Goal: Transaction & Acquisition: Book appointment/travel/reservation

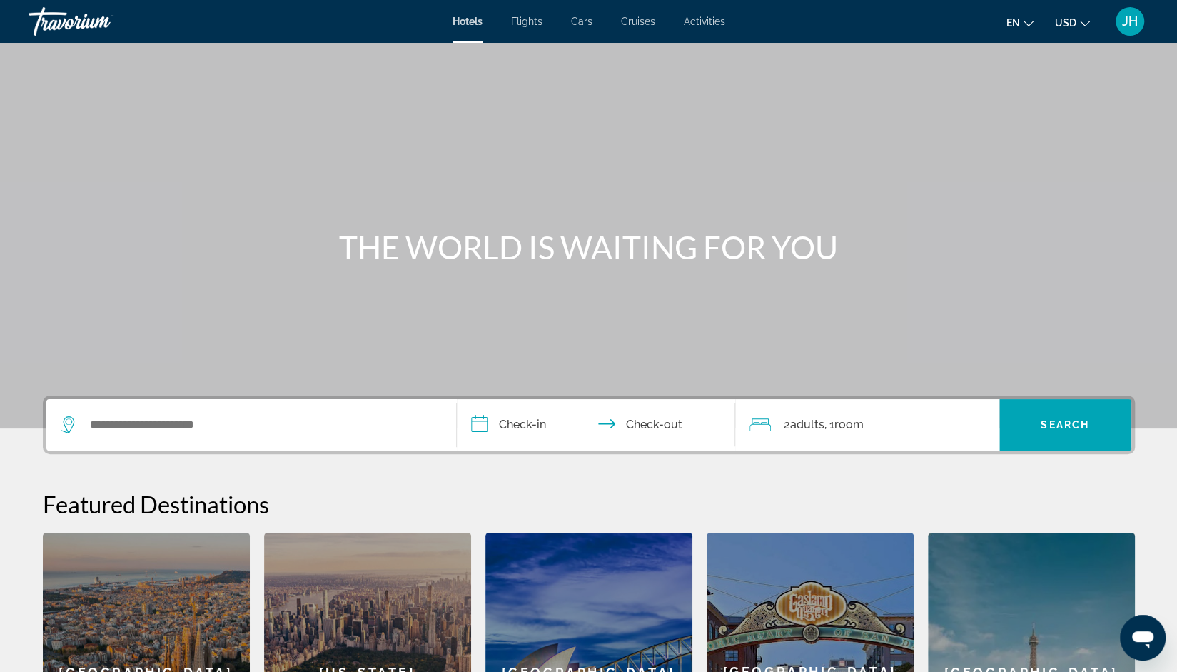
click at [73, 426] on icon "Search widget" at bounding box center [69, 424] width 17 height 17
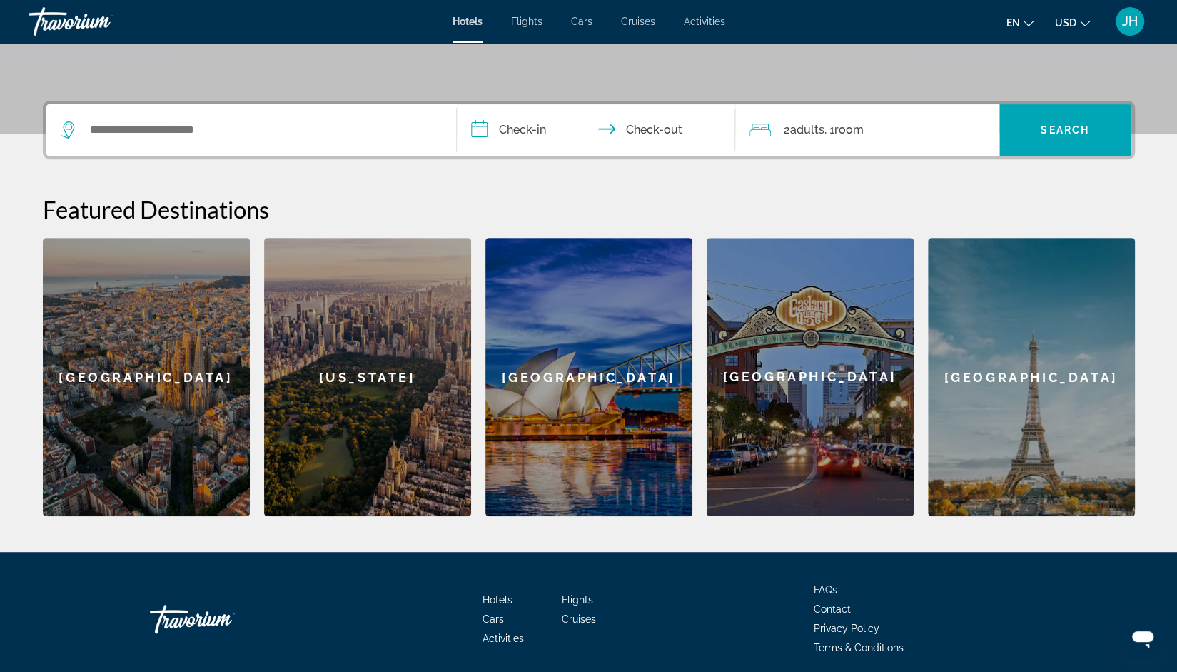
scroll to position [348, 0]
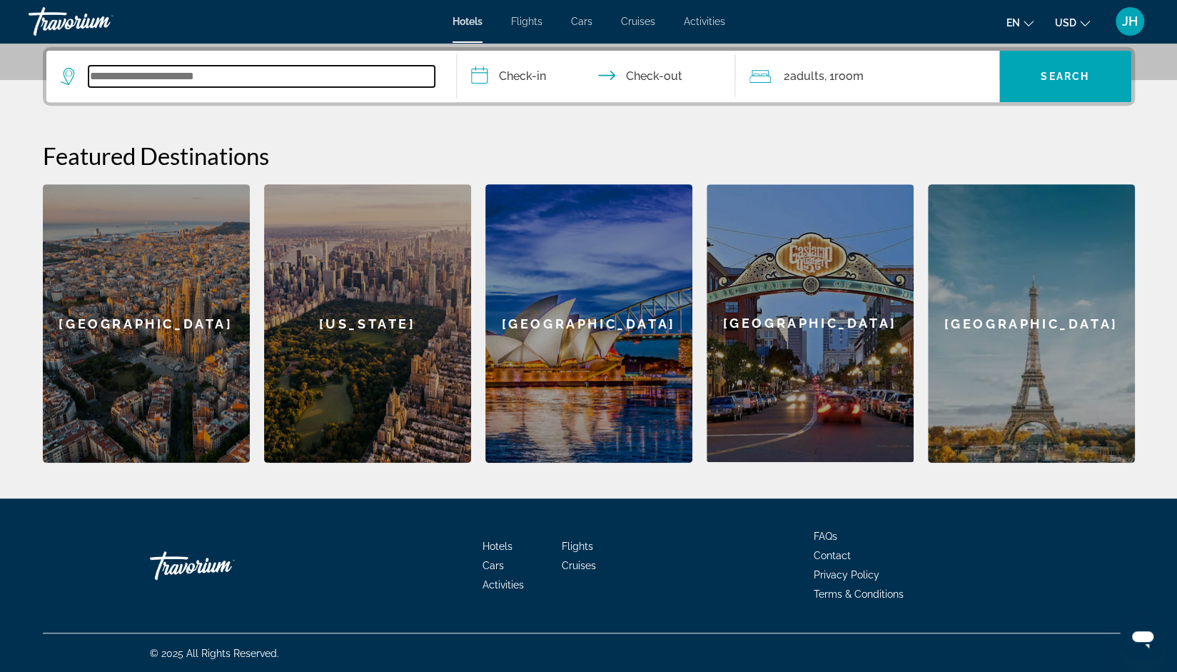
click at [287, 84] on input "Search widget" at bounding box center [262, 76] width 346 height 21
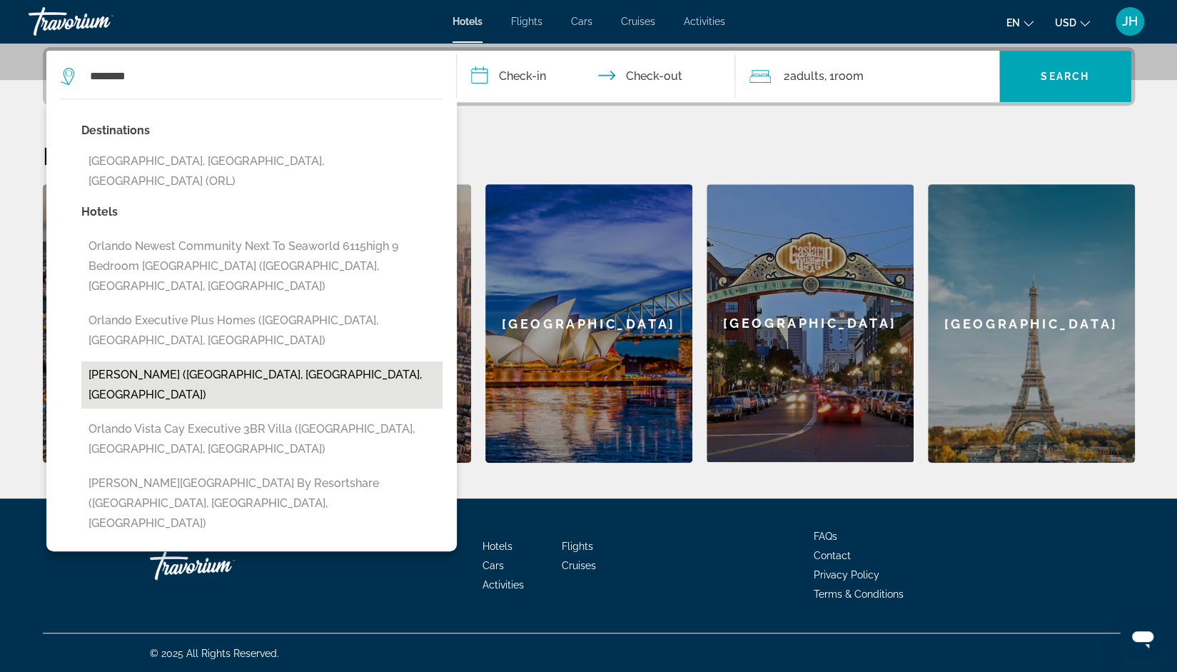
click at [155, 361] on button "[PERSON_NAME] ([GEOGRAPHIC_DATA], [GEOGRAPHIC_DATA], [GEOGRAPHIC_DATA])" at bounding box center [261, 384] width 361 height 47
type input "**********"
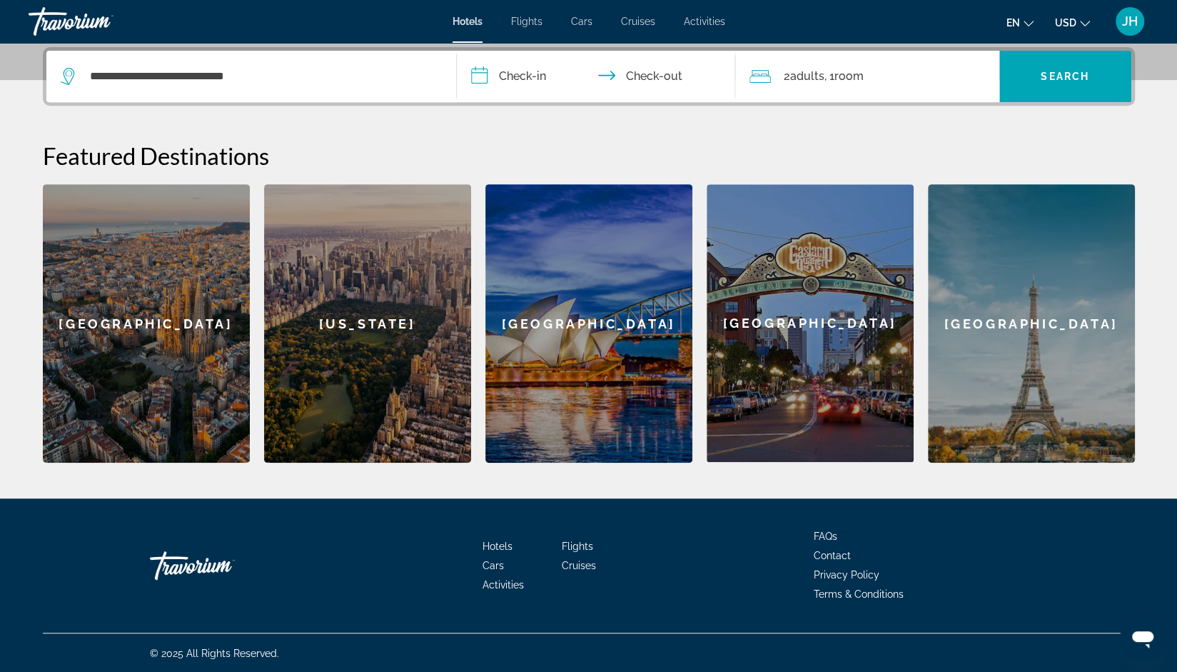
click at [532, 78] on input "**********" at bounding box center [599, 79] width 284 height 56
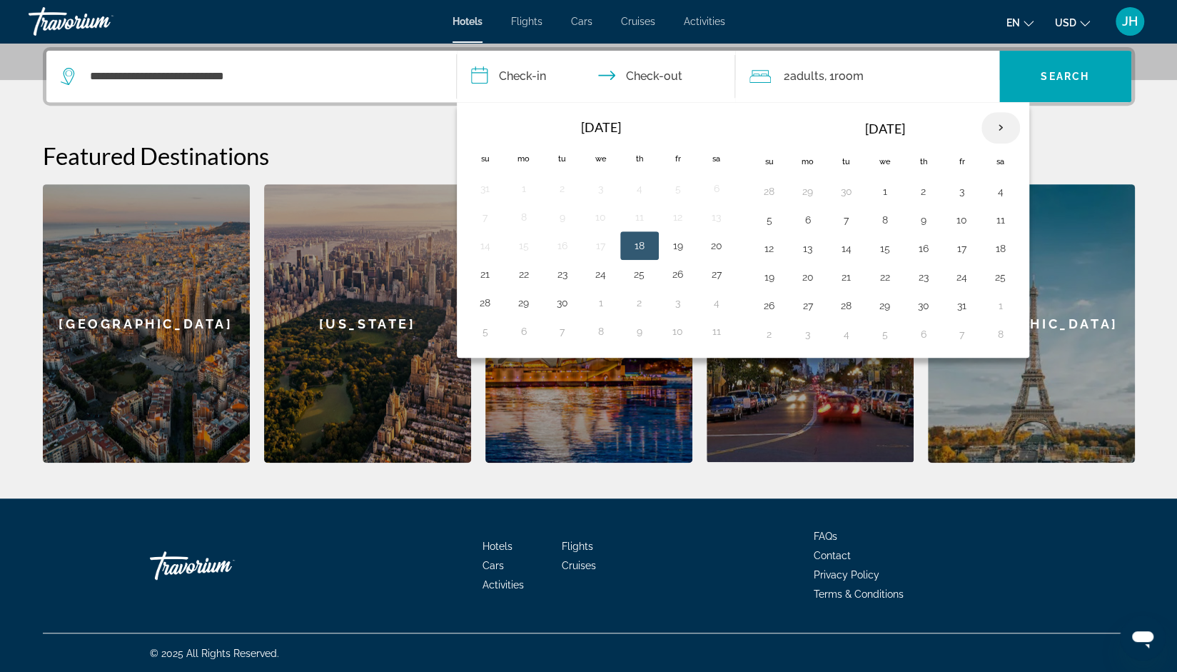
click at [994, 126] on th "Next month" at bounding box center [1001, 127] width 39 height 31
click at [804, 246] on button "15" at bounding box center [808, 248] width 23 height 20
click at [840, 243] on button "16" at bounding box center [846, 248] width 23 height 20
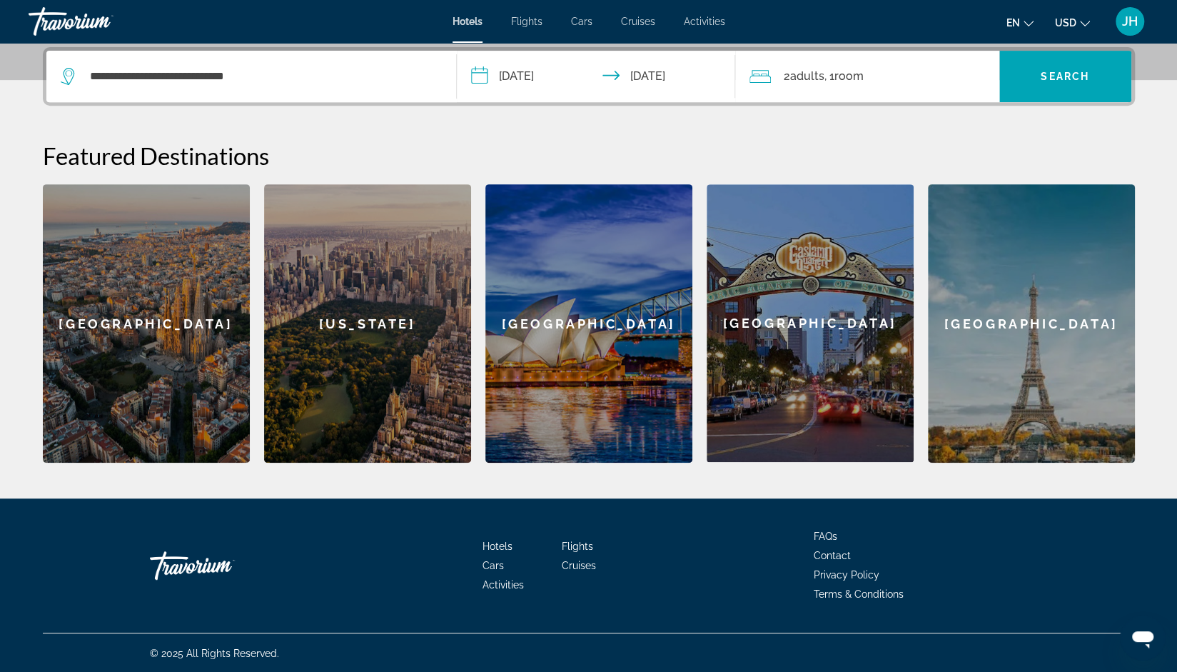
click at [696, 76] on input "**********" at bounding box center [599, 79] width 284 height 56
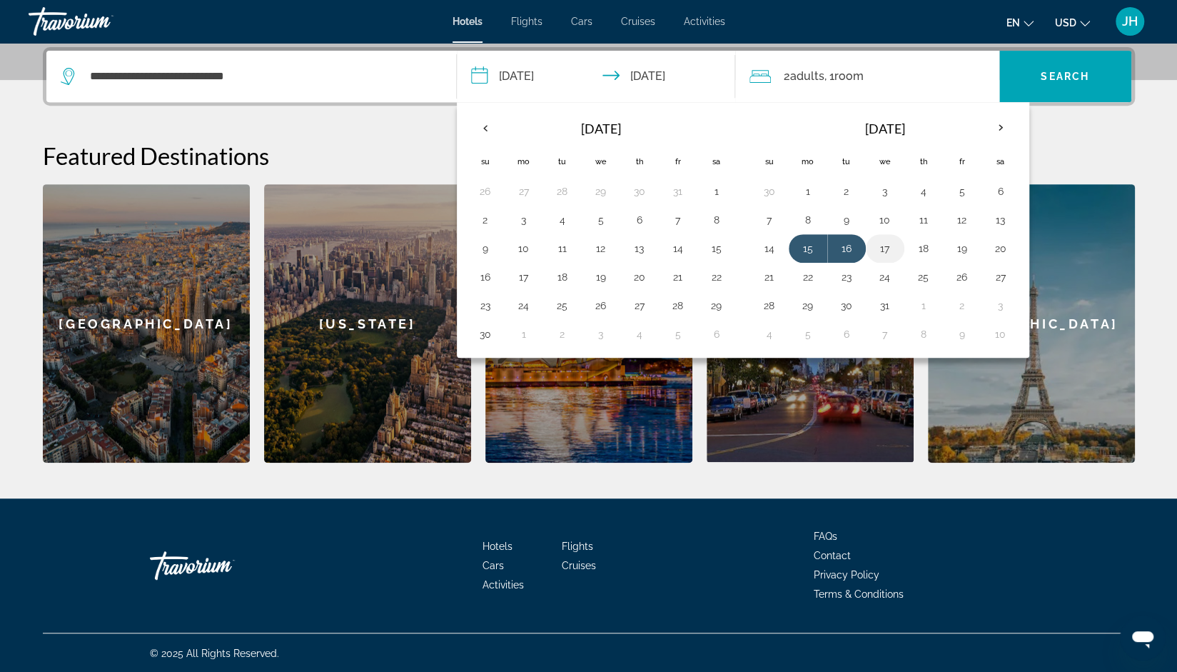
click at [875, 244] on button "17" at bounding box center [885, 248] width 23 height 20
click at [801, 243] on button "15" at bounding box center [808, 248] width 23 height 20
type input "**********"
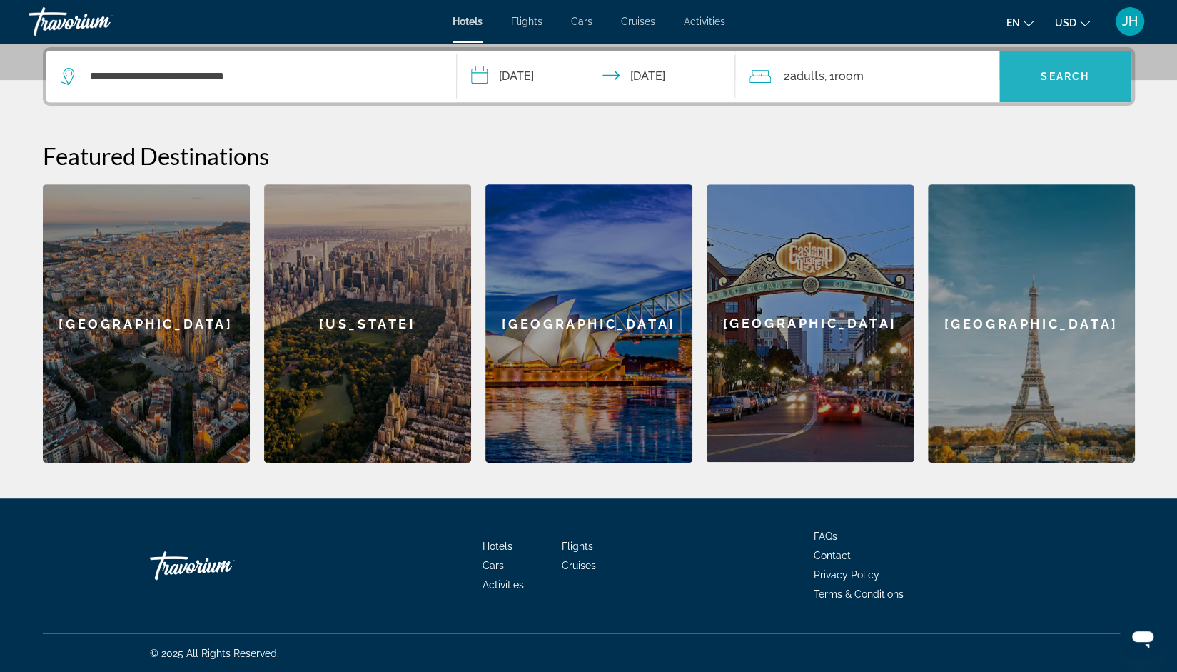
click at [1044, 78] on span "Search" at bounding box center [1065, 76] width 49 height 11
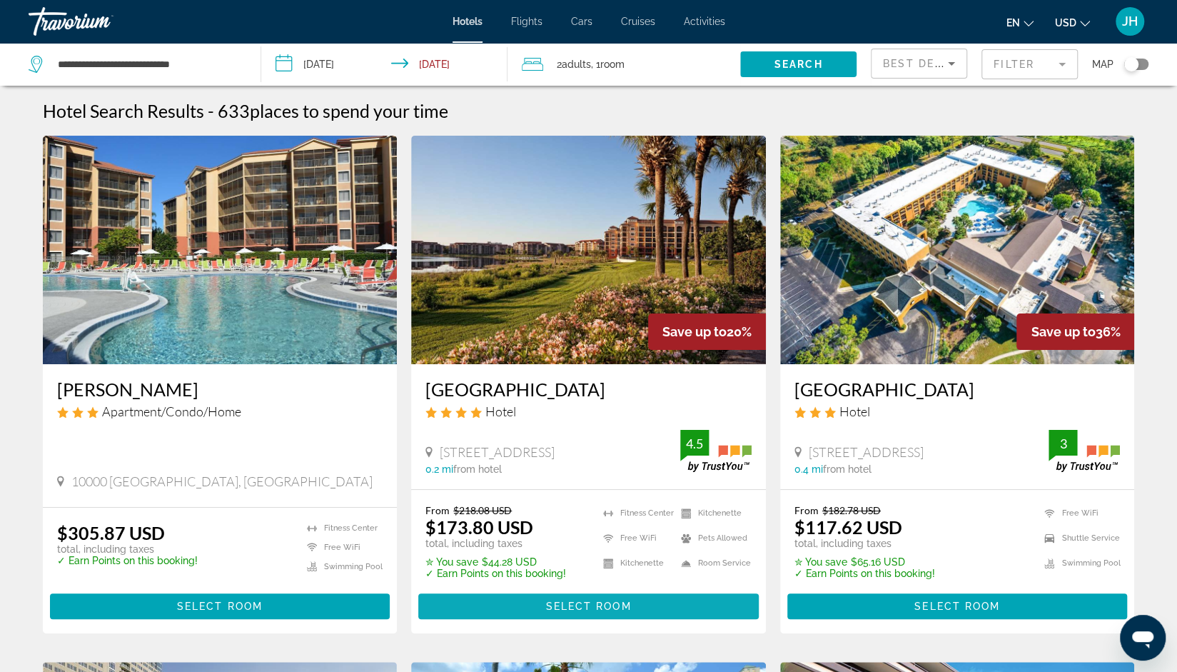
click at [582, 612] on span "Select Room" at bounding box center [588, 605] width 86 height 11
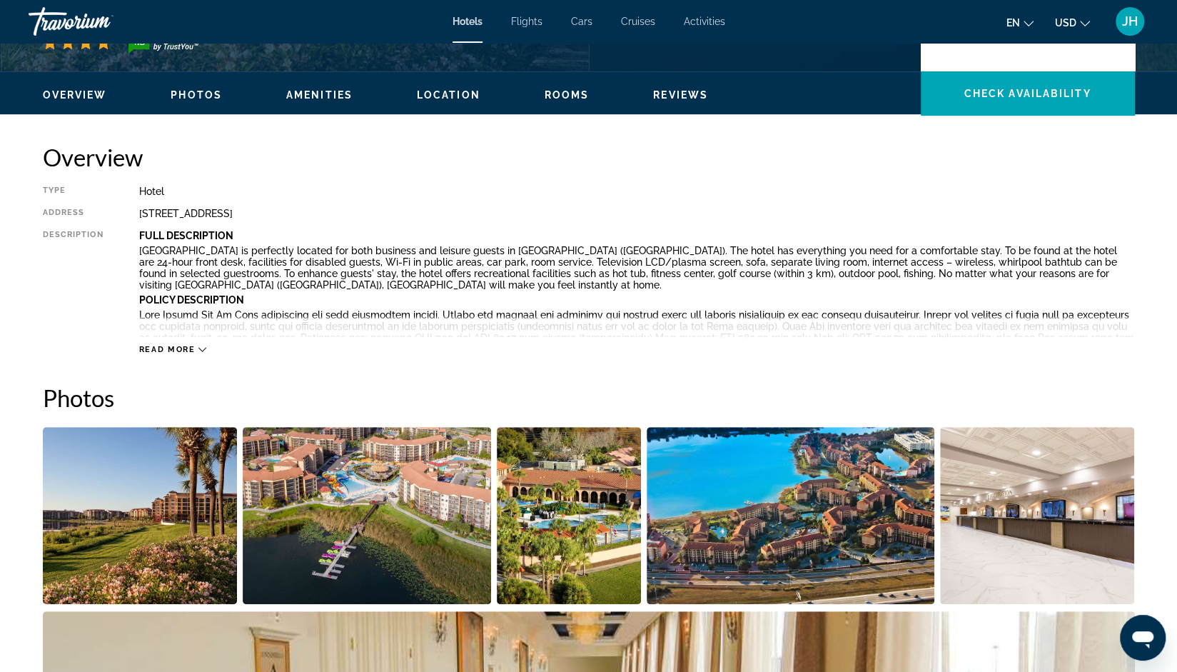
scroll to position [428, 0]
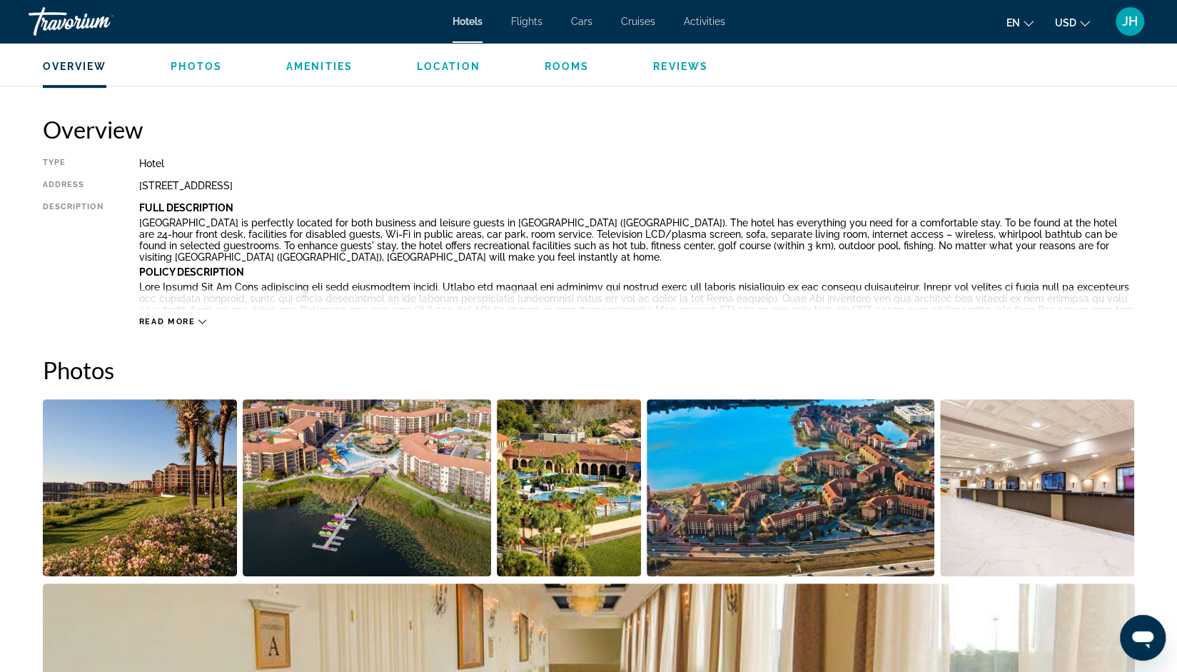
click at [207, 538] on img "Open full-screen image slider" at bounding box center [140, 487] width 195 height 177
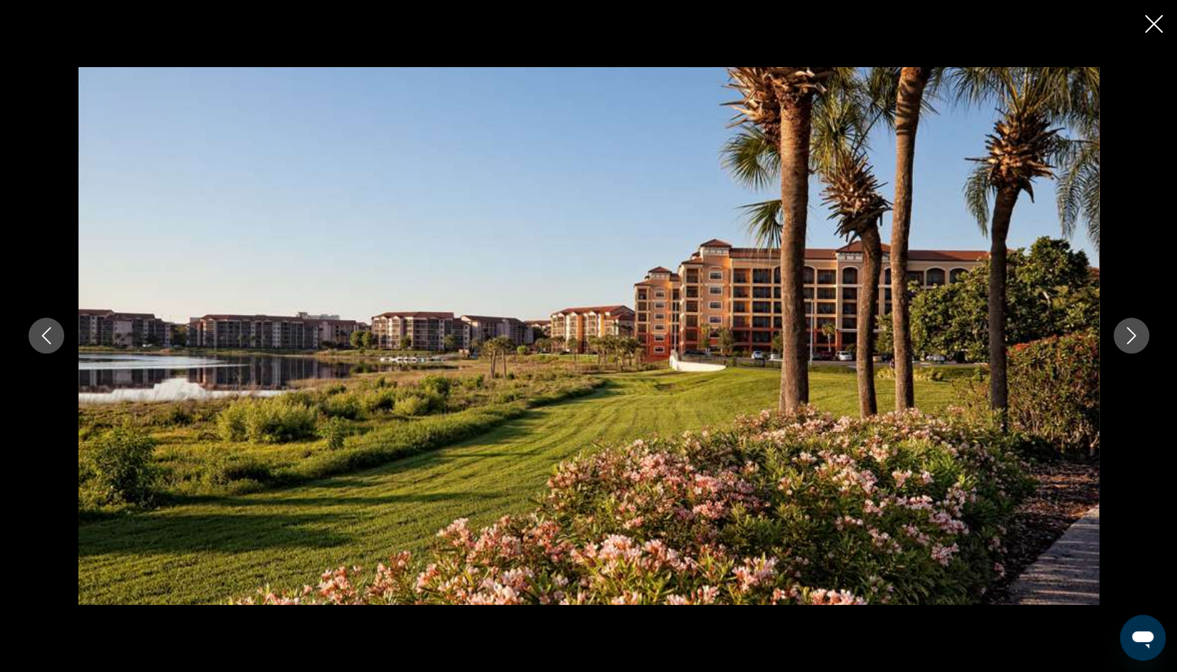
click at [1127, 340] on icon "Next image" at bounding box center [1131, 335] width 17 height 17
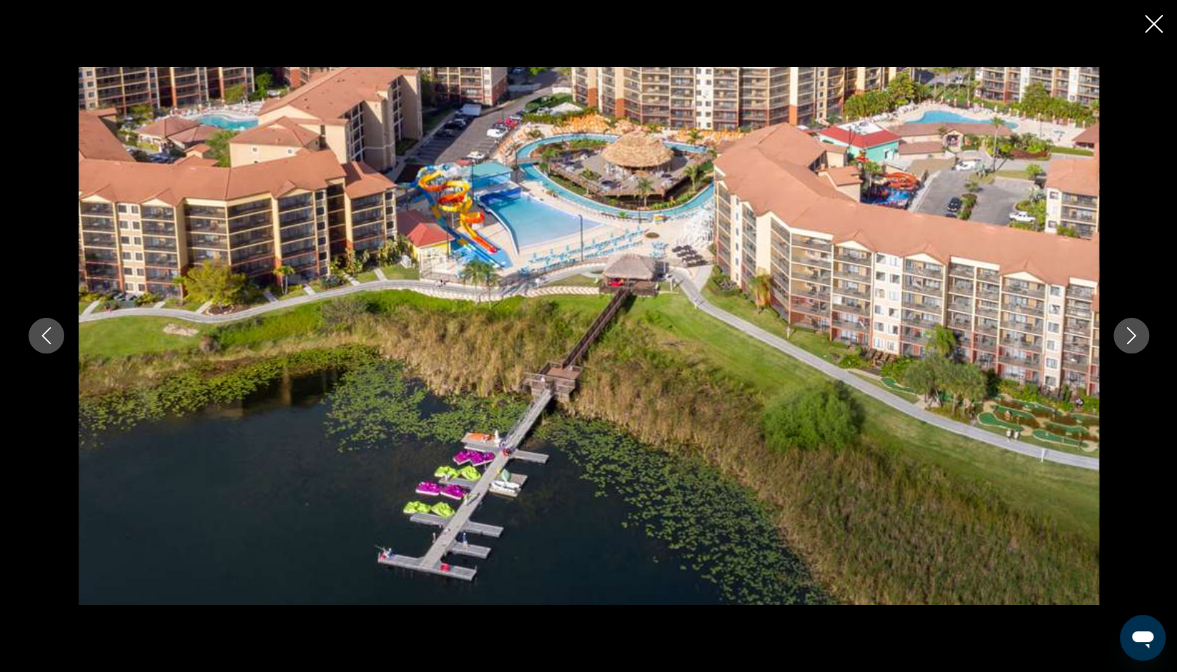
click at [1127, 340] on icon "Next image" at bounding box center [1131, 335] width 17 height 17
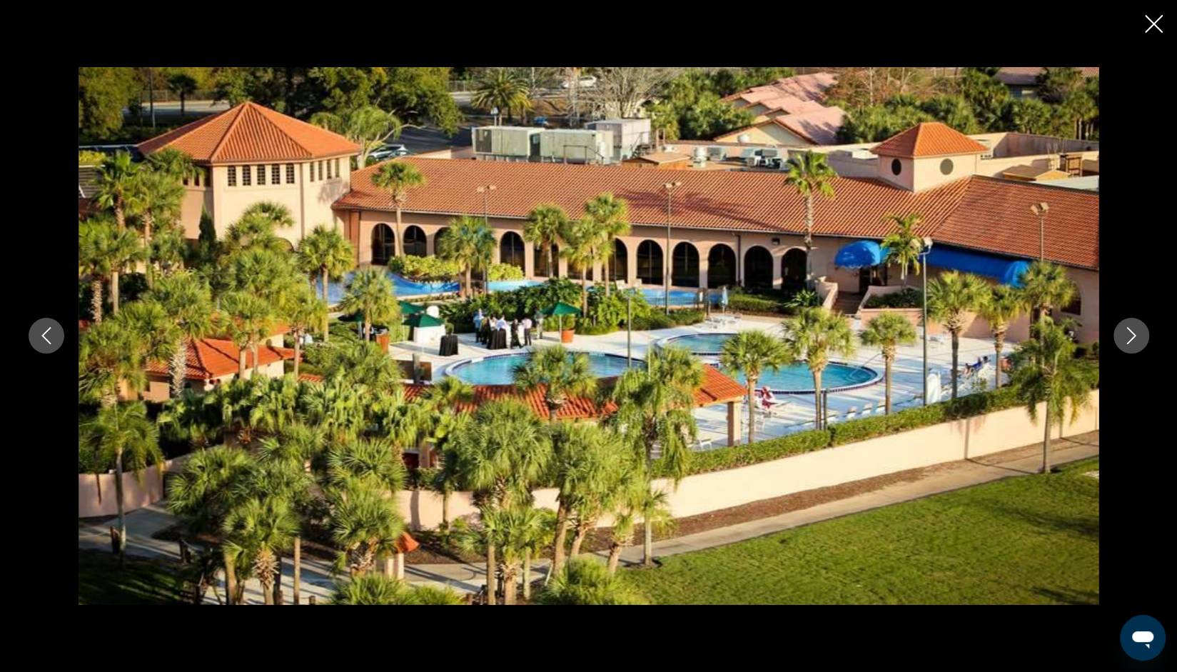
click at [1127, 340] on icon "Next image" at bounding box center [1131, 335] width 17 height 17
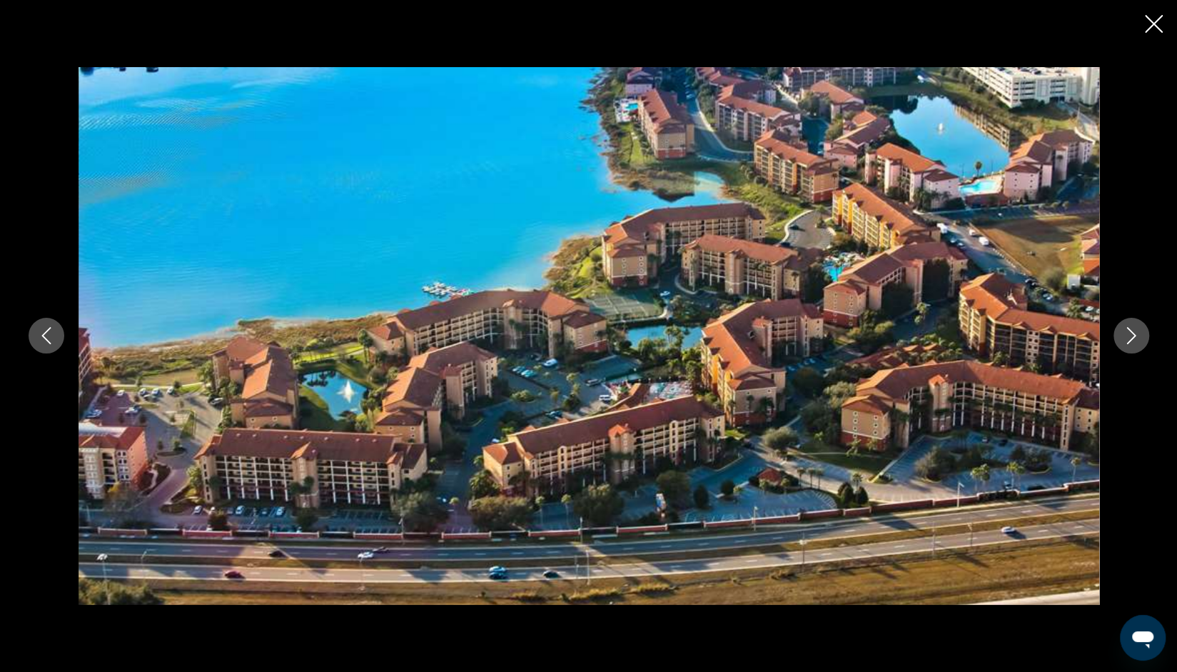
click at [1127, 340] on icon "Next image" at bounding box center [1131, 335] width 17 height 17
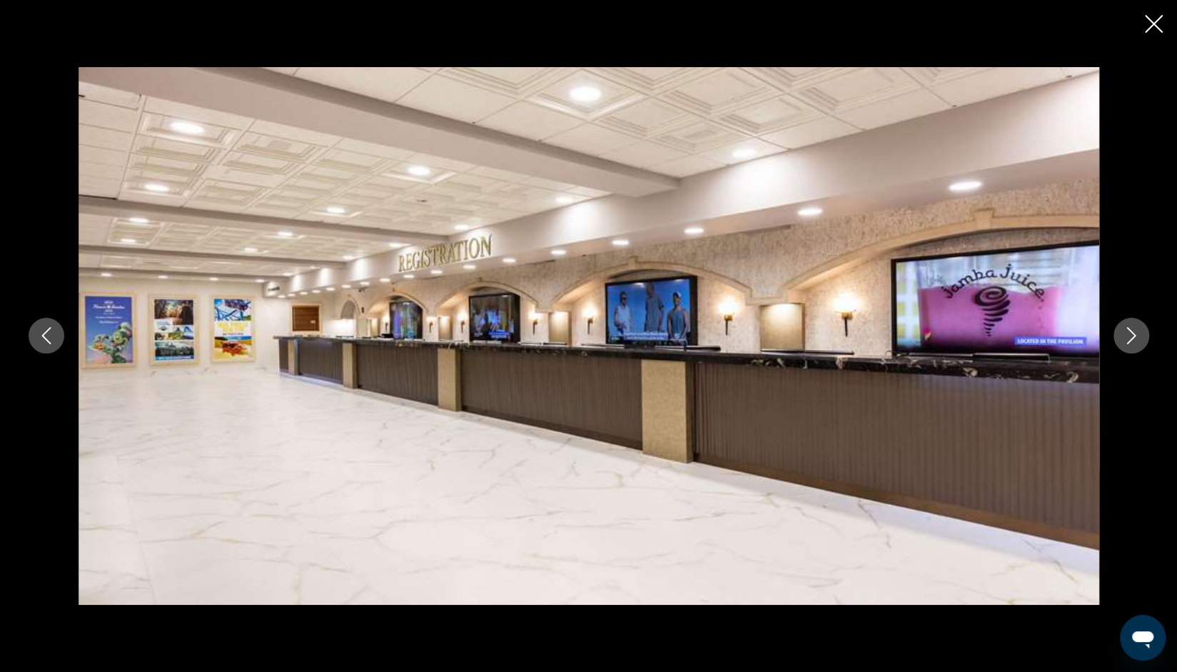
click at [1126, 340] on icon "Next image" at bounding box center [1131, 335] width 17 height 17
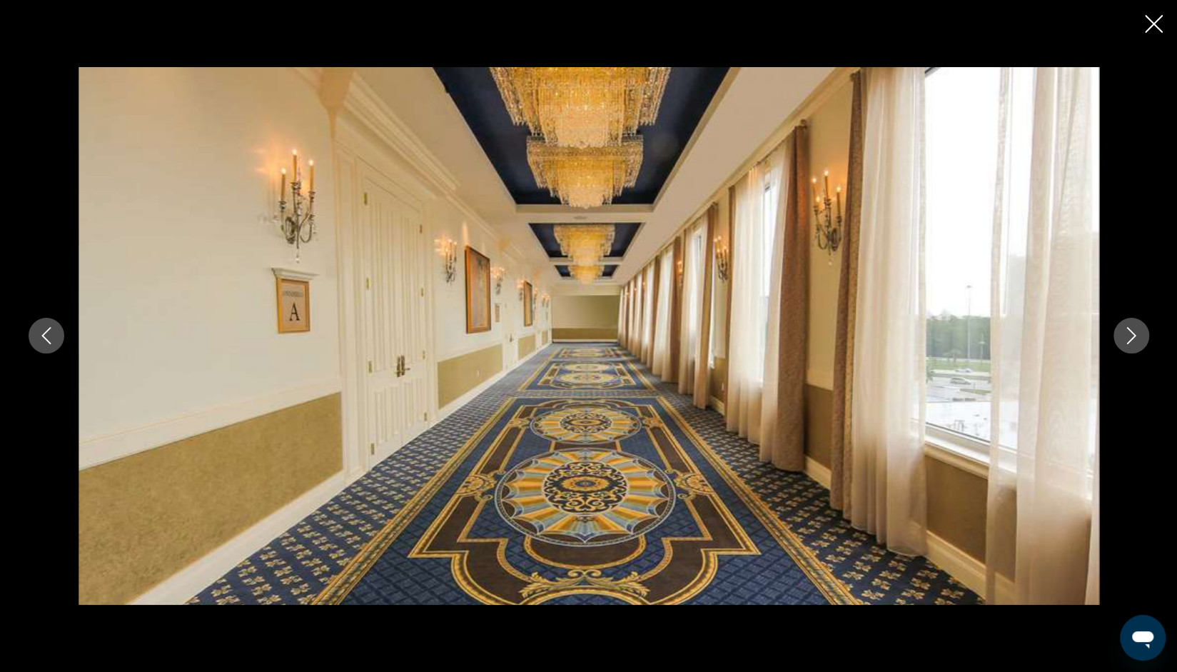
click at [1126, 340] on icon "Next image" at bounding box center [1131, 335] width 17 height 17
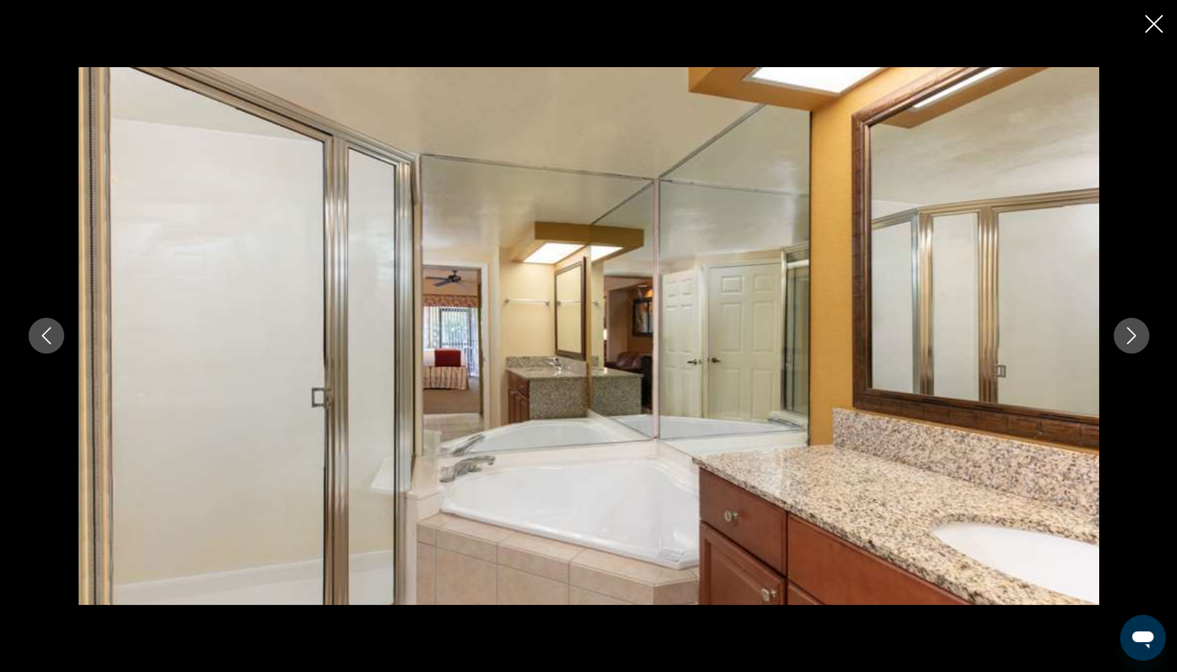
click at [1126, 340] on icon "Next image" at bounding box center [1131, 335] width 17 height 17
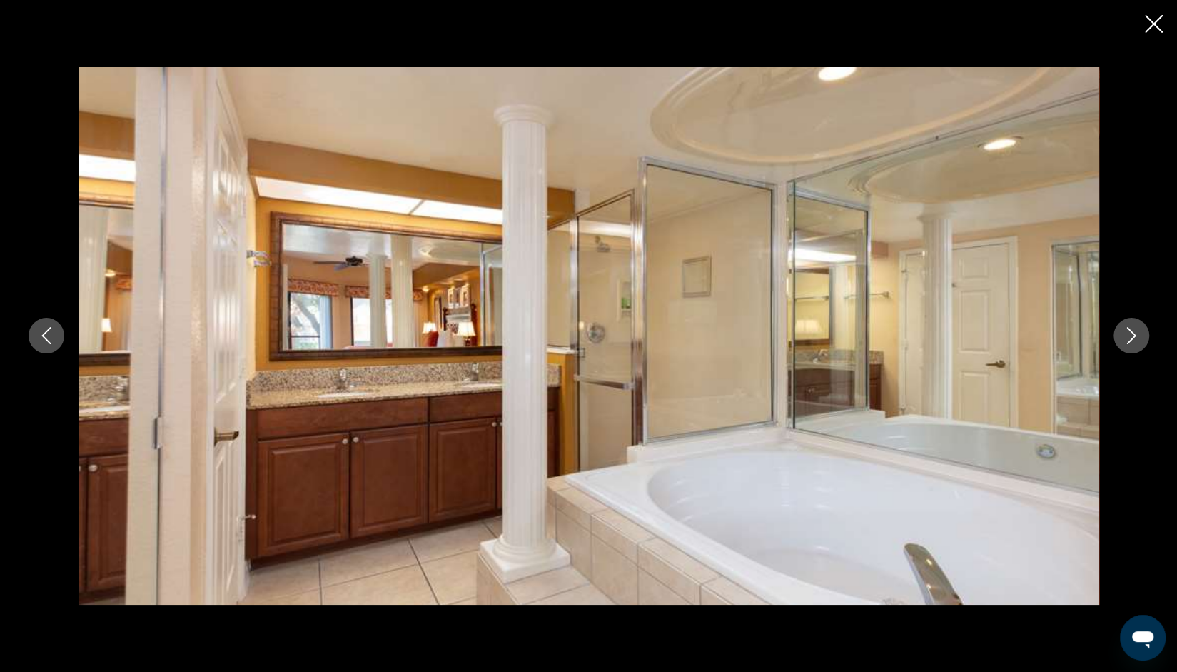
click at [1126, 341] on icon "Next image" at bounding box center [1131, 335] width 17 height 17
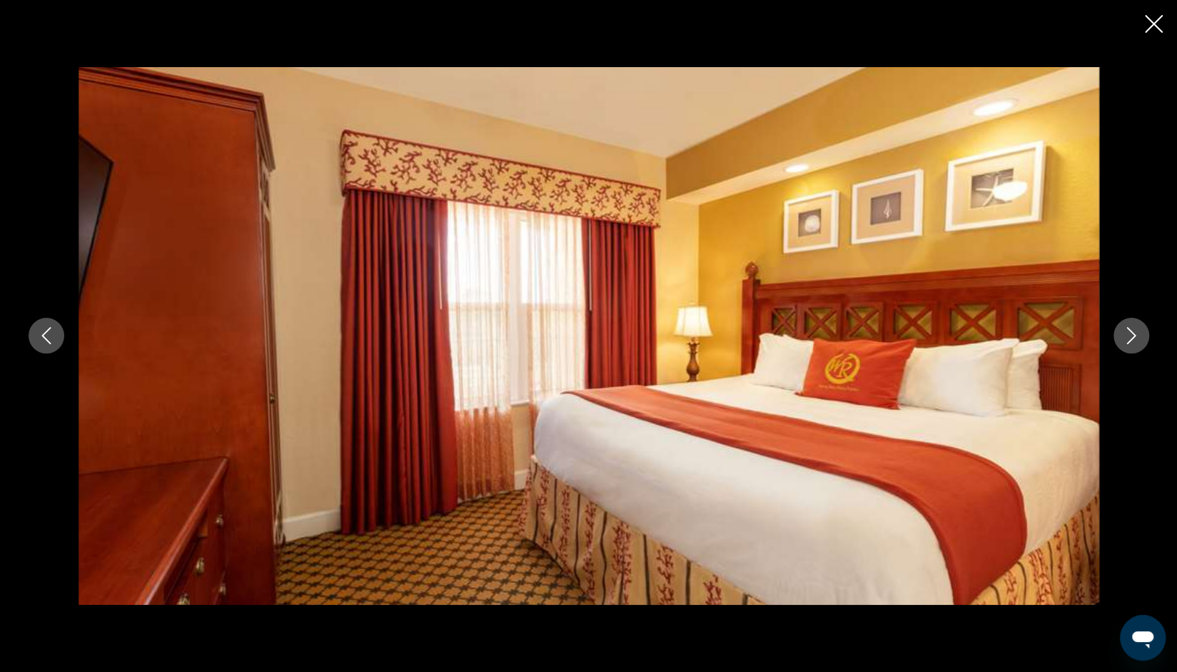
click at [1126, 341] on icon "Next image" at bounding box center [1131, 335] width 17 height 17
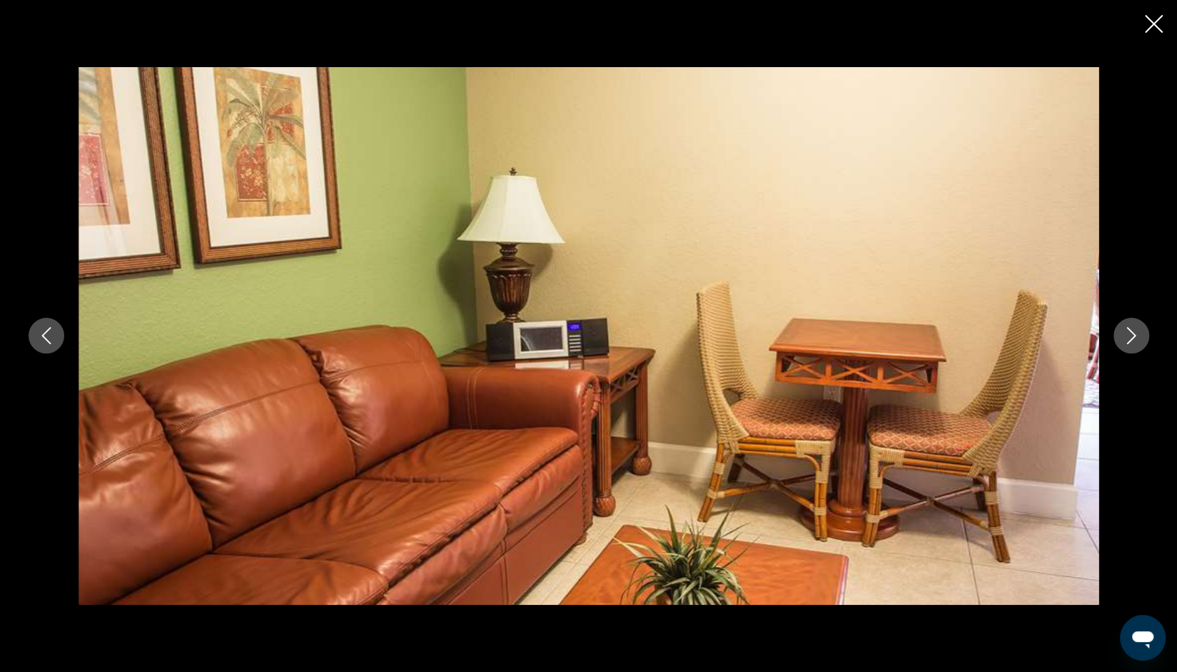
click at [1126, 341] on icon "Next image" at bounding box center [1131, 335] width 17 height 17
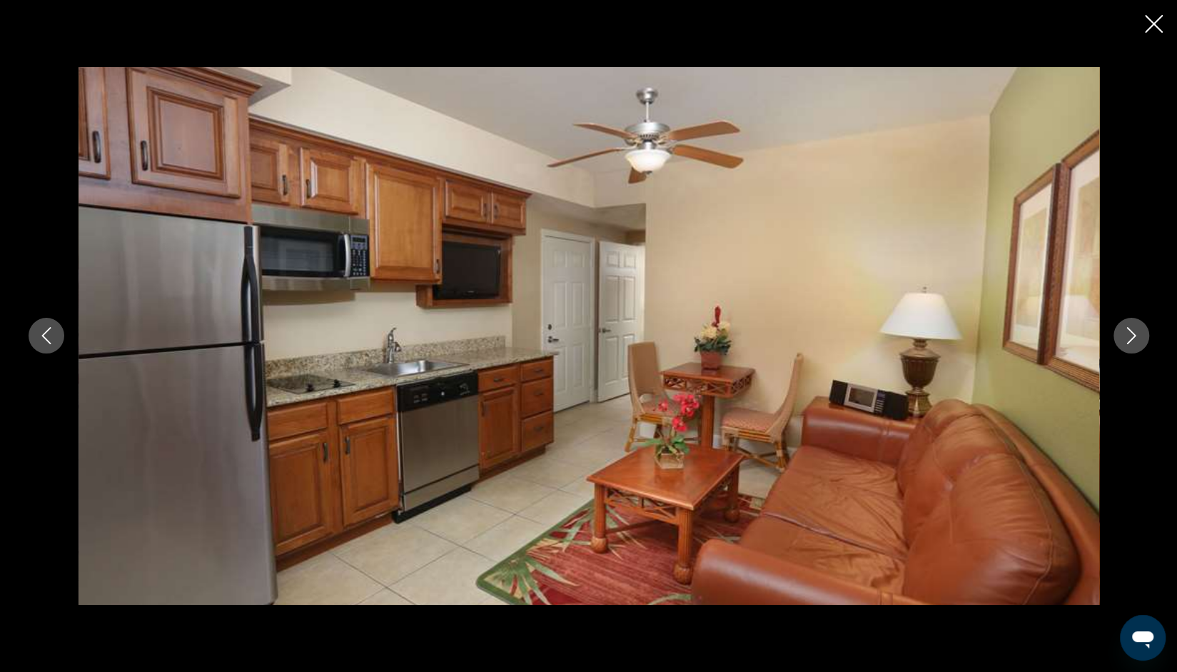
click at [1126, 341] on icon "Next image" at bounding box center [1131, 335] width 17 height 17
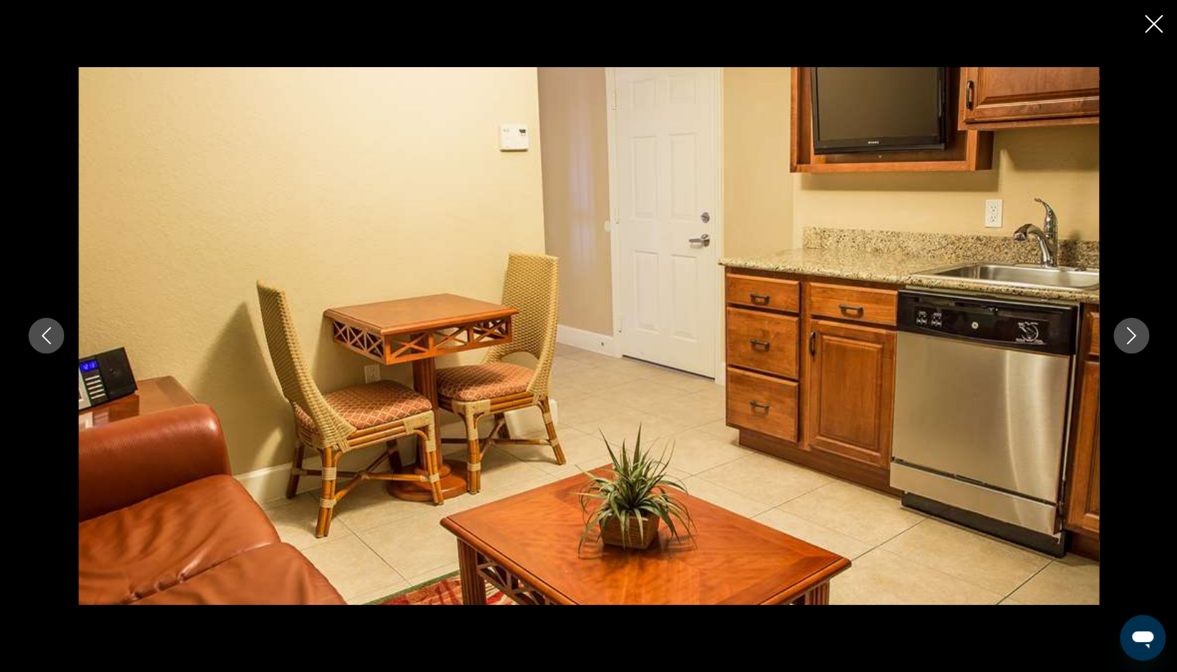
click at [1126, 341] on icon "Next image" at bounding box center [1131, 335] width 17 height 17
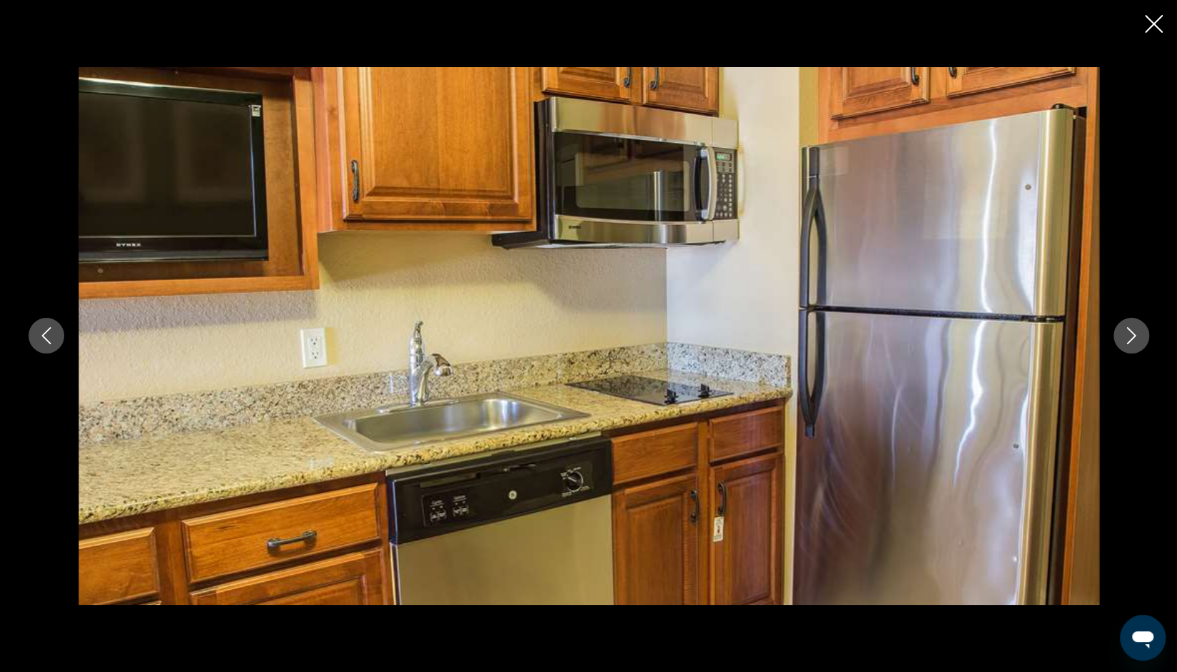
click at [1126, 341] on icon "Next image" at bounding box center [1131, 335] width 17 height 17
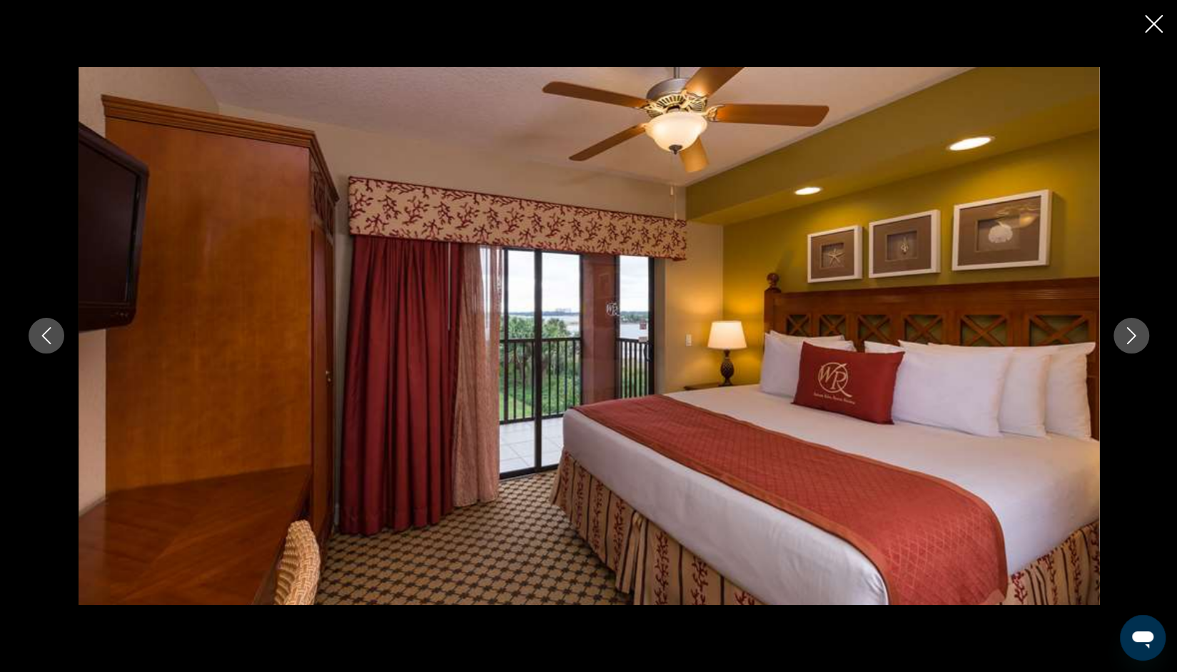
click at [1126, 341] on icon "Next image" at bounding box center [1131, 335] width 17 height 17
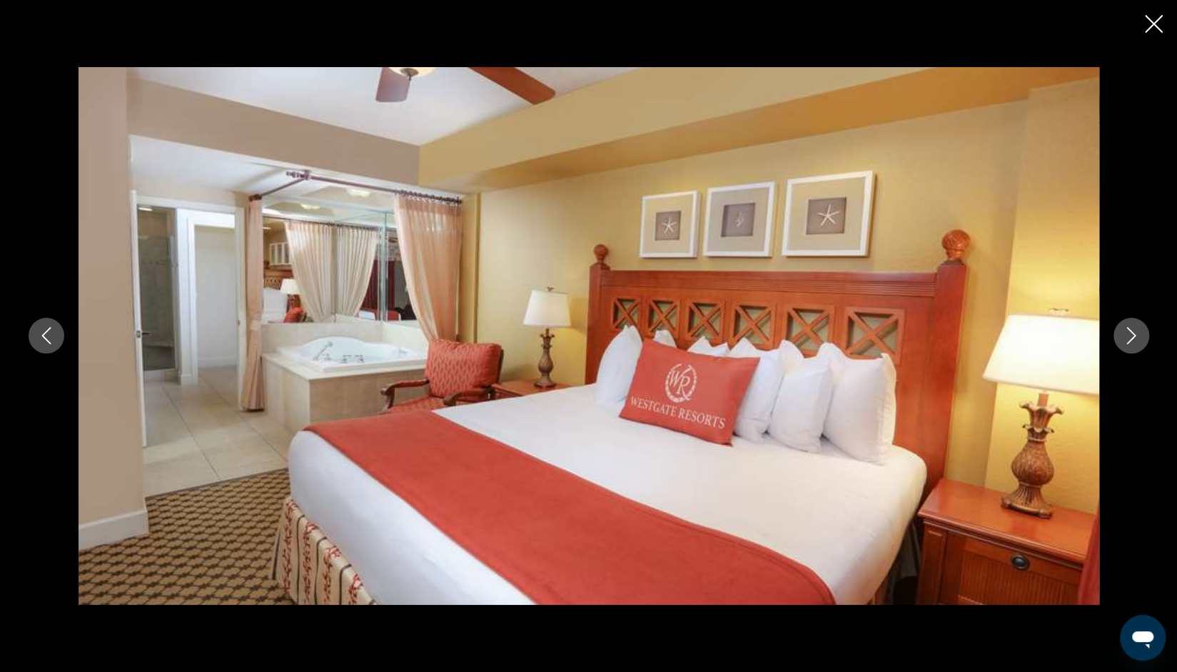
click at [1126, 341] on icon "Next image" at bounding box center [1131, 335] width 17 height 17
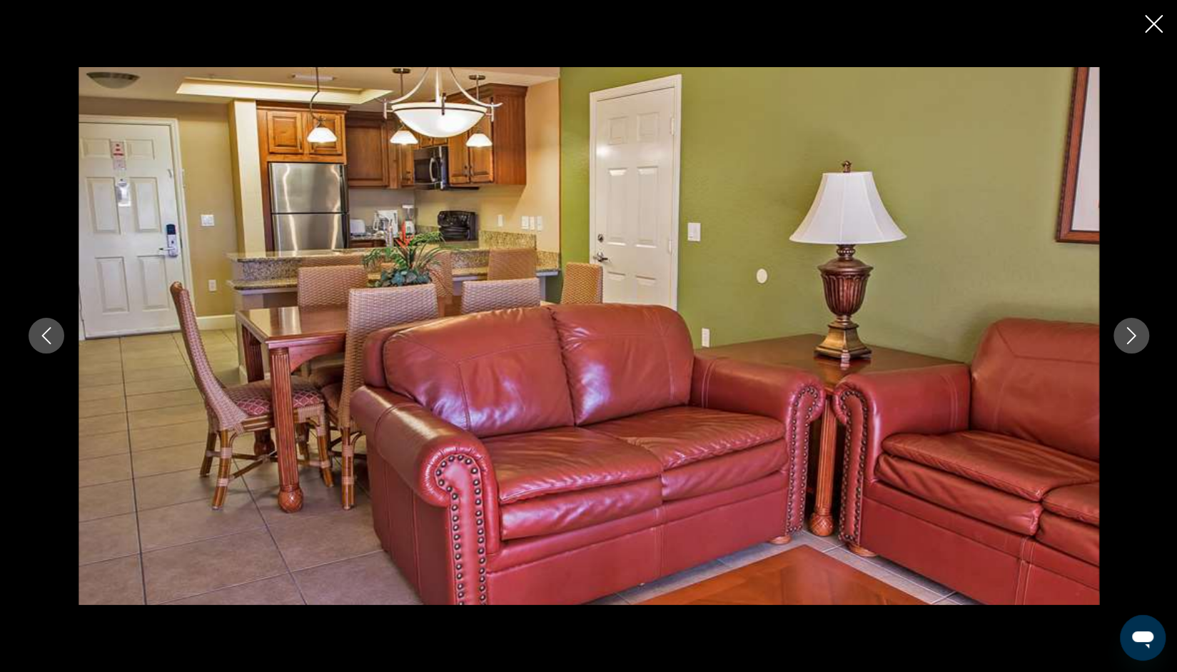
click at [1126, 341] on icon "Next image" at bounding box center [1131, 335] width 17 height 17
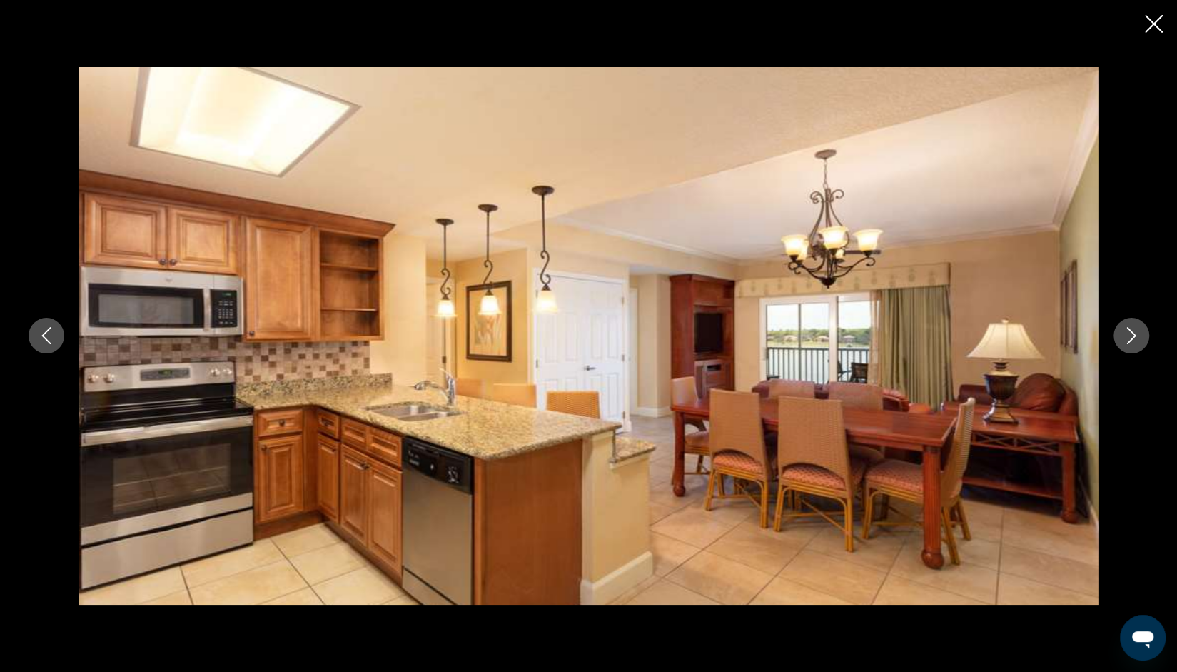
click at [1126, 341] on icon "Next image" at bounding box center [1131, 335] width 17 height 17
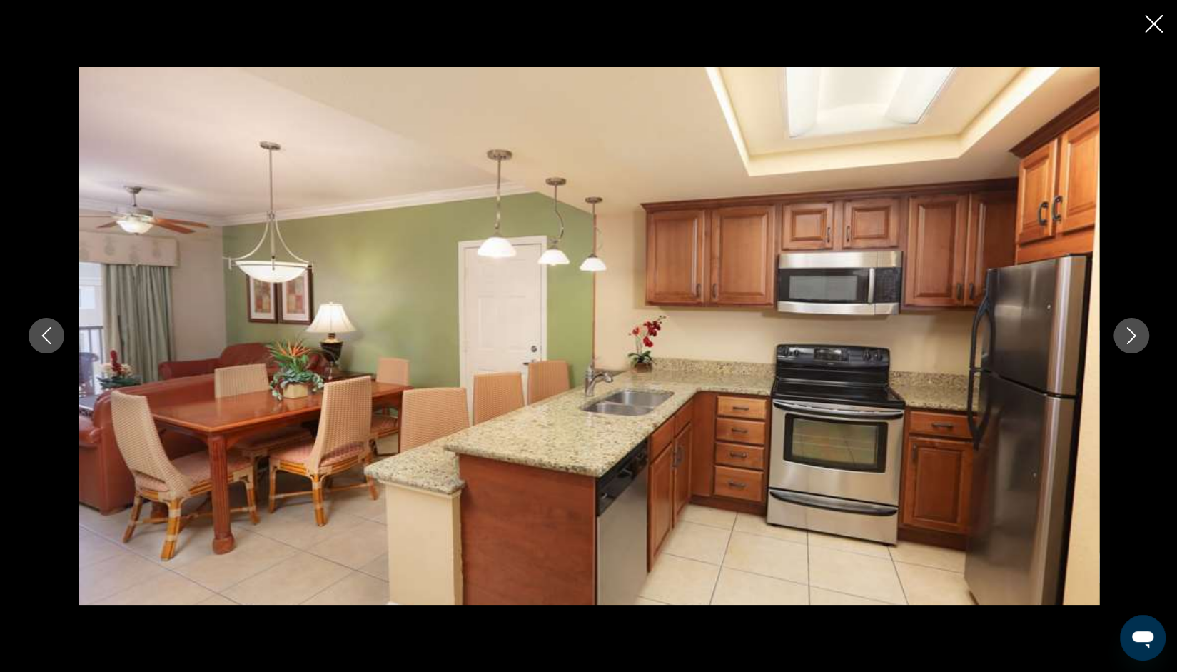
click at [1126, 341] on icon "Next image" at bounding box center [1131, 335] width 17 height 17
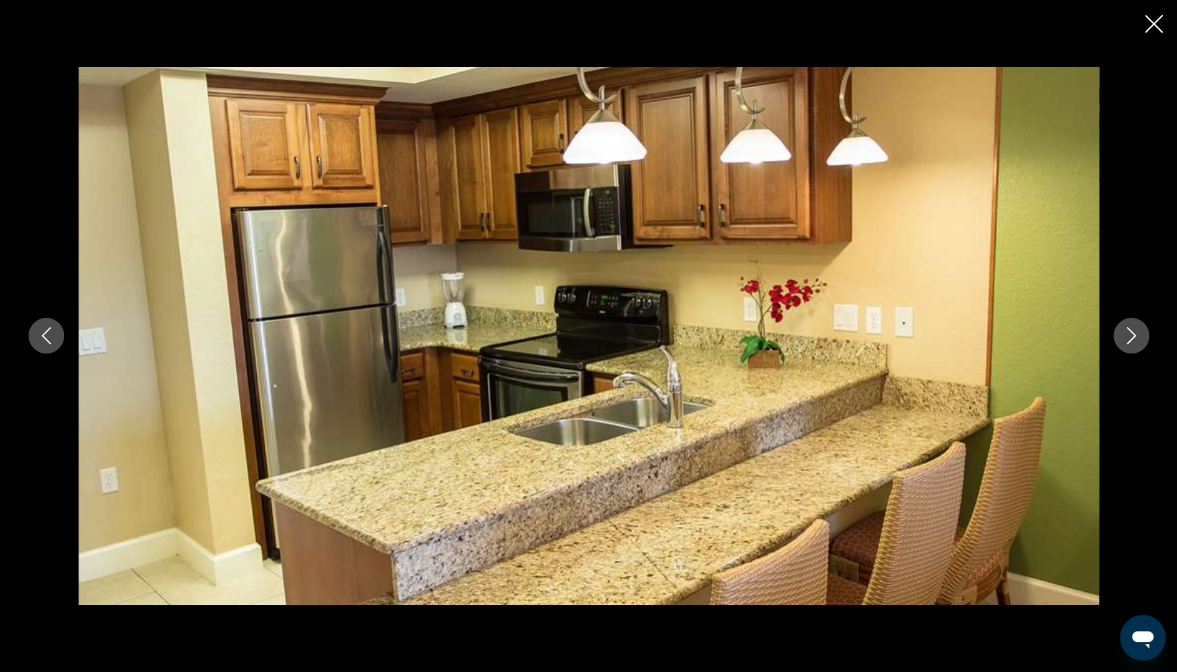
click at [1126, 341] on icon "Next image" at bounding box center [1131, 335] width 17 height 17
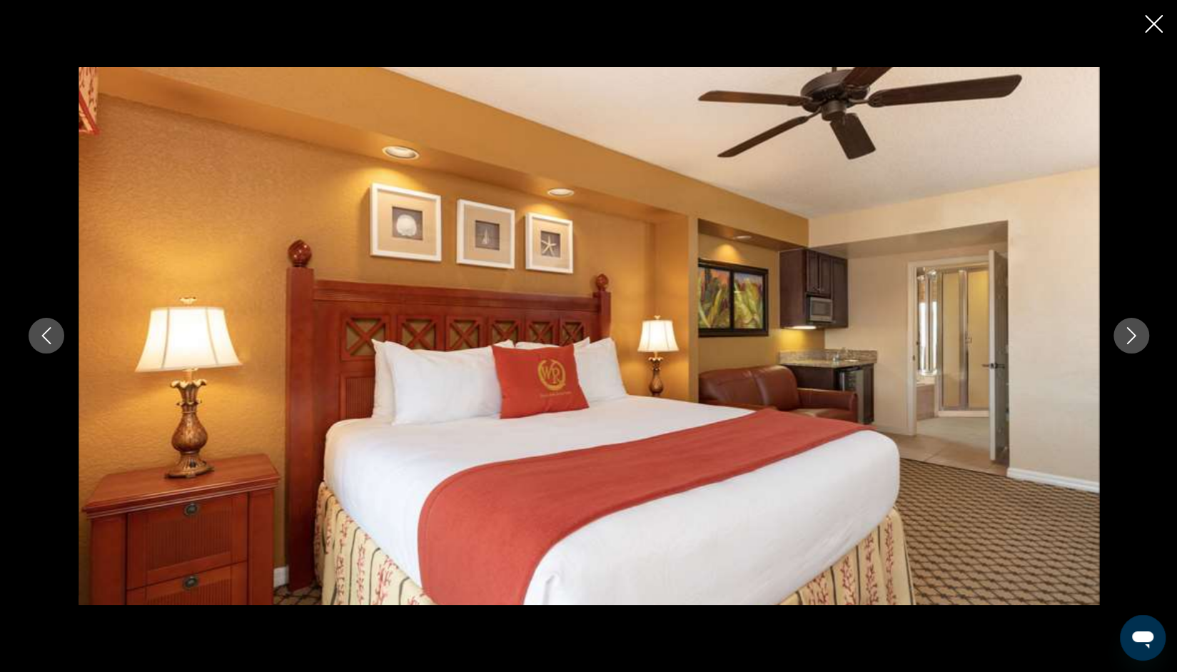
click at [1126, 341] on icon "Next image" at bounding box center [1131, 335] width 17 height 17
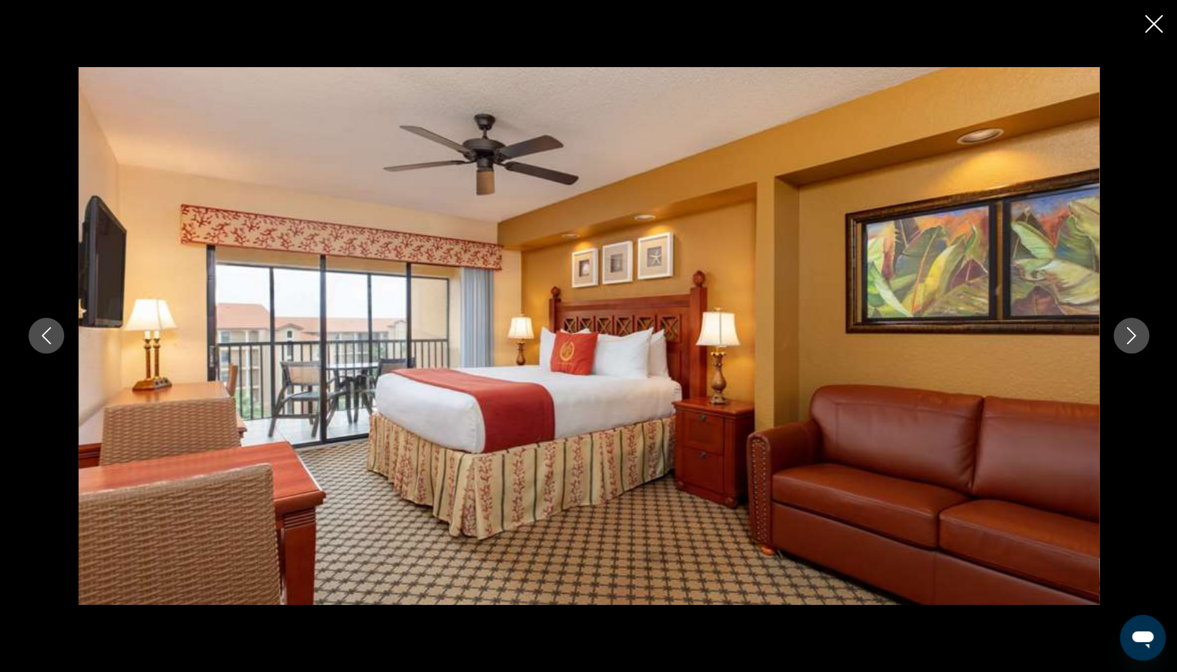
click at [1126, 341] on icon "Next image" at bounding box center [1131, 335] width 17 height 17
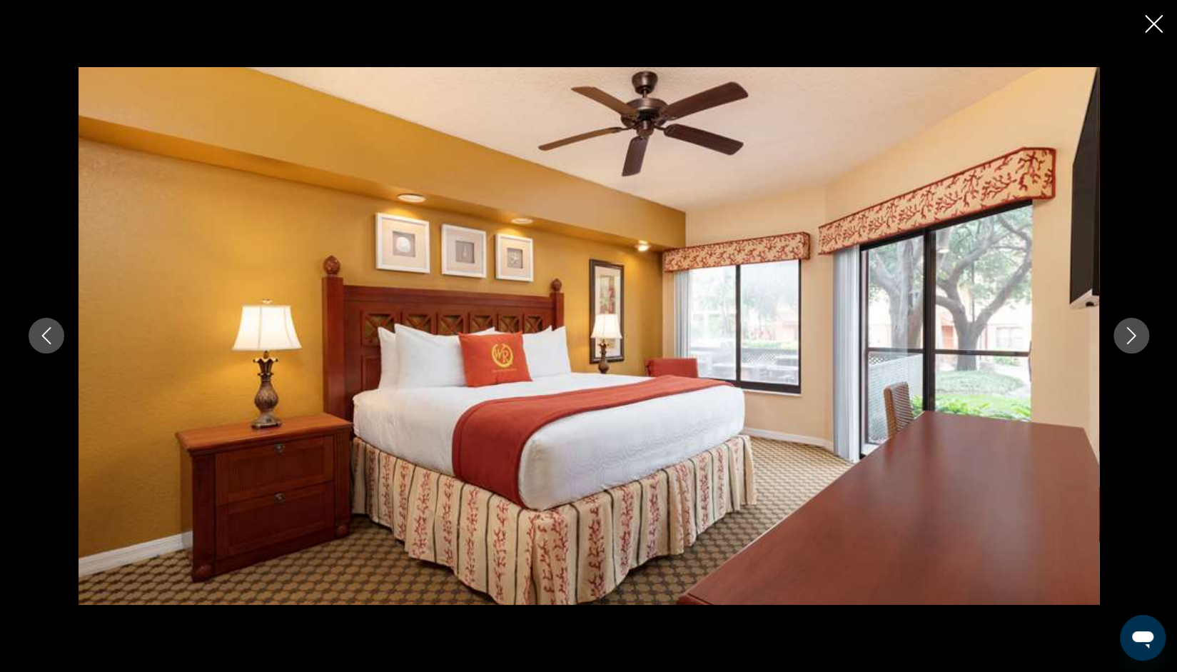
click at [1126, 341] on icon "Next image" at bounding box center [1131, 335] width 17 height 17
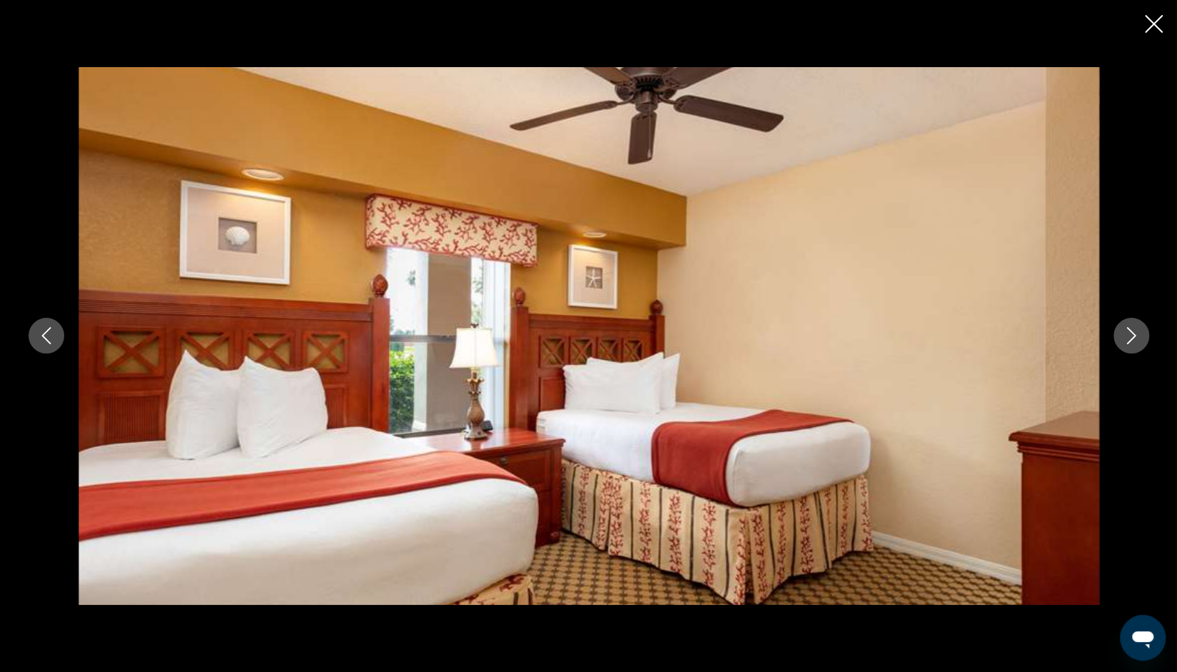
click at [1126, 341] on icon "Next image" at bounding box center [1131, 335] width 17 height 17
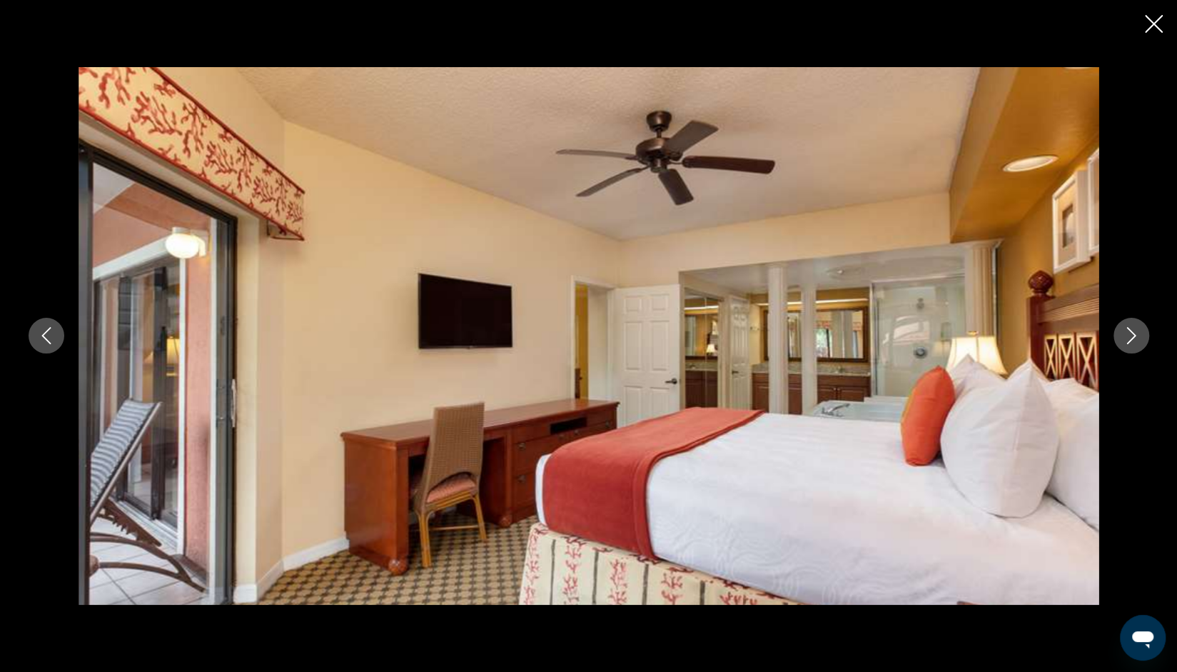
click at [54, 341] on icon "Previous image" at bounding box center [46, 335] width 17 height 17
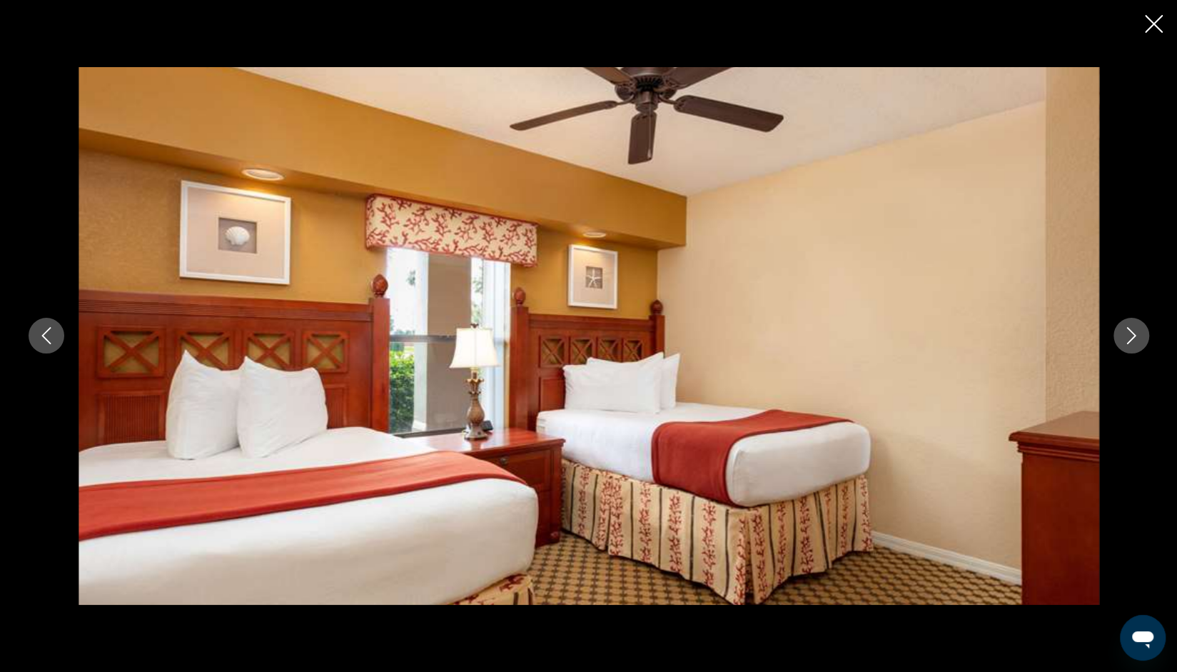
click at [1136, 336] on icon "Next image" at bounding box center [1131, 335] width 17 height 17
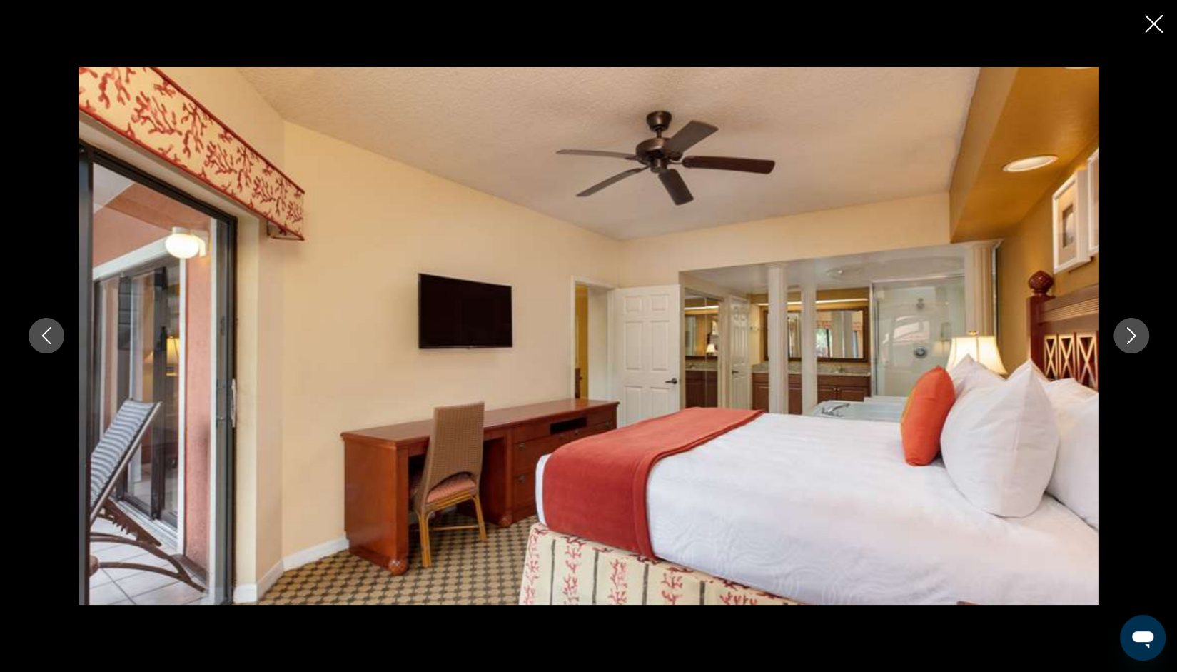
click at [1136, 336] on icon "Next image" at bounding box center [1131, 335] width 17 height 17
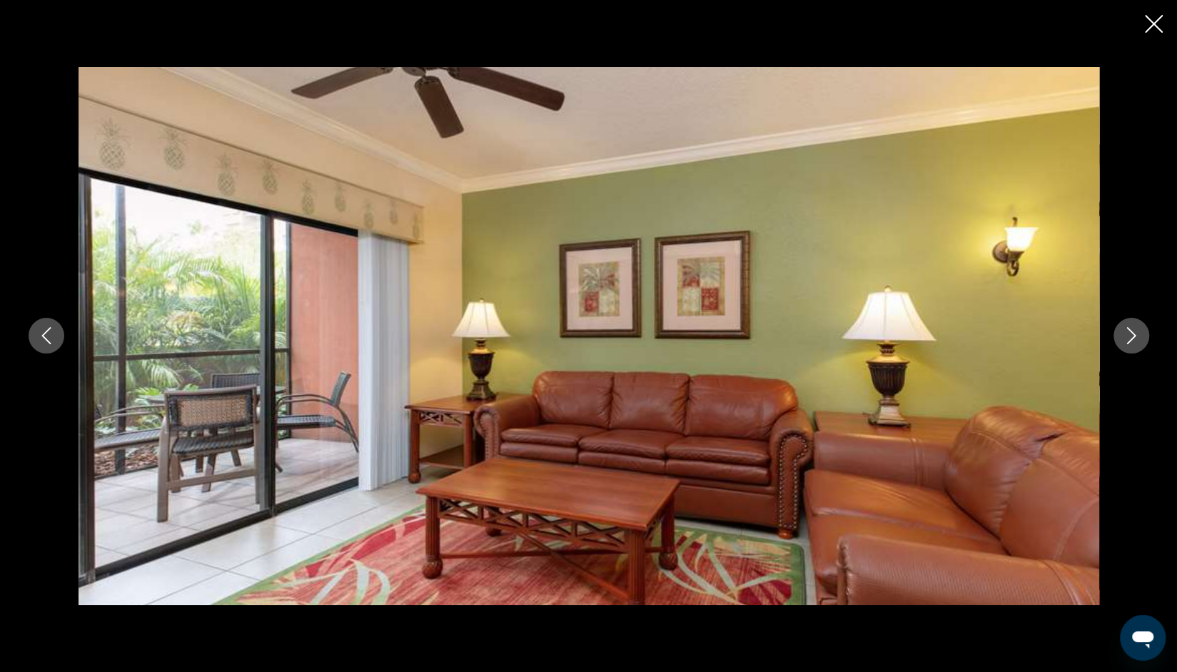
click at [1136, 336] on icon "Next image" at bounding box center [1131, 335] width 17 height 17
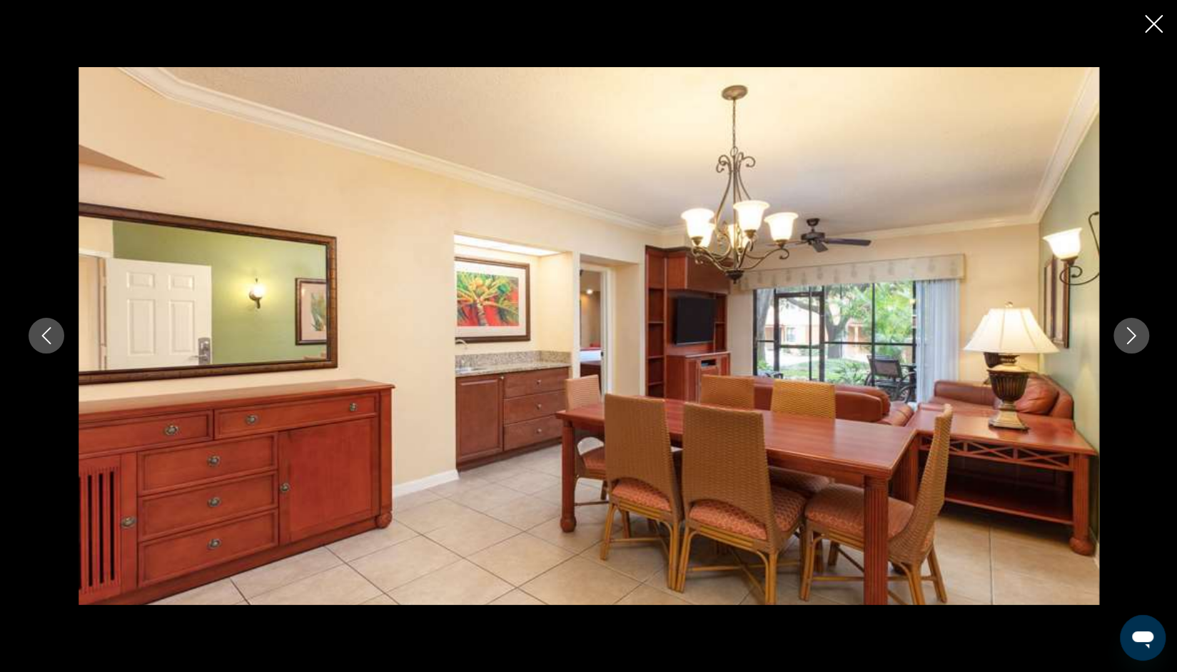
click at [1136, 336] on icon "Next image" at bounding box center [1131, 335] width 17 height 17
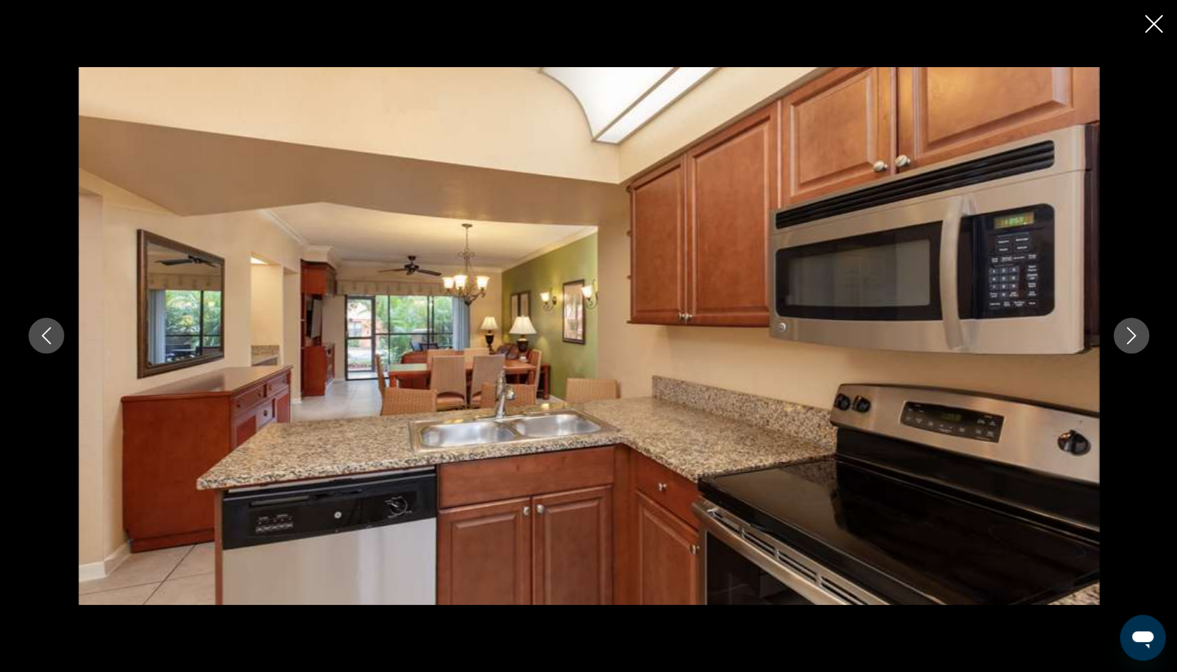
click at [1136, 336] on icon "Next image" at bounding box center [1131, 335] width 17 height 17
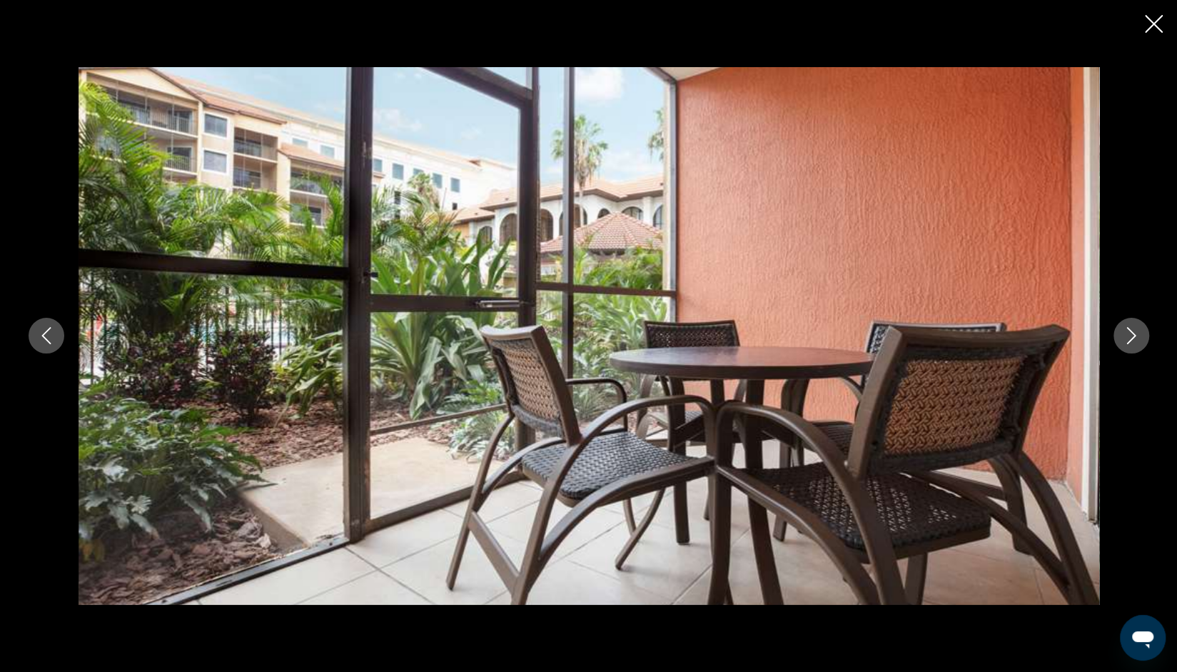
click at [1136, 336] on icon "Next image" at bounding box center [1131, 335] width 17 height 17
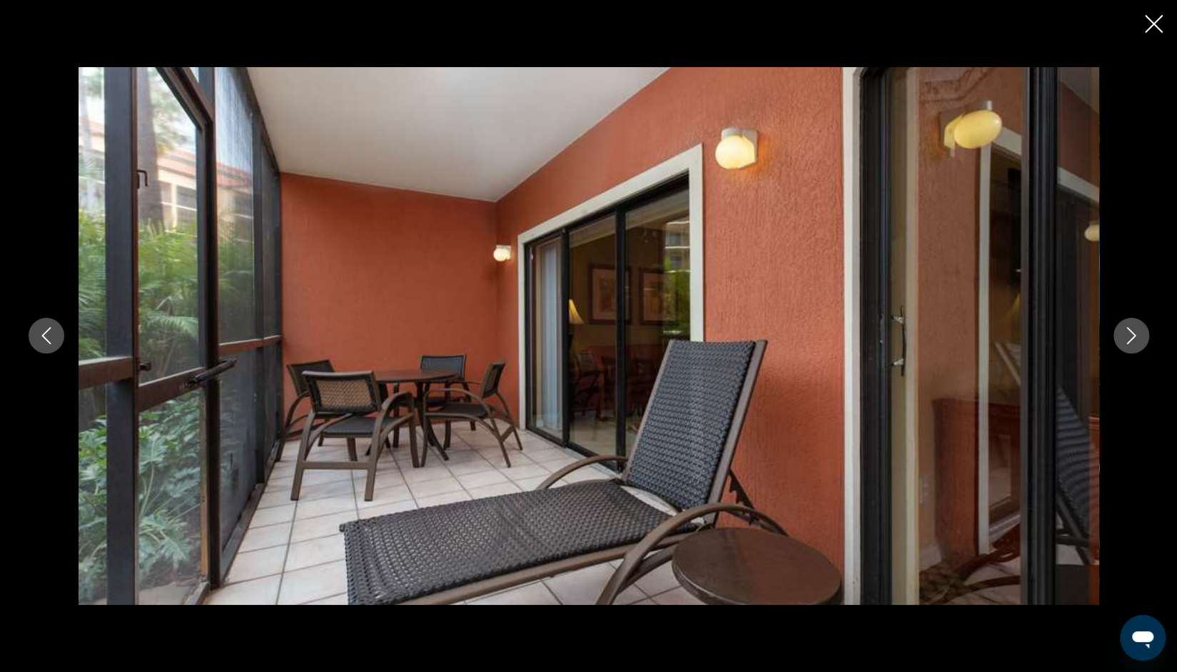
click at [1136, 336] on icon "Next image" at bounding box center [1131, 335] width 17 height 17
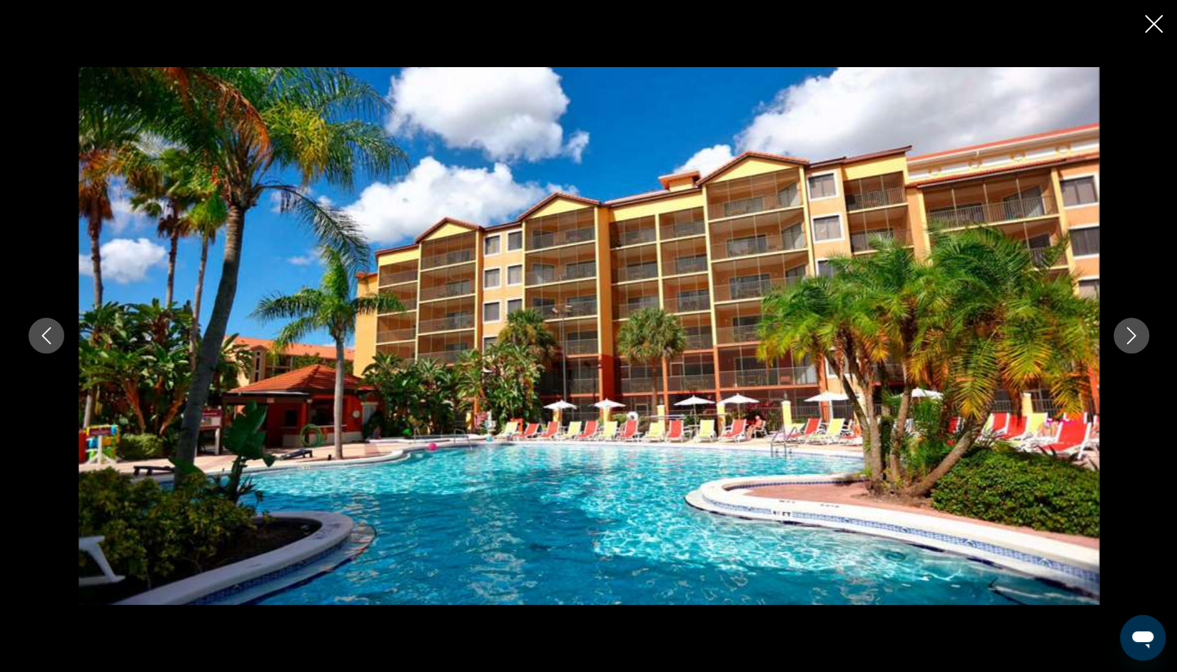
click at [1136, 336] on icon "Next image" at bounding box center [1131, 335] width 17 height 17
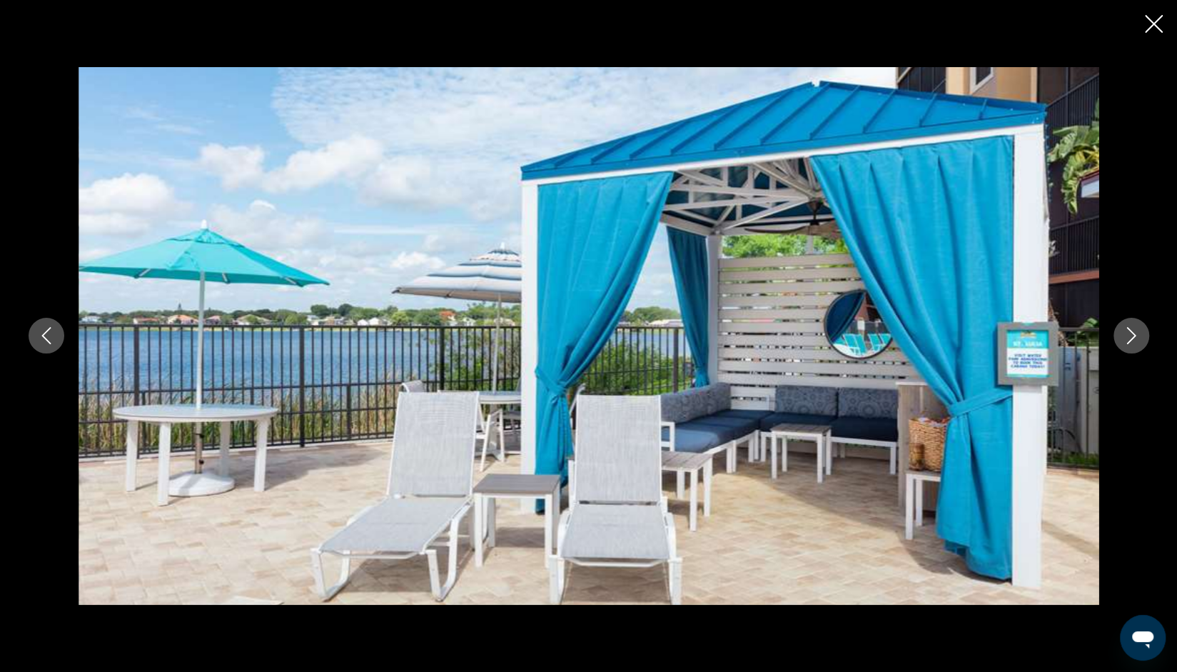
click at [1136, 336] on icon "Next image" at bounding box center [1131, 335] width 17 height 17
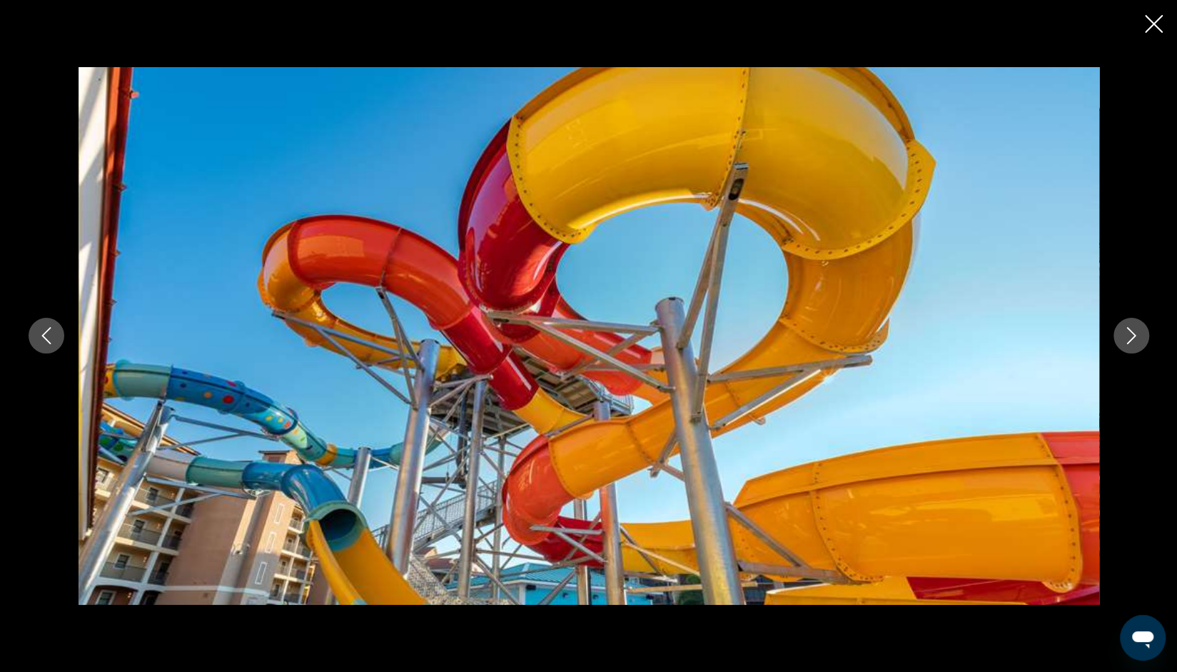
click at [1136, 336] on icon "Next image" at bounding box center [1131, 335] width 17 height 17
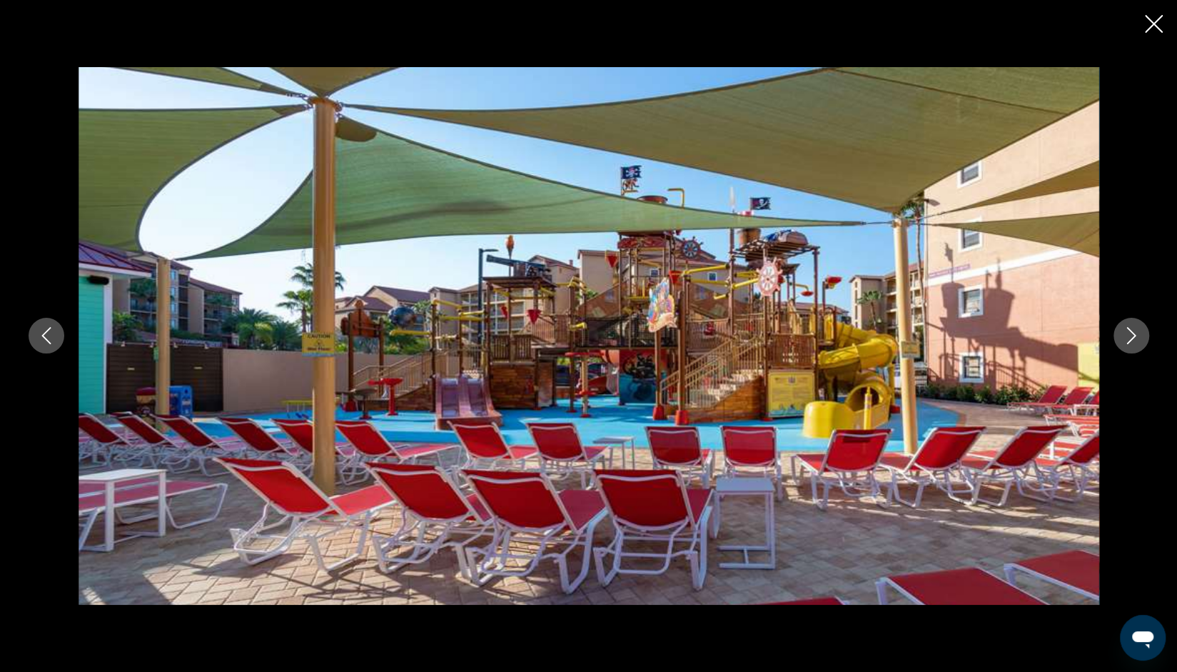
click at [1136, 336] on icon "Next image" at bounding box center [1131, 335] width 17 height 17
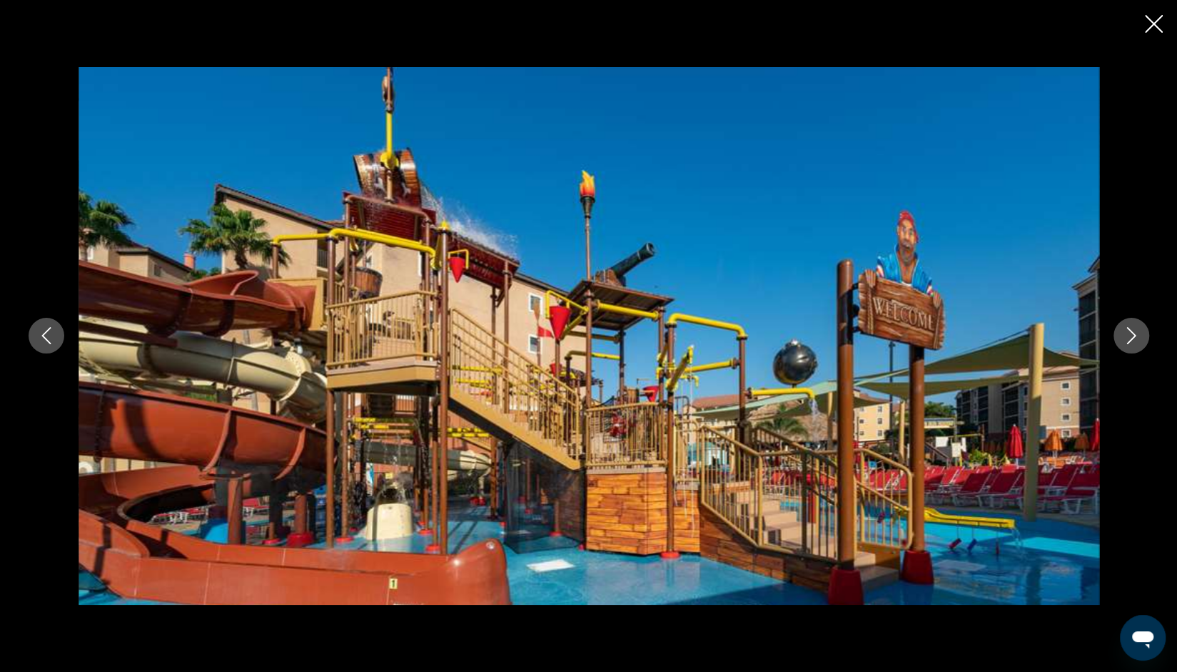
click at [1156, 25] on icon "Close slideshow" at bounding box center [1154, 24] width 18 height 18
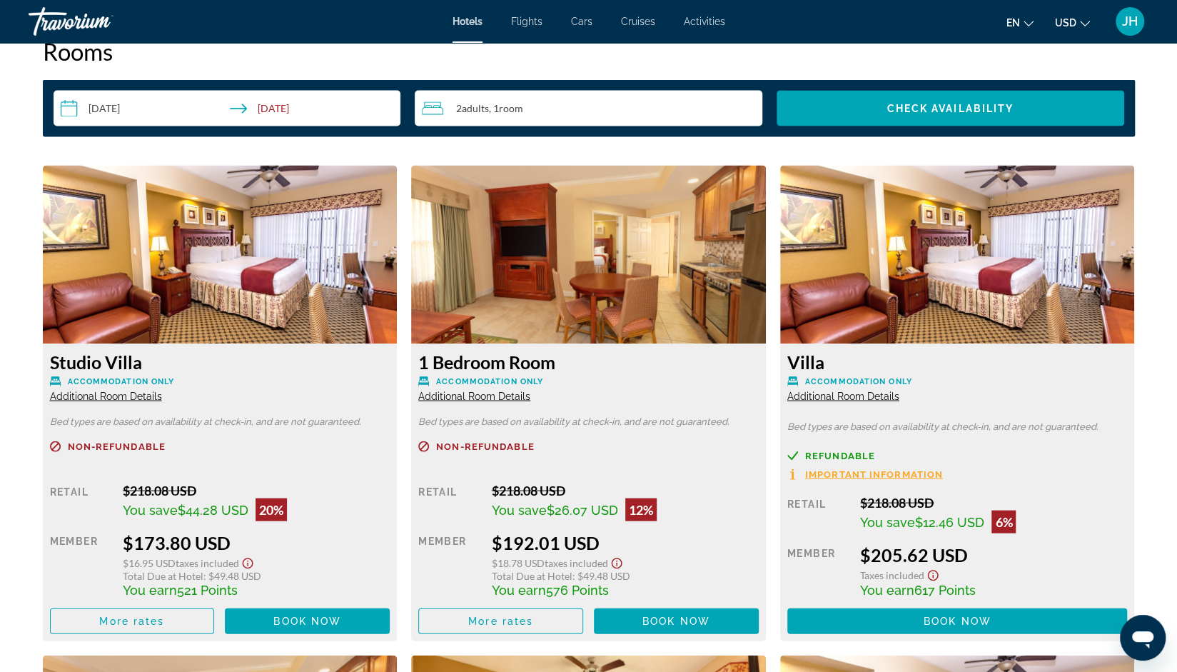
scroll to position [1854, 0]
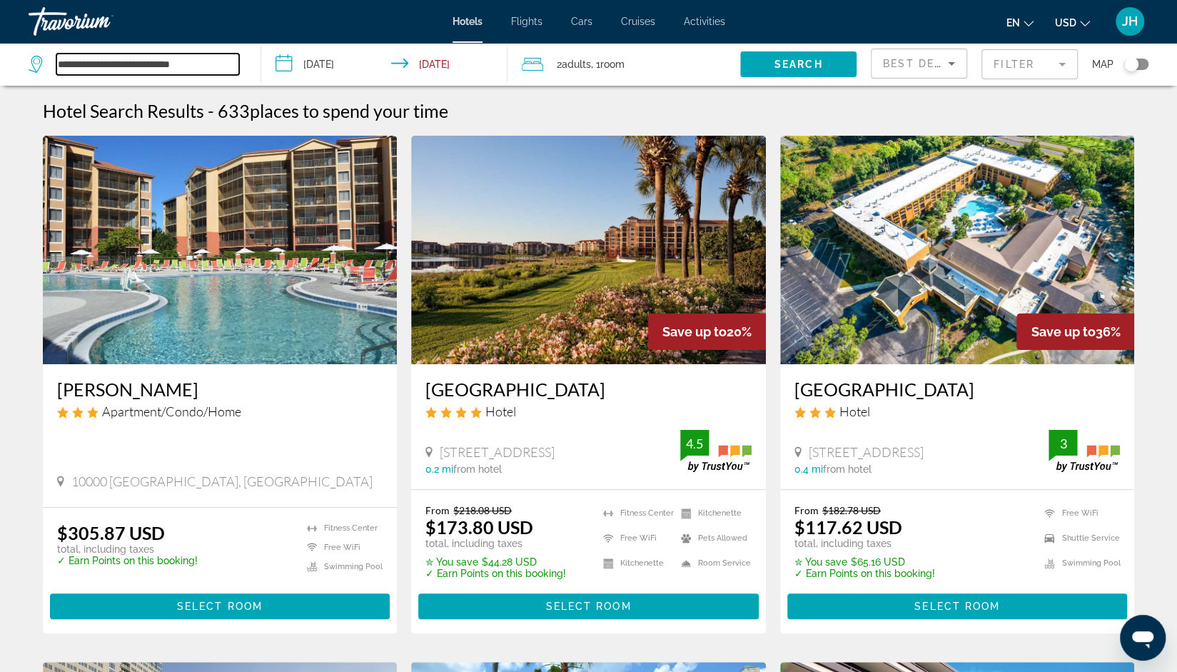
click at [201, 70] on input "**********" at bounding box center [147, 64] width 183 height 21
click at [357, 59] on input "**********" at bounding box center [387, 66] width 253 height 47
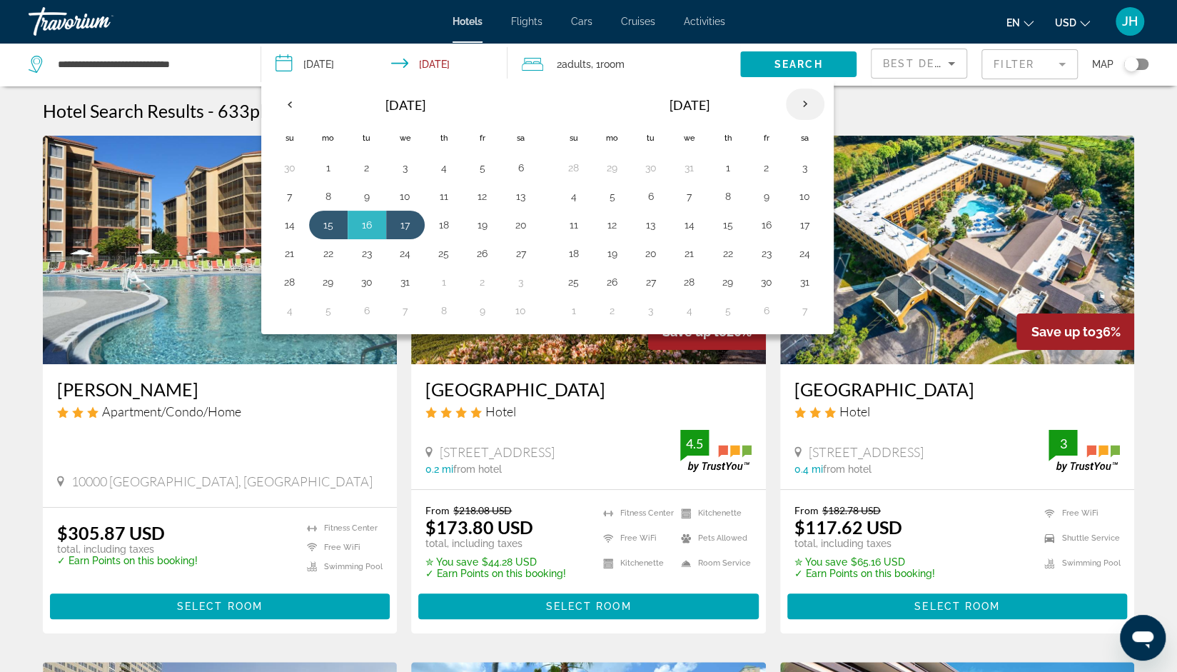
click at [794, 104] on th "Next month" at bounding box center [805, 104] width 39 height 31
click at [646, 284] on button "24" at bounding box center [651, 282] width 23 height 20
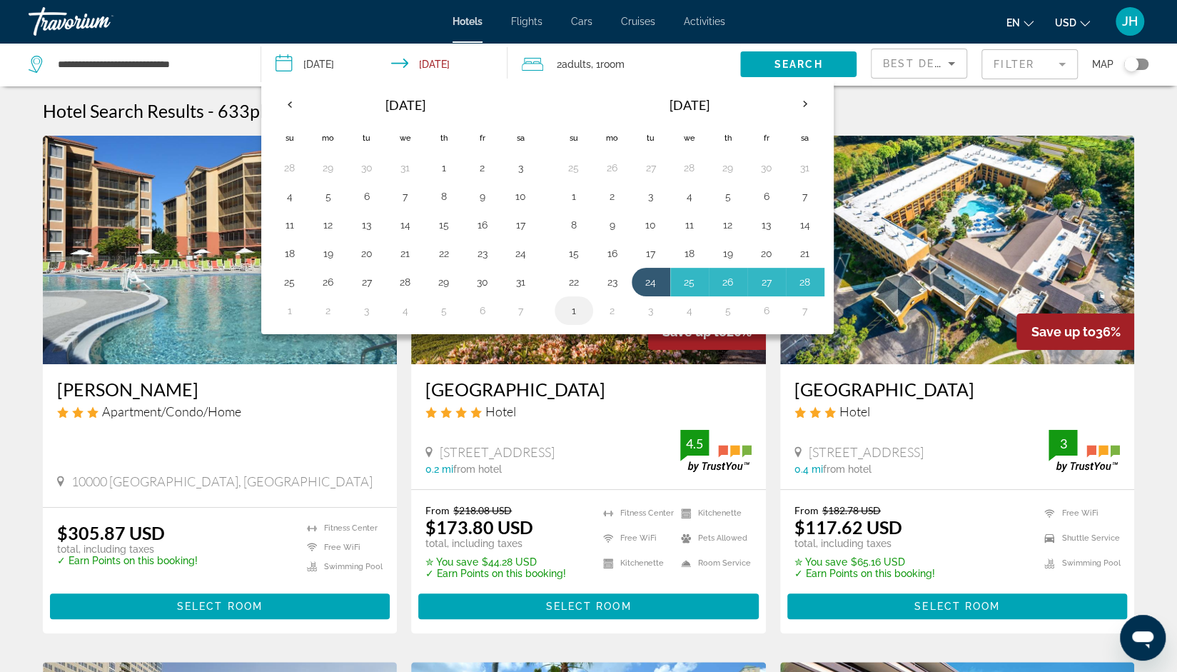
click at [569, 310] on button "1" at bounding box center [574, 311] width 23 height 20
type input "**********"
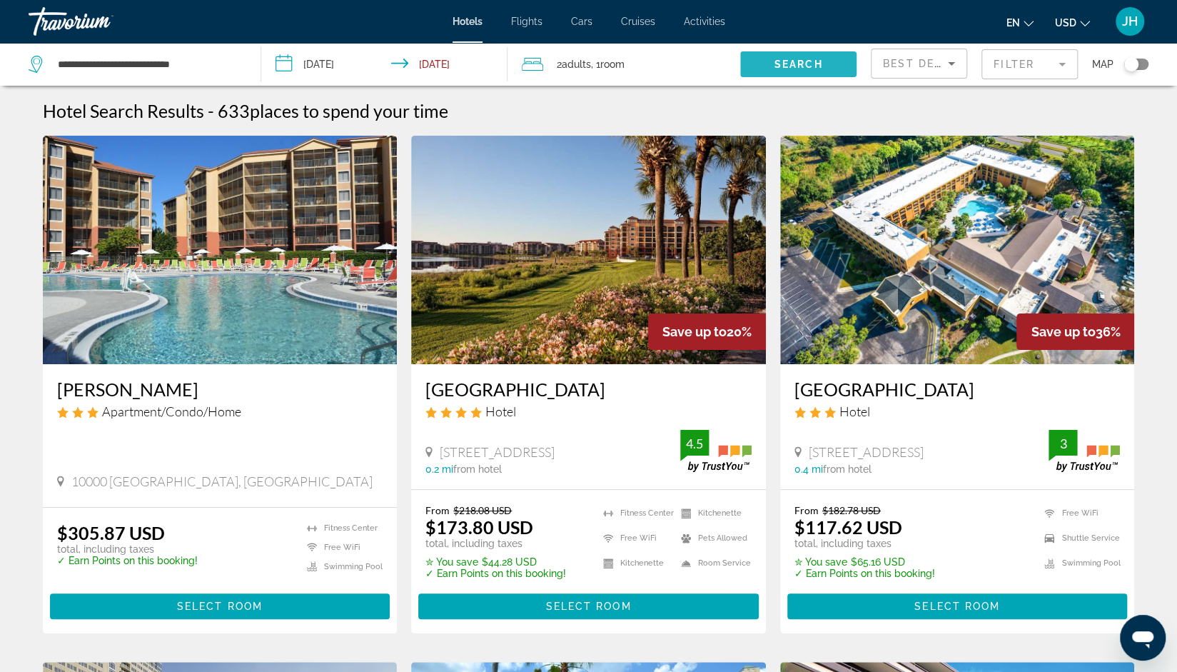
click at [772, 64] on span "Search widget" at bounding box center [798, 64] width 116 height 34
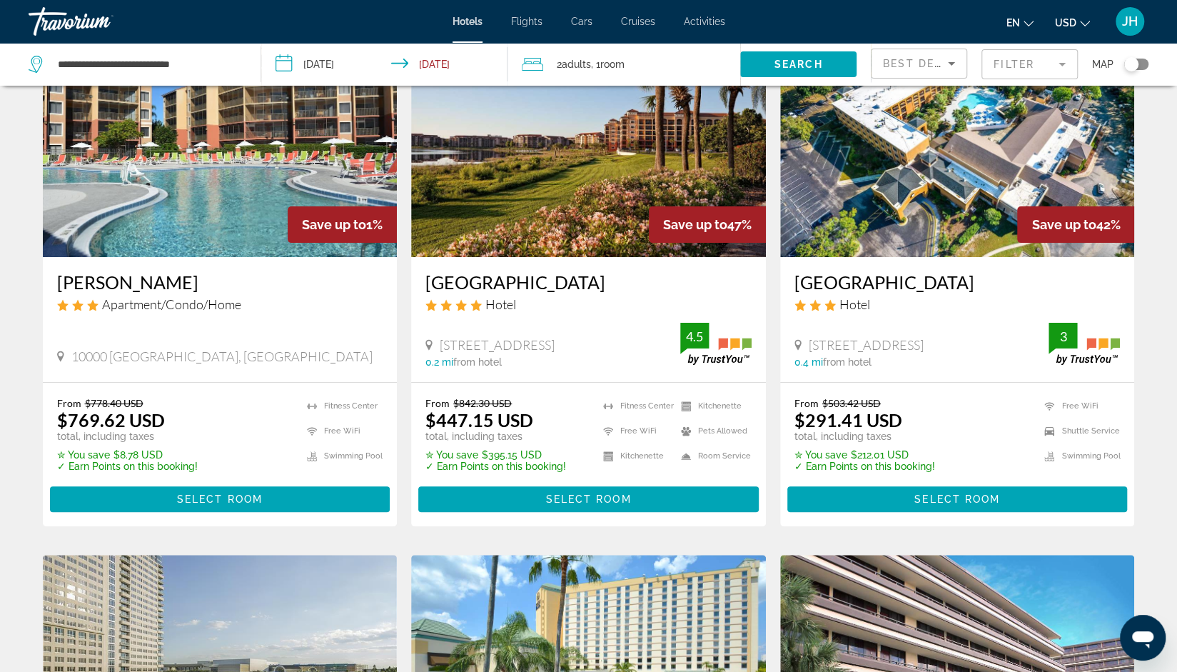
scroll to position [90, 0]
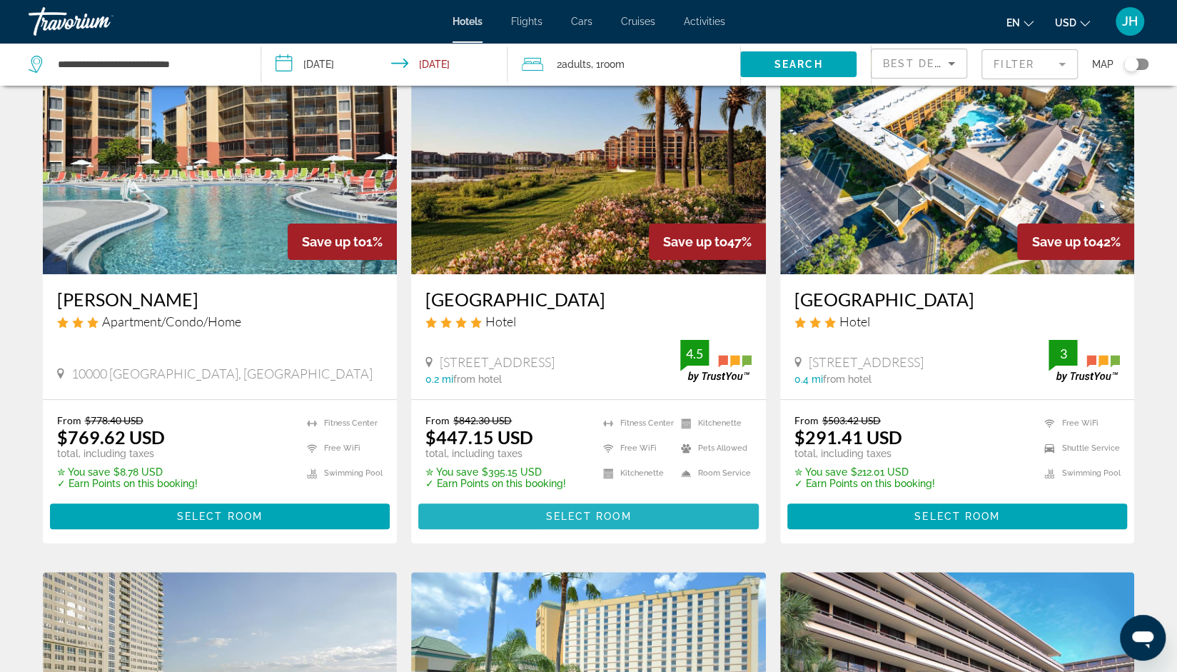
click at [558, 522] on span "Select Room" at bounding box center [588, 515] width 86 height 11
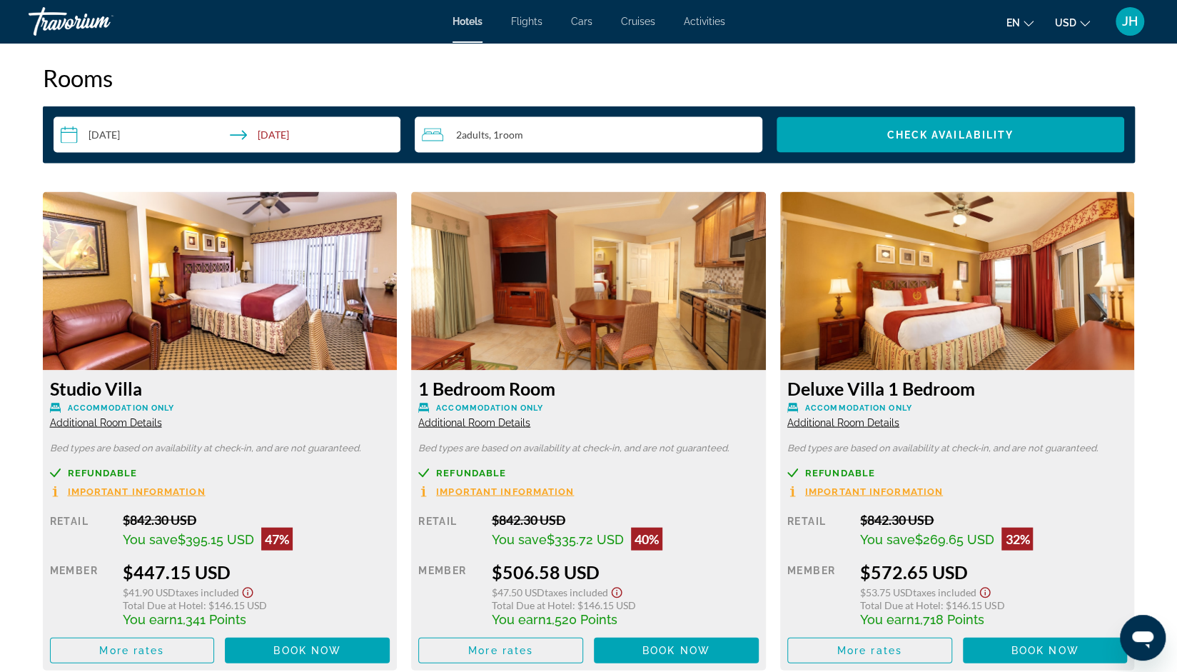
scroll to position [1829, 0]
click at [1109, 301] on img "Main content" at bounding box center [957, 281] width 355 height 178
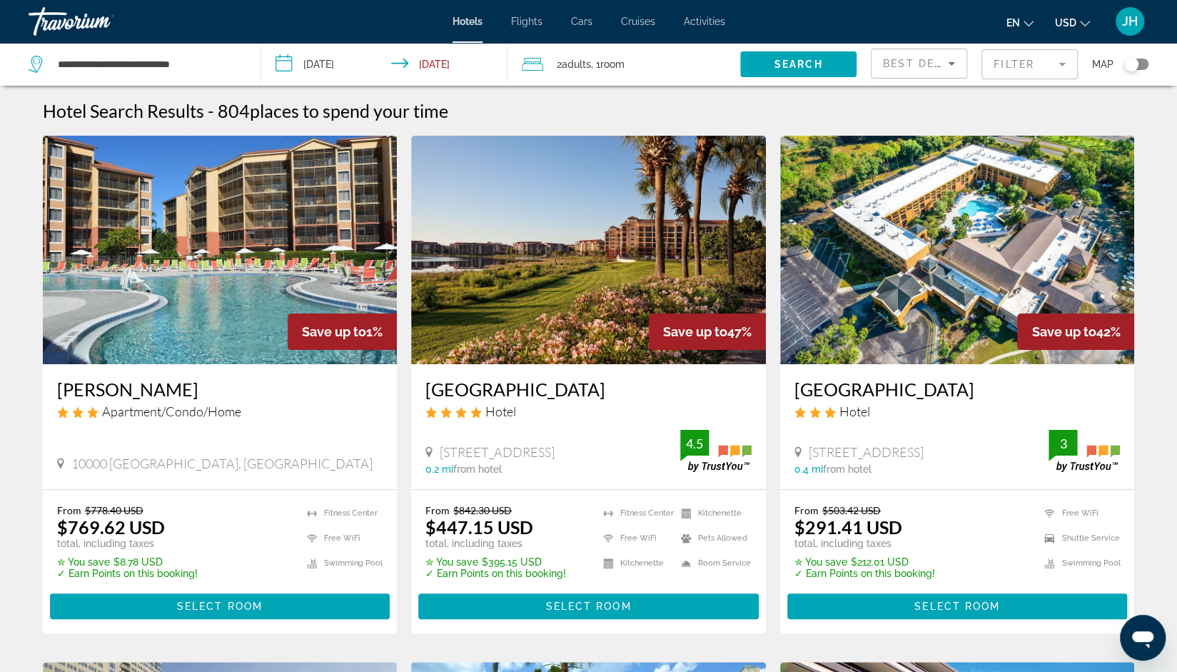
click at [331, 61] on input "**********" at bounding box center [387, 66] width 253 height 47
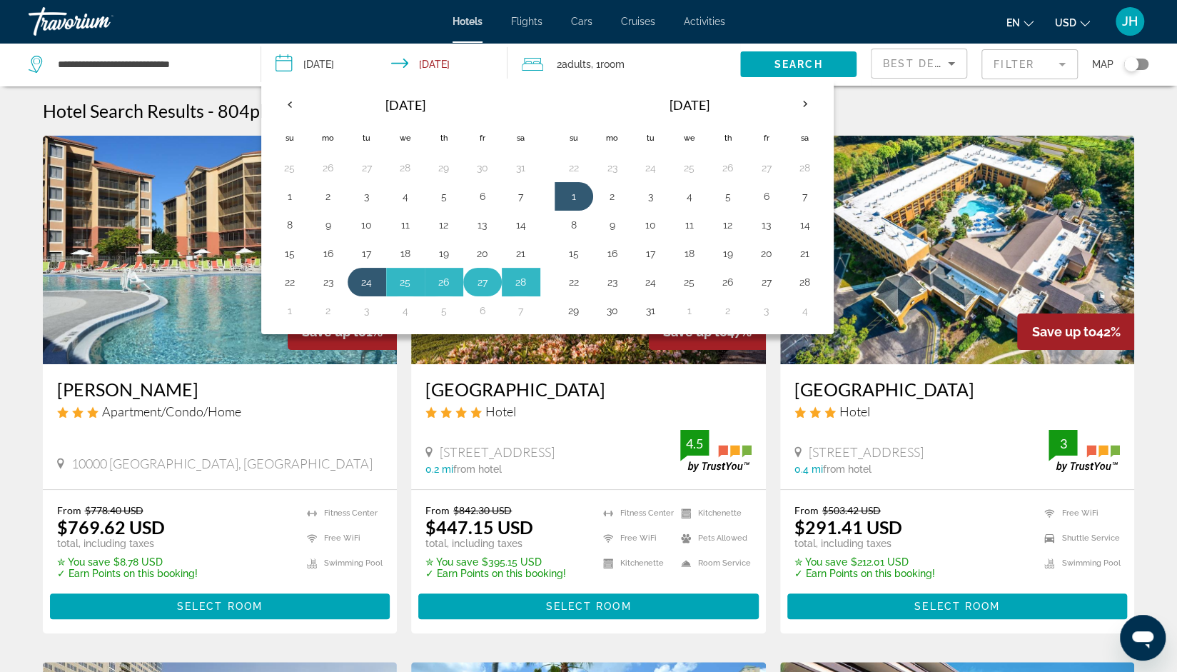
click at [483, 280] on button "27" at bounding box center [482, 282] width 23 height 20
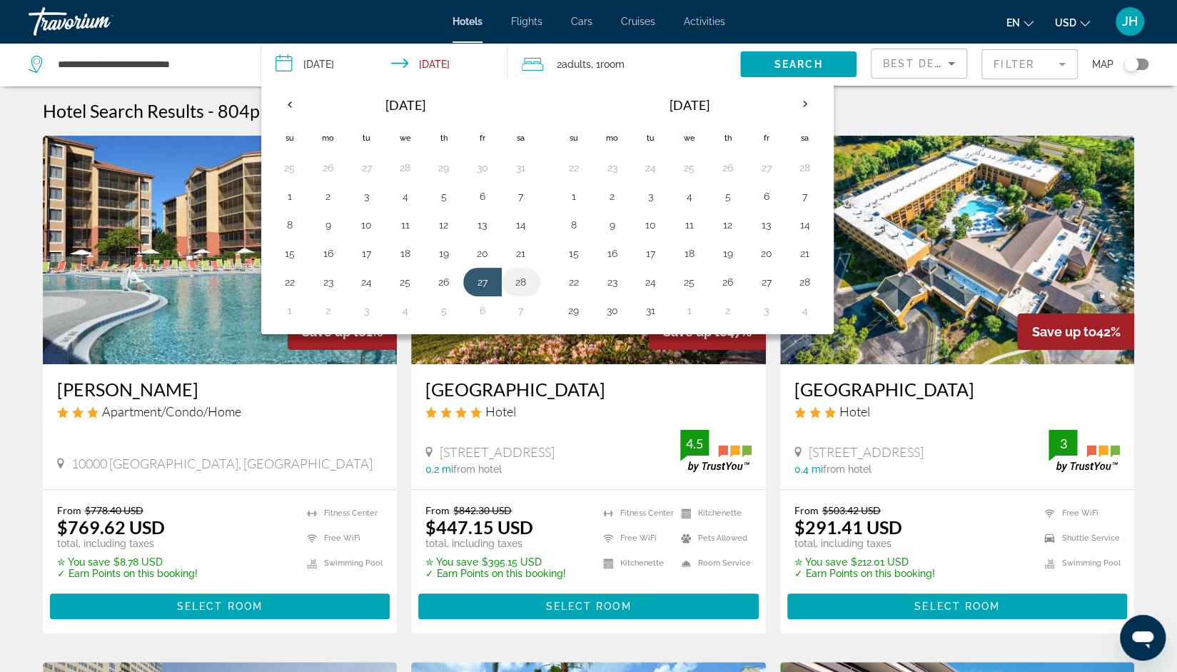
click at [523, 281] on button "28" at bounding box center [521, 282] width 23 height 20
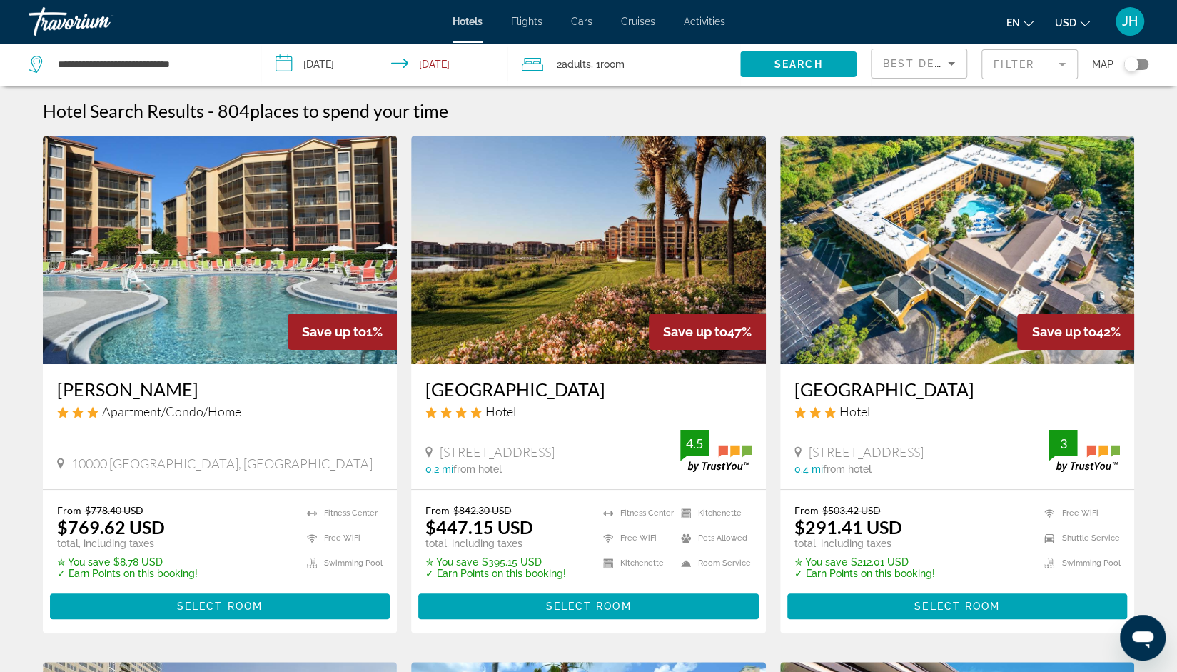
click at [446, 59] on input "**********" at bounding box center [387, 66] width 253 height 47
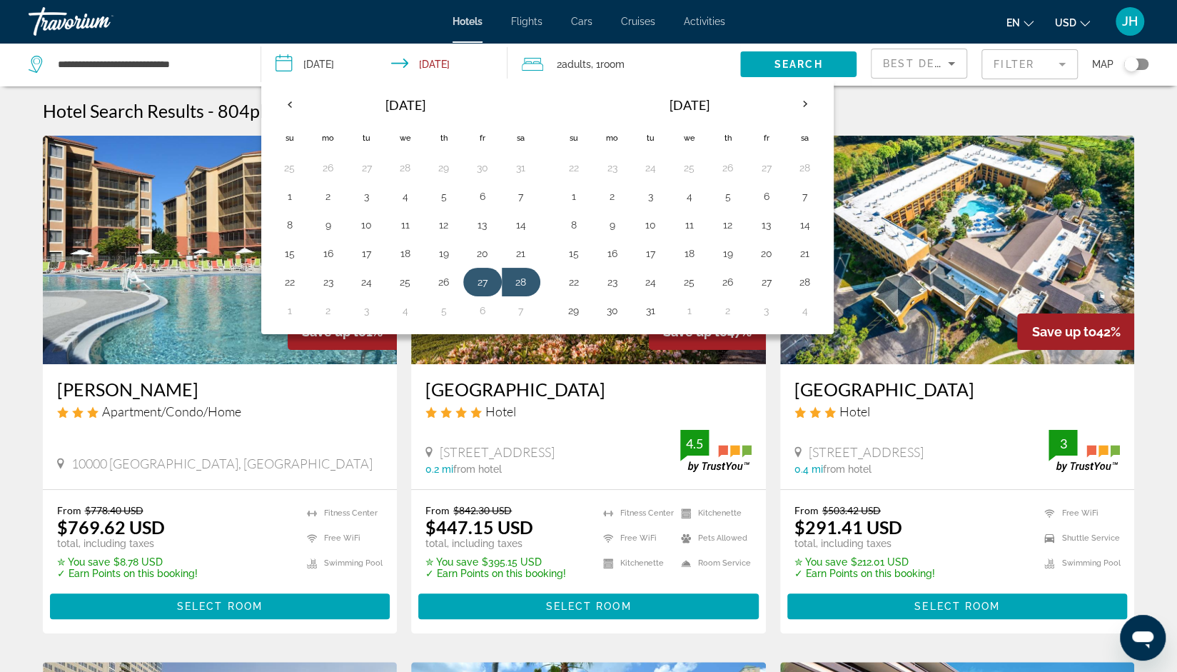
click at [479, 275] on button "27" at bounding box center [482, 282] width 23 height 20
click at [294, 306] on button "1" at bounding box center [289, 311] width 23 height 20
type input "**********"
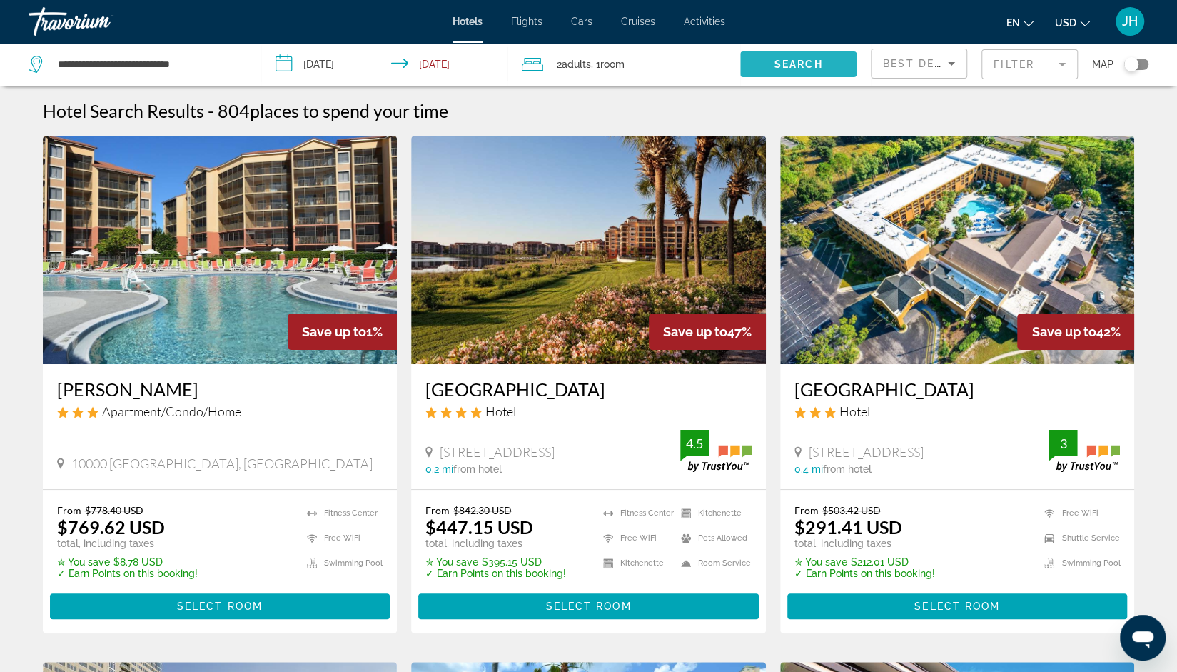
click at [807, 71] on span "Search widget" at bounding box center [798, 64] width 116 height 34
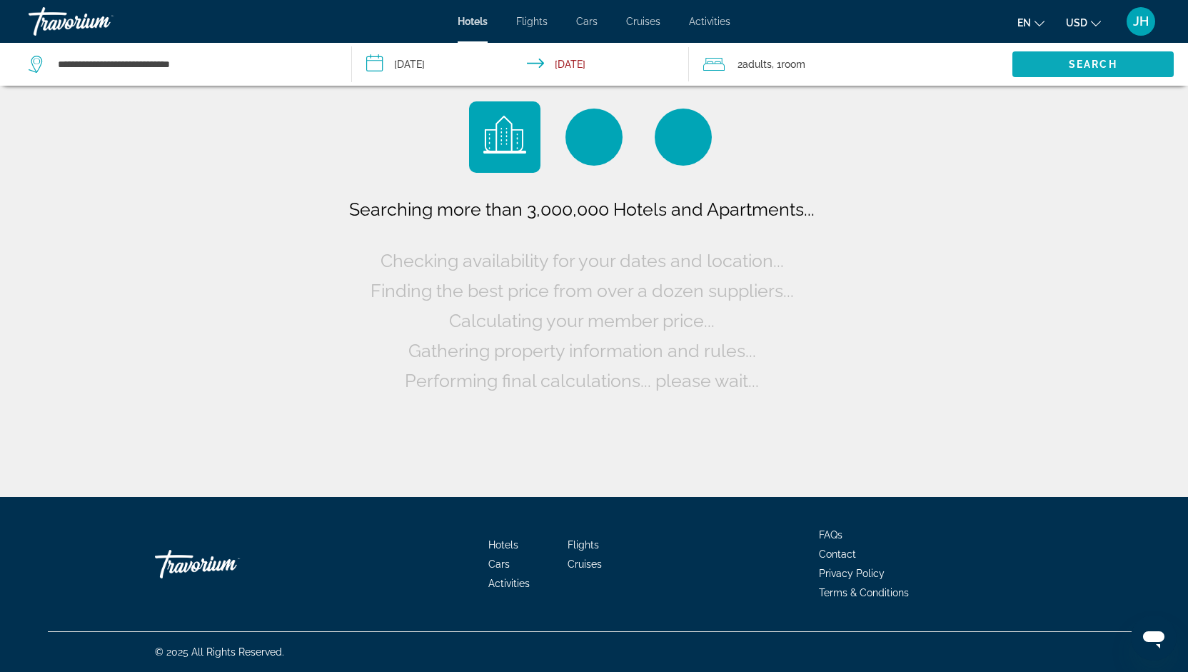
click at [805, 71] on span ", 1 Room rooms" at bounding box center [789, 64] width 34 height 20
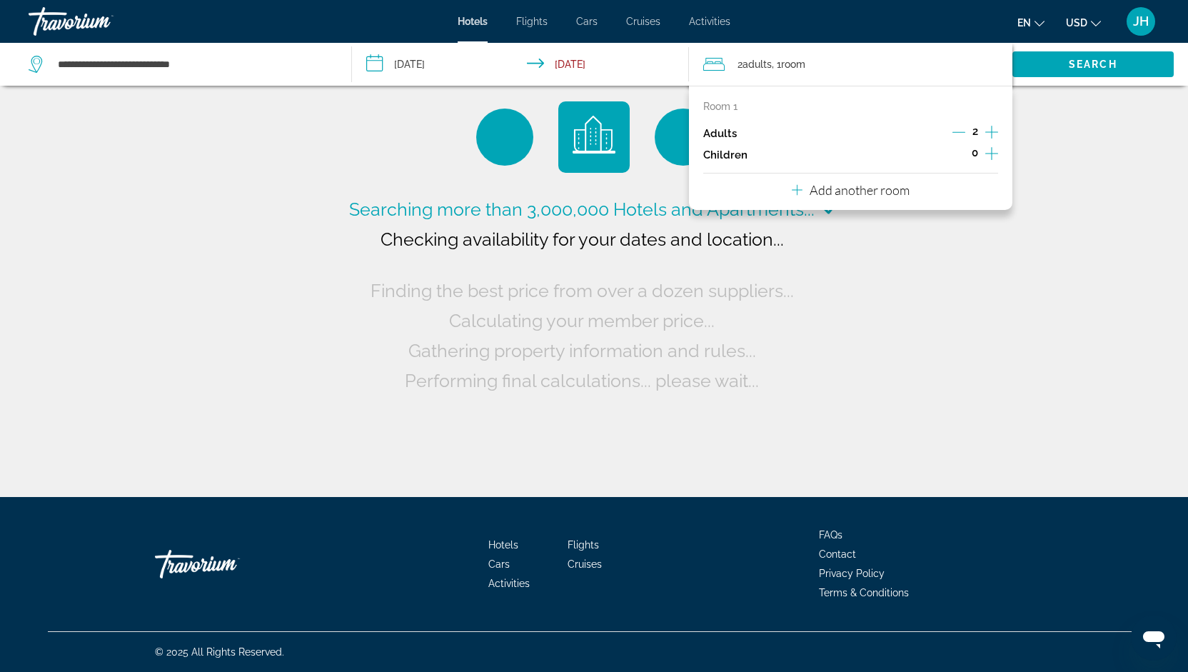
click at [610, 322] on span "Calculating your member price..." at bounding box center [582, 320] width 266 height 21
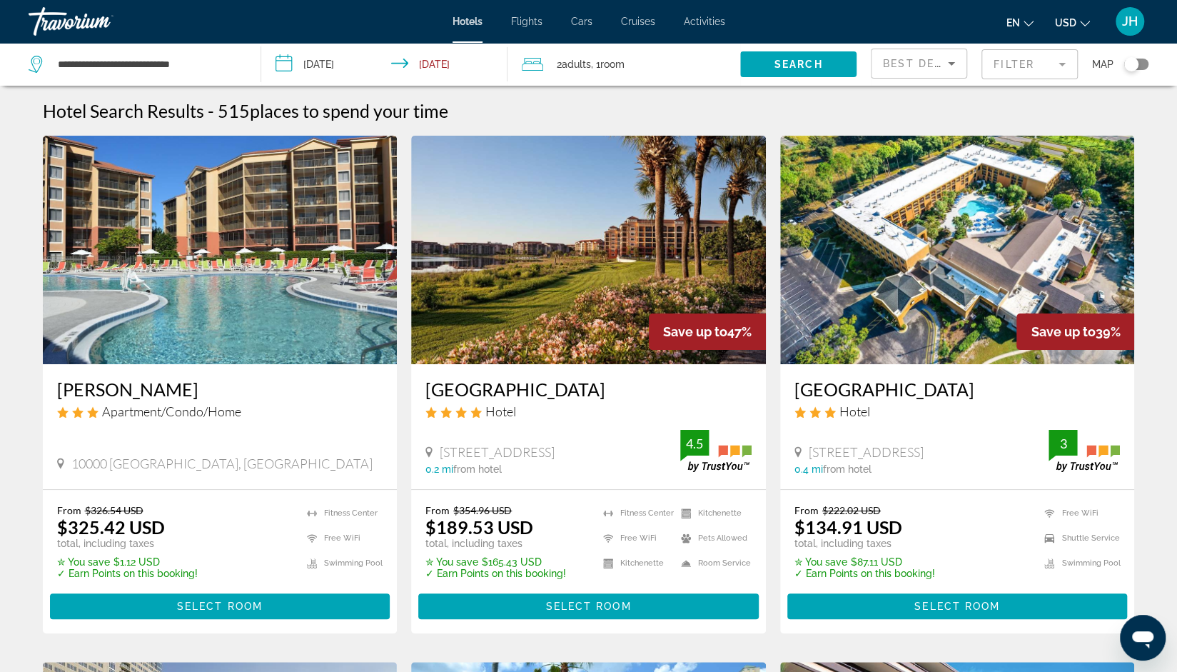
click at [582, 379] on h3 "[GEOGRAPHIC_DATA]" at bounding box center [589, 388] width 326 height 21
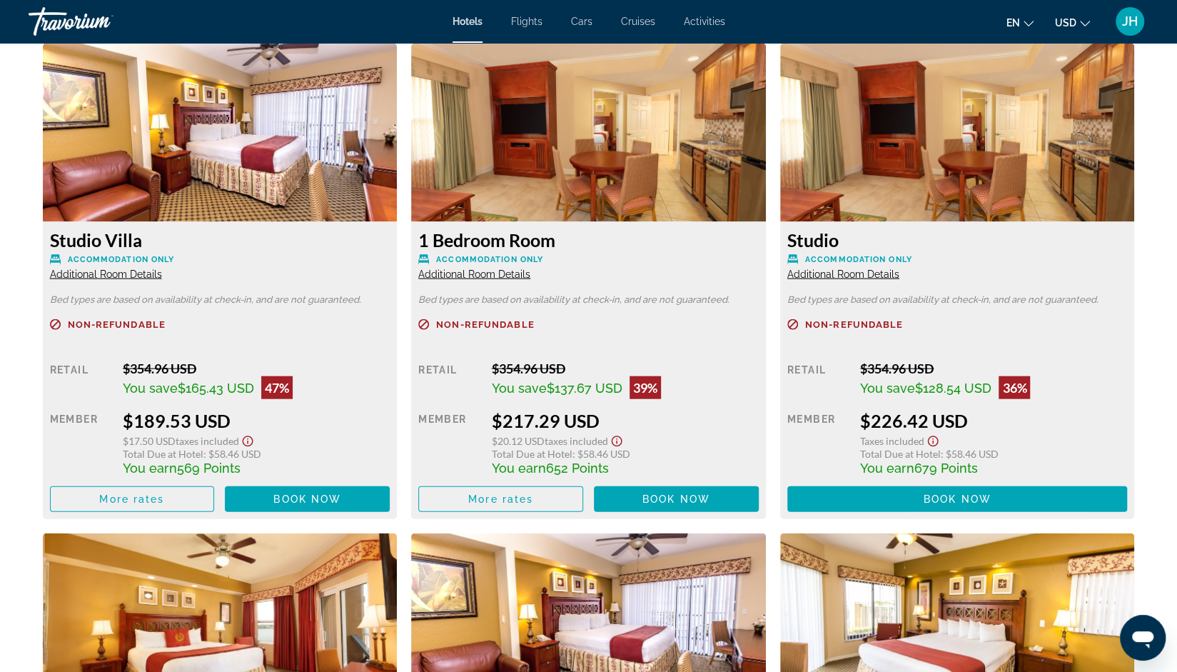
scroll to position [1981, 0]
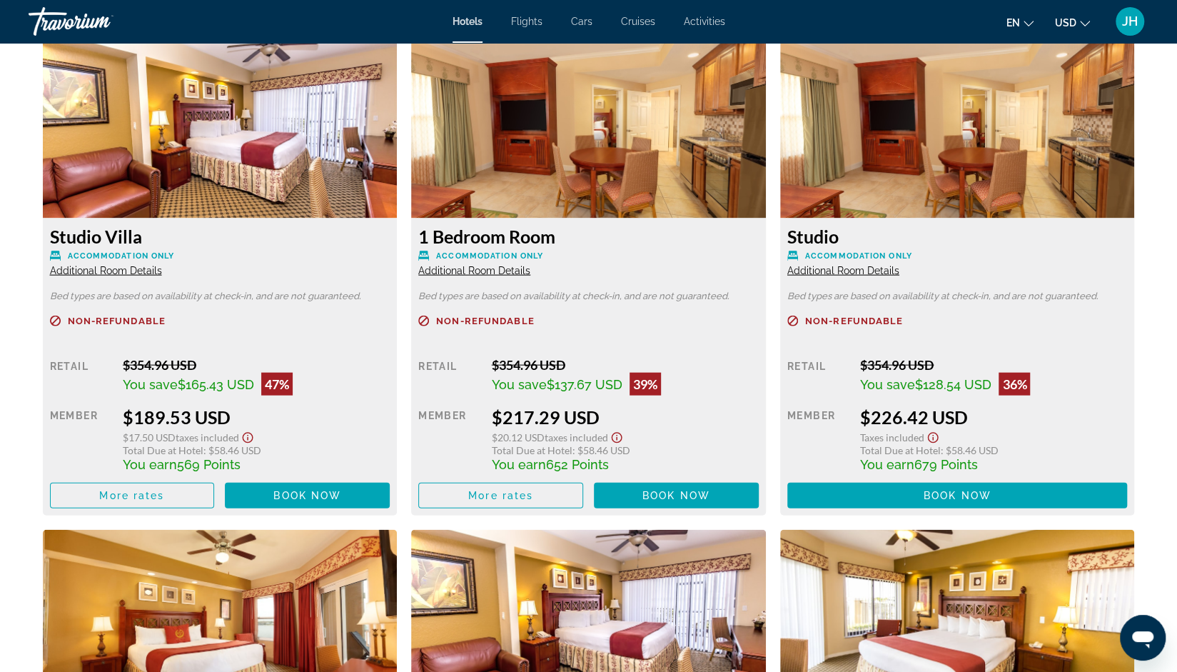
click at [99, 271] on span "Additional Room Details" at bounding box center [106, 270] width 112 height 11
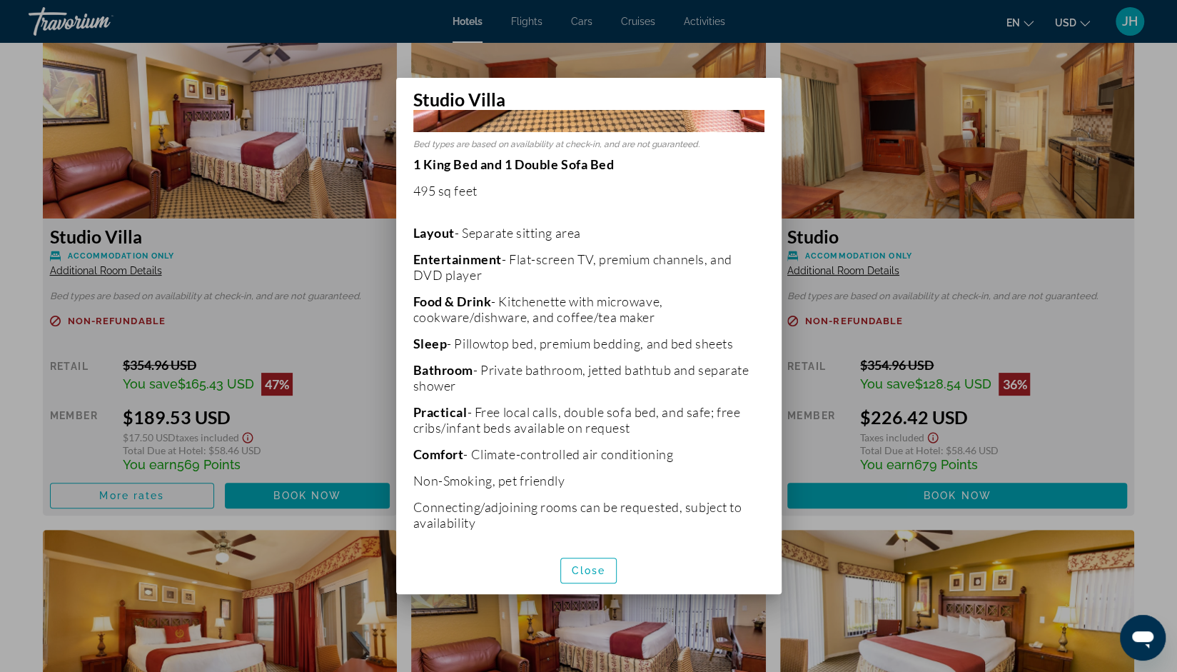
scroll to position [234, 0]
click at [605, 578] on span "button" at bounding box center [589, 570] width 56 height 34
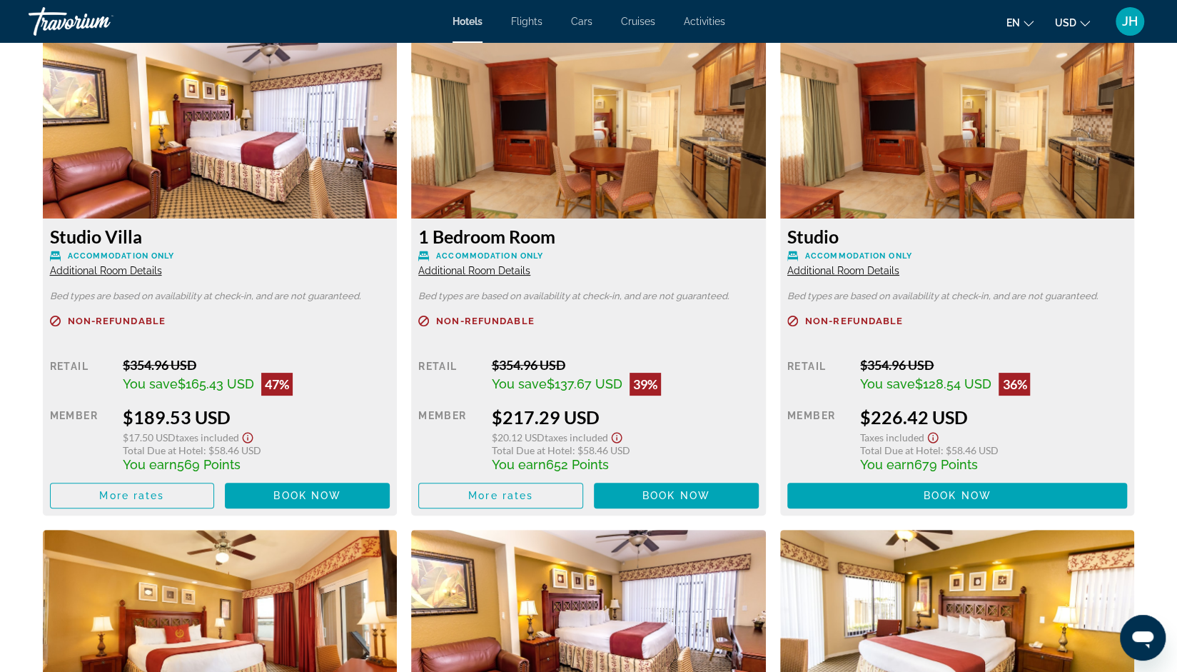
scroll to position [1981, 0]
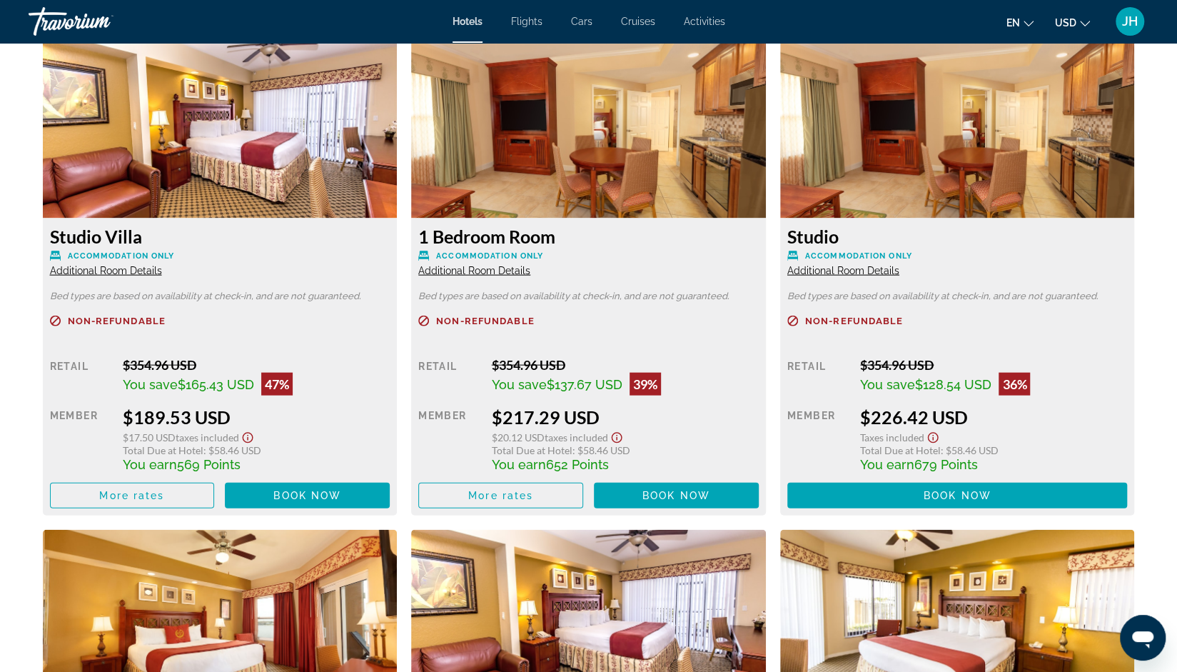
click at [118, 209] on img "Main content" at bounding box center [220, 129] width 355 height 178
click at [113, 248] on div "Studio Villa Accommodation Only Additional Room Details" at bounding box center [220, 251] width 341 height 51
click at [184, 148] on img "Main content" at bounding box center [220, 129] width 355 height 178
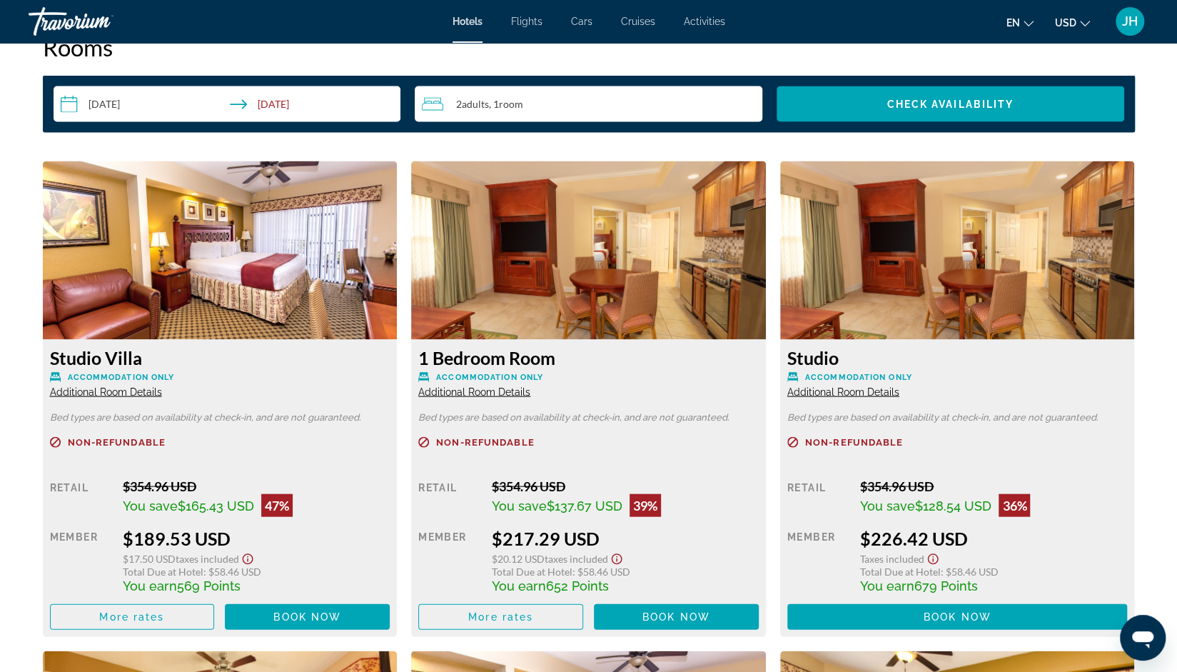
scroll to position [1868, 0]
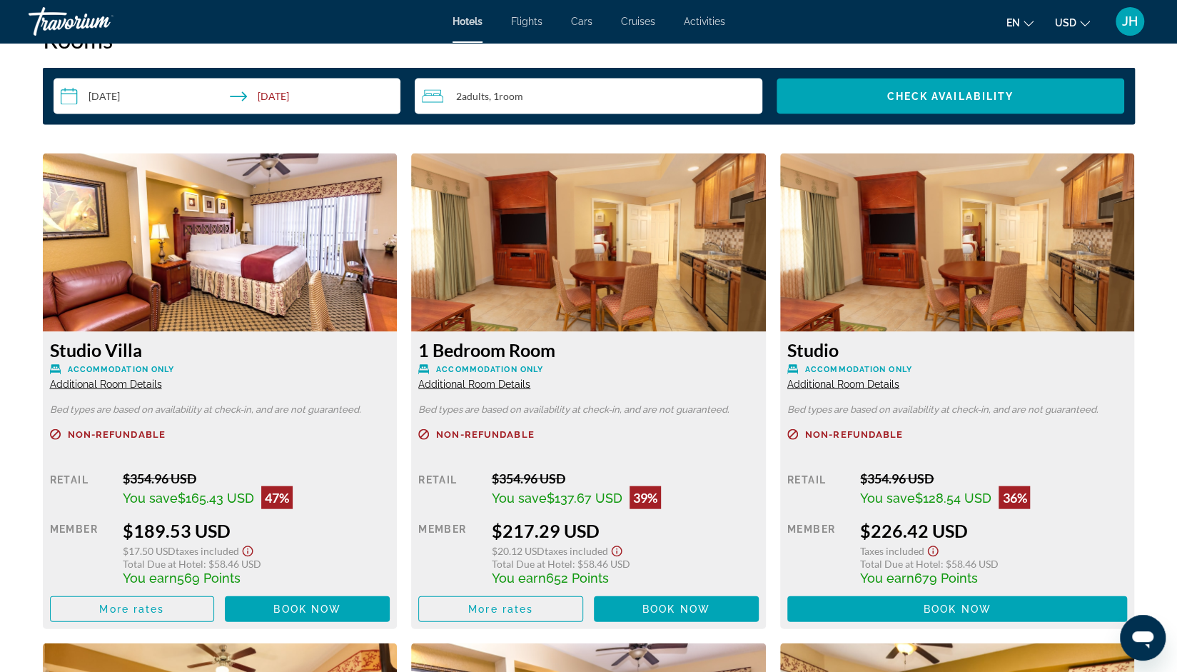
click at [101, 386] on span "Additional Room Details" at bounding box center [106, 383] width 112 height 11
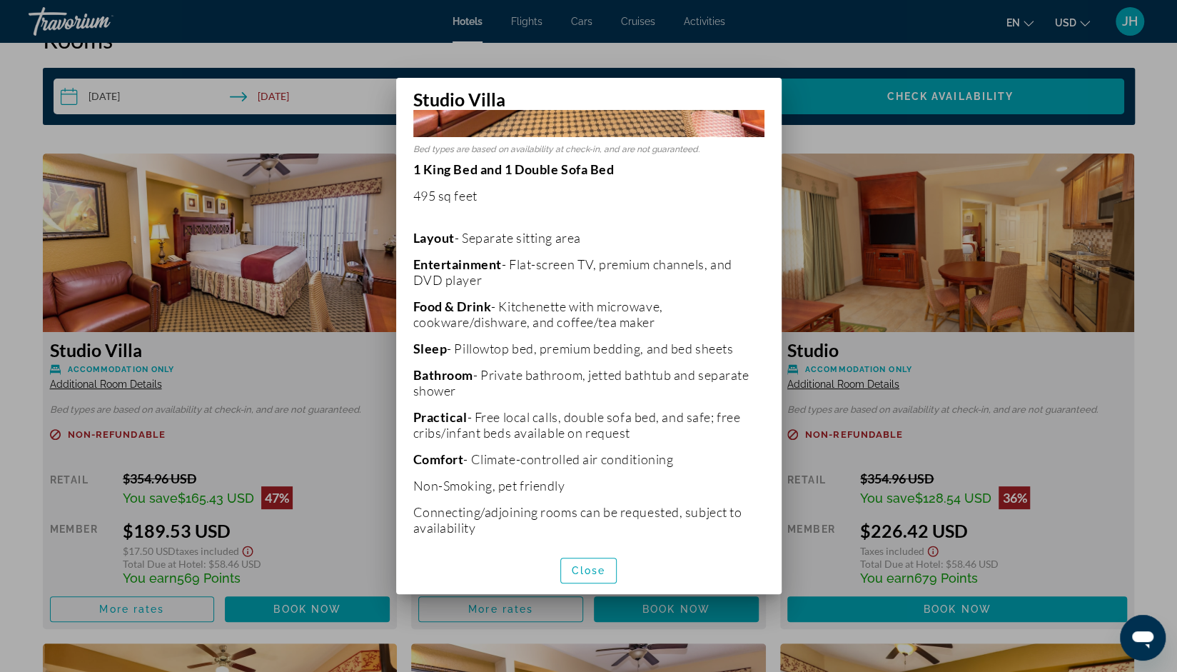
scroll to position [234, 0]
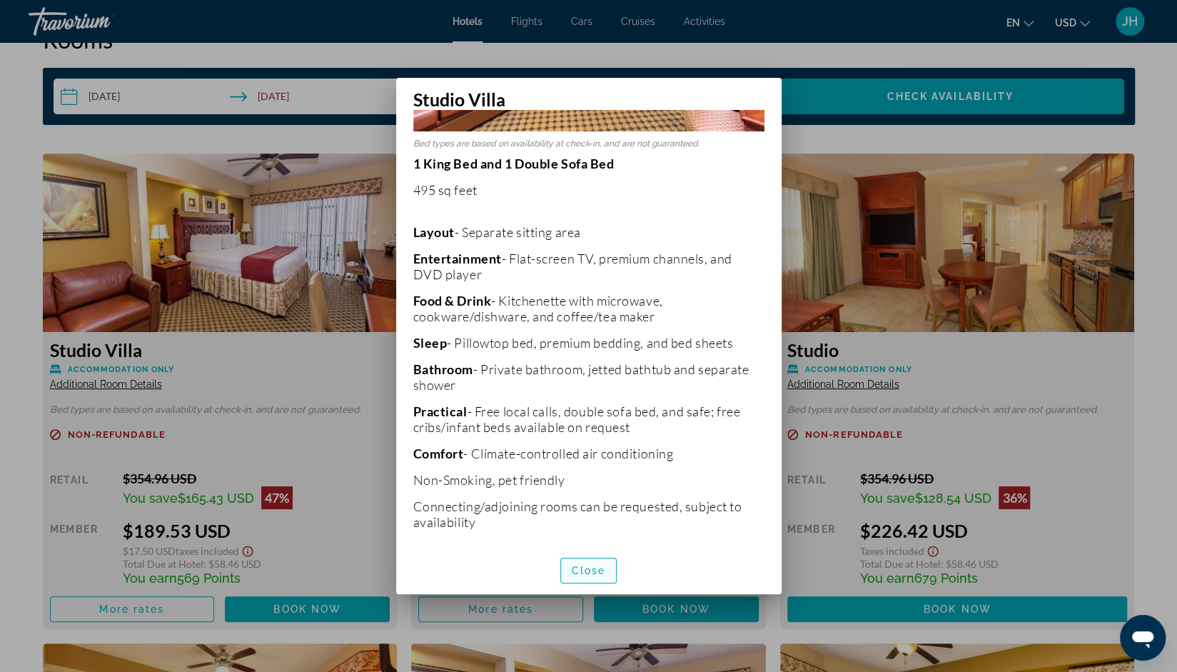
click at [595, 573] on span "Close" at bounding box center [589, 570] width 34 height 11
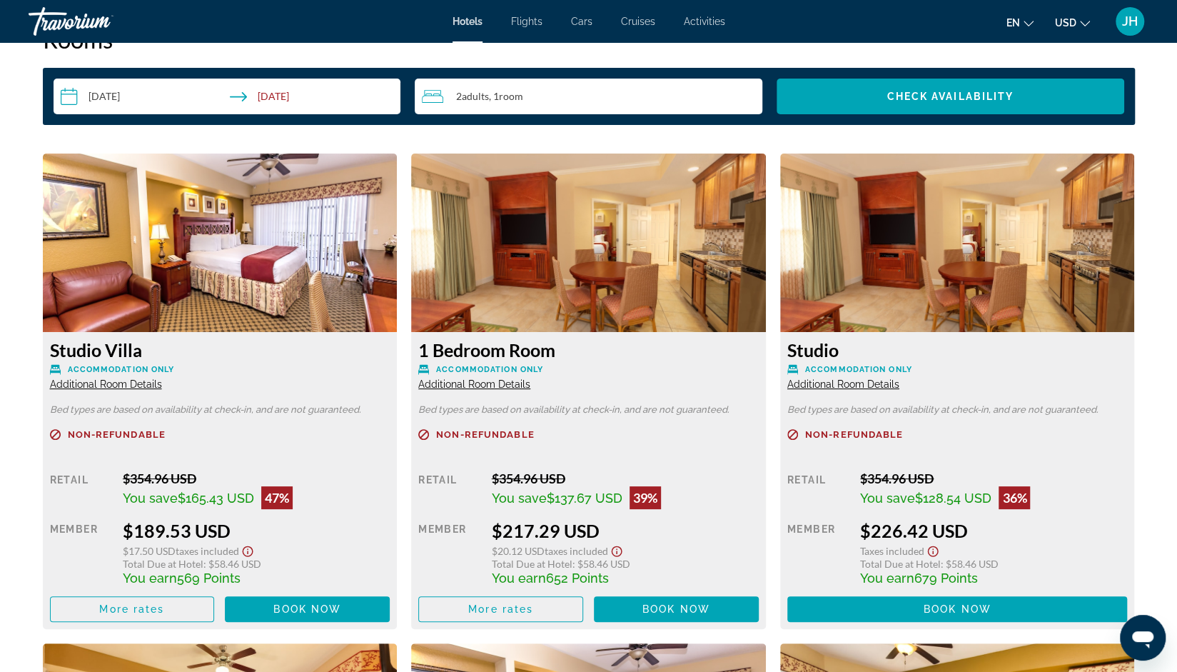
scroll to position [1868, 0]
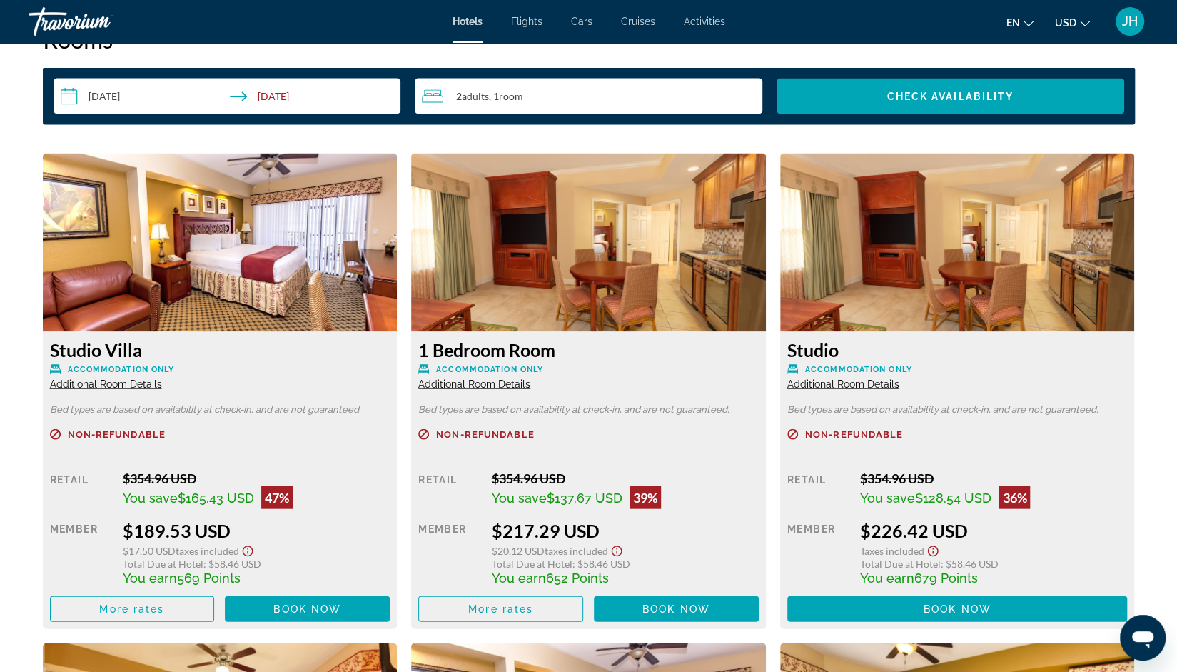
click at [505, 386] on span "Additional Room Details" at bounding box center [474, 383] width 112 height 11
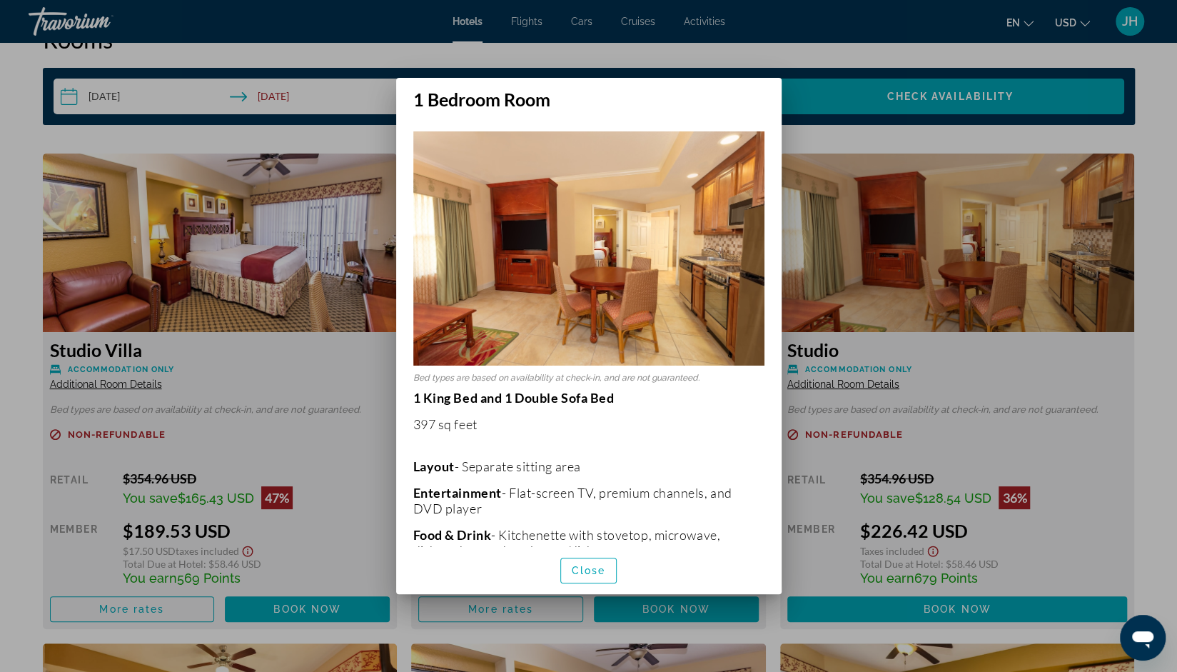
scroll to position [0, 0]
click at [768, 544] on div "Bed types are based on availability at check-in, and are not guaranteed. 1 King…" at bounding box center [589, 328] width 386 height 437
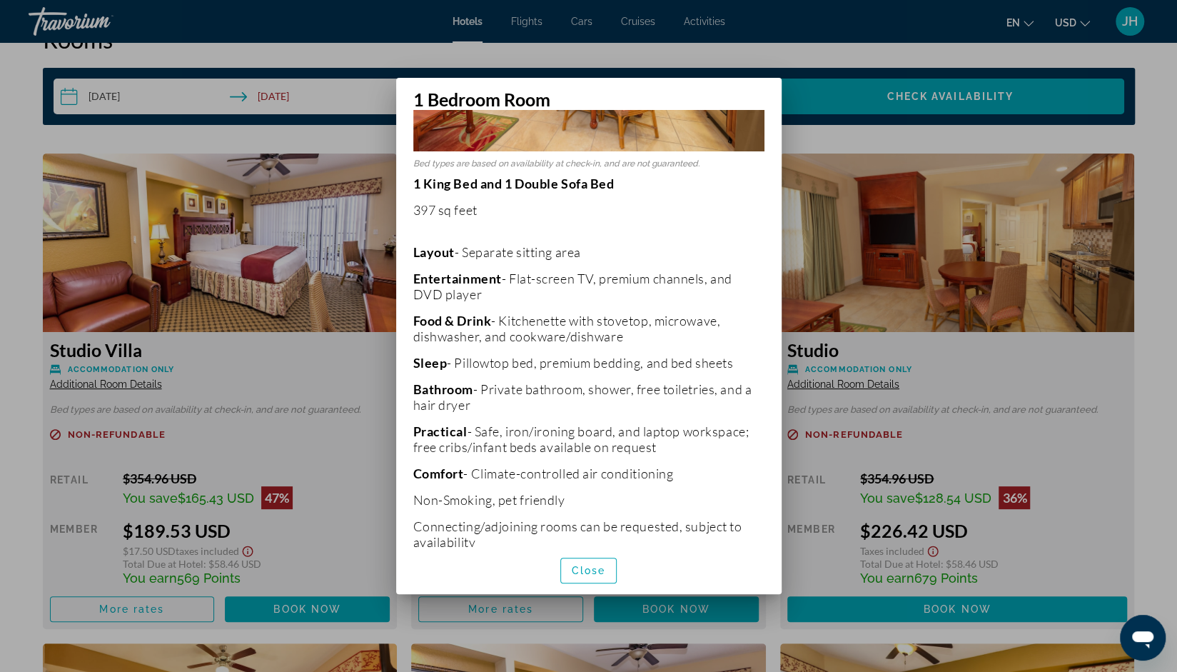
scroll to position [228, 0]
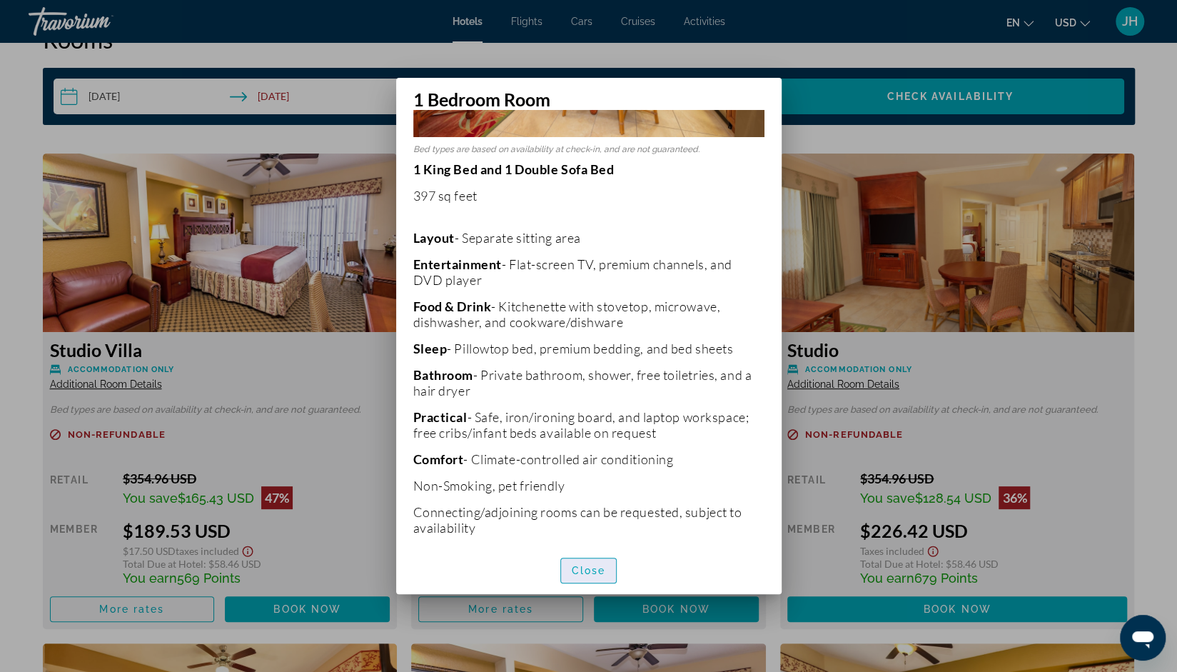
click at [600, 573] on span "Close" at bounding box center [589, 570] width 34 height 11
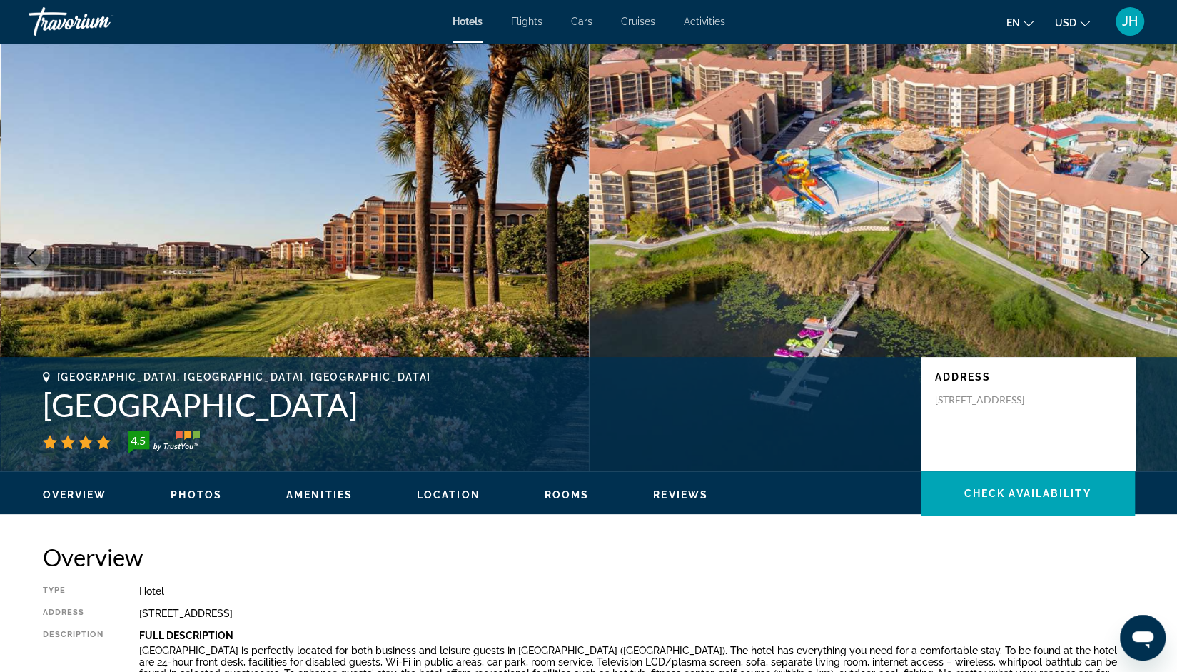
scroll to position [1868, 0]
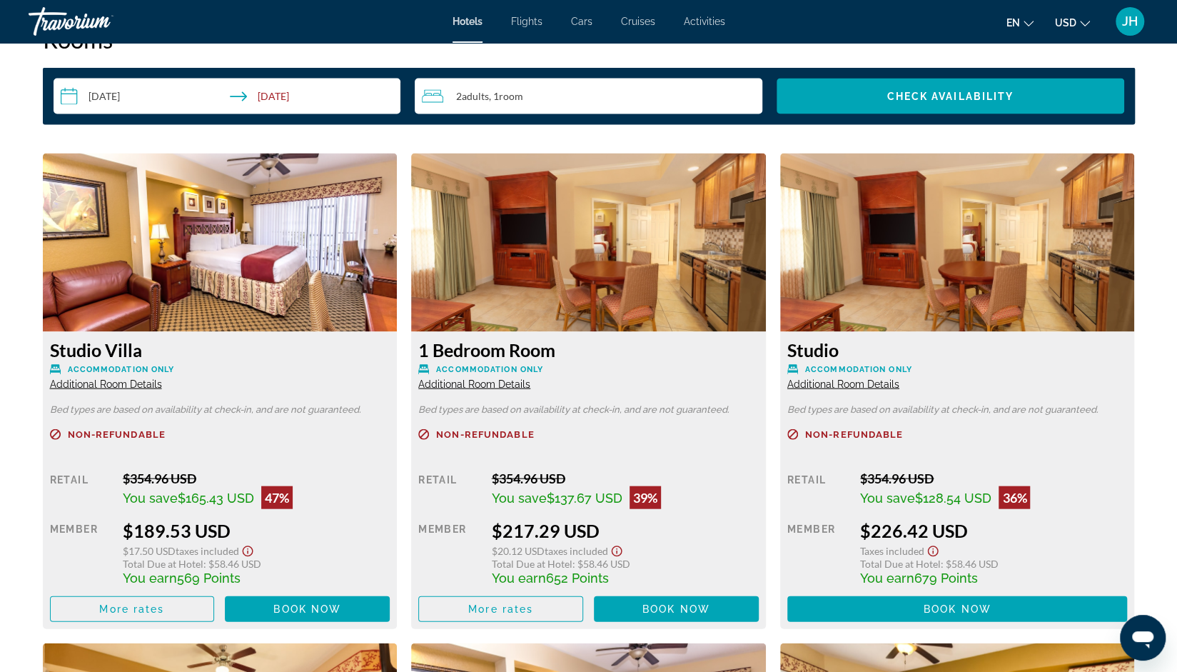
click at [863, 381] on span "Additional Room Details" at bounding box center [843, 383] width 112 height 11
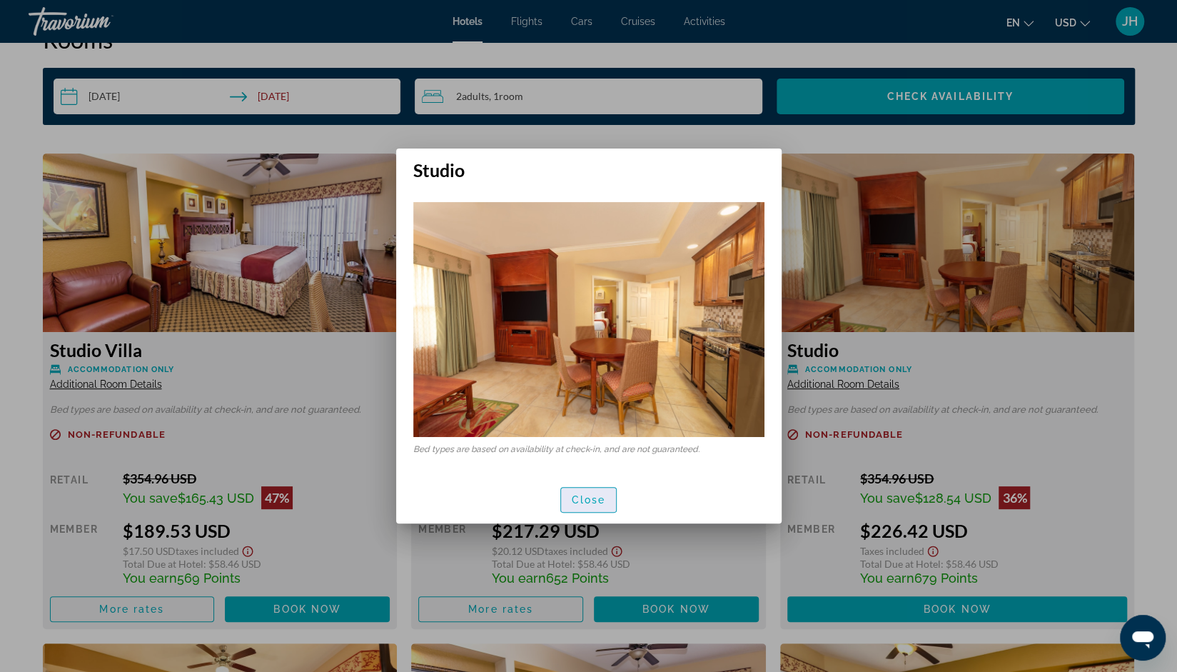
click at [588, 498] on span "Close" at bounding box center [589, 499] width 34 height 11
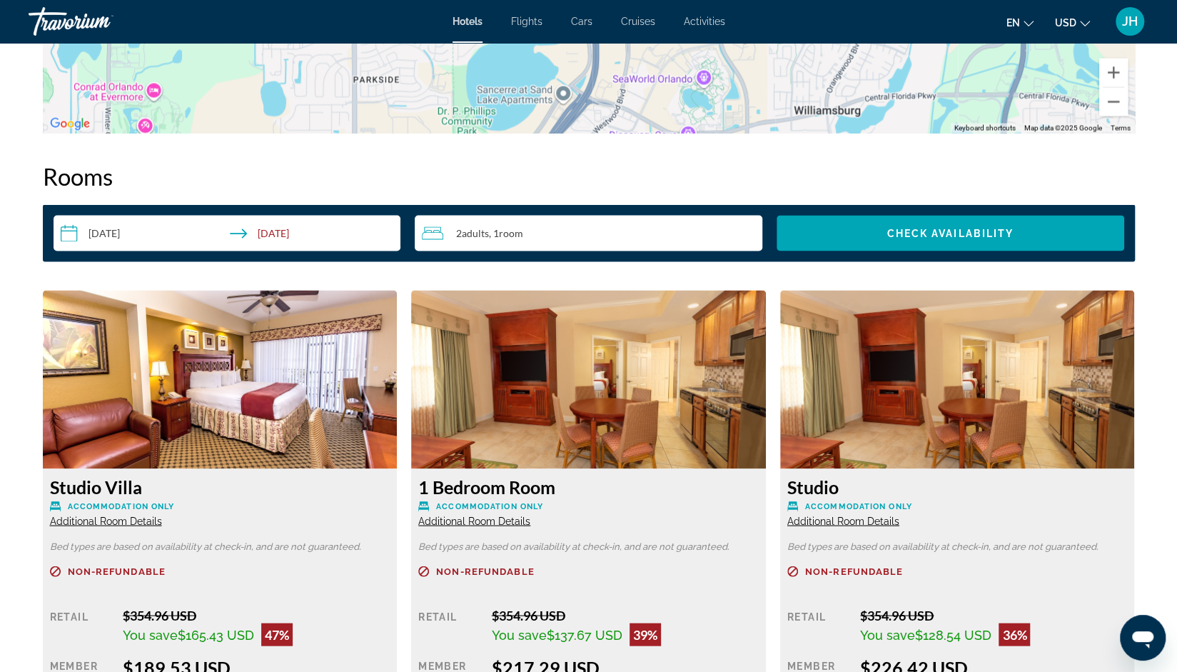
scroll to position [1727, 0]
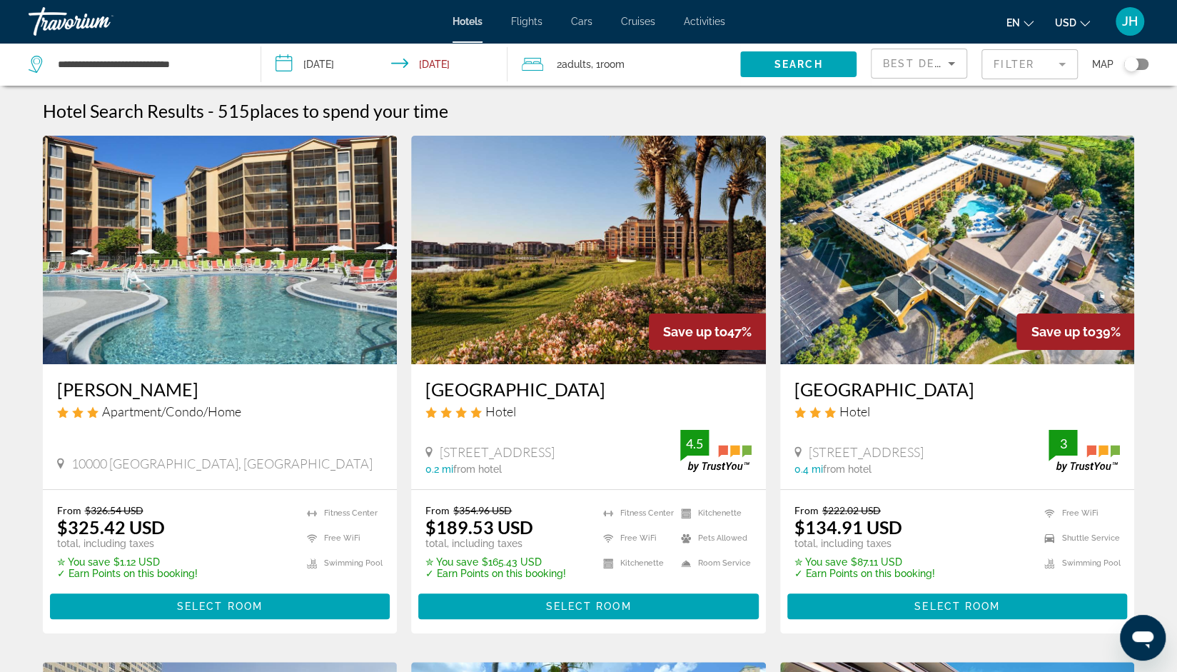
click at [1008, 306] on img "Main content" at bounding box center [957, 250] width 355 height 228
click at [937, 69] on div "Best Deals" at bounding box center [915, 63] width 65 height 17
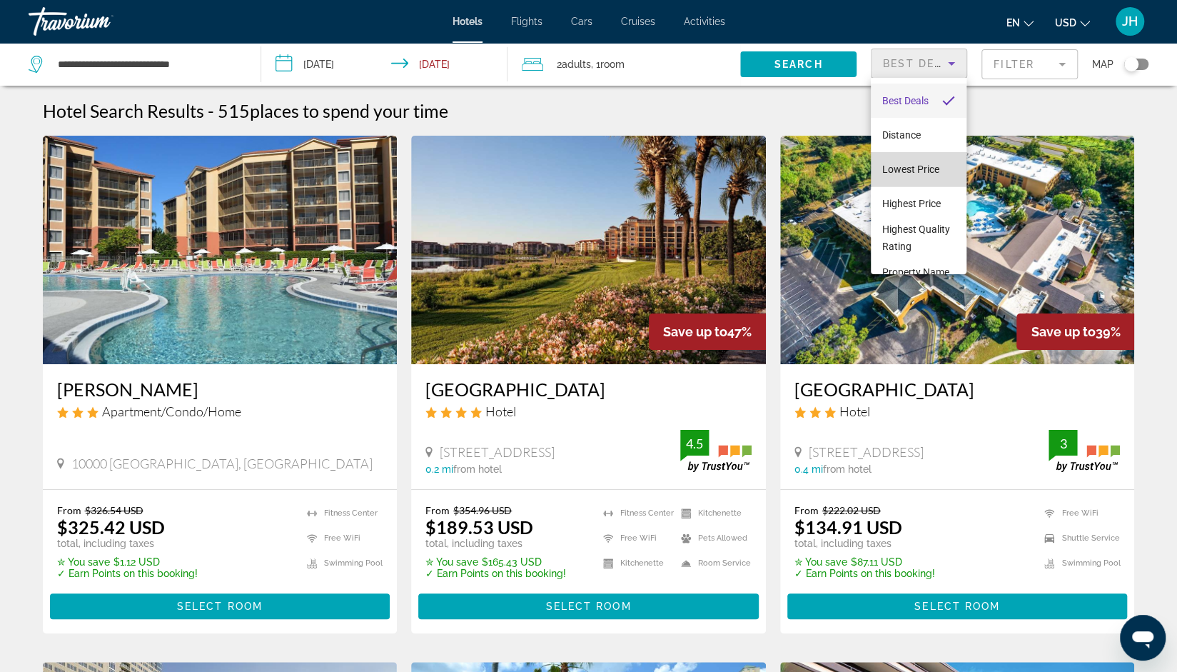
click at [930, 174] on span "Lowest Price" at bounding box center [910, 169] width 57 height 17
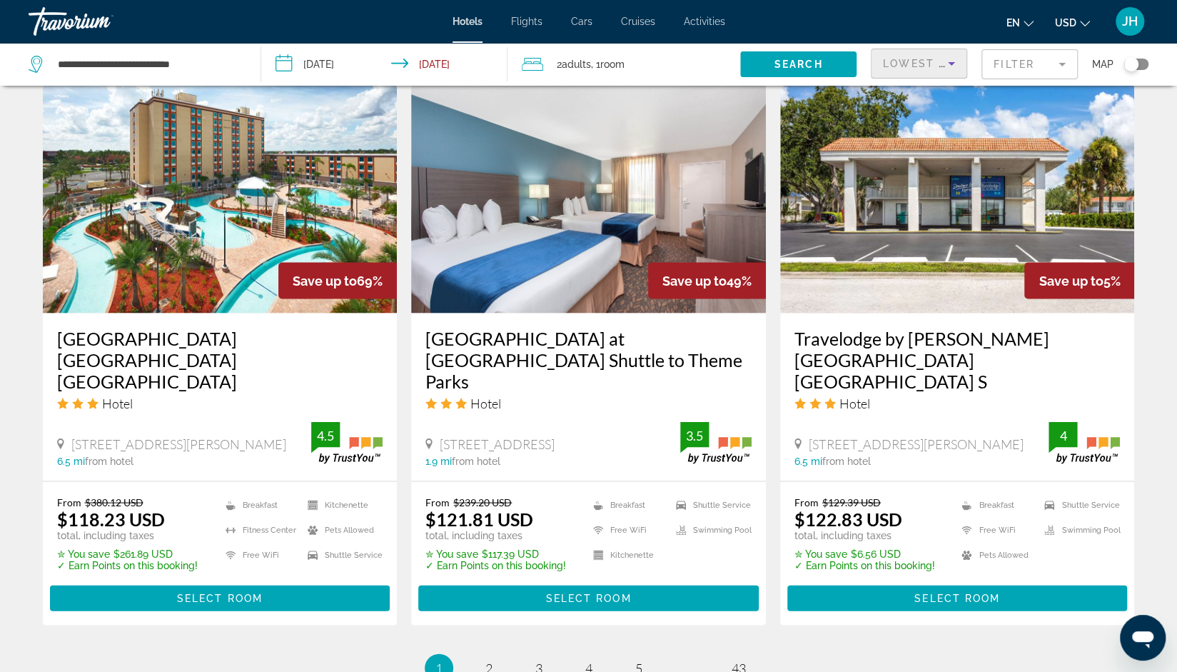
scroll to position [1639, 0]
click at [640, 245] on img "Main content" at bounding box center [588, 198] width 355 height 228
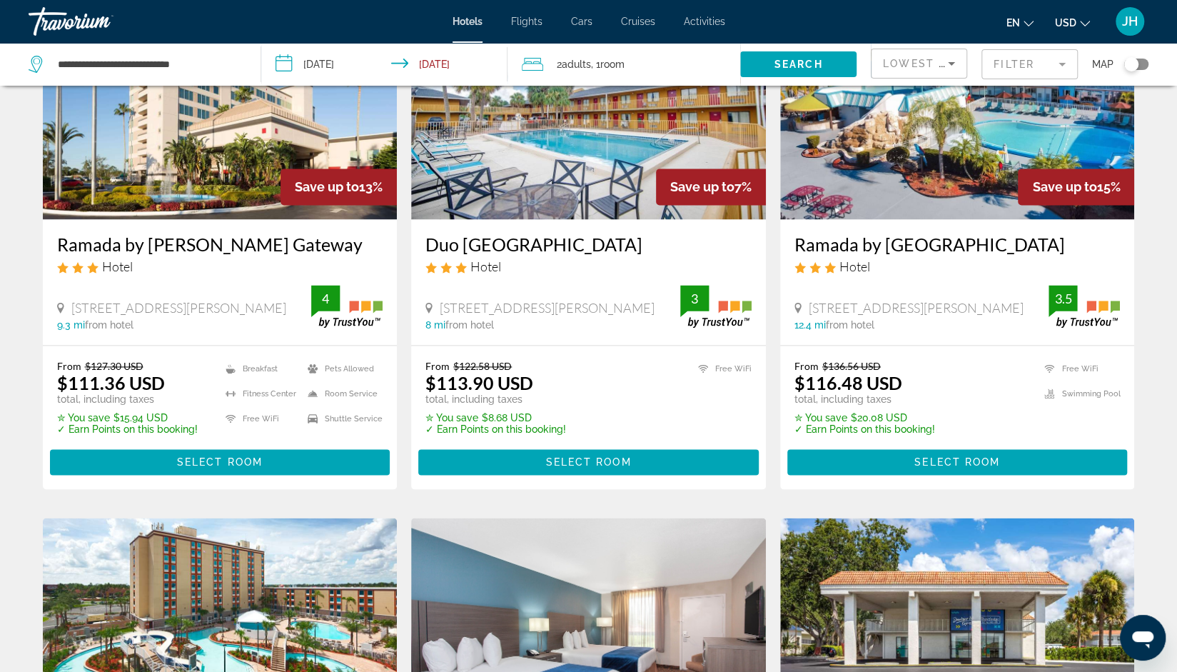
scroll to position [1208, 0]
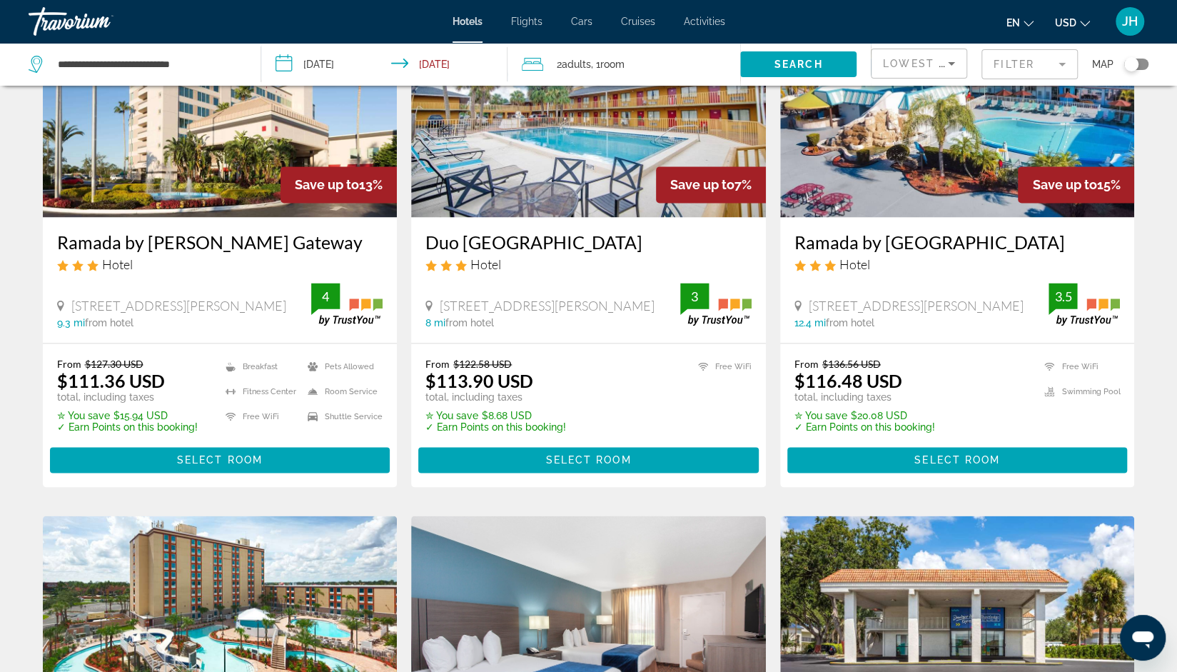
click at [951, 64] on icon "Sort by" at bounding box center [951, 64] width 7 height 4
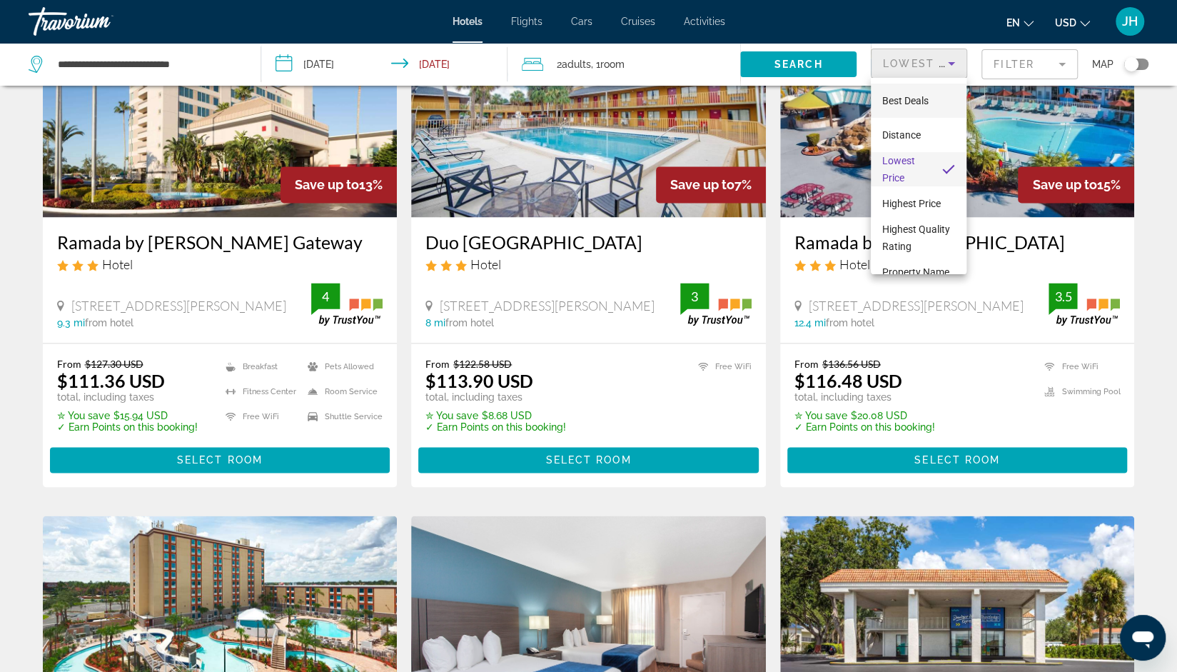
click at [932, 111] on mat-option "Best Deals" at bounding box center [919, 101] width 96 height 34
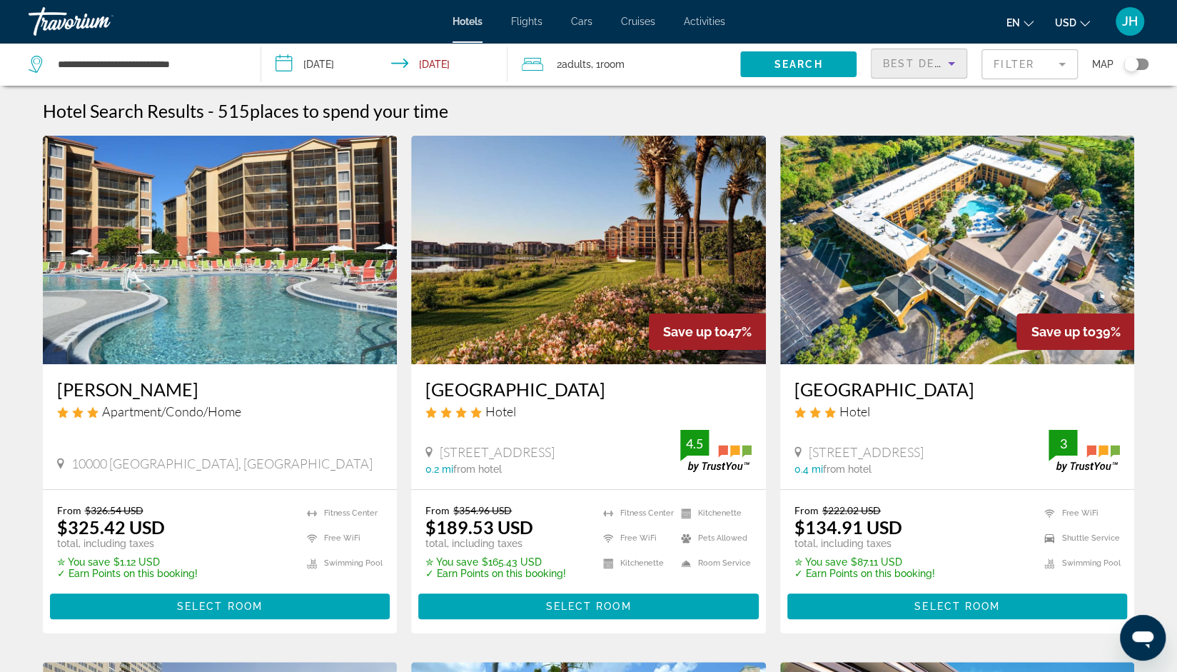
click at [1035, 276] on img "Main content" at bounding box center [957, 250] width 355 height 228
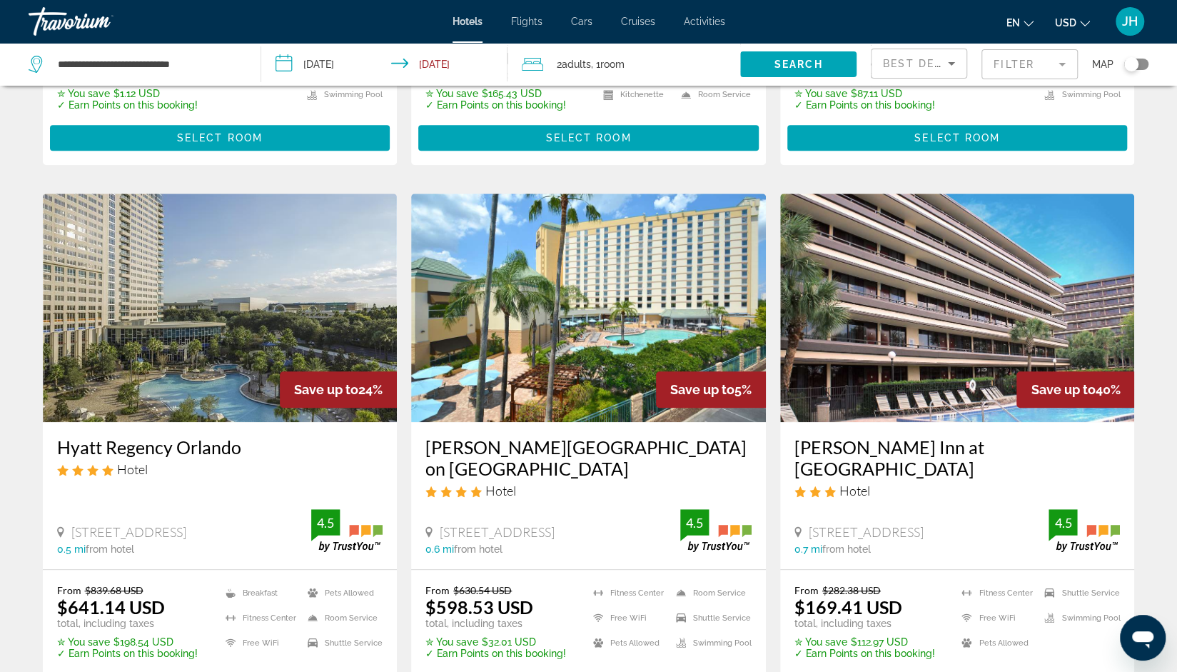
scroll to position [470, 0]
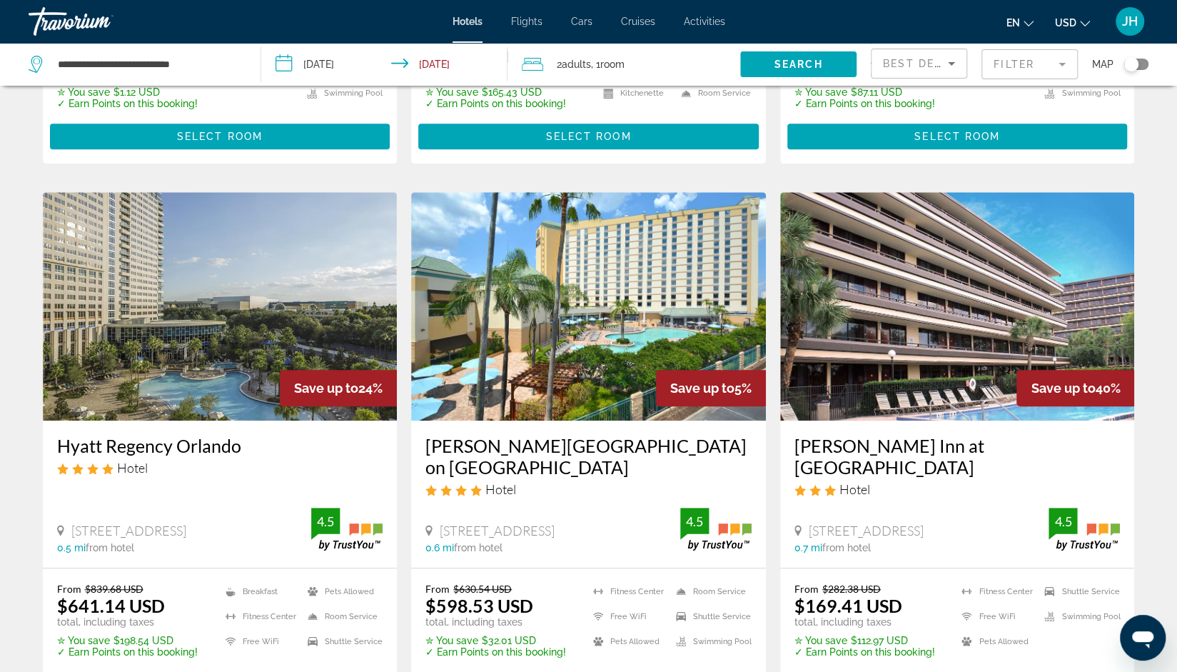
click at [1012, 369] on img "Main content" at bounding box center [957, 306] width 355 height 228
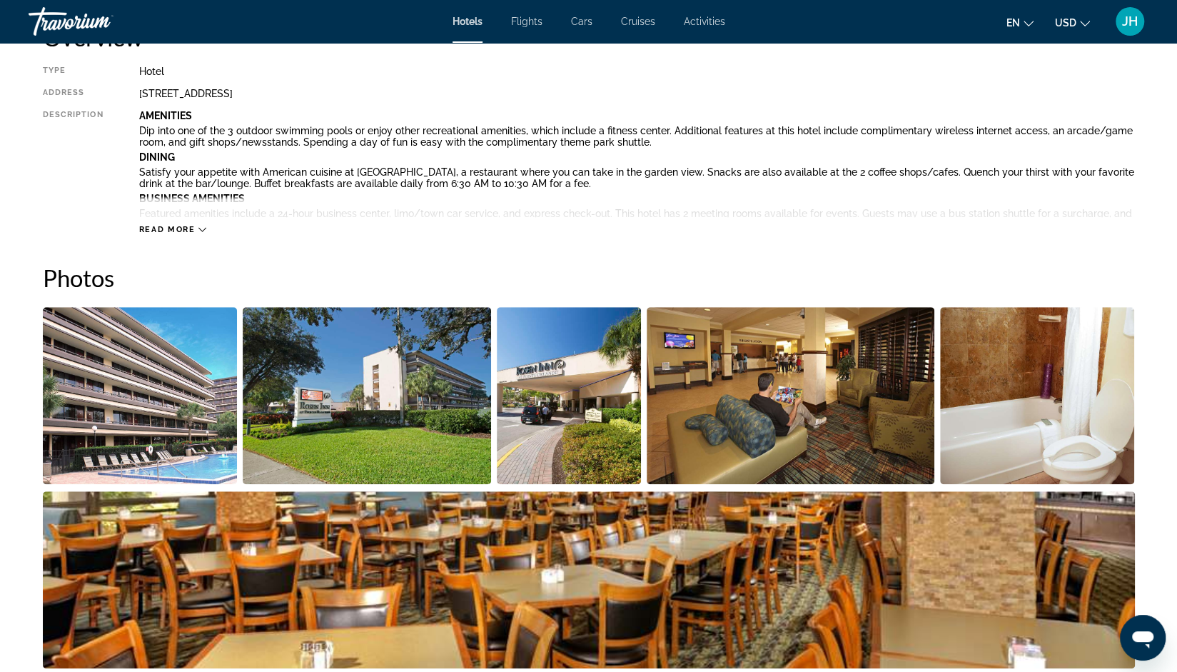
scroll to position [520, 0]
click at [130, 423] on img "Open full-screen image slider" at bounding box center [140, 395] width 195 height 177
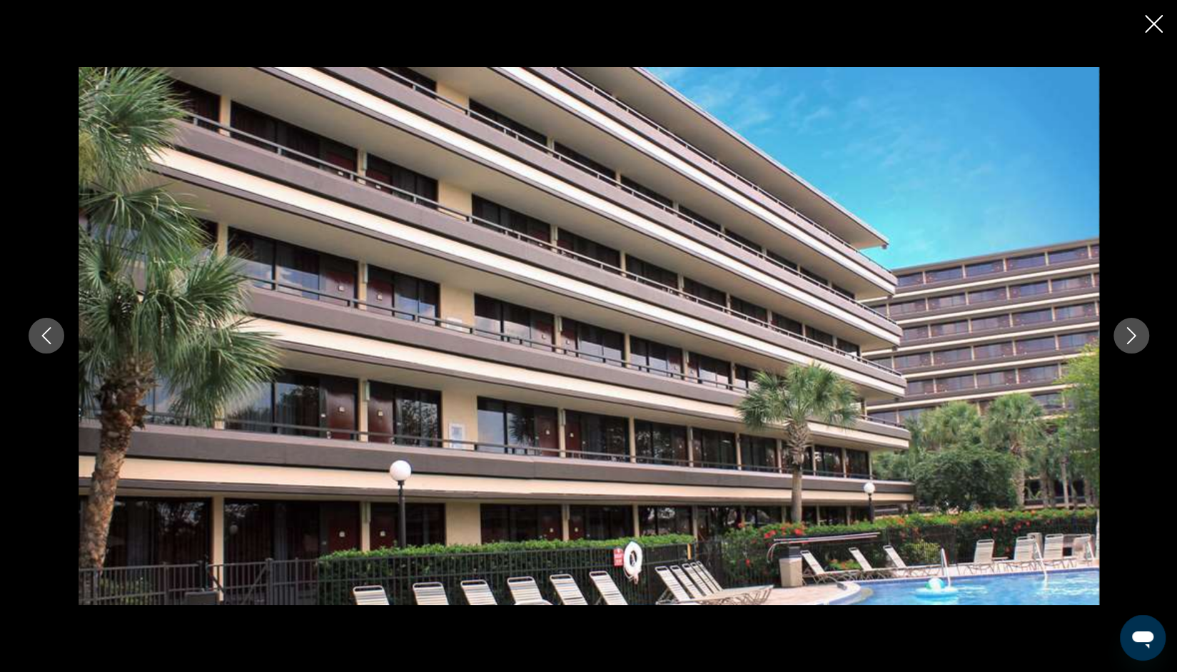
click at [1127, 340] on icon "Next image" at bounding box center [1131, 335] width 17 height 17
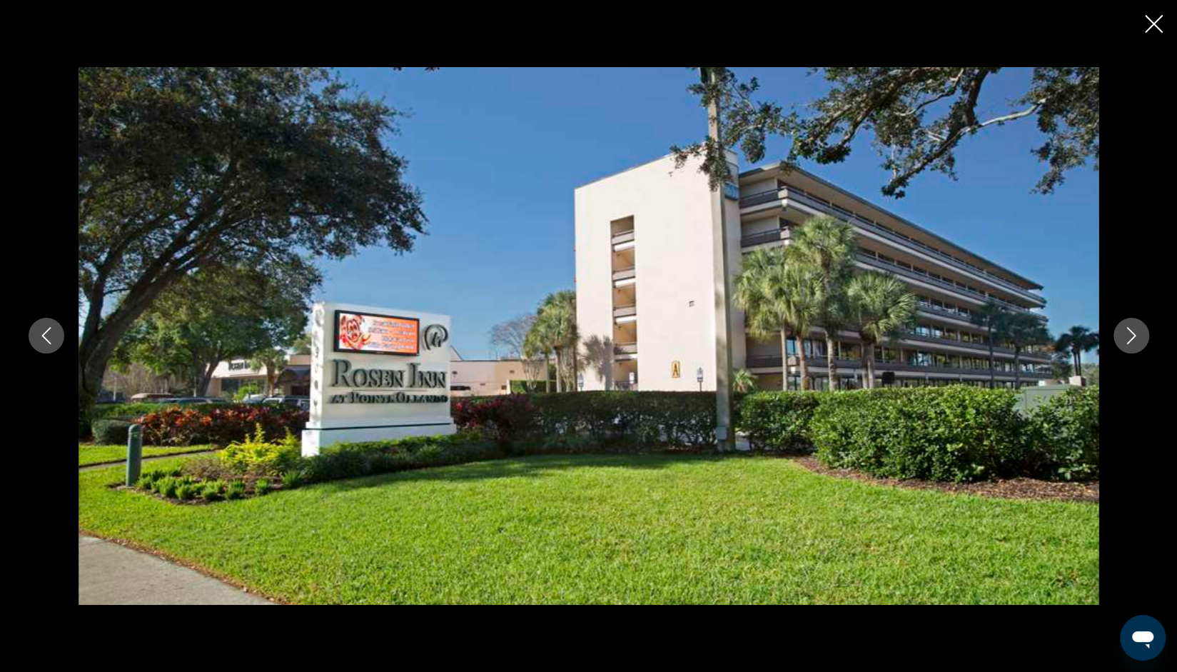
click at [1127, 349] on button "Next image" at bounding box center [1132, 336] width 36 height 36
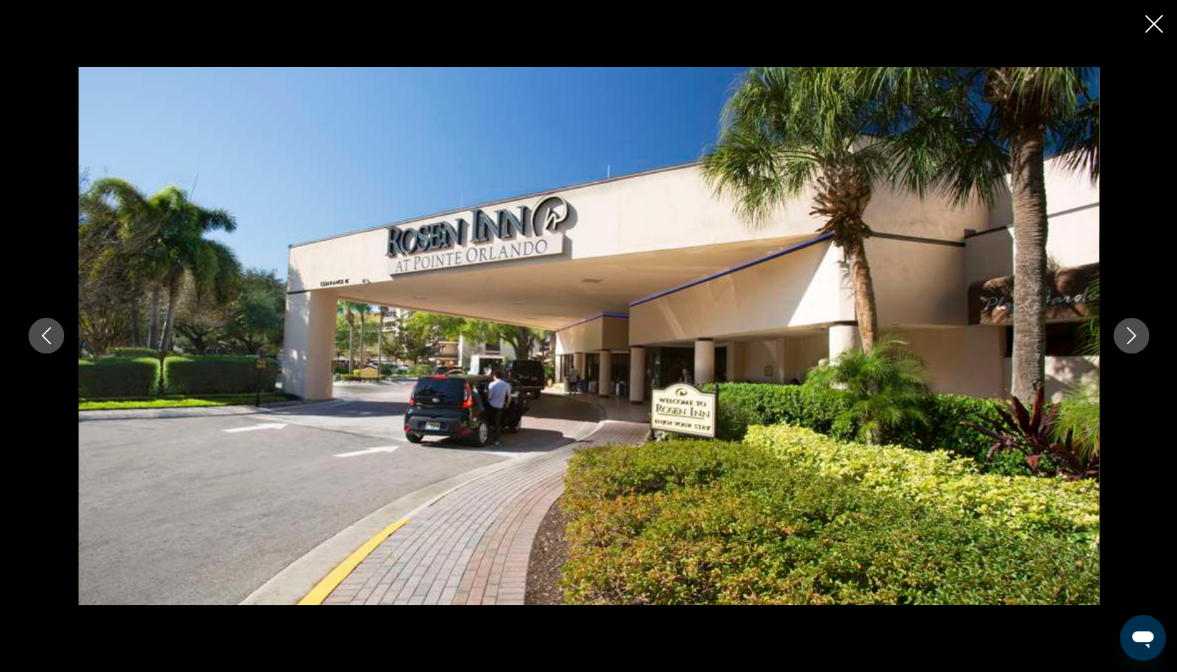
click at [1122, 349] on button "Next image" at bounding box center [1132, 336] width 36 height 36
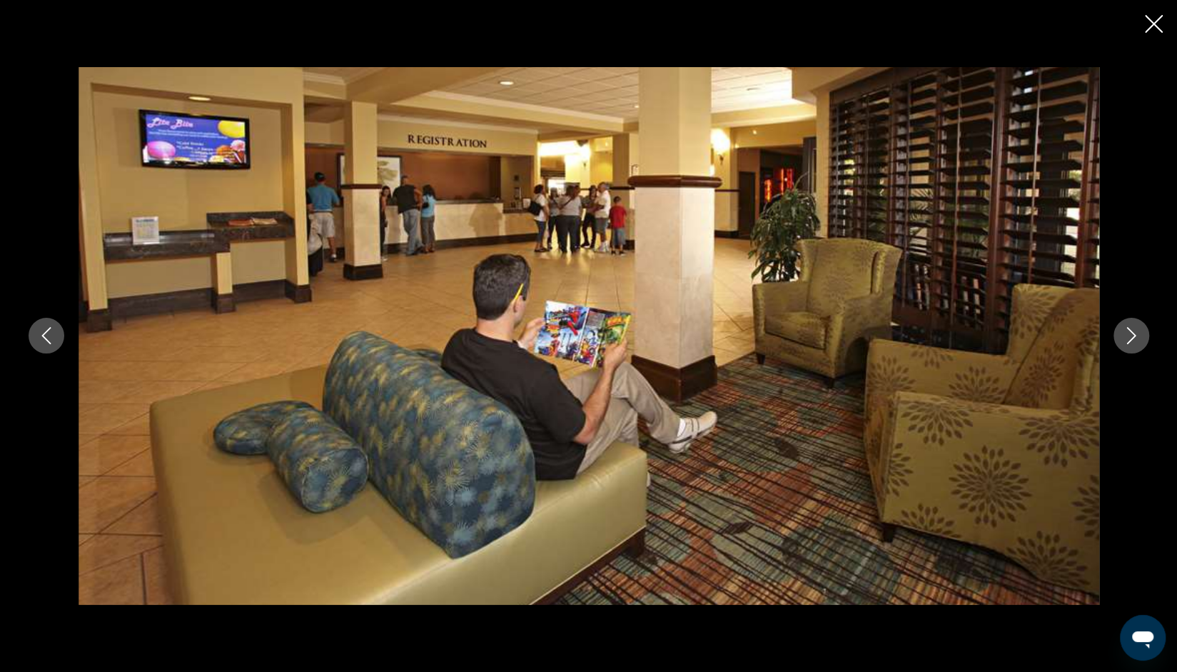
click at [1134, 338] on icon "Next image" at bounding box center [1131, 335] width 17 height 17
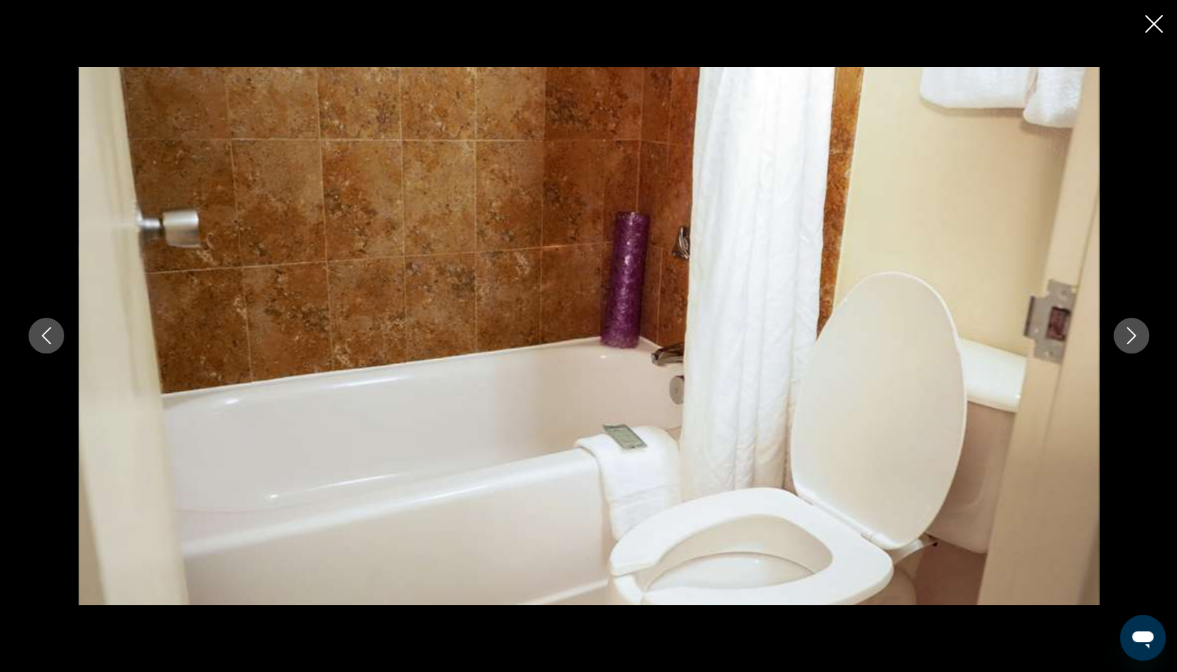
click at [1132, 342] on icon "Next image" at bounding box center [1131, 335] width 17 height 17
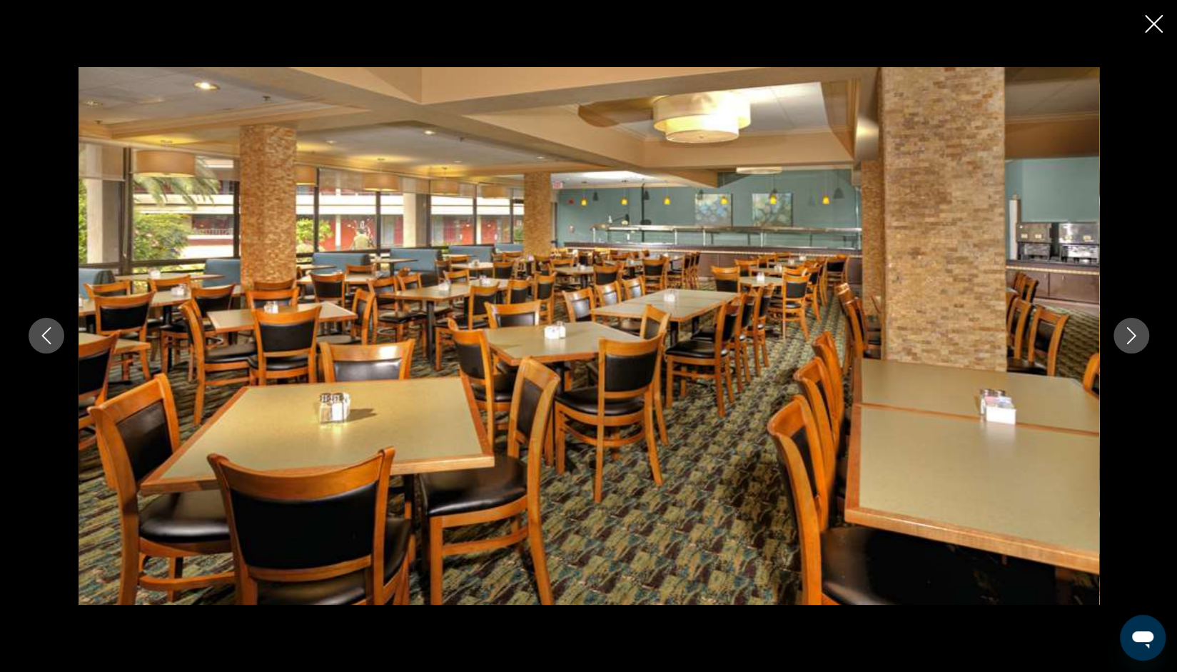
click at [1139, 337] on button "Next image" at bounding box center [1132, 336] width 36 height 36
click at [1138, 338] on icon "Next image" at bounding box center [1131, 335] width 17 height 17
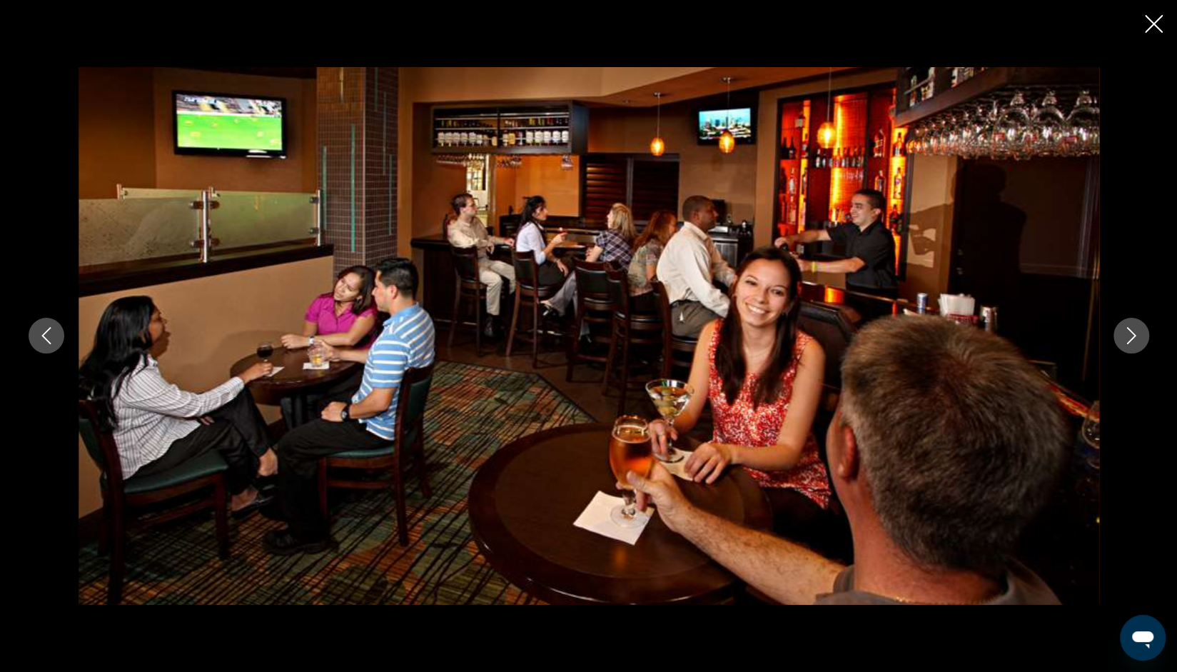
click at [44, 351] on button "Previous image" at bounding box center [47, 336] width 36 height 36
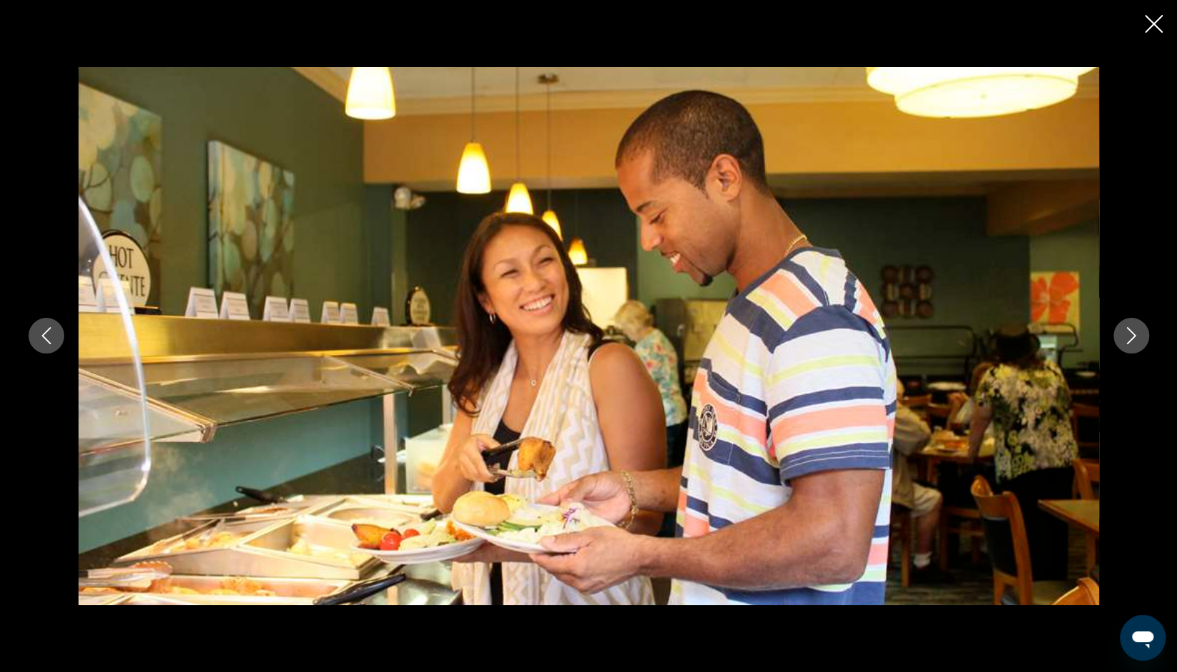
click at [1144, 343] on button "Next image" at bounding box center [1132, 336] width 36 height 36
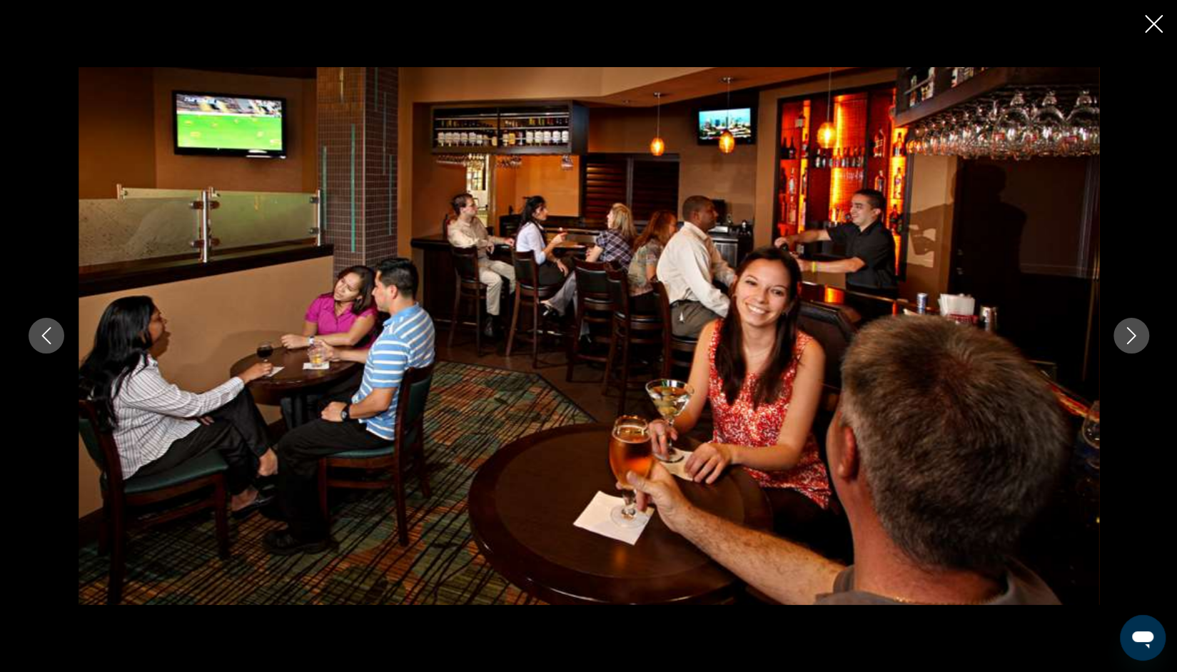
click at [1138, 338] on icon "Next image" at bounding box center [1131, 335] width 17 height 17
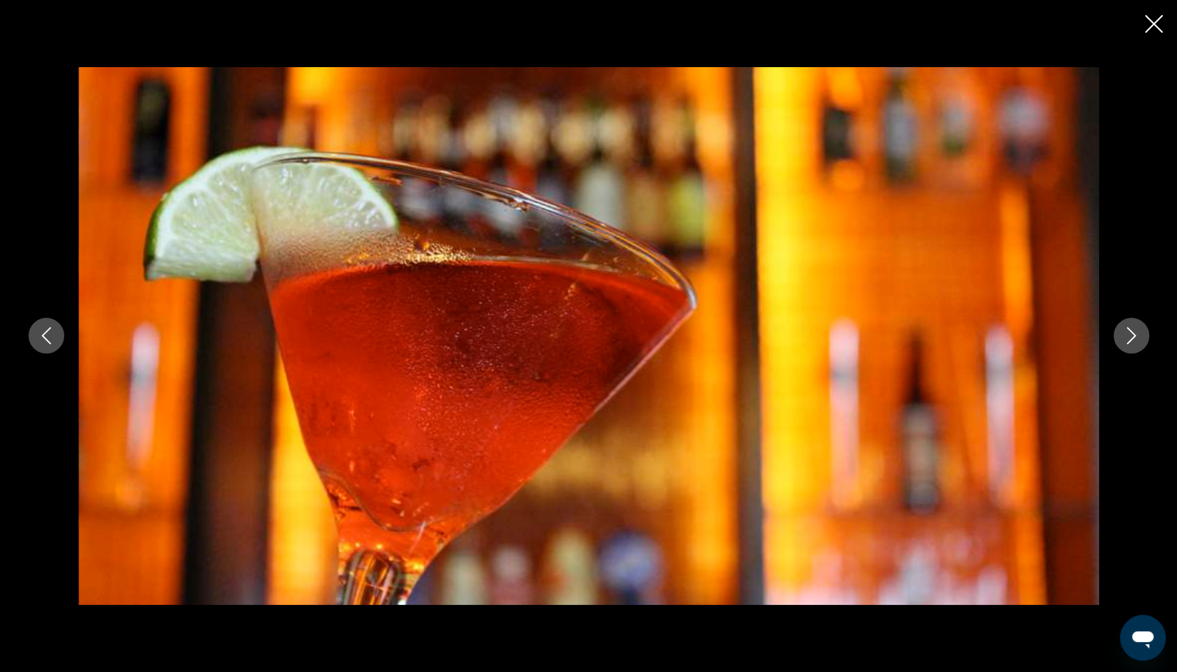
click at [1129, 353] on button "Next image" at bounding box center [1132, 336] width 36 height 36
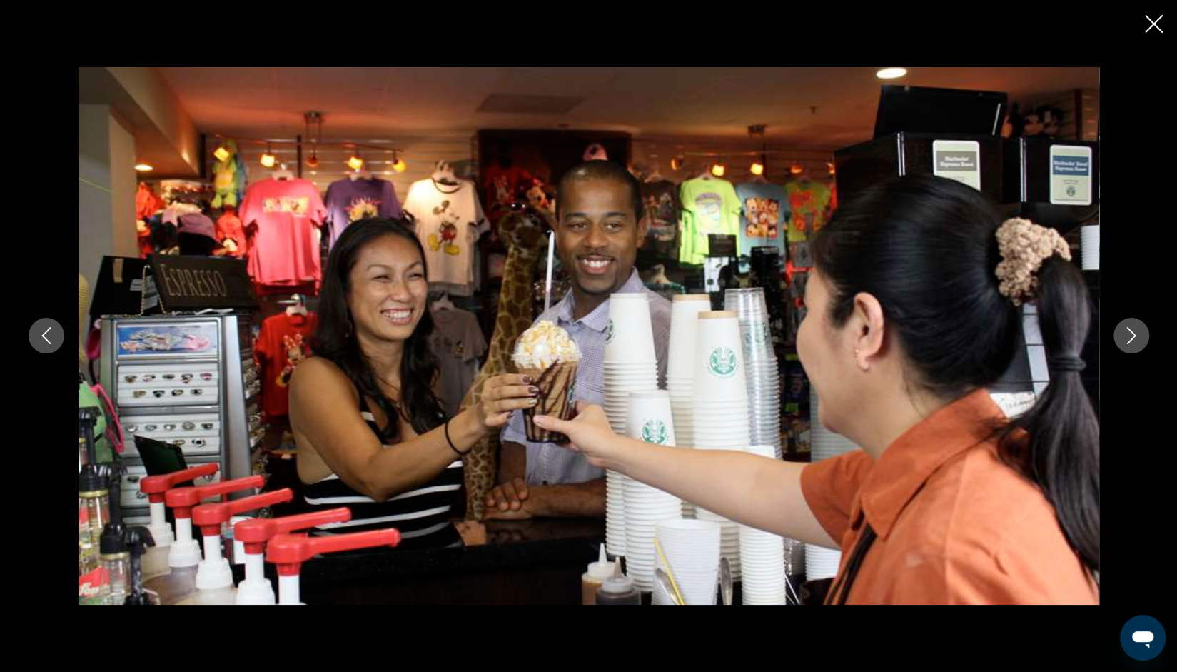
click at [1136, 341] on icon "Next image" at bounding box center [1131, 335] width 17 height 17
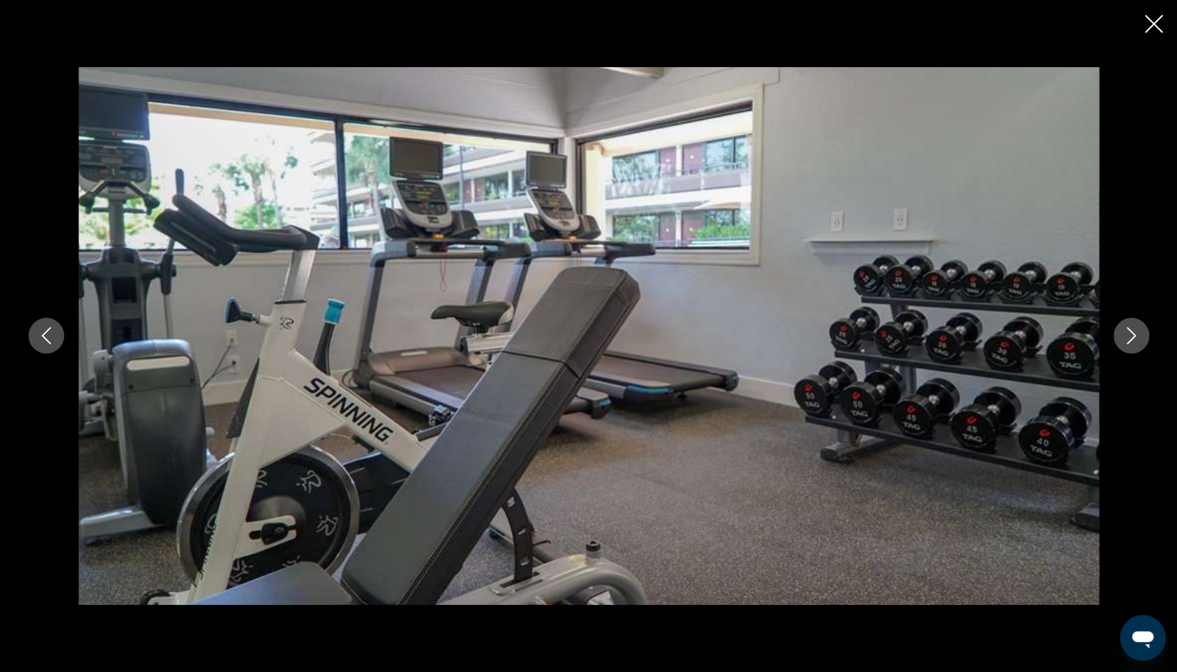
click at [1131, 336] on icon "Next image" at bounding box center [1131, 335] width 17 height 17
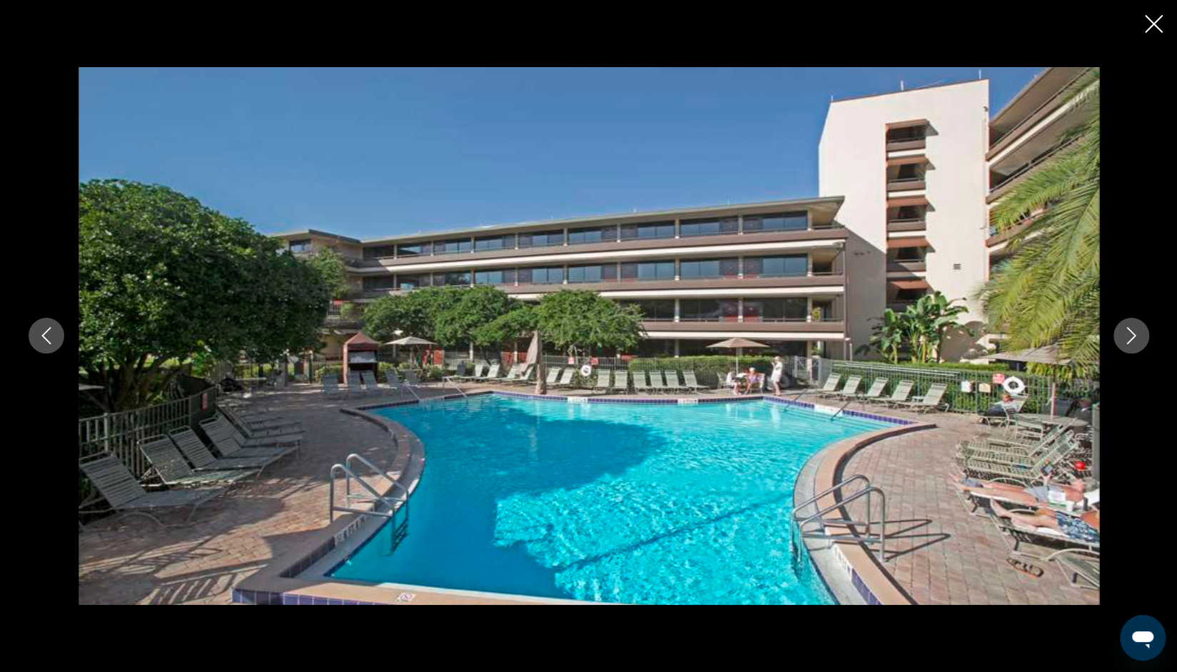
click at [1140, 336] on button "Next image" at bounding box center [1132, 336] width 36 height 36
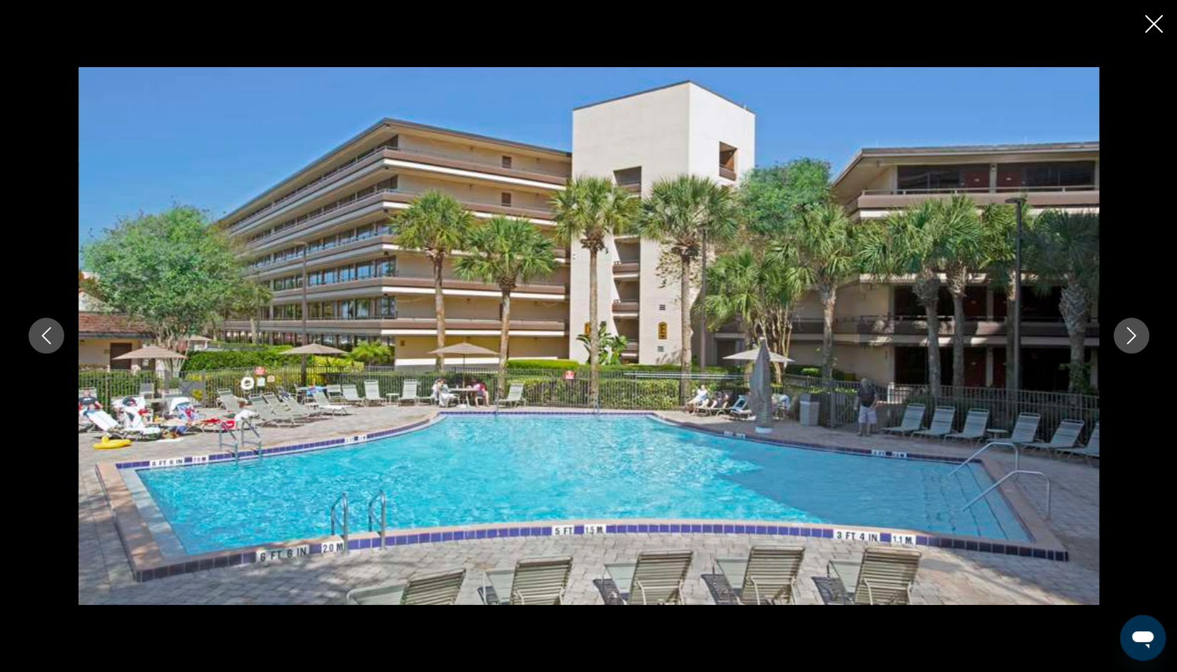
click at [1138, 338] on icon "Next image" at bounding box center [1131, 335] width 17 height 17
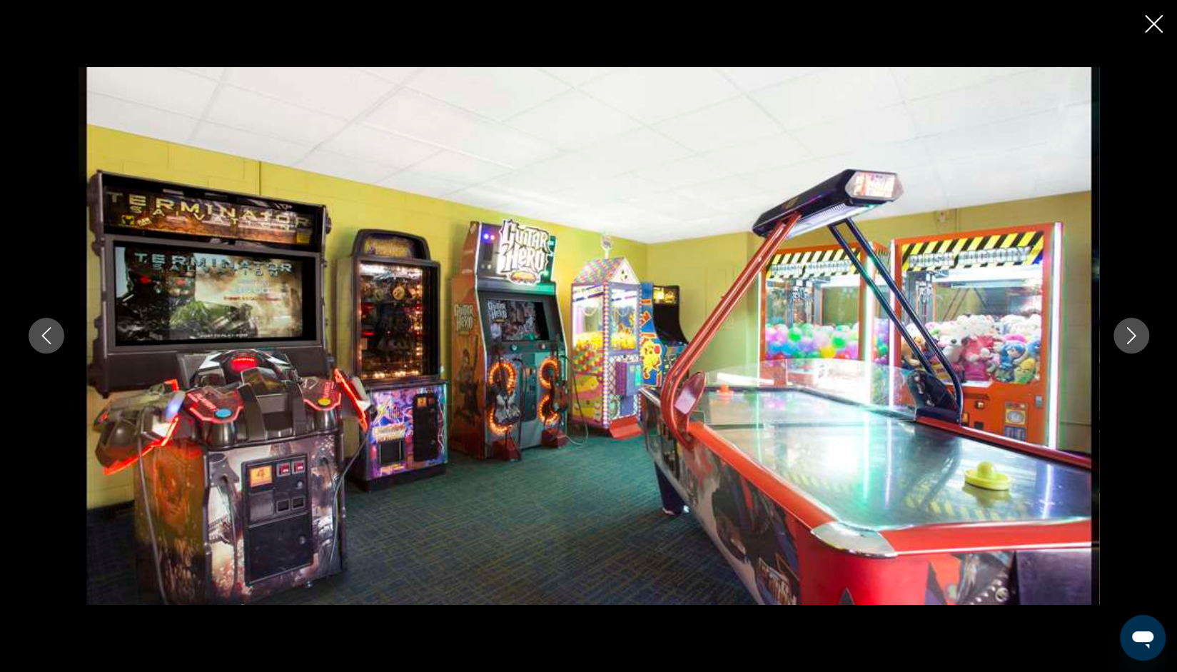
click at [1137, 340] on icon "Next image" at bounding box center [1131, 335] width 17 height 17
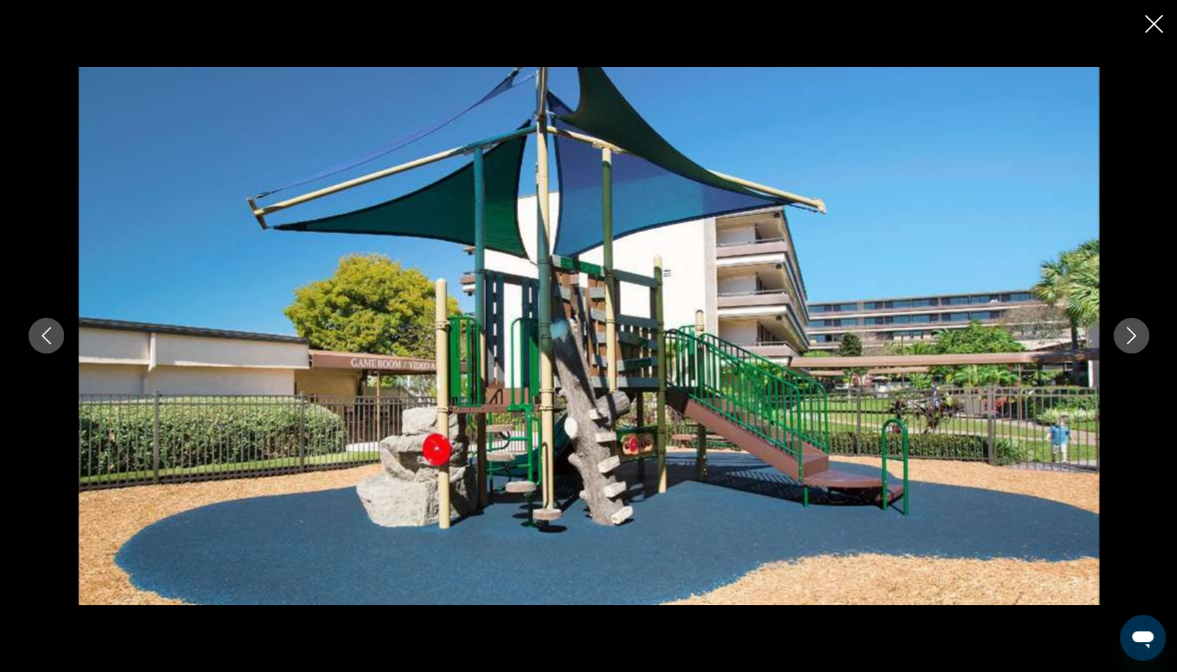
click at [1138, 337] on icon "Next image" at bounding box center [1131, 335] width 17 height 17
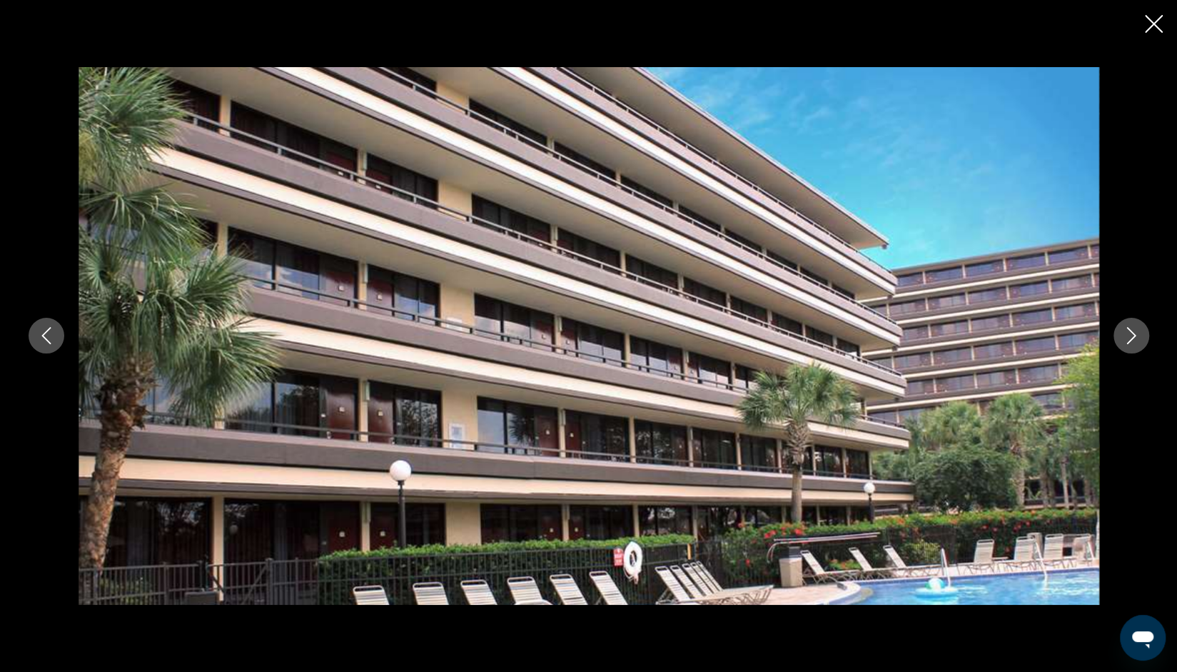
click at [1141, 333] on button "Next image" at bounding box center [1132, 336] width 36 height 36
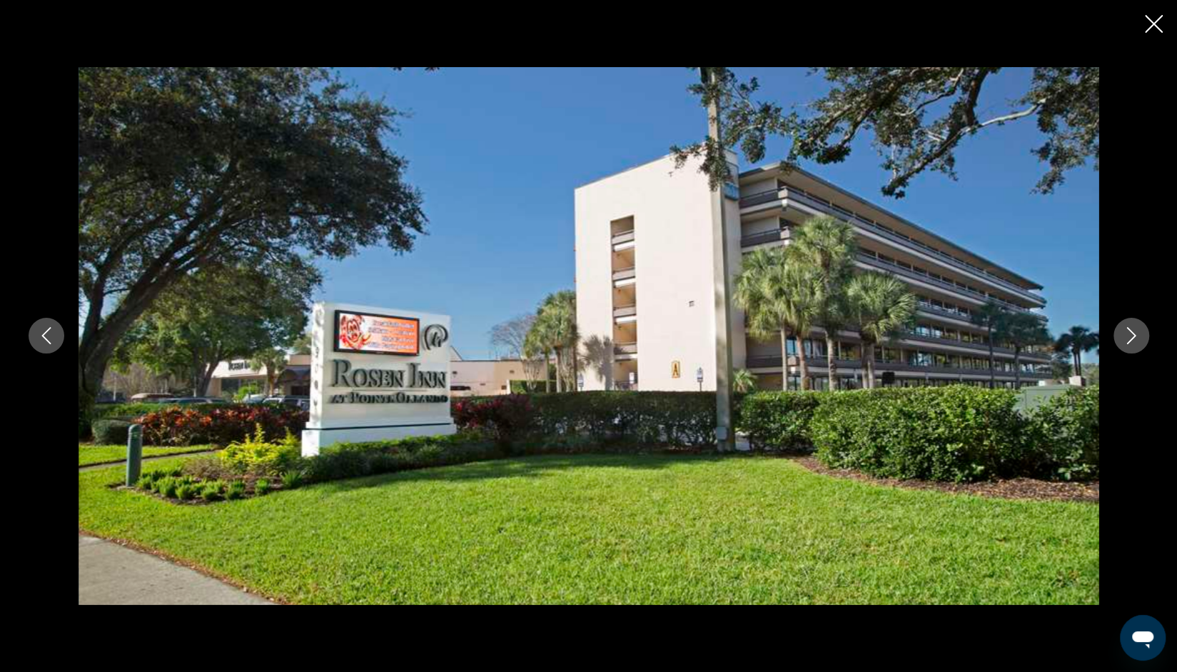
click at [1139, 333] on icon "Next image" at bounding box center [1131, 335] width 17 height 17
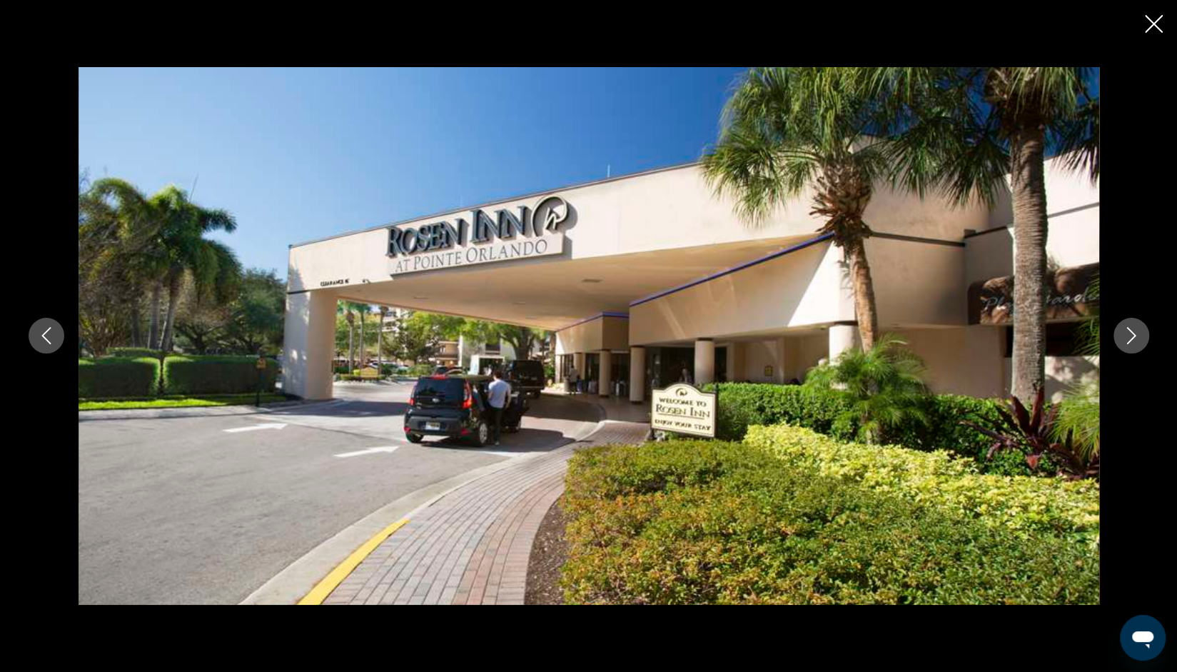
click at [1142, 337] on button "Next image" at bounding box center [1132, 336] width 36 height 36
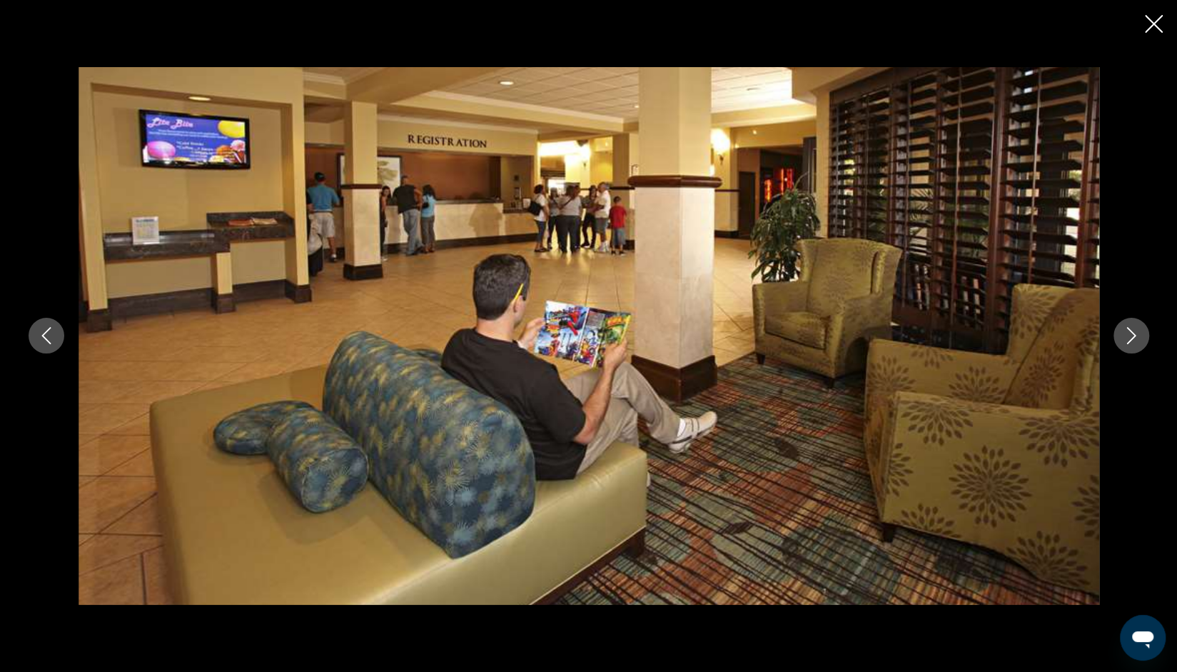
click at [1162, 34] on button "Close slideshow" at bounding box center [1154, 25] width 18 height 22
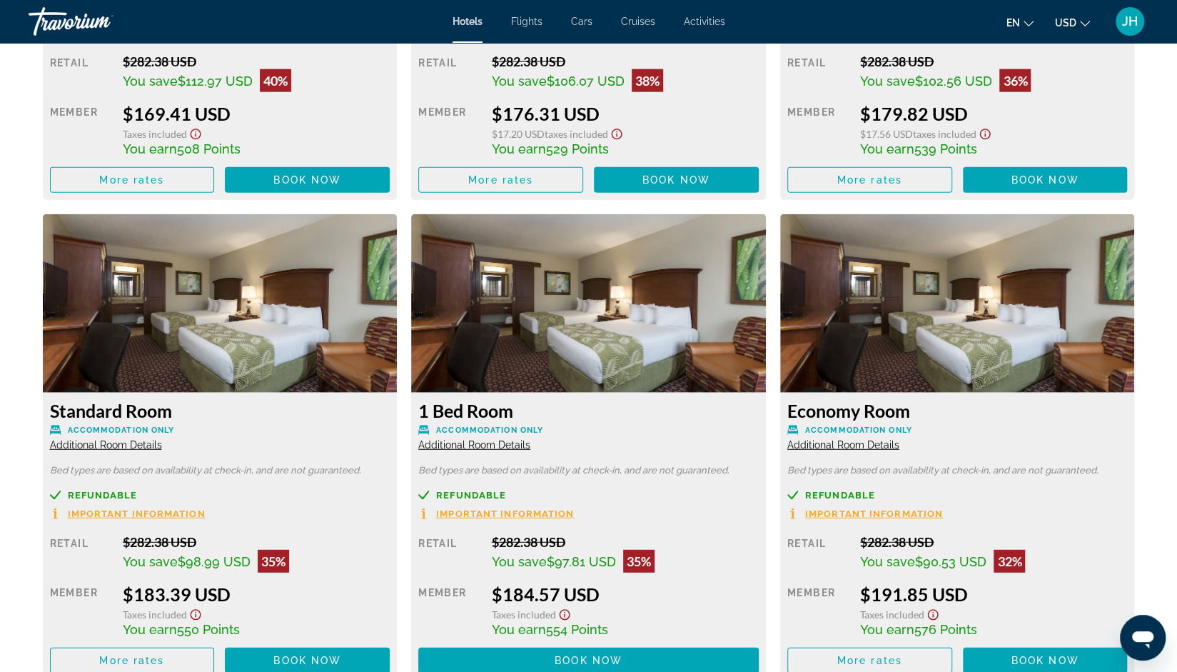
scroll to position [2291, 0]
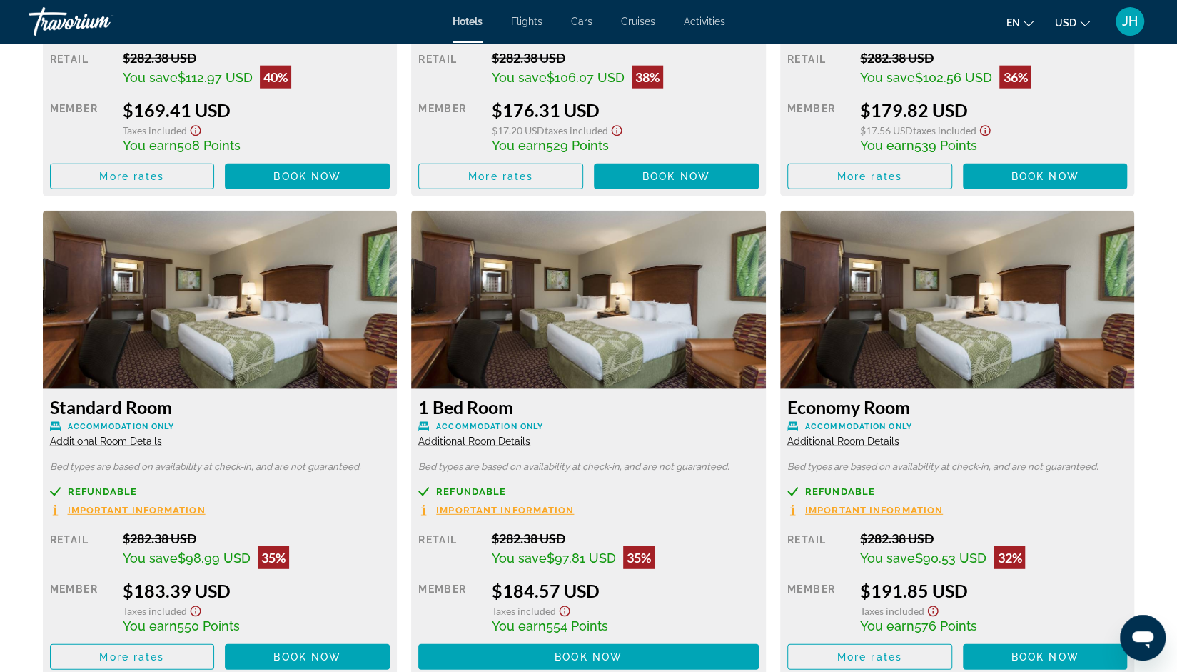
click at [483, 446] on span "Additional Room Details" at bounding box center [474, 441] width 112 height 11
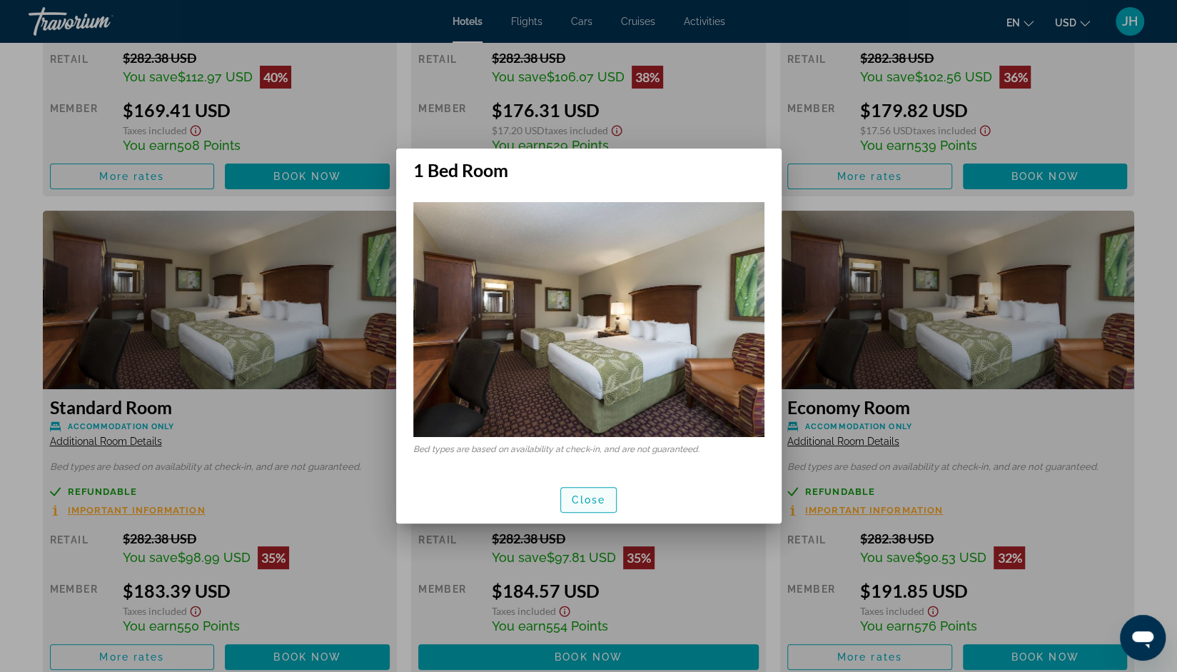
click at [600, 504] on span "Close" at bounding box center [589, 499] width 34 height 11
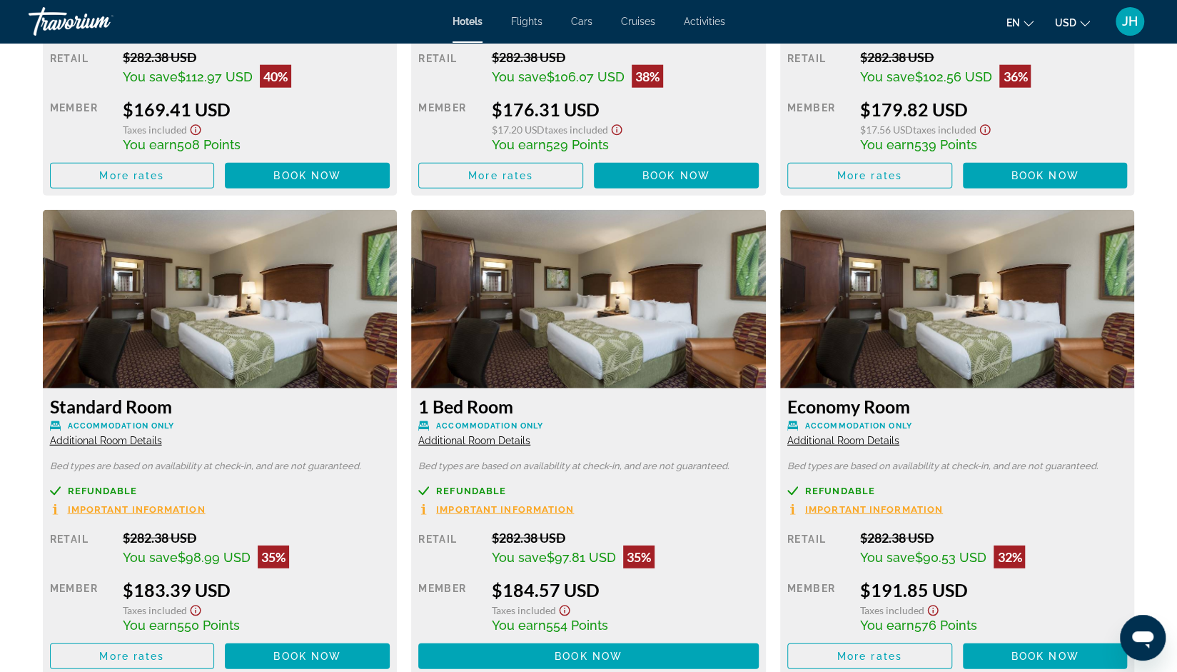
scroll to position [2291, 0]
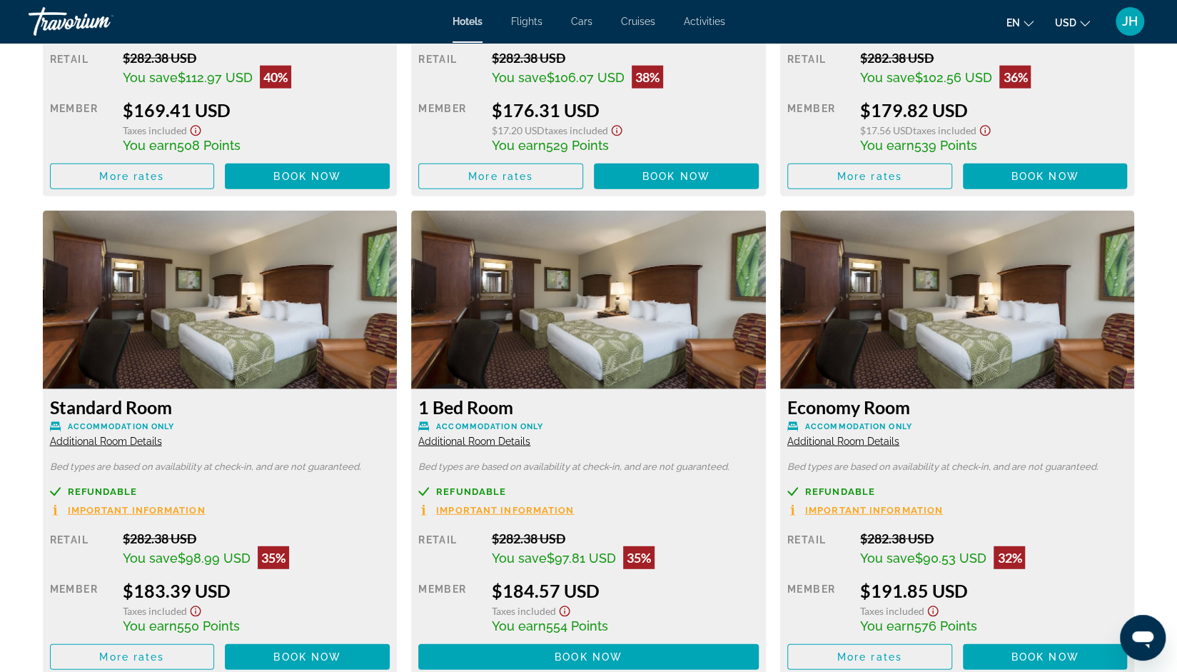
click at [99, 443] on span "Additional Room Details" at bounding box center [106, 441] width 112 height 11
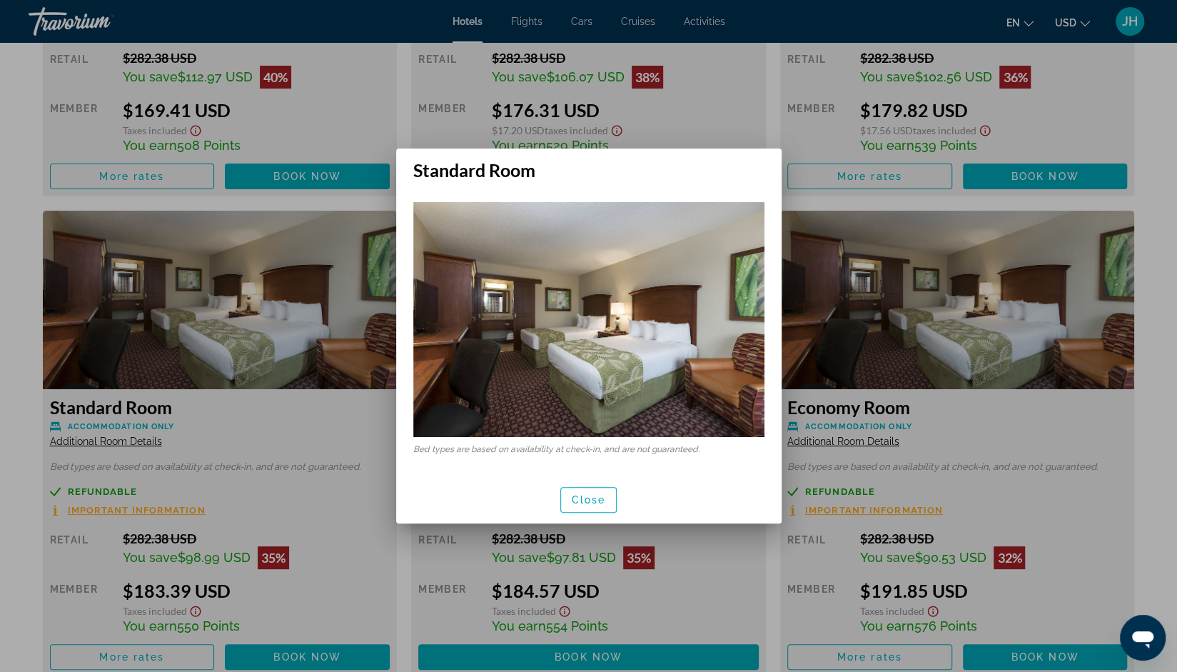
scroll to position [0, 0]
click at [592, 508] on span "button" at bounding box center [589, 500] width 56 height 34
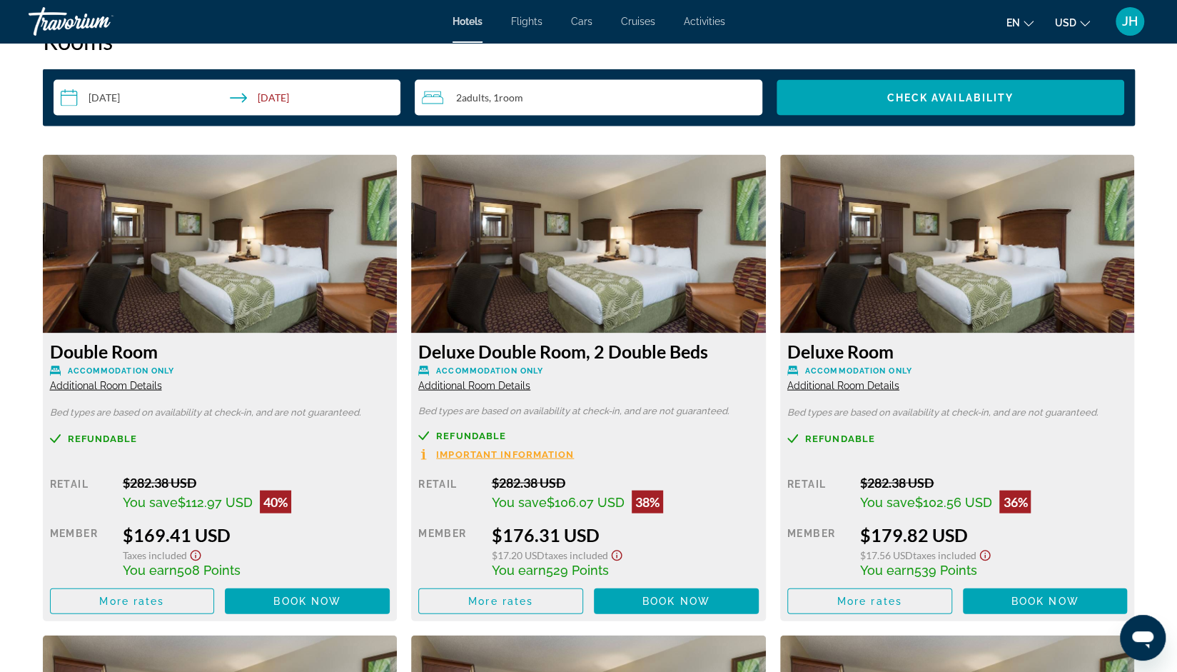
scroll to position [1865, 0]
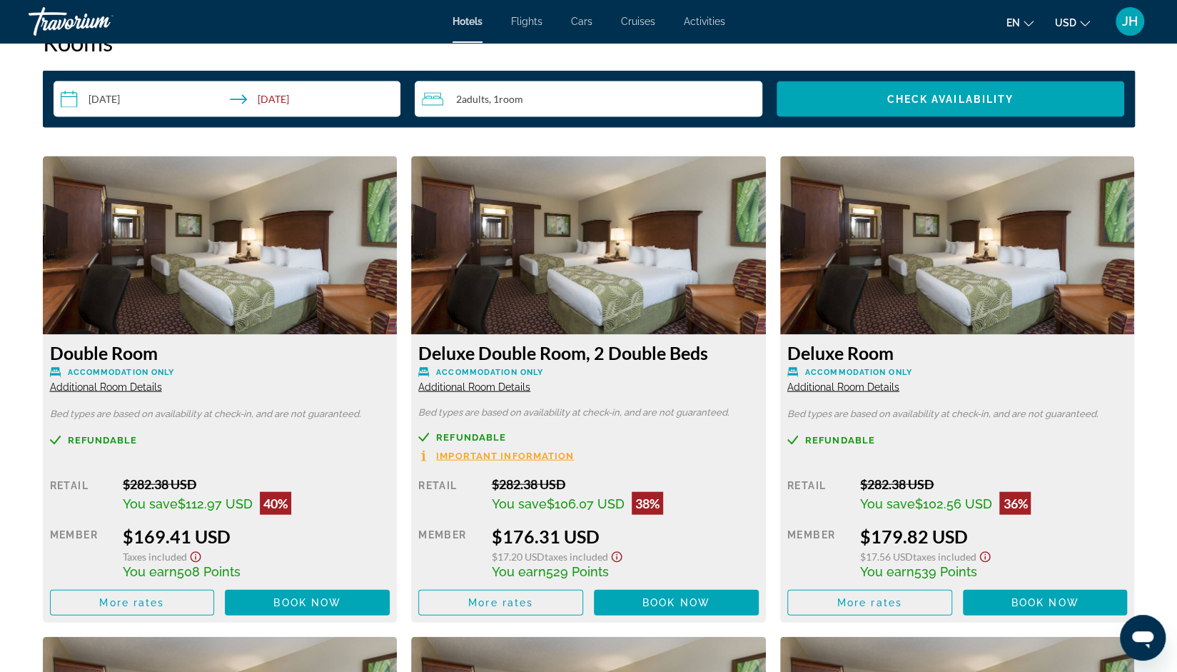
click at [822, 387] on span "Additional Room Details" at bounding box center [843, 386] width 112 height 11
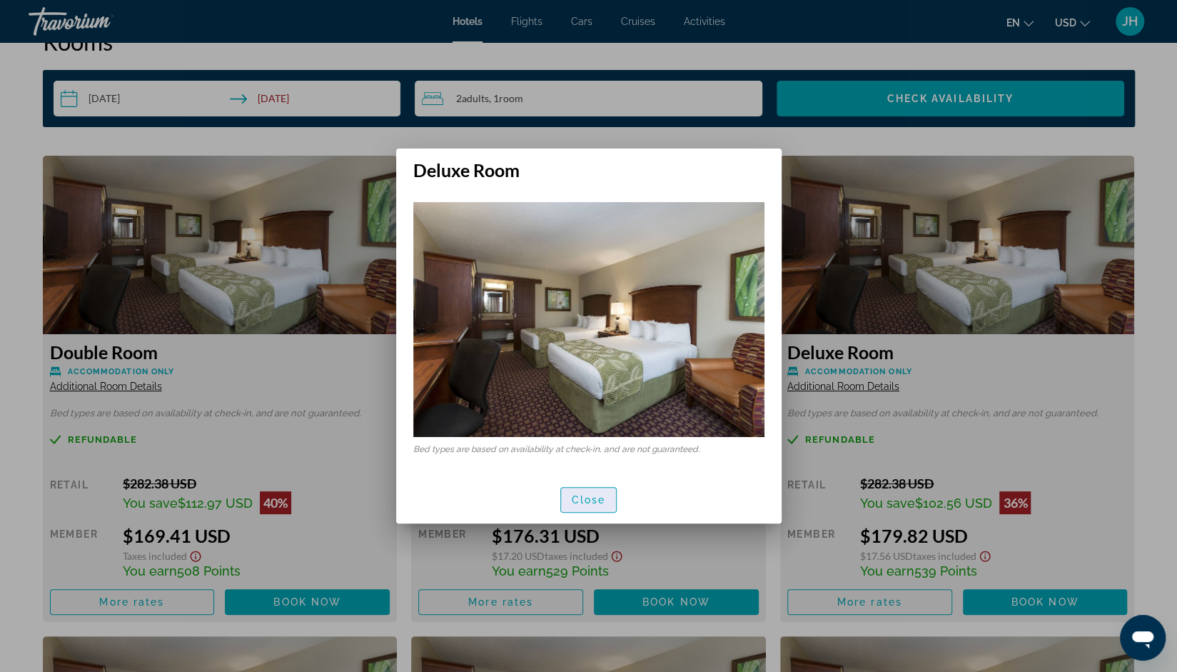
click at [572, 507] on span "button" at bounding box center [589, 500] width 56 height 34
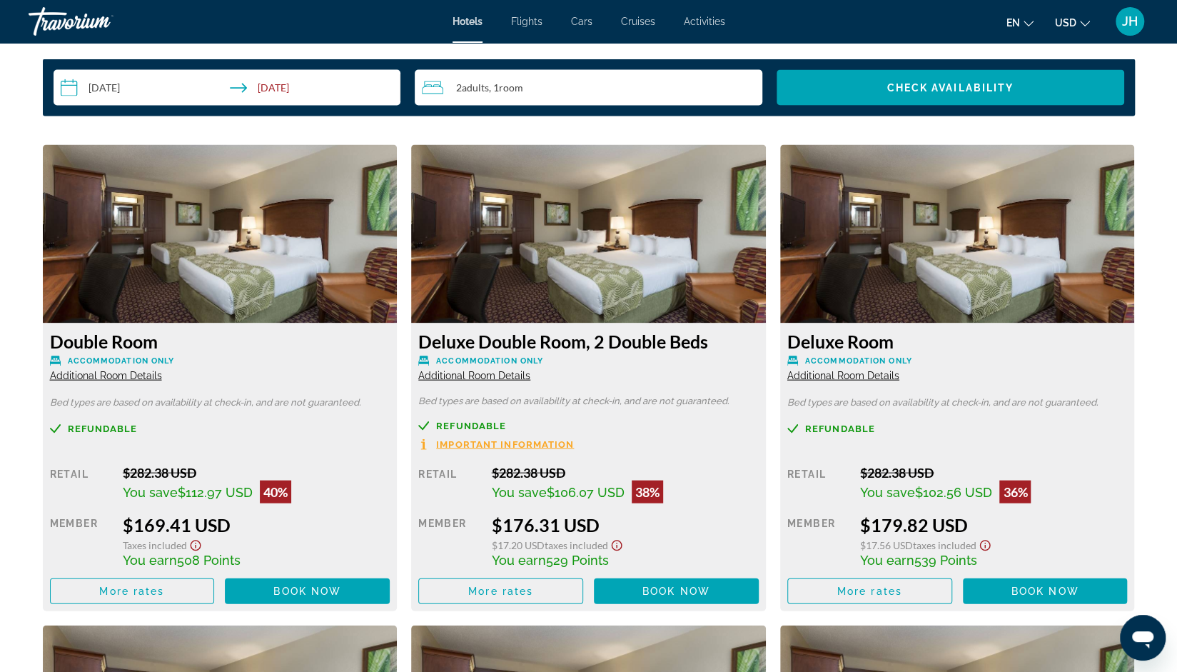
scroll to position [1879, 0]
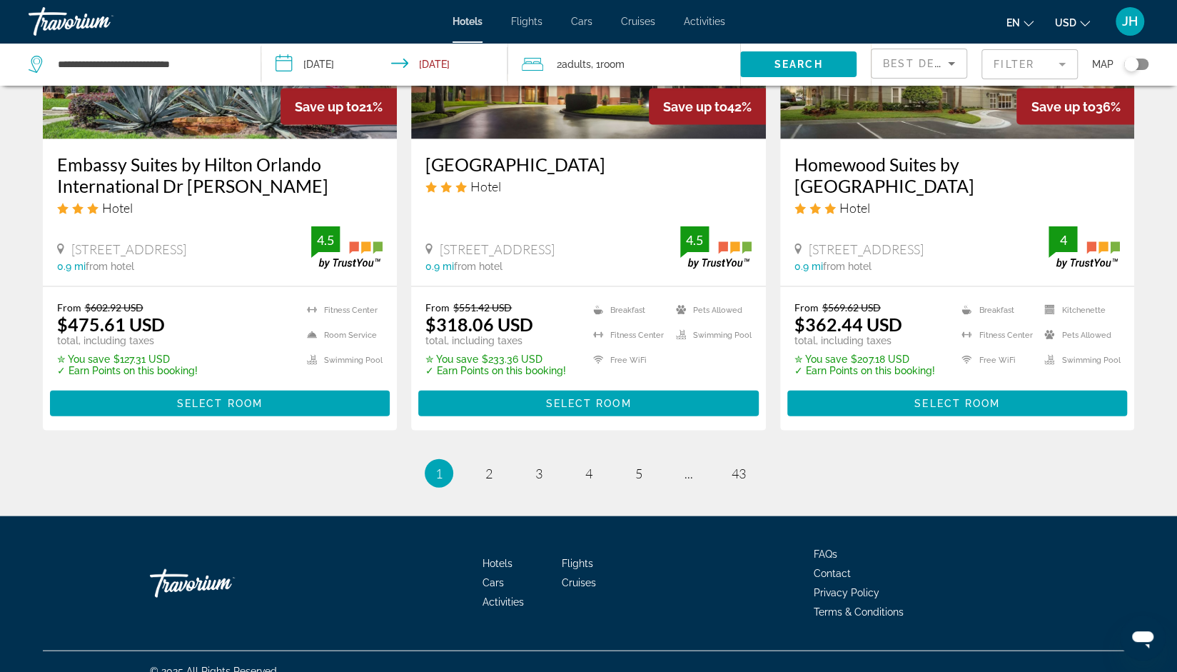
scroll to position [1853, 0]
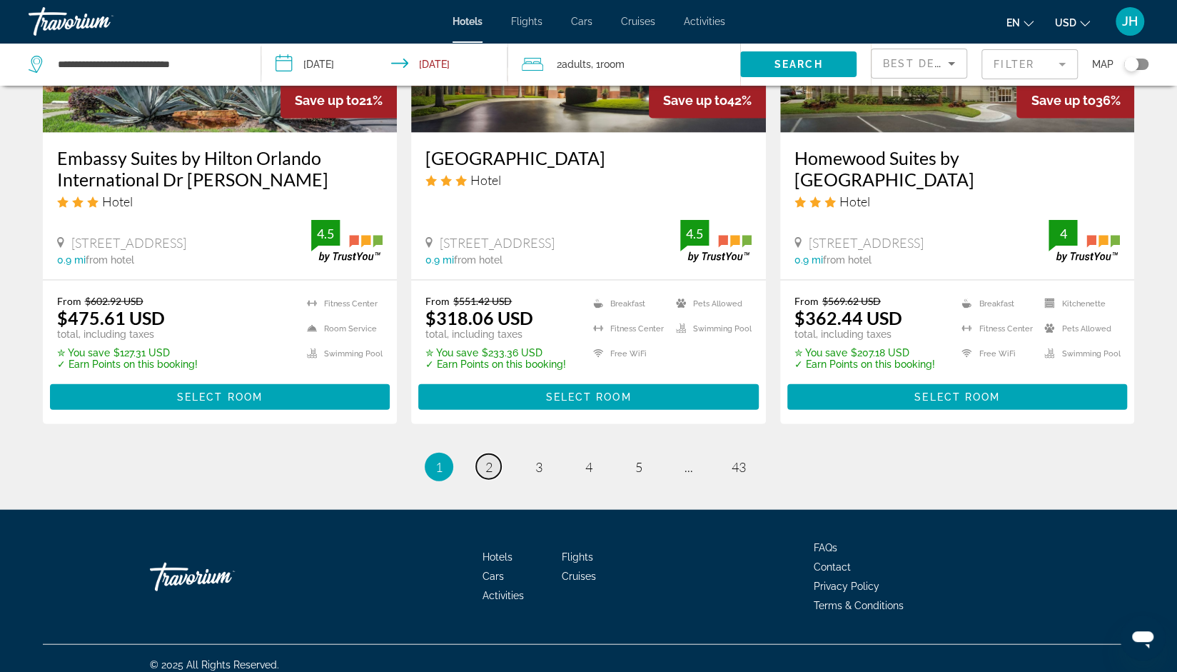
click at [500, 463] on link "page 2" at bounding box center [488, 466] width 25 height 25
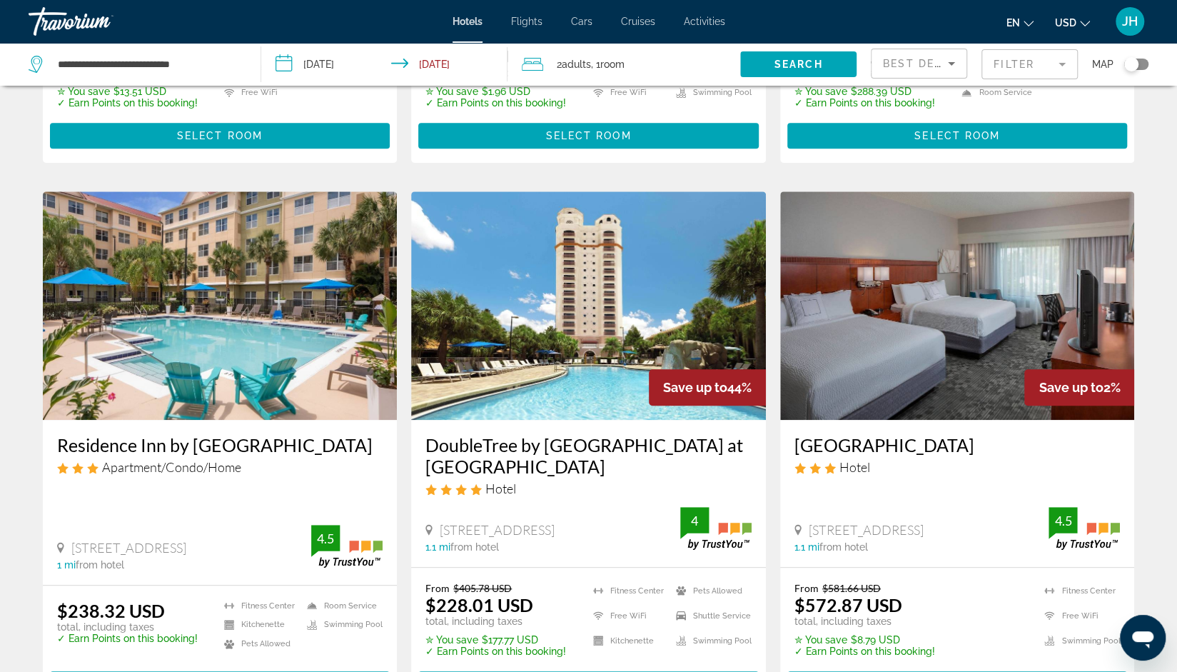
scroll to position [493, 0]
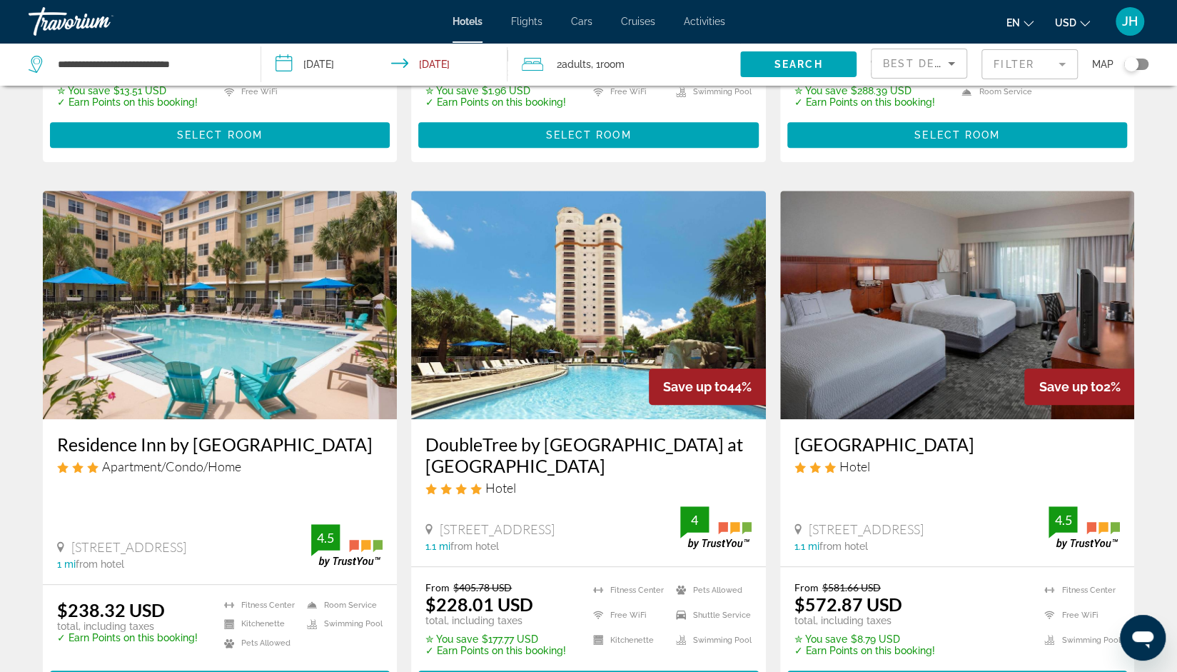
click at [615, 360] on img "Main content" at bounding box center [588, 305] width 355 height 228
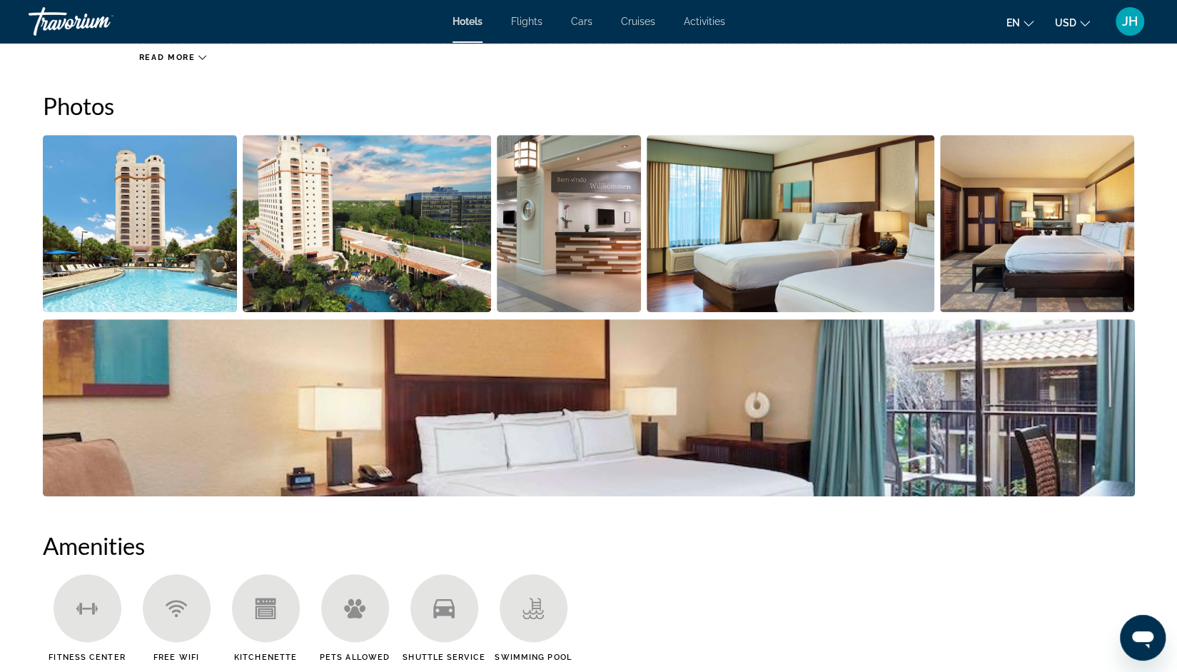
scroll to position [690, 0]
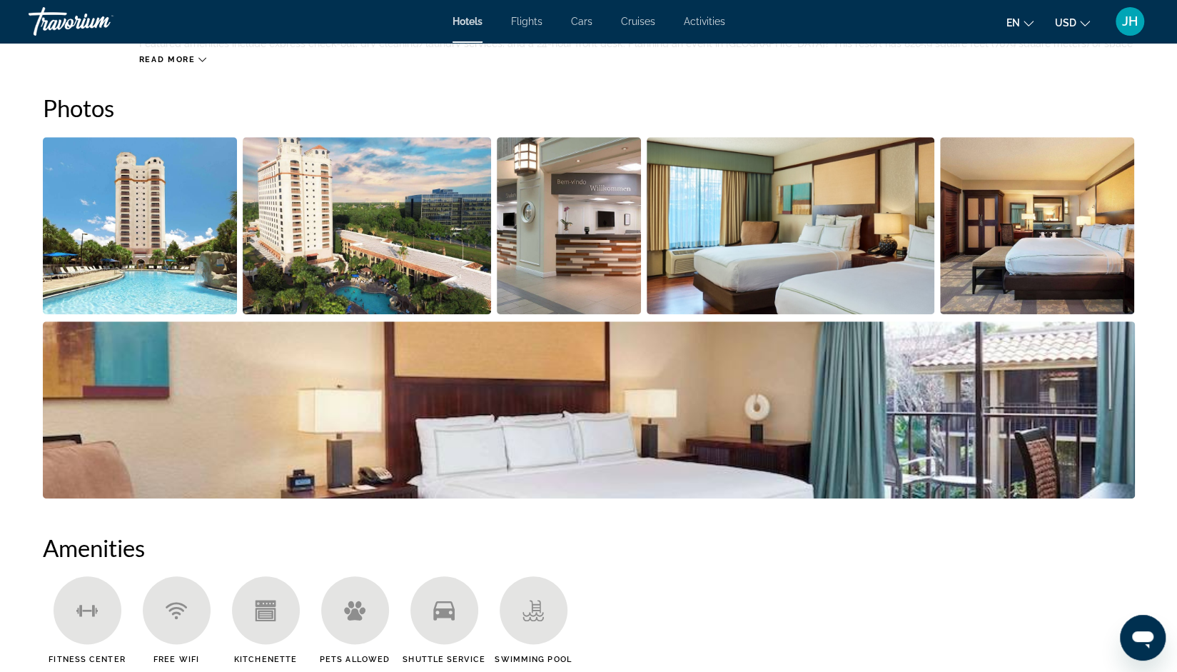
click at [183, 284] on img "Open full-screen image slider" at bounding box center [140, 225] width 195 height 177
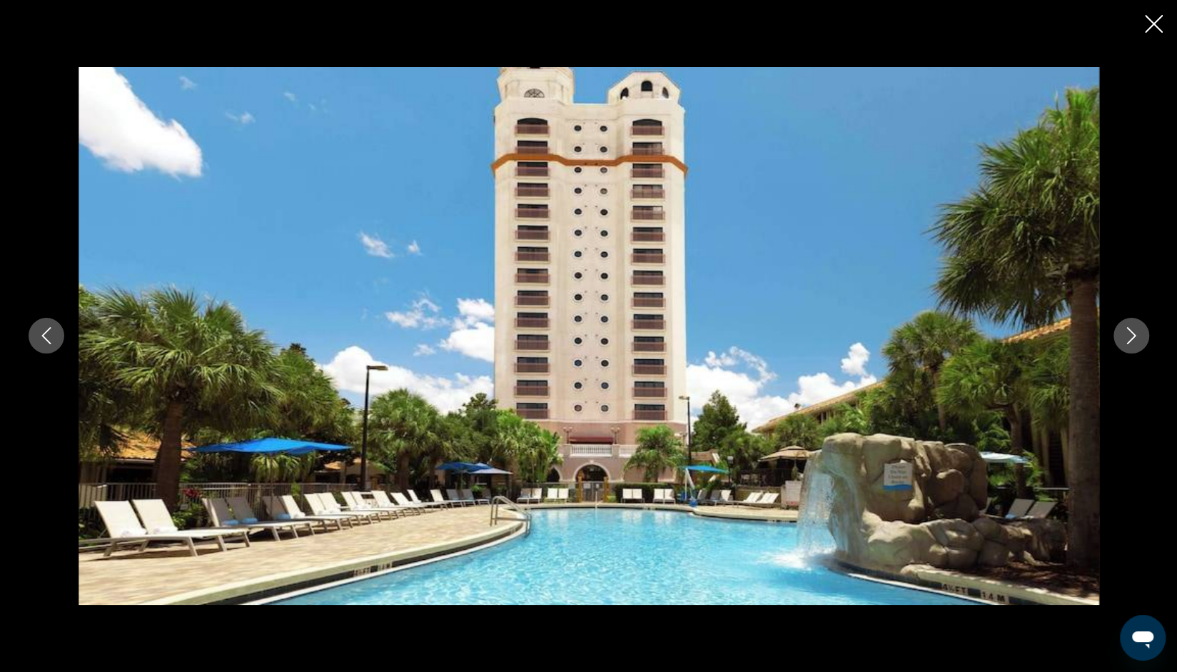
click at [1142, 346] on button "Next image" at bounding box center [1132, 336] width 36 height 36
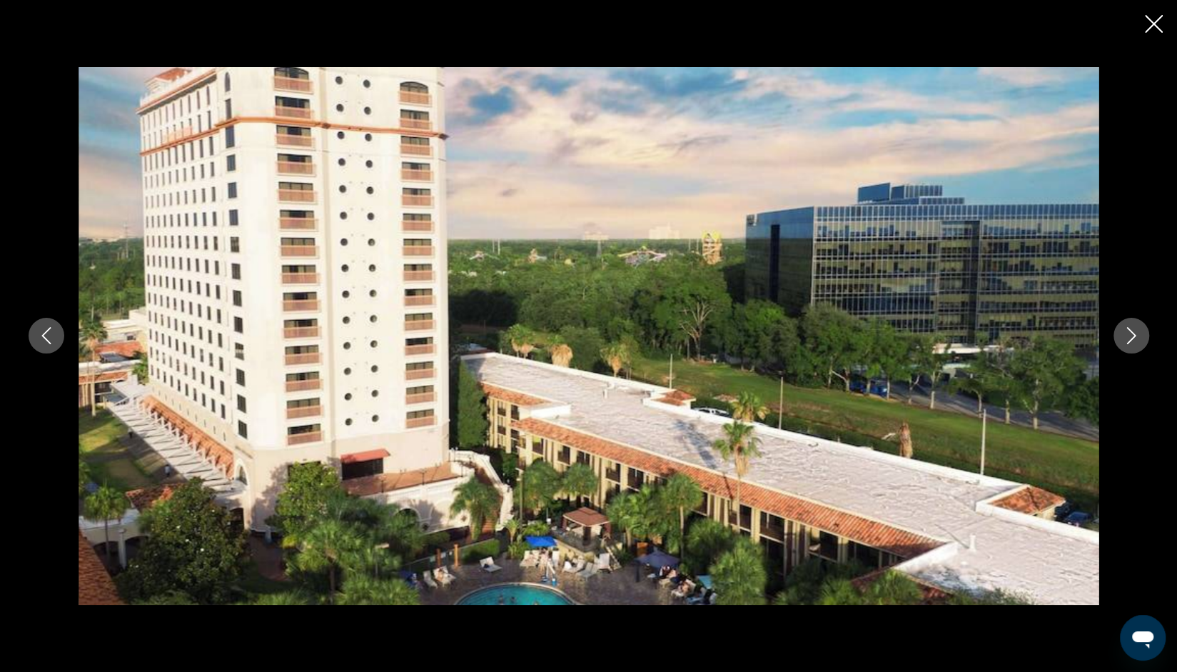
click at [1141, 348] on button "Next image" at bounding box center [1132, 336] width 36 height 36
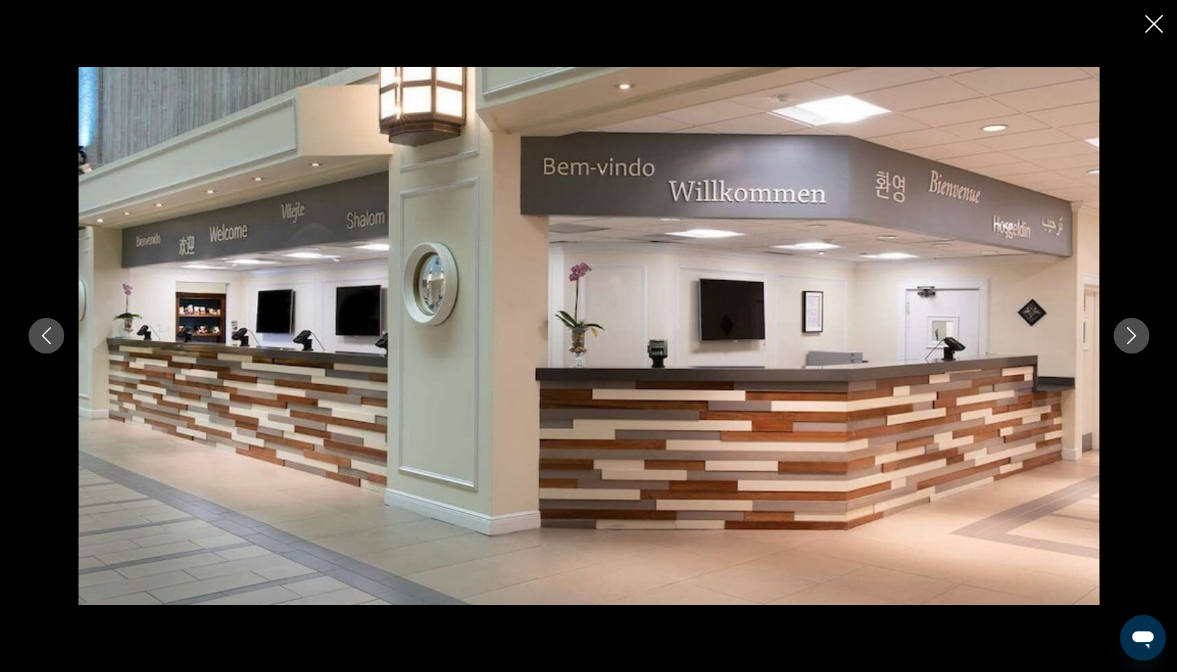
click at [1135, 348] on button "Next image" at bounding box center [1132, 336] width 36 height 36
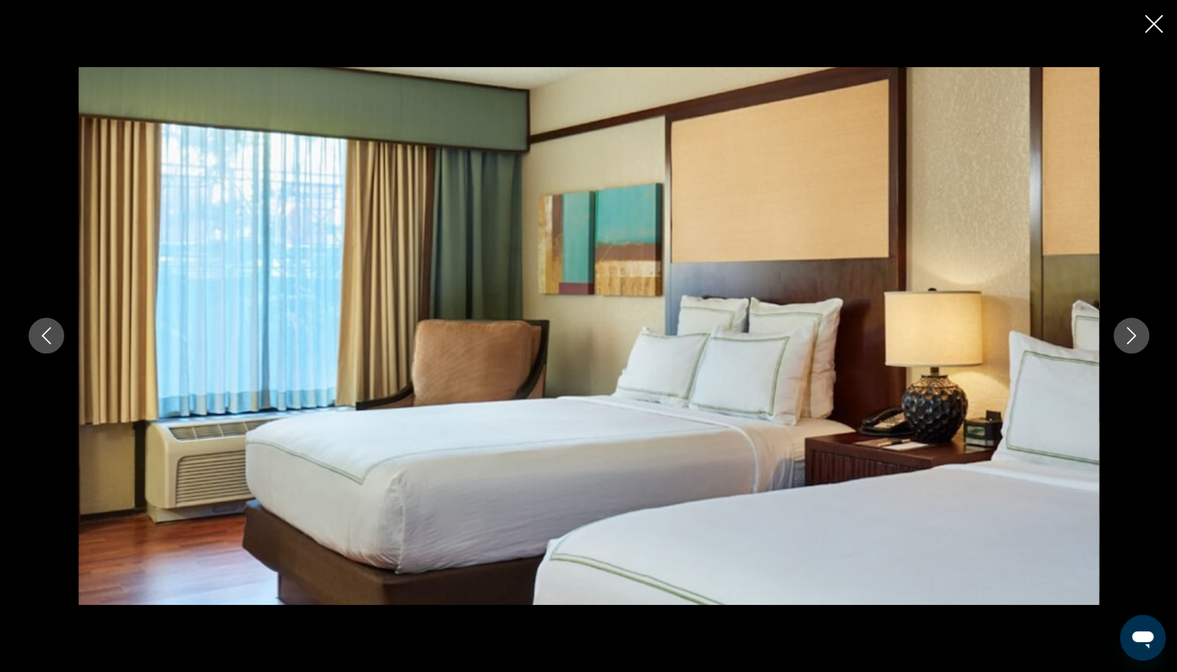
click at [1133, 349] on button "Next image" at bounding box center [1132, 336] width 36 height 36
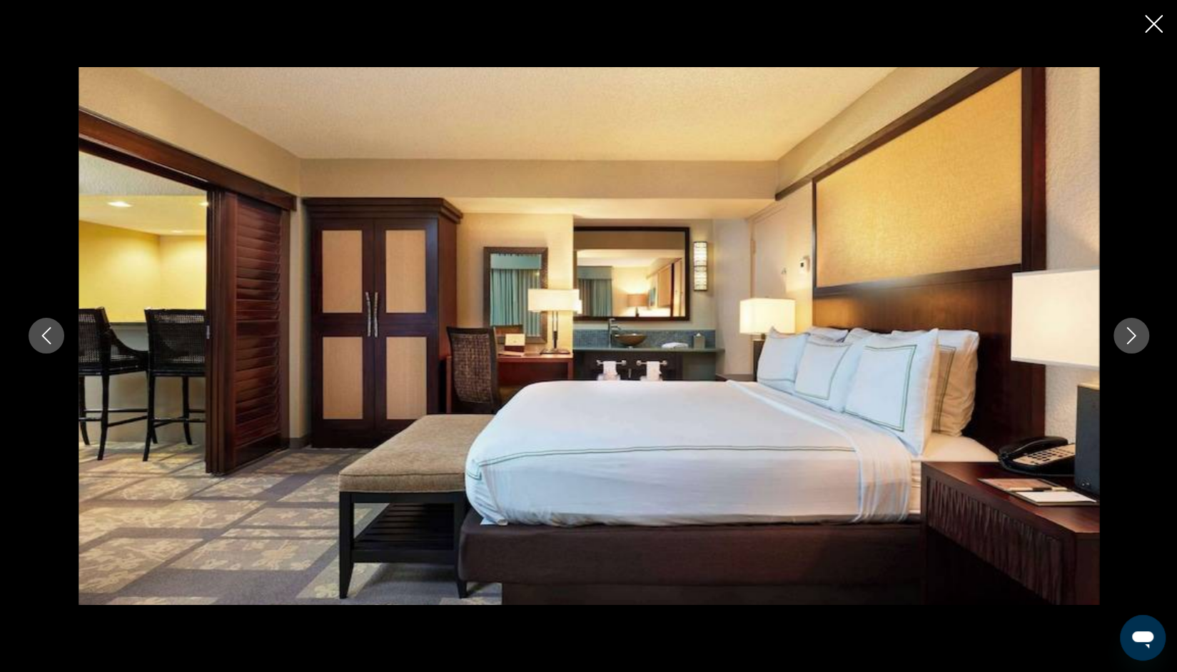
click at [1141, 341] on button "Next image" at bounding box center [1132, 336] width 36 height 36
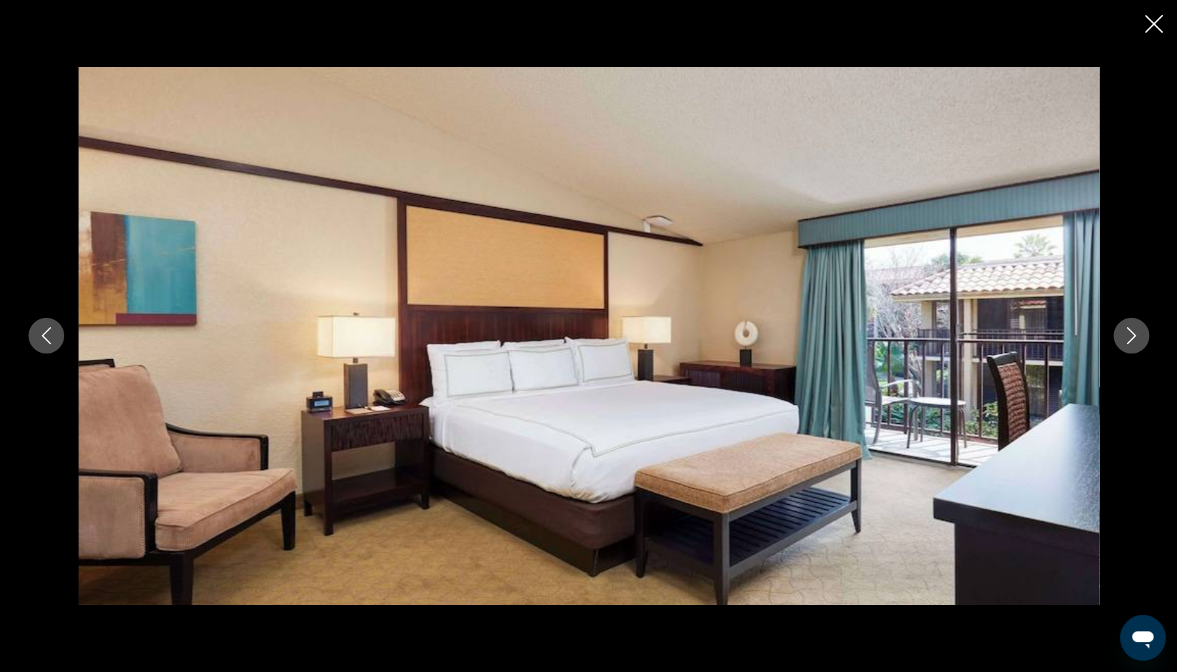
click at [1142, 338] on button "Next image" at bounding box center [1132, 336] width 36 height 36
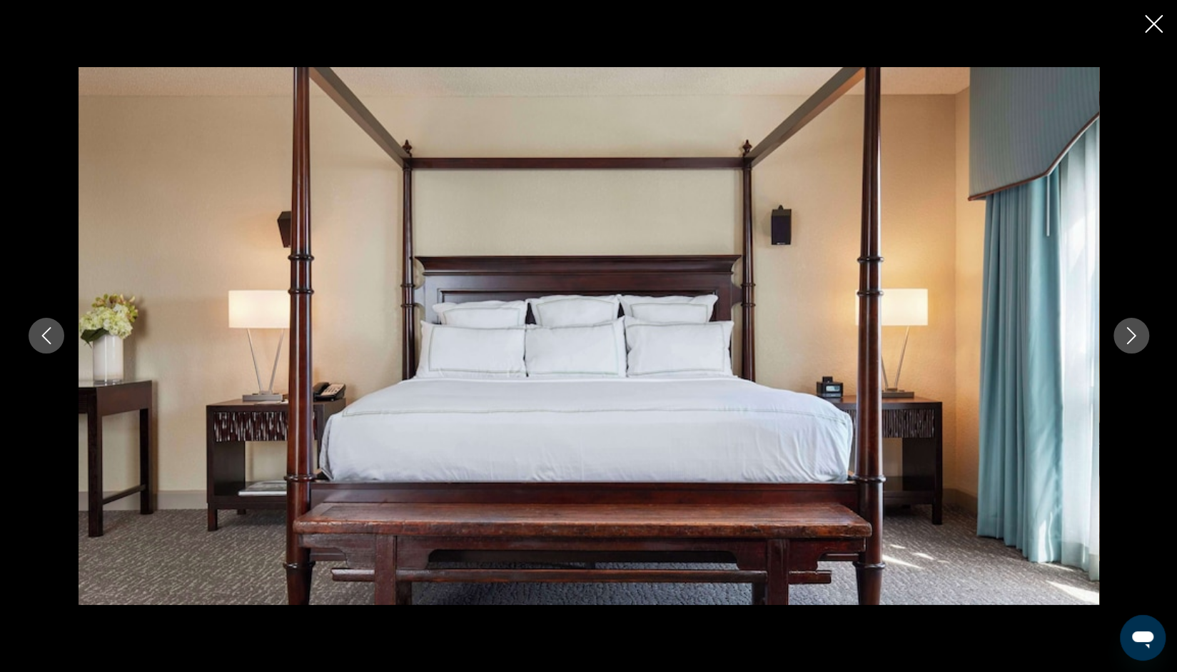
click at [1139, 341] on button "Next image" at bounding box center [1132, 336] width 36 height 36
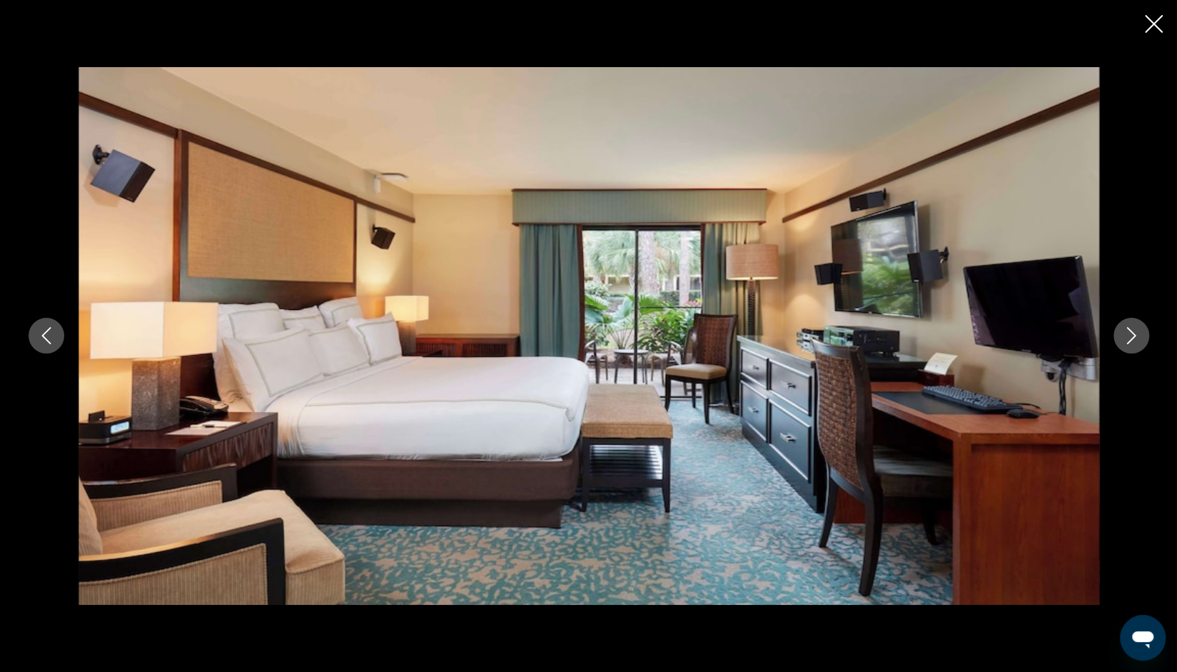
click at [57, 346] on button "Previous image" at bounding box center [47, 336] width 36 height 36
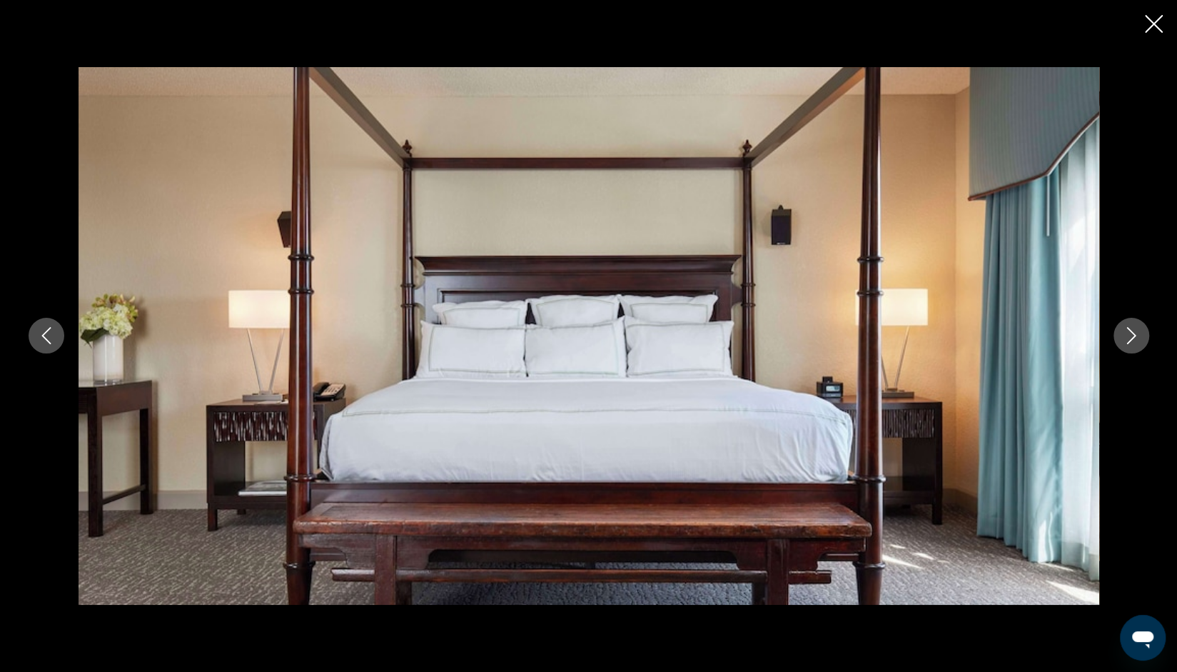
click at [1139, 344] on button "Next image" at bounding box center [1132, 336] width 36 height 36
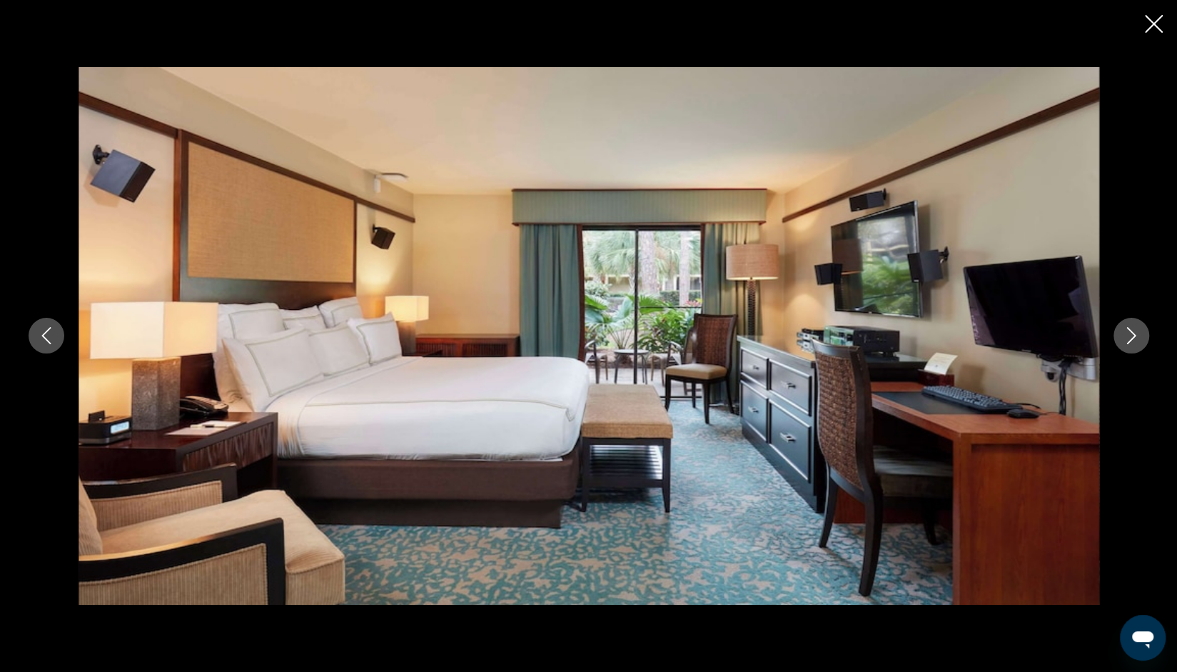
click at [1141, 344] on button "Next image" at bounding box center [1132, 336] width 36 height 36
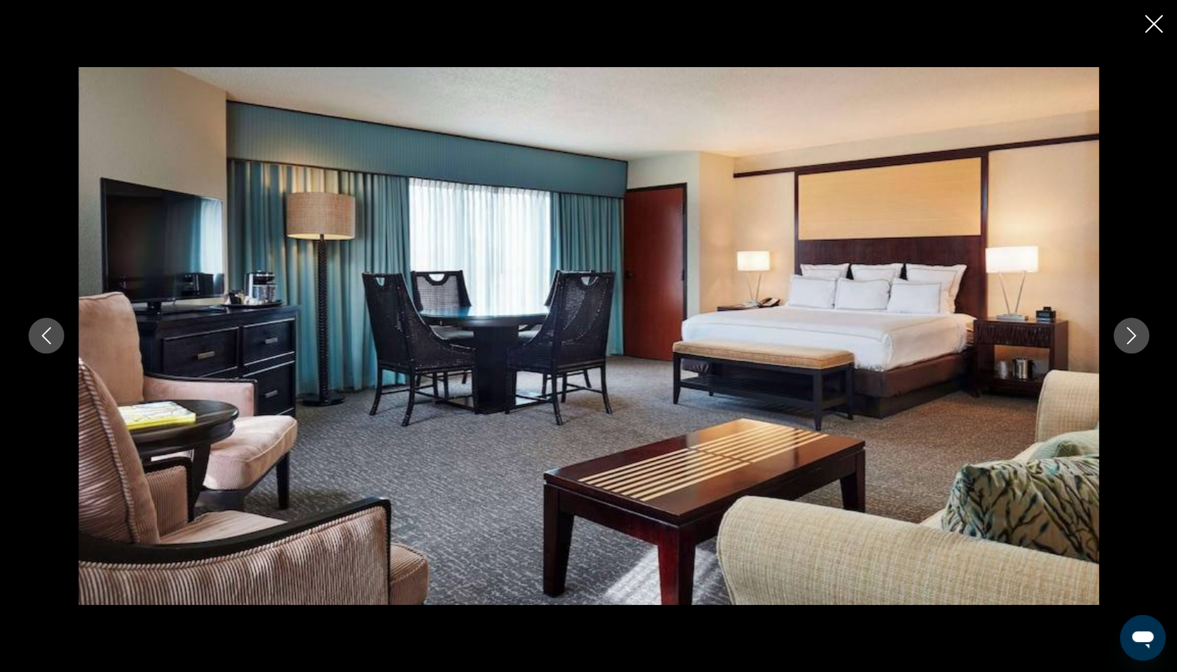
click at [1130, 341] on icon "Next image" at bounding box center [1131, 335] width 17 height 17
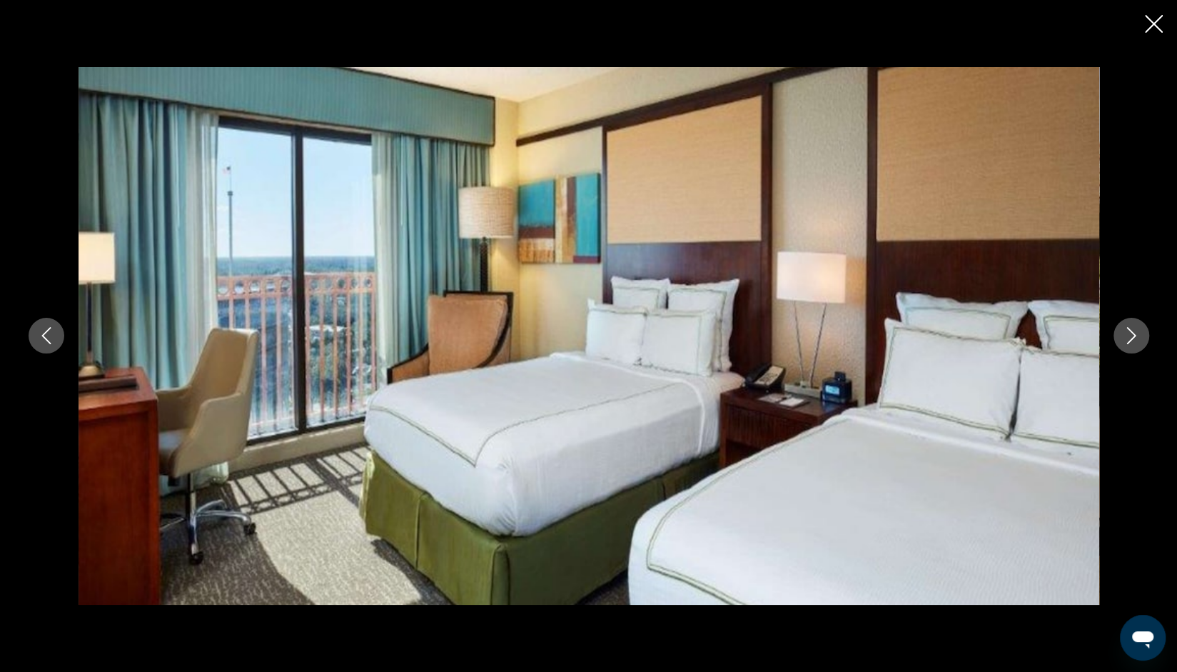
click at [1129, 345] on button "Next image" at bounding box center [1132, 336] width 36 height 36
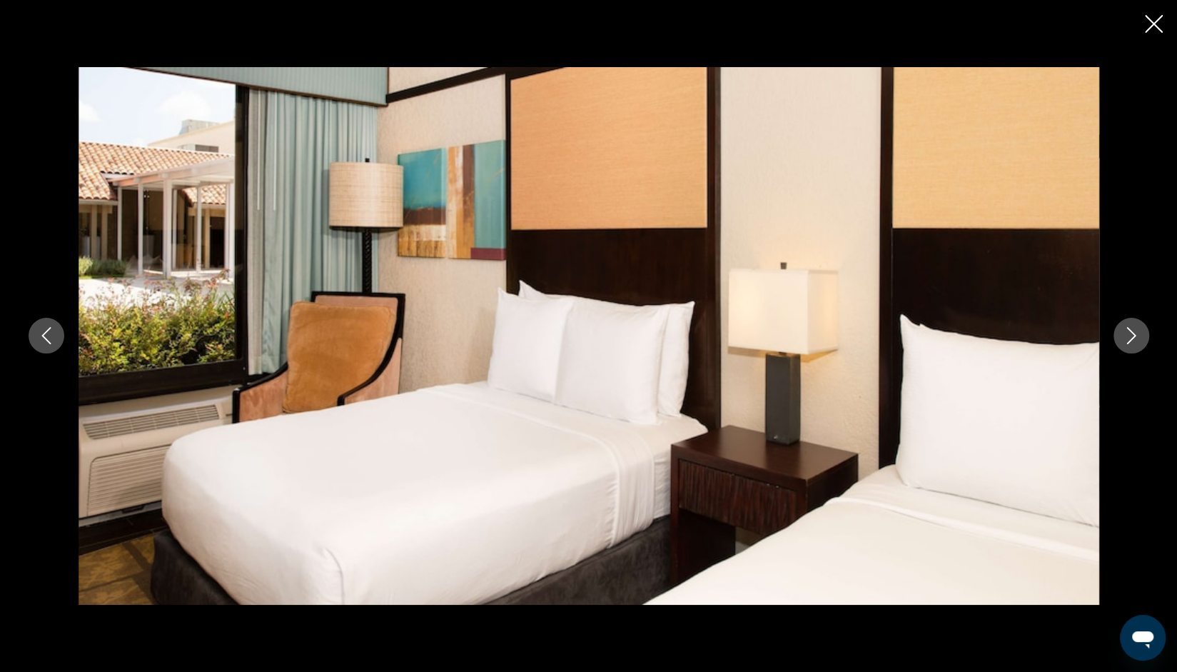
click at [1127, 347] on button "Next image" at bounding box center [1132, 336] width 36 height 36
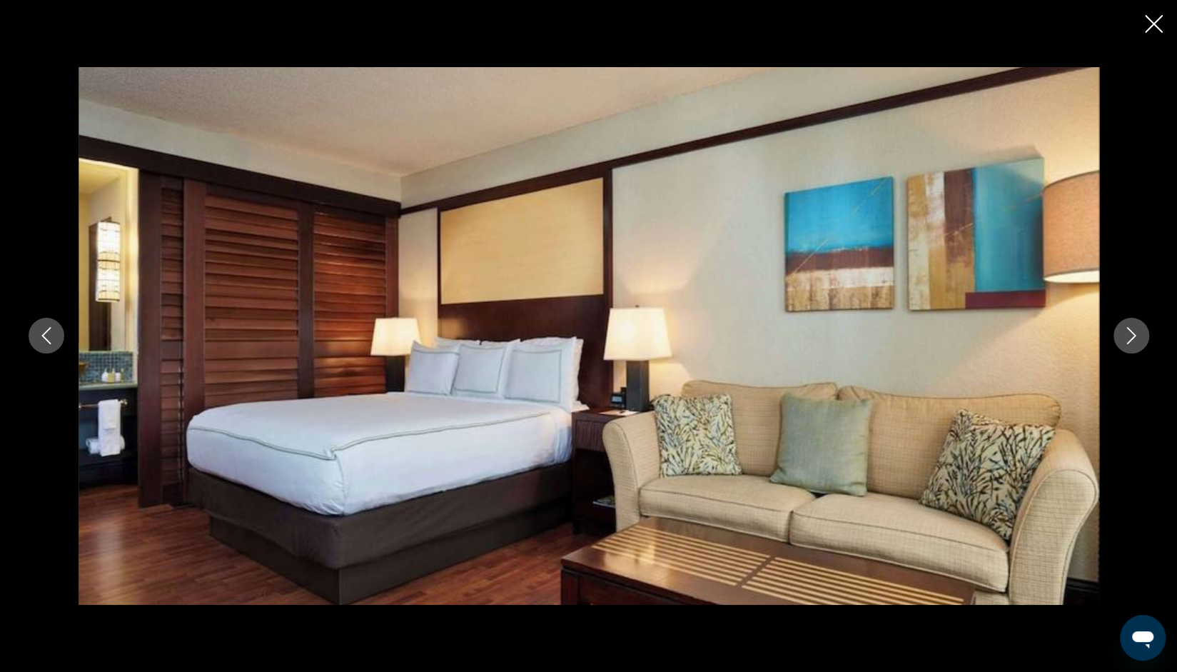
click at [1125, 350] on button "Next image" at bounding box center [1132, 336] width 36 height 36
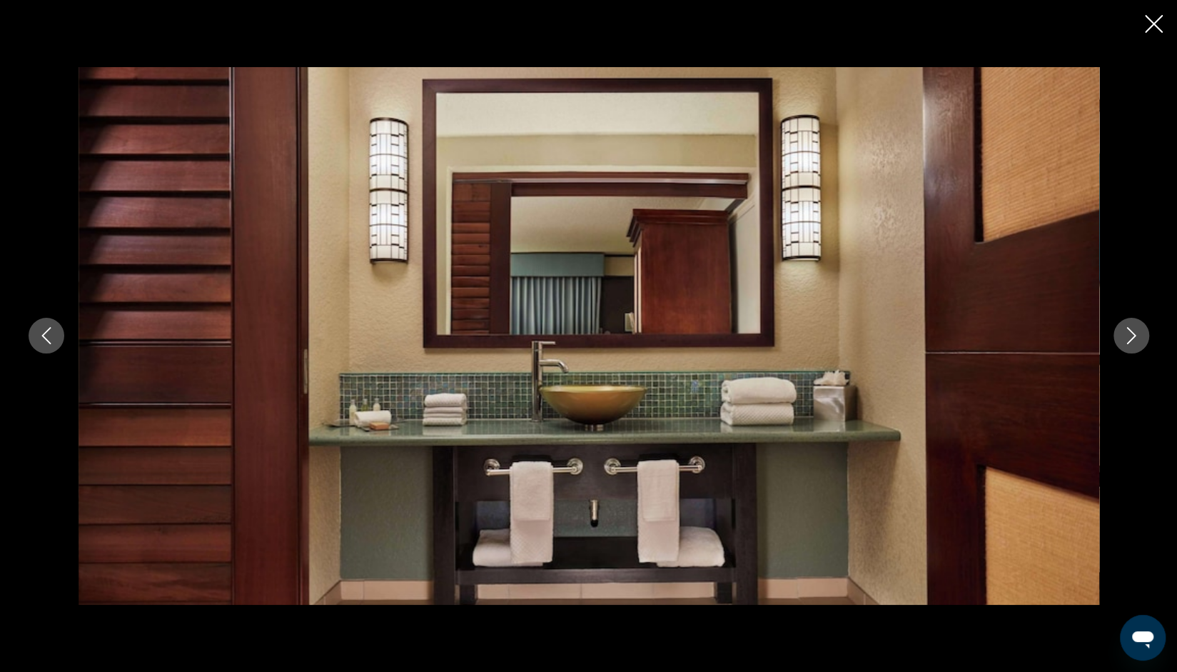
click at [1127, 348] on button "Next image" at bounding box center [1132, 336] width 36 height 36
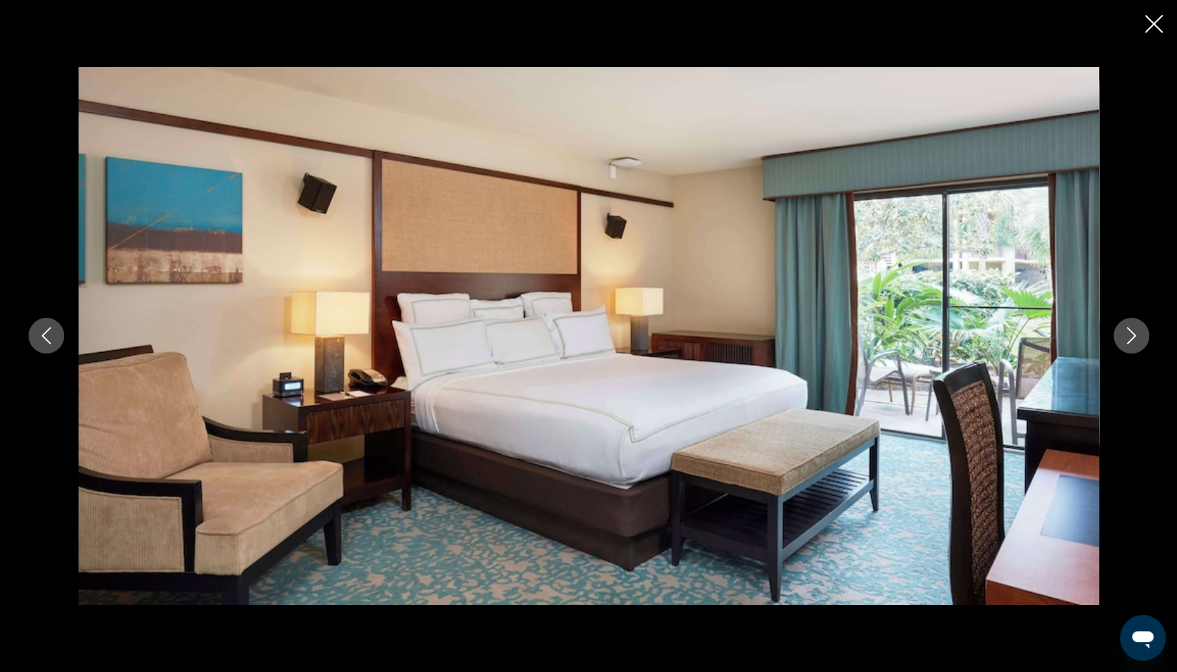
click at [1137, 340] on icon "Next image" at bounding box center [1131, 335] width 17 height 17
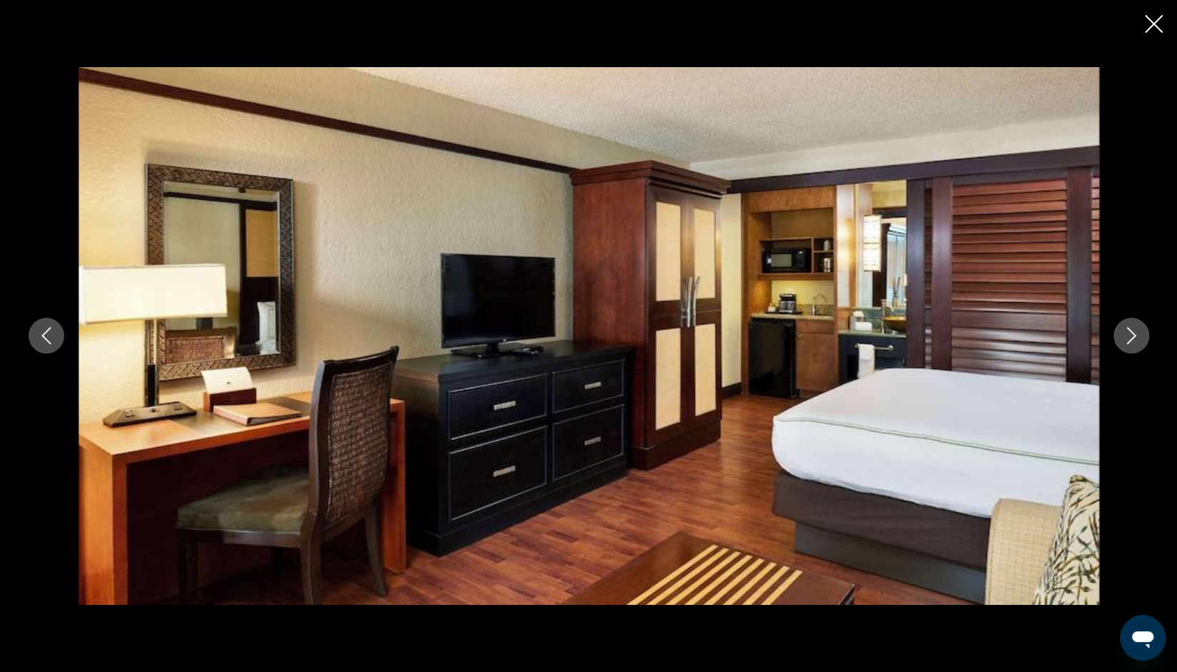
click at [1139, 347] on button "Next image" at bounding box center [1132, 336] width 36 height 36
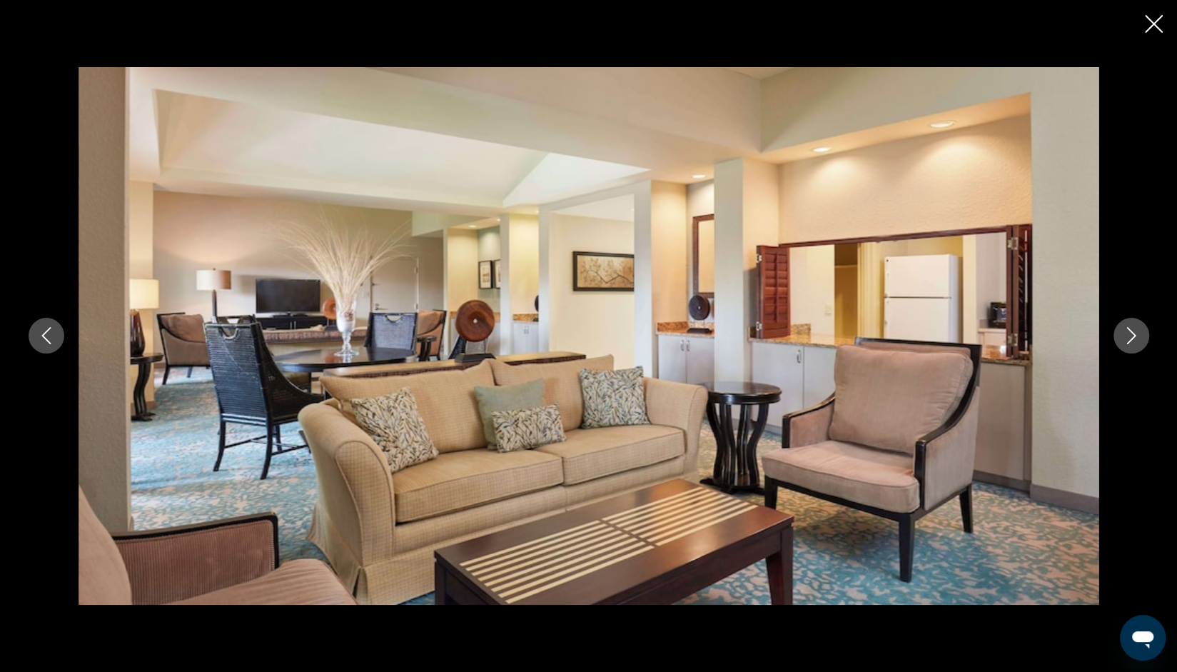
click at [1139, 340] on icon "Next image" at bounding box center [1131, 335] width 17 height 17
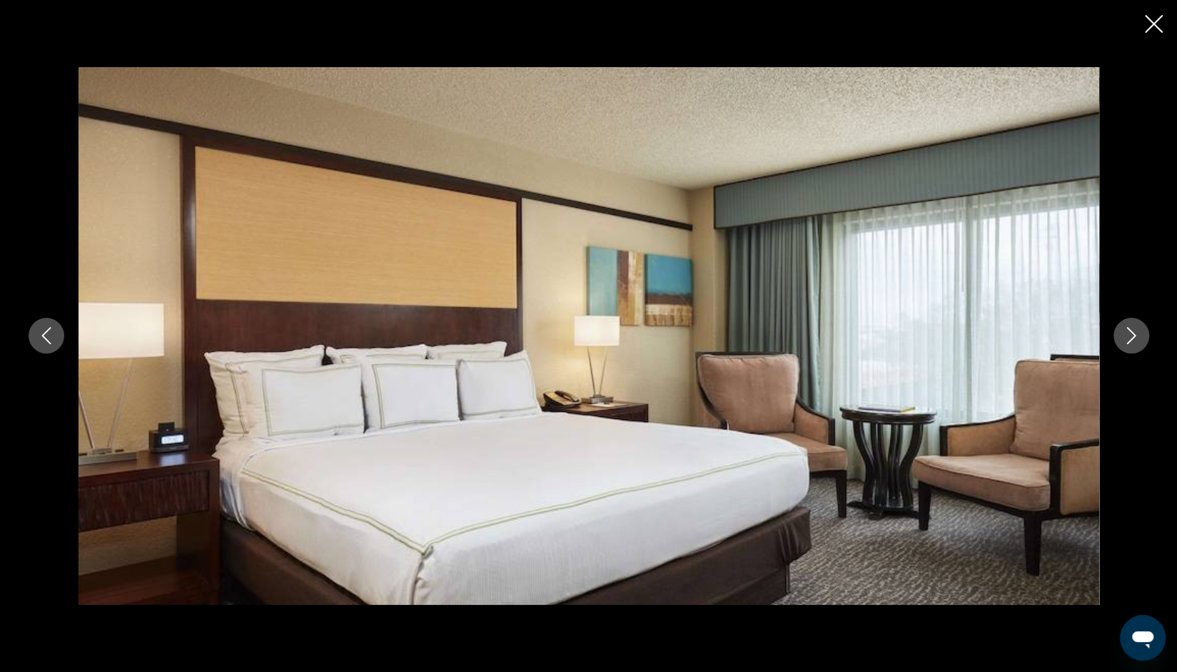
click at [1132, 343] on icon "Next image" at bounding box center [1131, 335] width 17 height 17
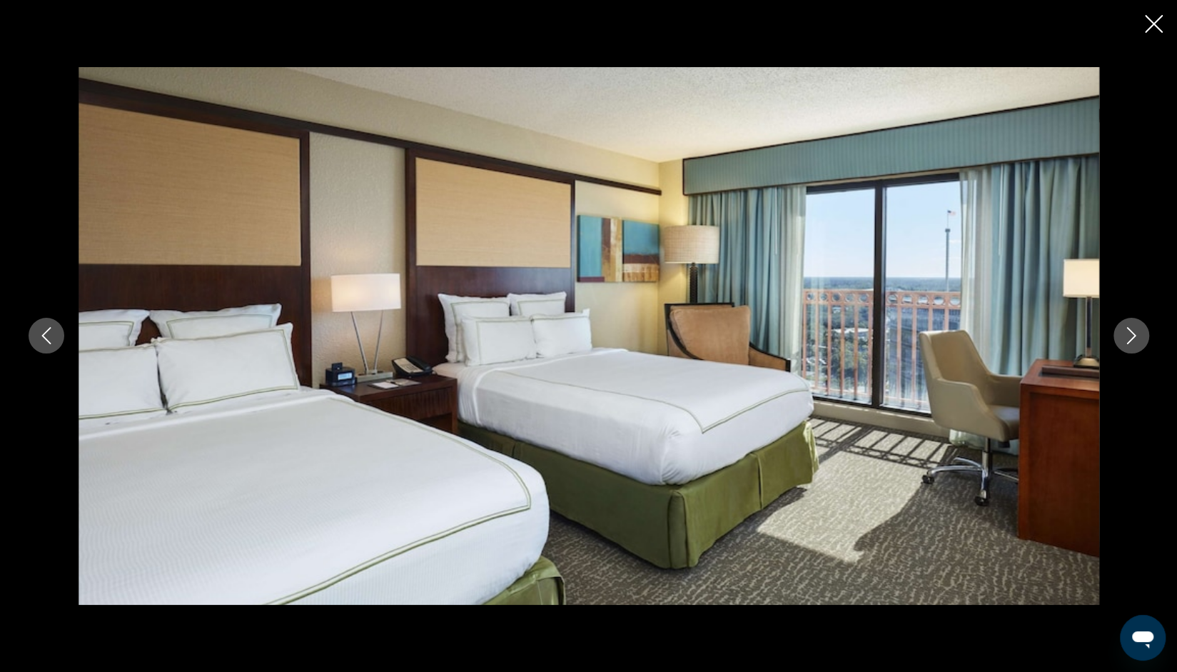
click at [1133, 343] on icon "Next image" at bounding box center [1131, 335] width 17 height 17
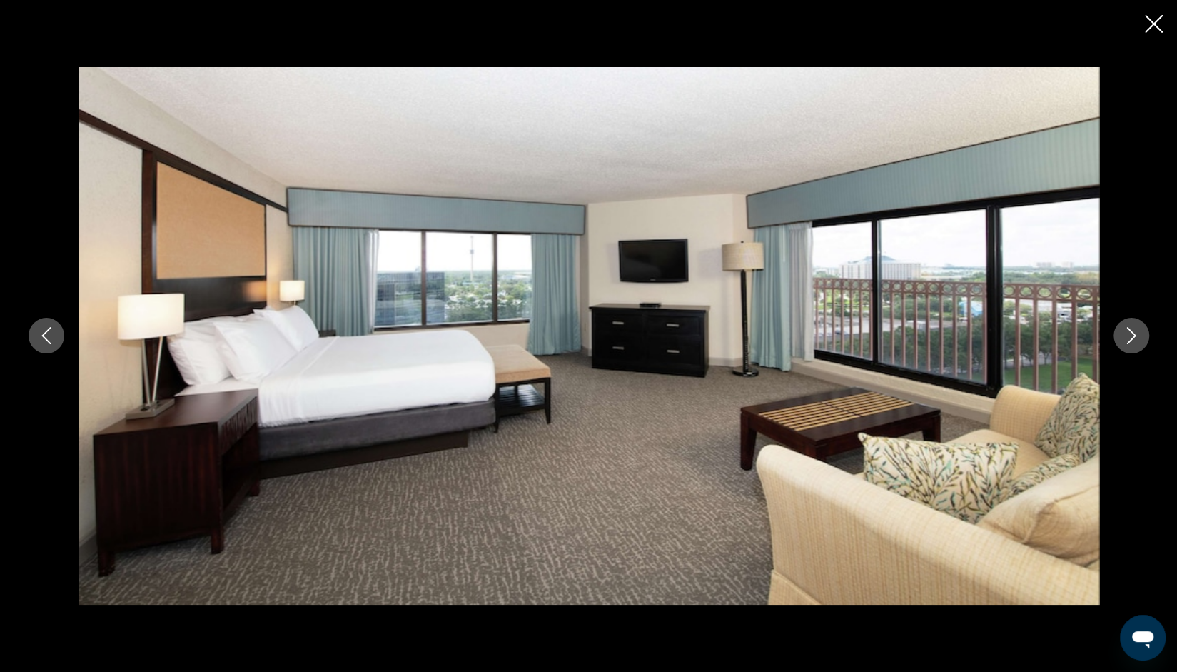
click at [1134, 343] on icon "Next image" at bounding box center [1131, 335] width 17 height 17
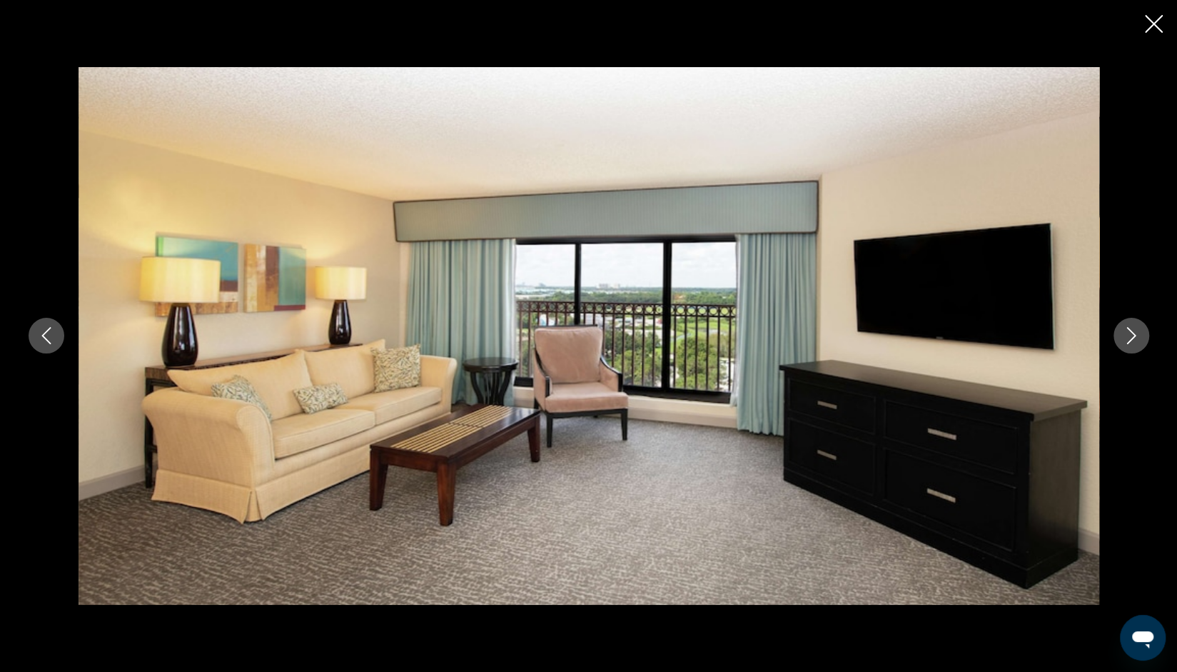
click at [1136, 343] on icon "Next image" at bounding box center [1131, 335] width 17 height 17
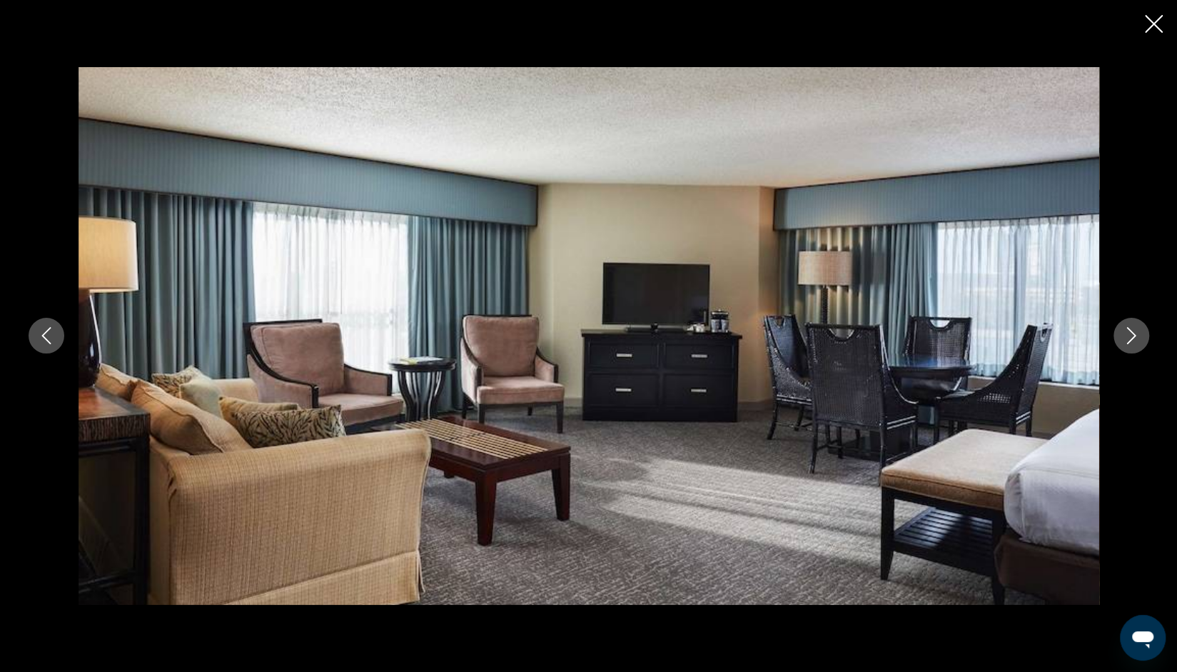
click at [1132, 351] on button "Next image" at bounding box center [1132, 336] width 36 height 36
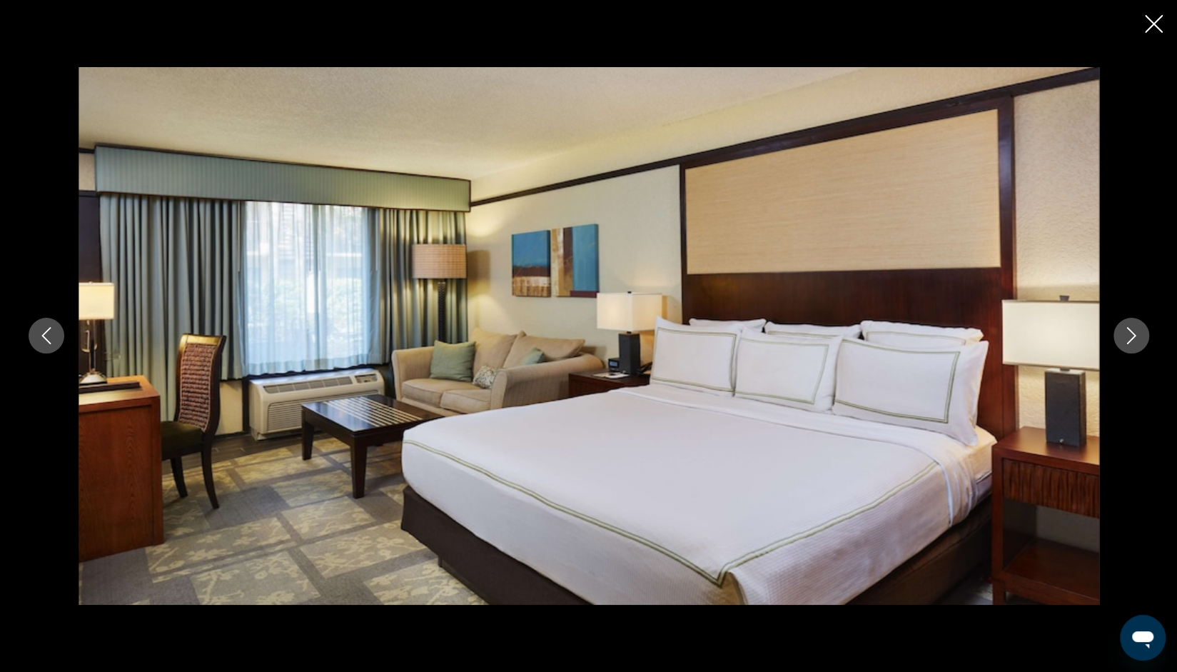
click at [1136, 353] on button "Next image" at bounding box center [1132, 336] width 36 height 36
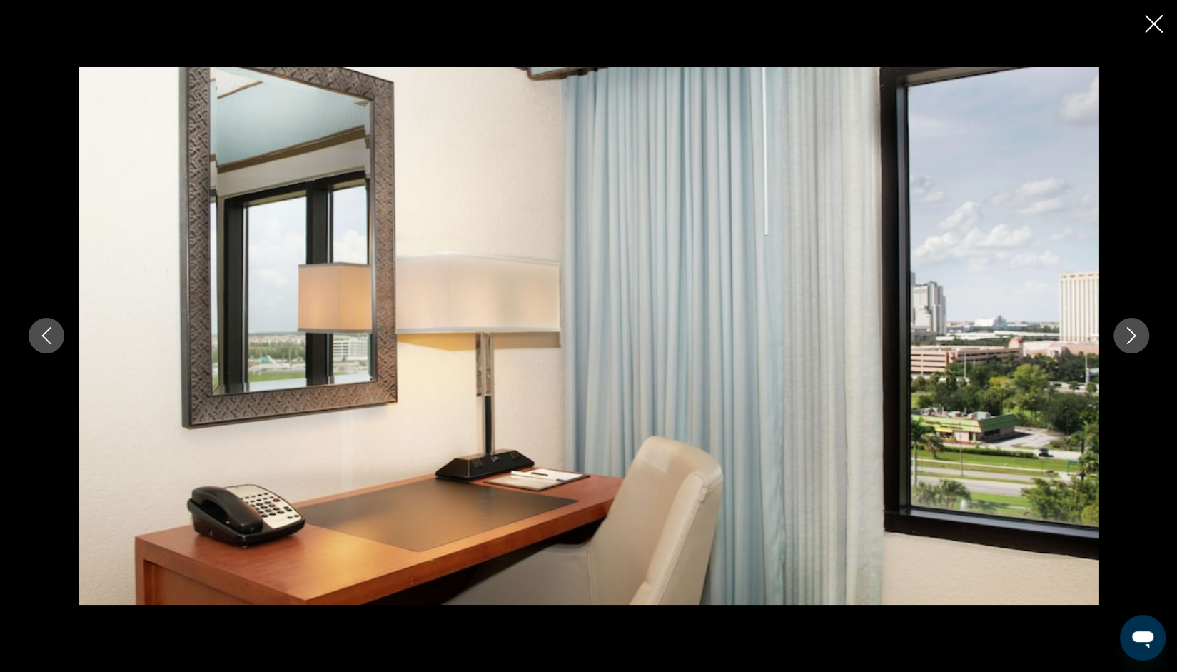
click at [1139, 346] on button "Next image" at bounding box center [1132, 336] width 36 height 36
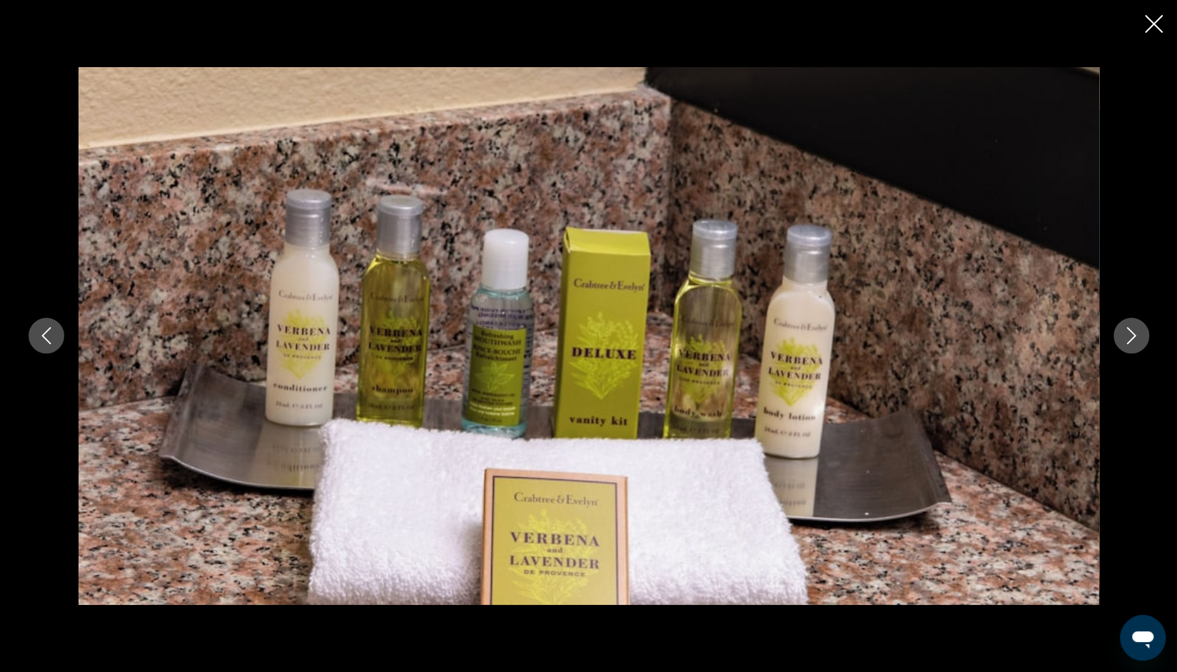
click at [1141, 341] on button "Next image" at bounding box center [1132, 336] width 36 height 36
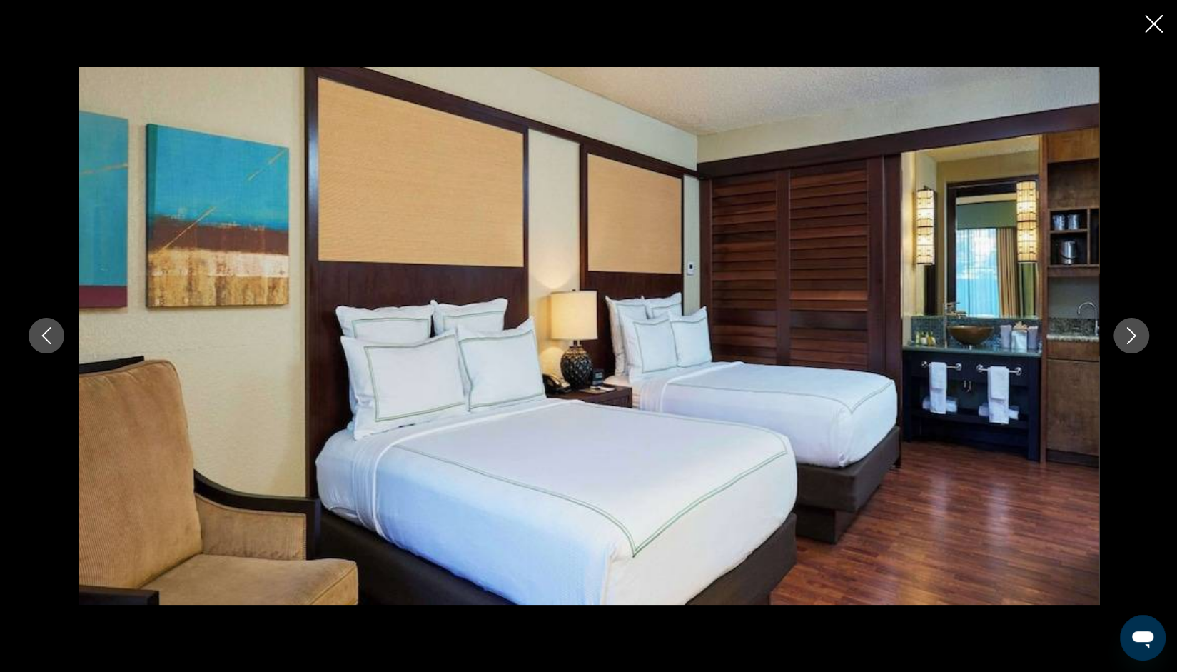
click at [1139, 340] on icon "Next image" at bounding box center [1131, 335] width 17 height 17
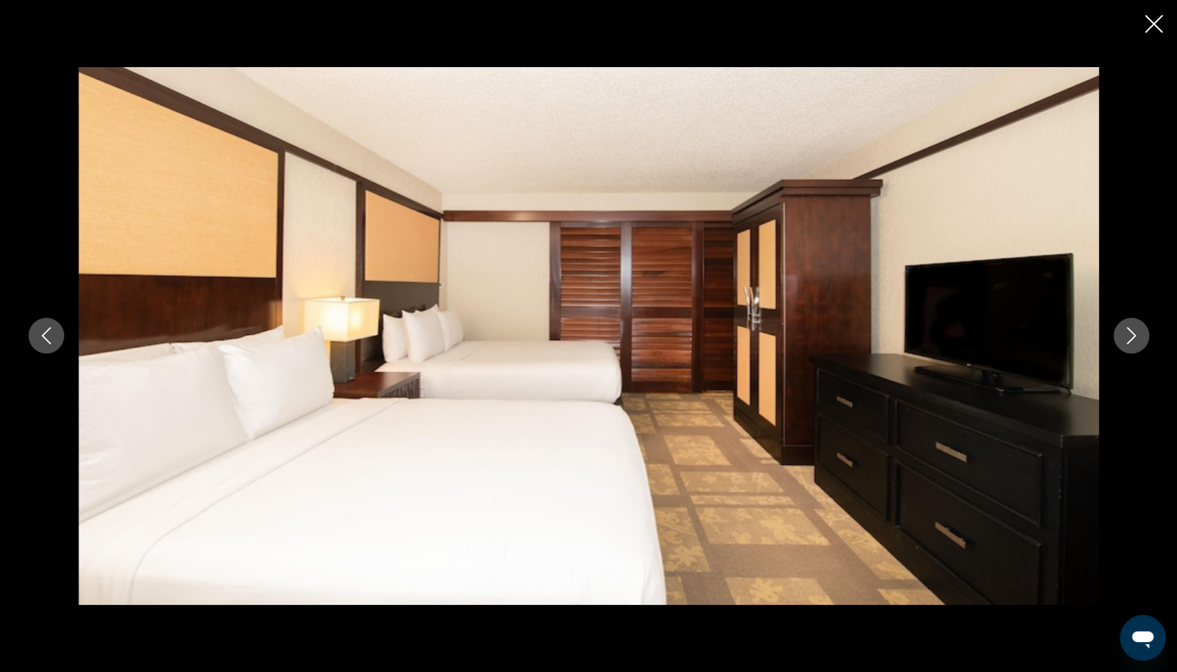
click at [54, 333] on icon "Previous image" at bounding box center [46, 335] width 17 height 17
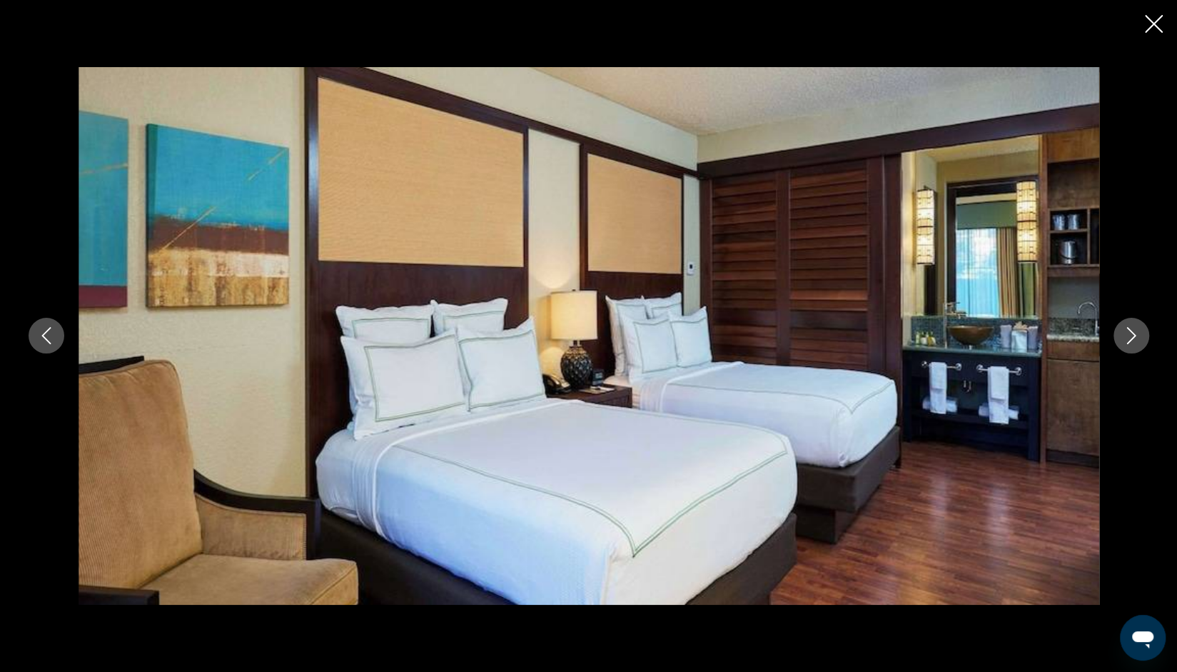
click at [1144, 345] on button "Next image" at bounding box center [1132, 336] width 36 height 36
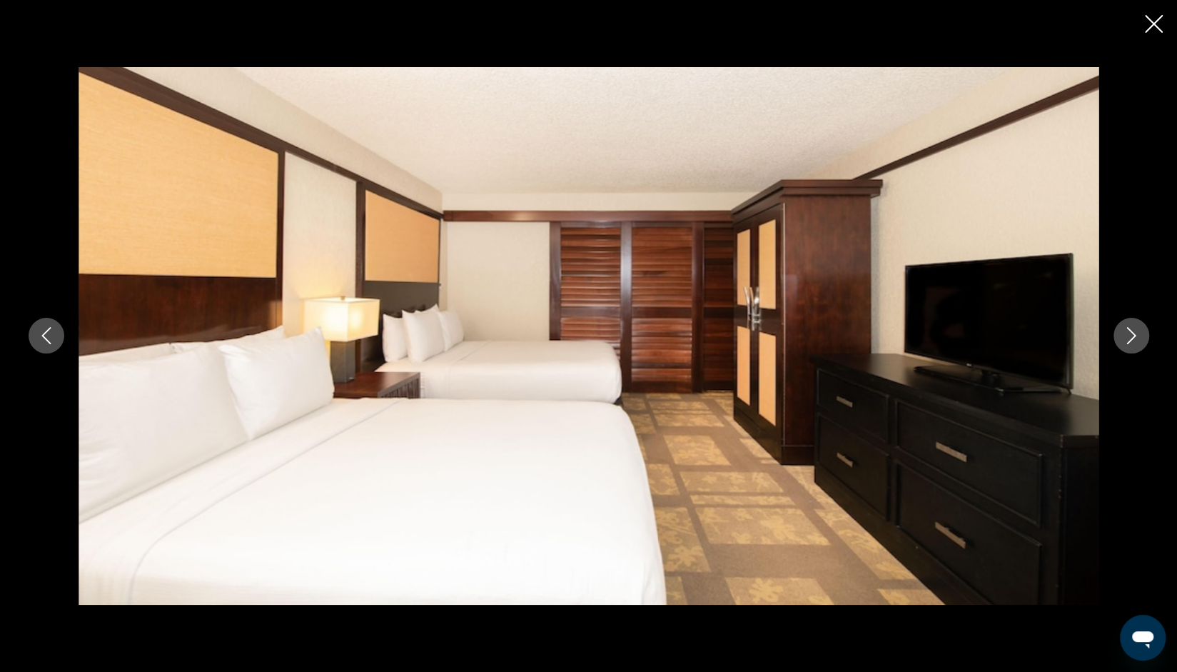
click at [51, 346] on button "Previous image" at bounding box center [47, 336] width 36 height 36
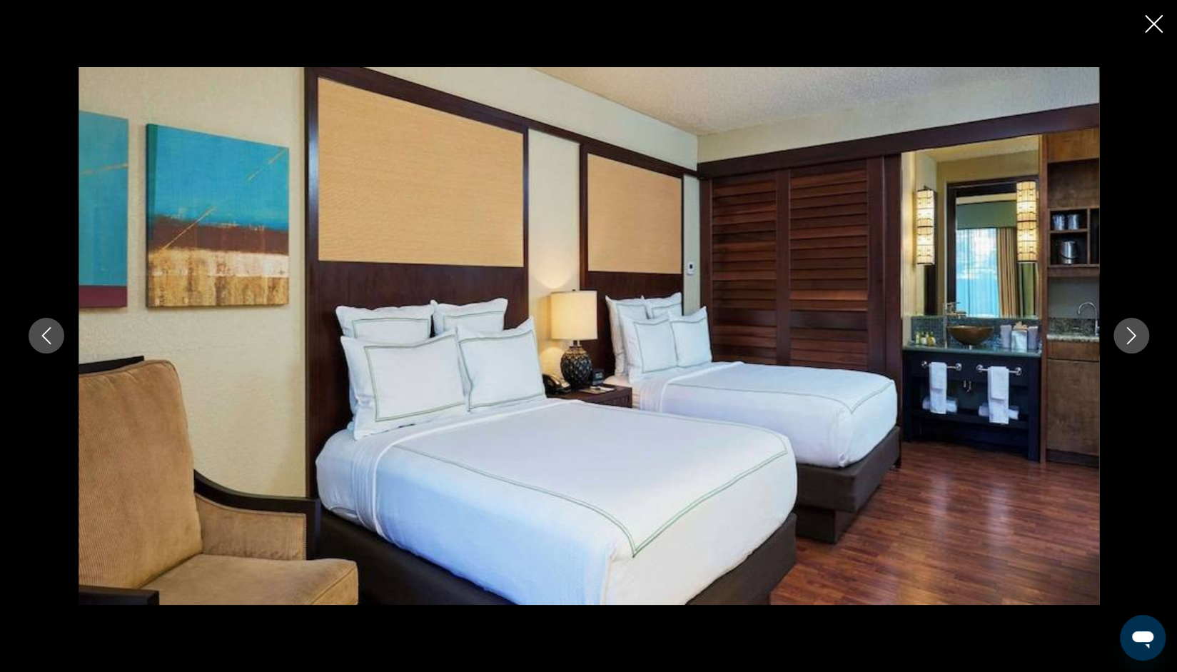
click at [738, 166] on img "Main content" at bounding box center [589, 336] width 1021 height 538
click at [1142, 343] on button "Next image" at bounding box center [1132, 336] width 36 height 36
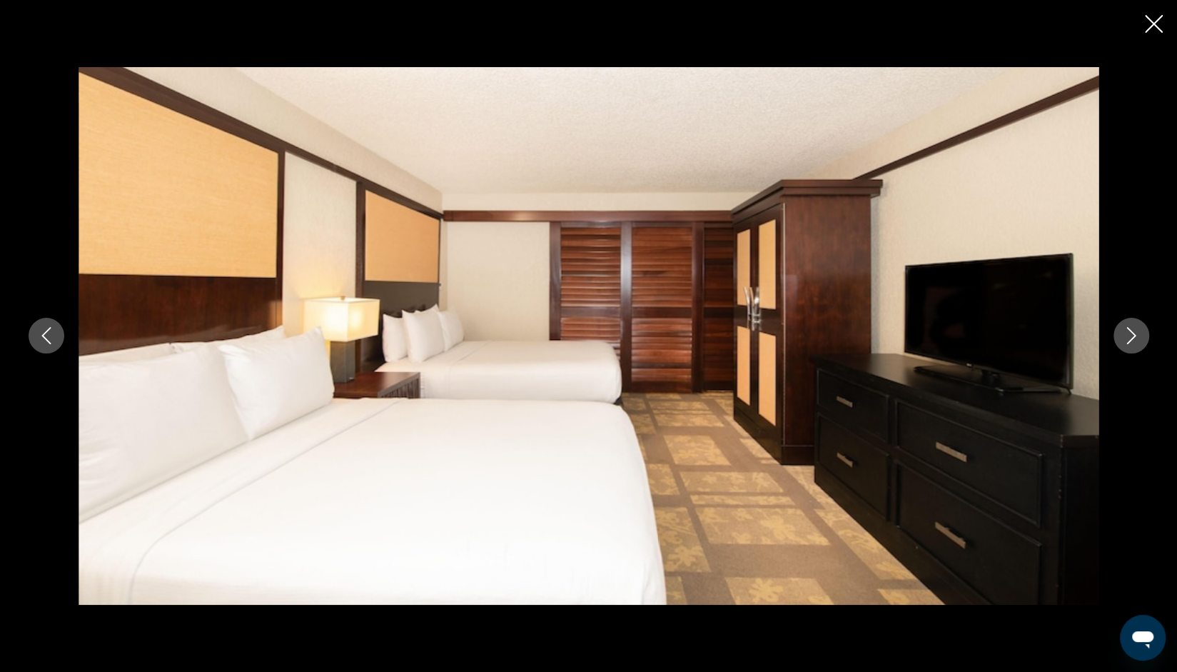
click at [1135, 338] on icon "Next image" at bounding box center [1131, 335] width 17 height 17
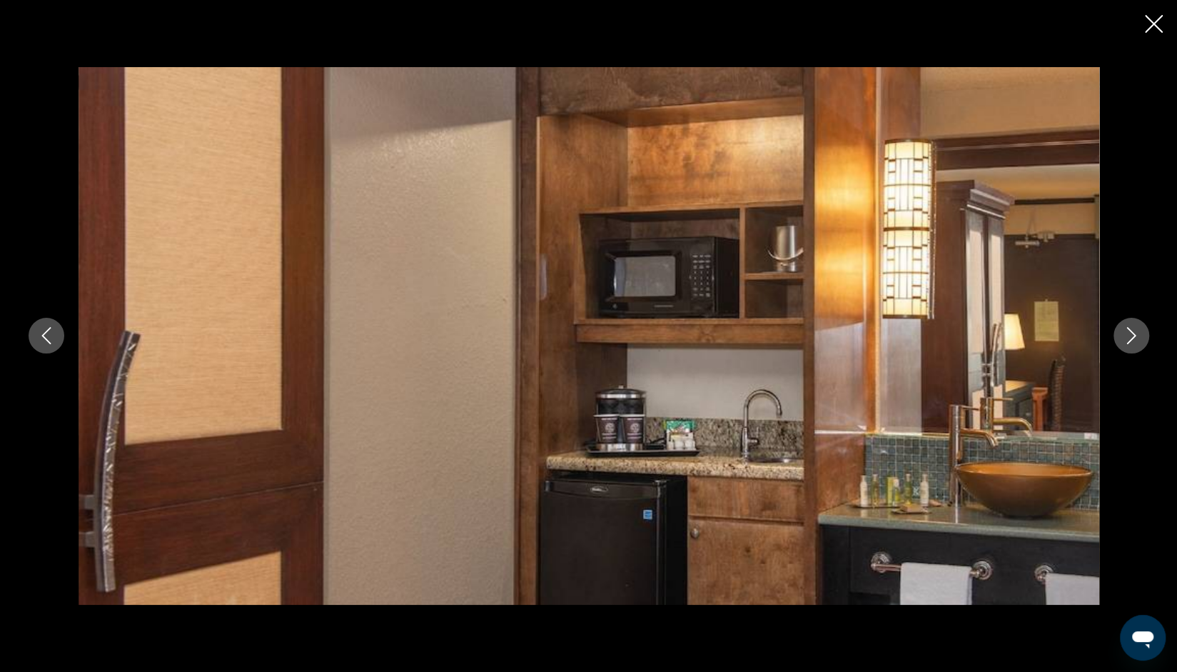
click at [1139, 345] on button "Next image" at bounding box center [1132, 336] width 36 height 36
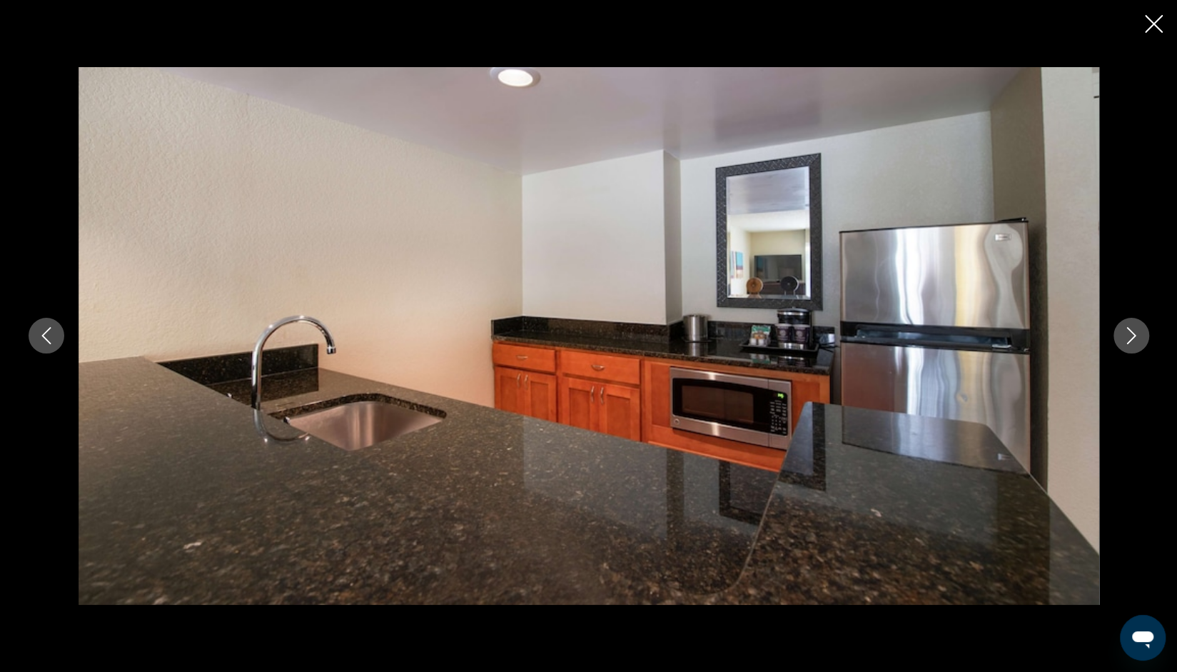
click at [1142, 336] on button "Next image" at bounding box center [1132, 336] width 36 height 36
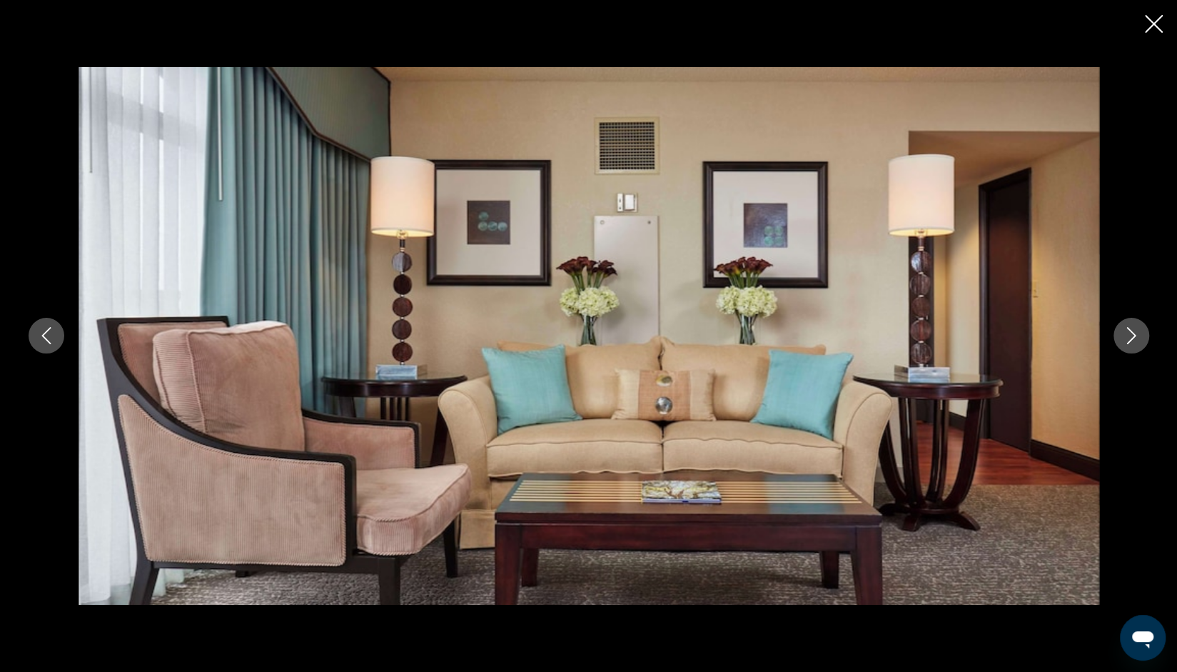
click at [1129, 340] on icon "Next image" at bounding box center [1131, 335] width 17 height 17
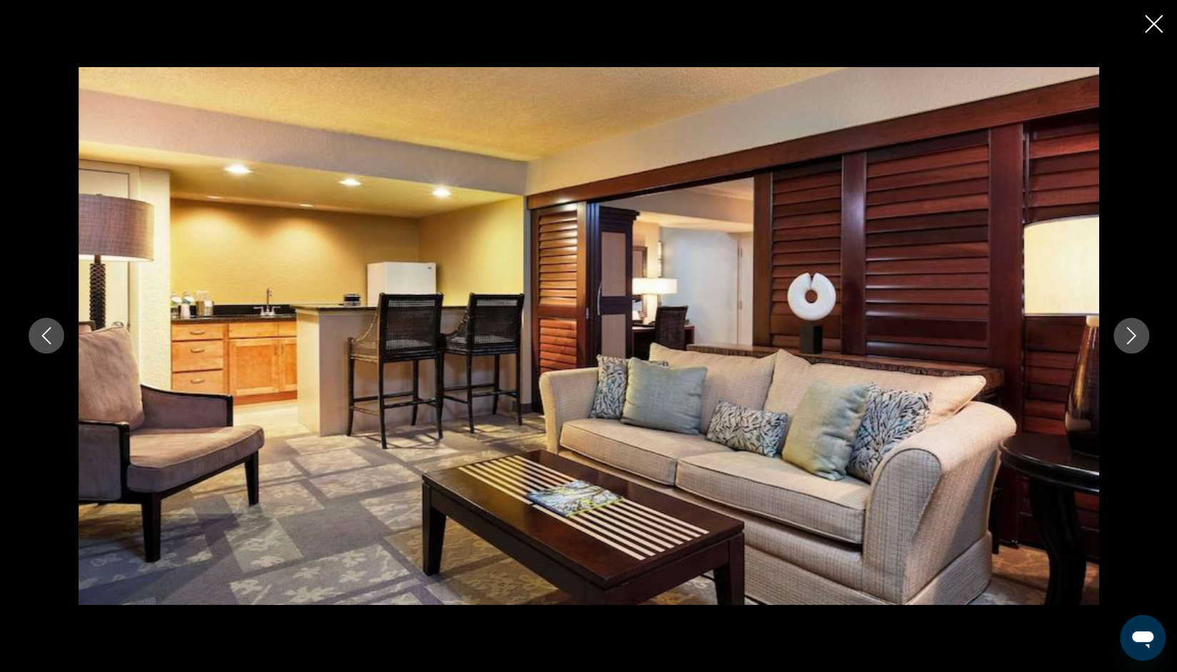
click at [1135, 338] on icon "Next image" at bounding box center [1131, 335] width 17 height 17
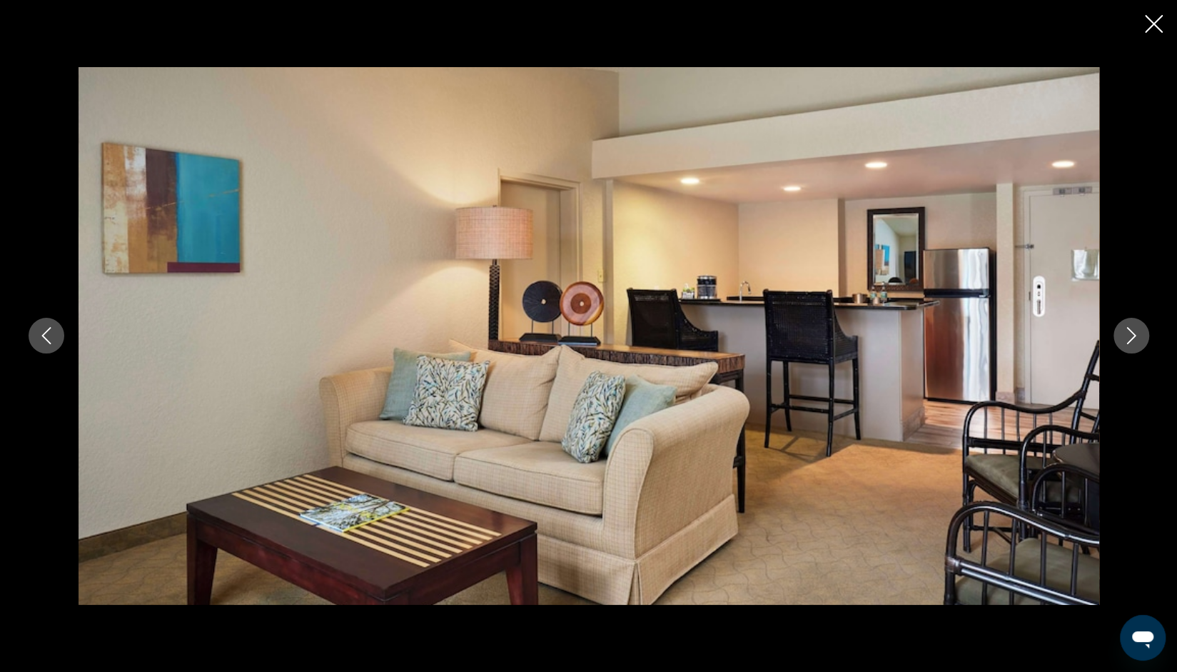
click at [1133, 343] on icon "Next image" at bounding box center [1131, 335] width 17 height 17
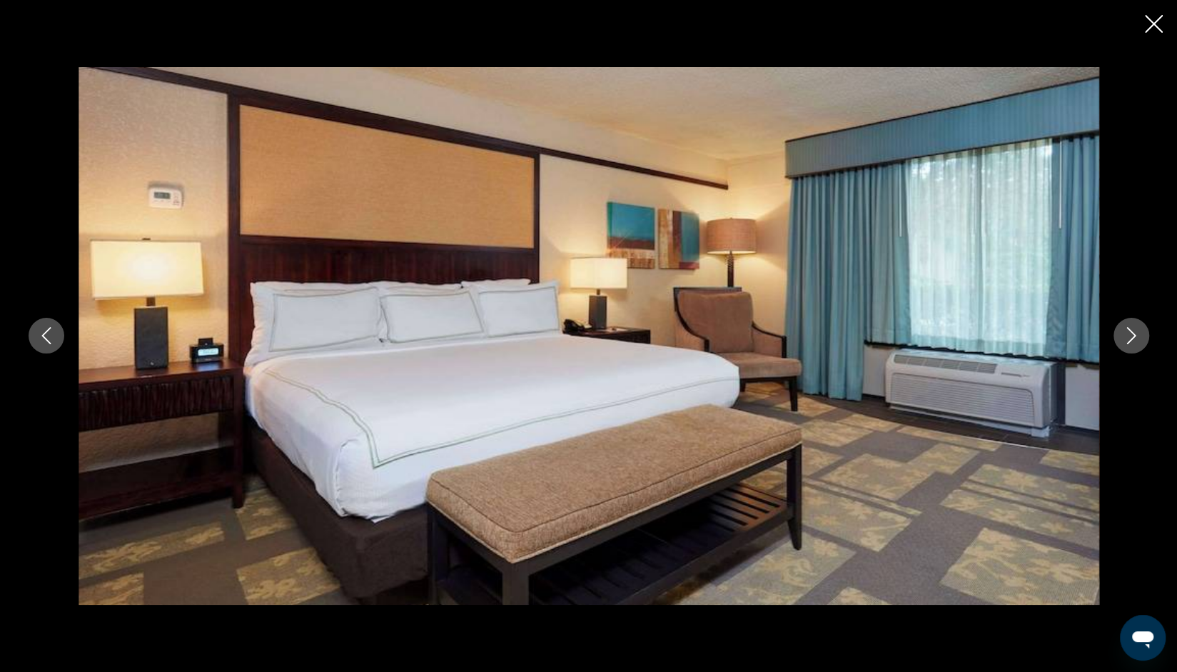
click at [1141, 350] on button "Next image" at bounding box center [1132, 336] width 36 height 36
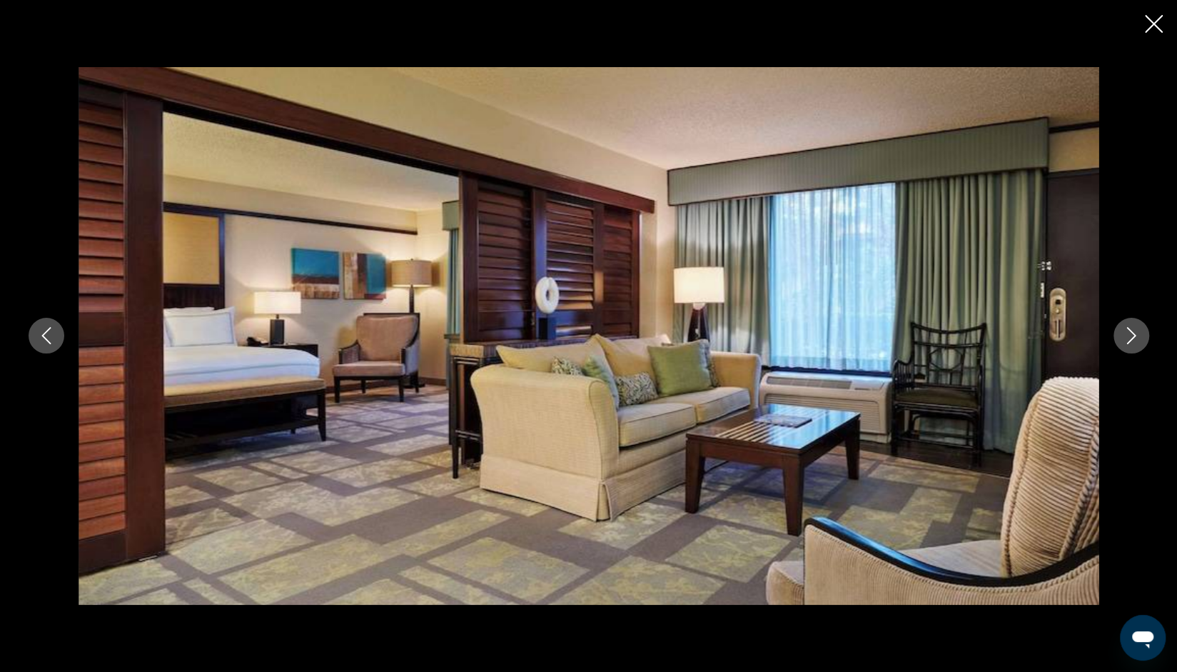
click at [1134, 340] on icon "Next image" at bounding box center [1131, 335] width 17 height 17
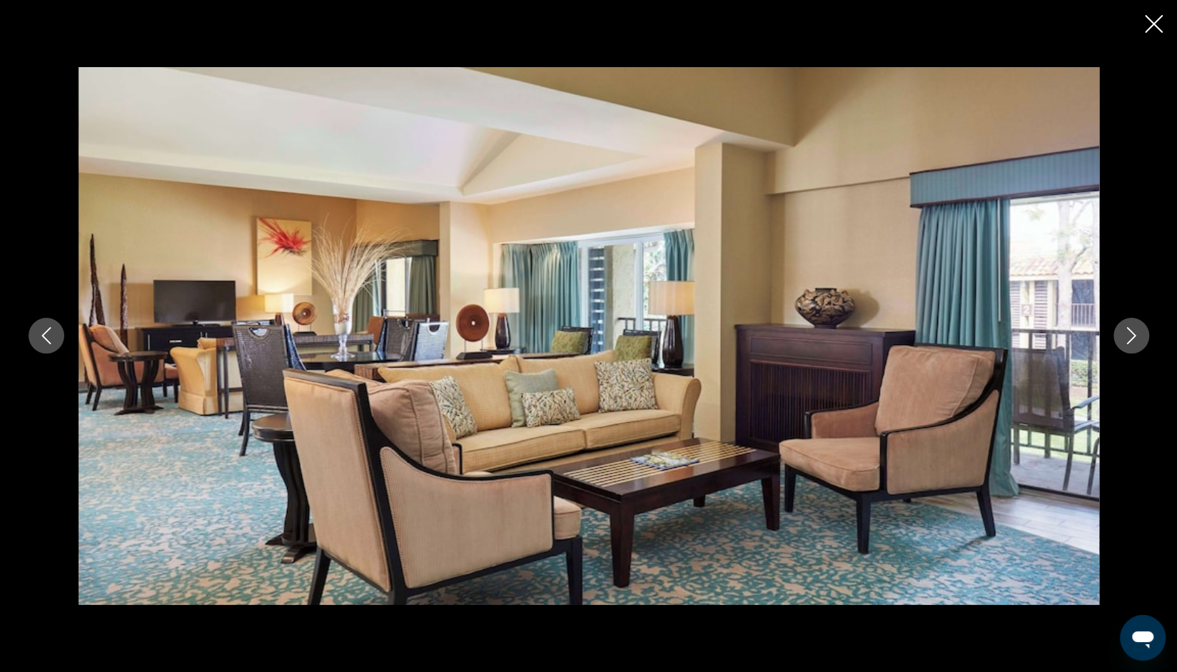
click at [1134, 346] on button "Next image" at bounding box center [1132, 336] width 36 height 36
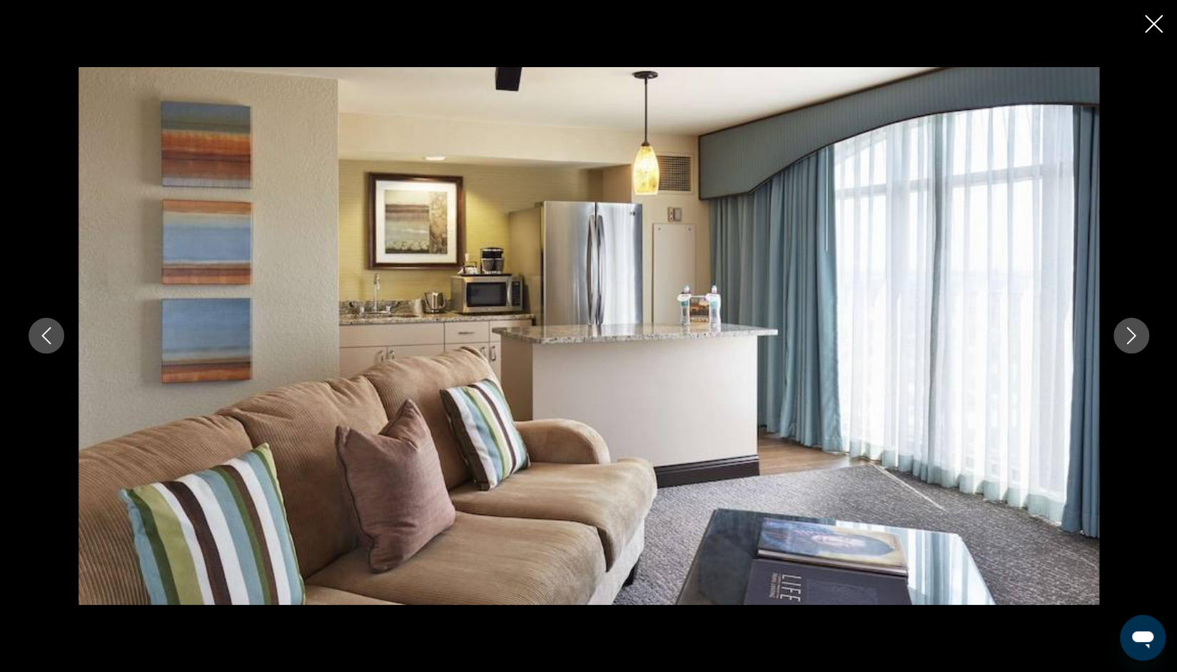
click at [1139, 340] on icon "Next image" at bounding box center [1131, 335] width 17 height 17
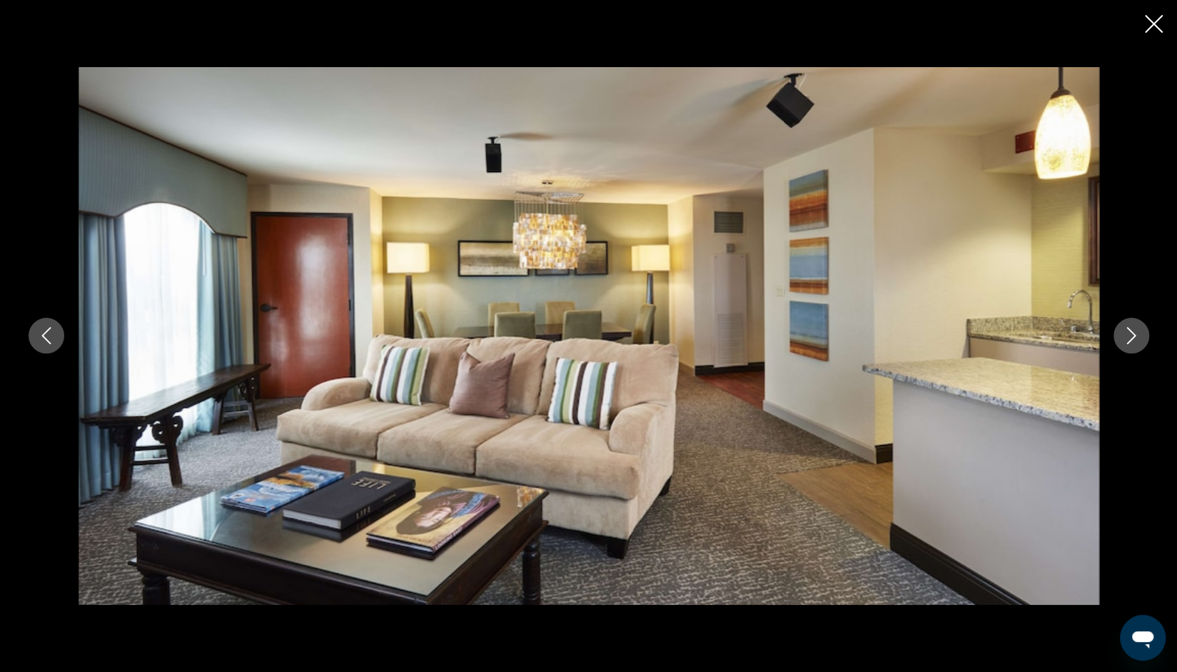
click at [1135, 337] on icon "Next image" at bounding box center [1131, 335] width 17 height 17
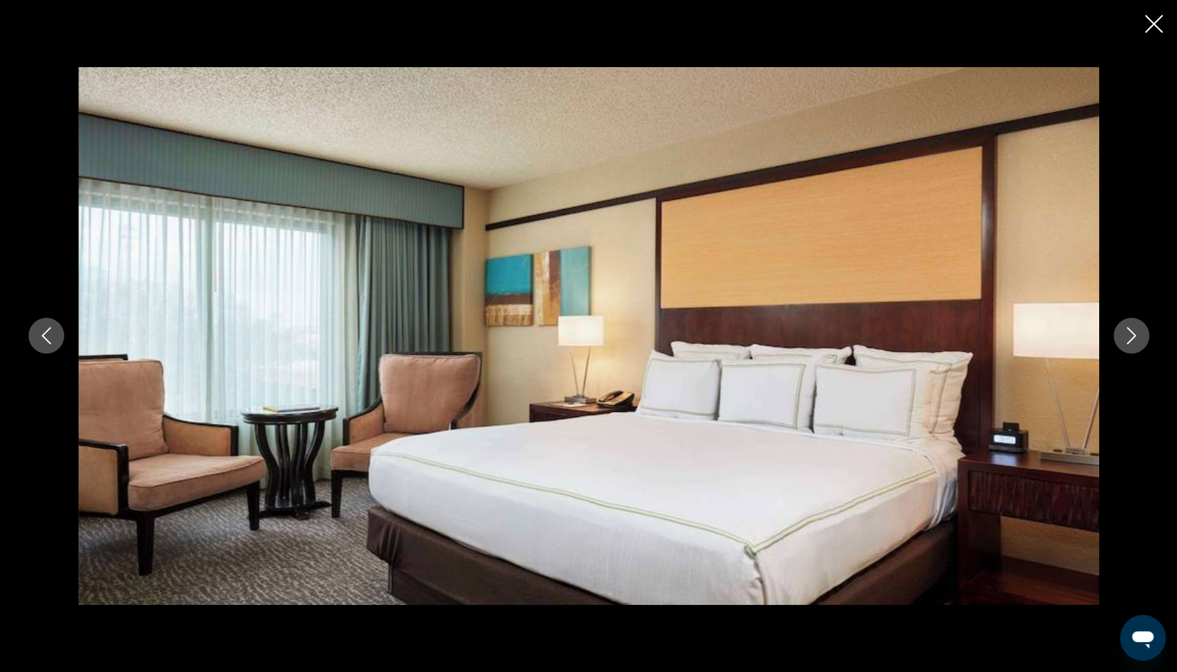
click at [1135, 340] on icon "Next image" at bounding box center [1131, 335] width 17 height 17
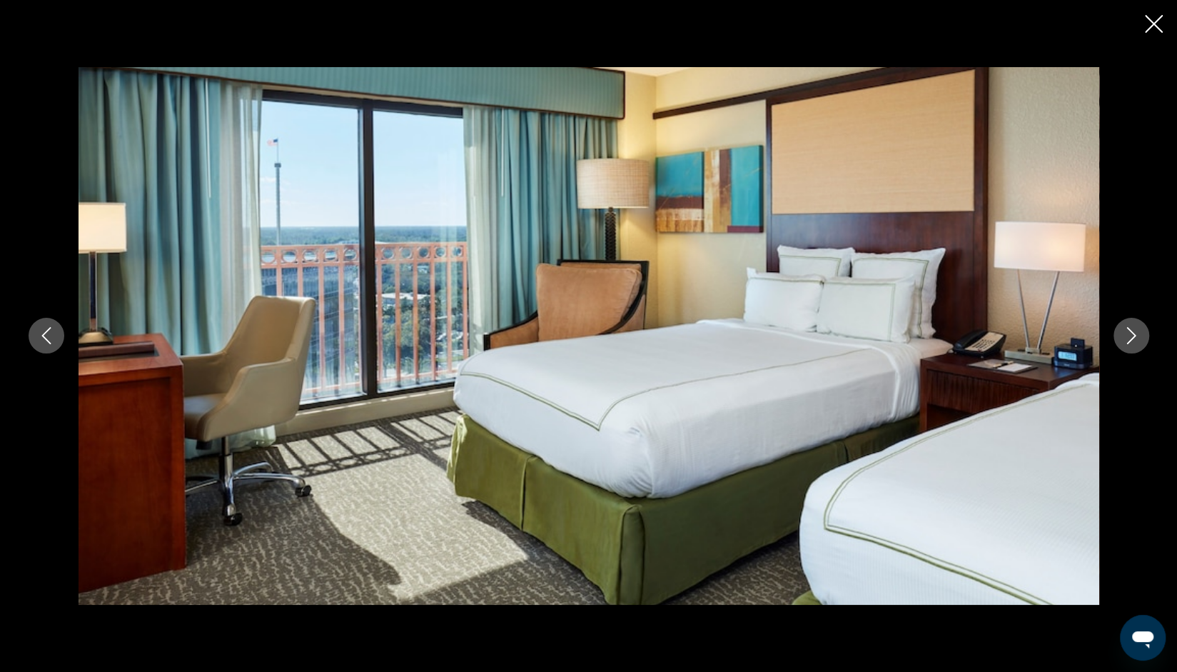
click at [1136, 341] on icon "Next image" at bounding box center [1131, 335] width 17 height 17
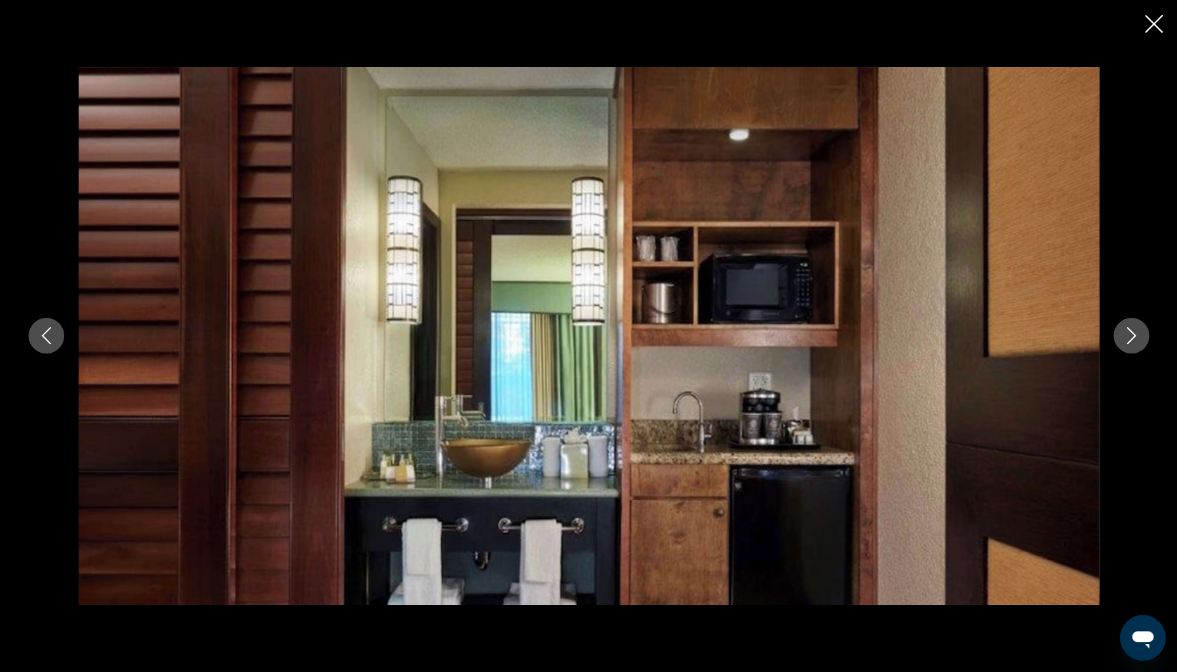
click at [1134, 346] on button "Next image" at bounding box center [1132, 336] width 36 height 36
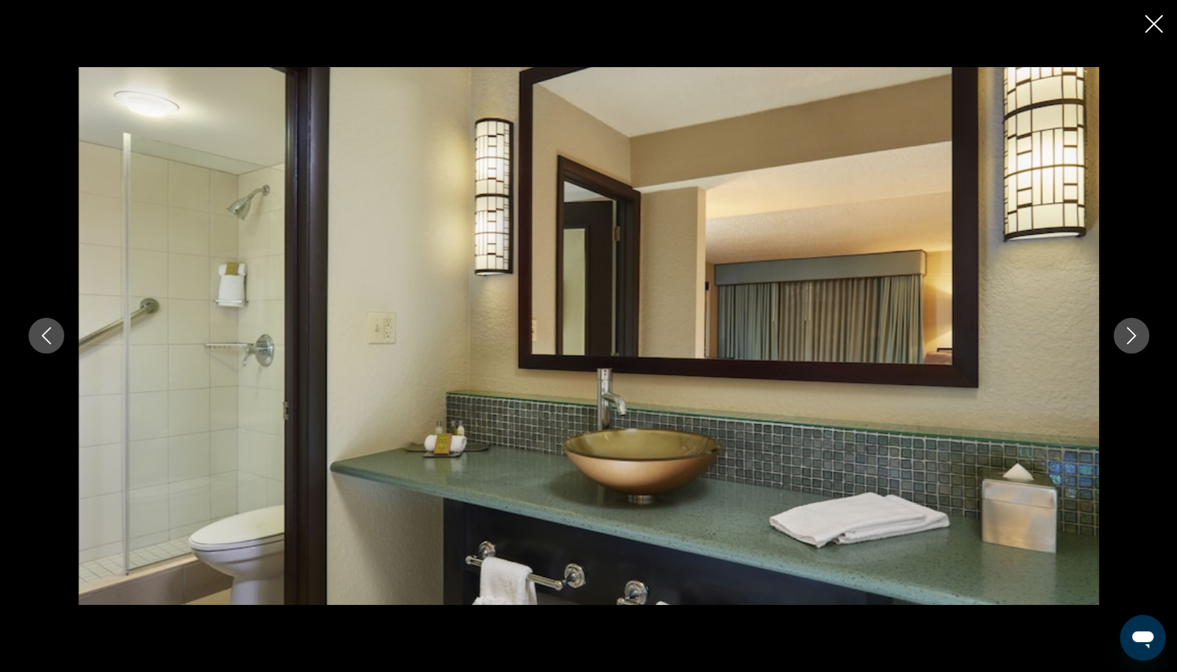
click at [1144, 342] on button "Next image" at bounding box center [1132, 336] width 36 height 36
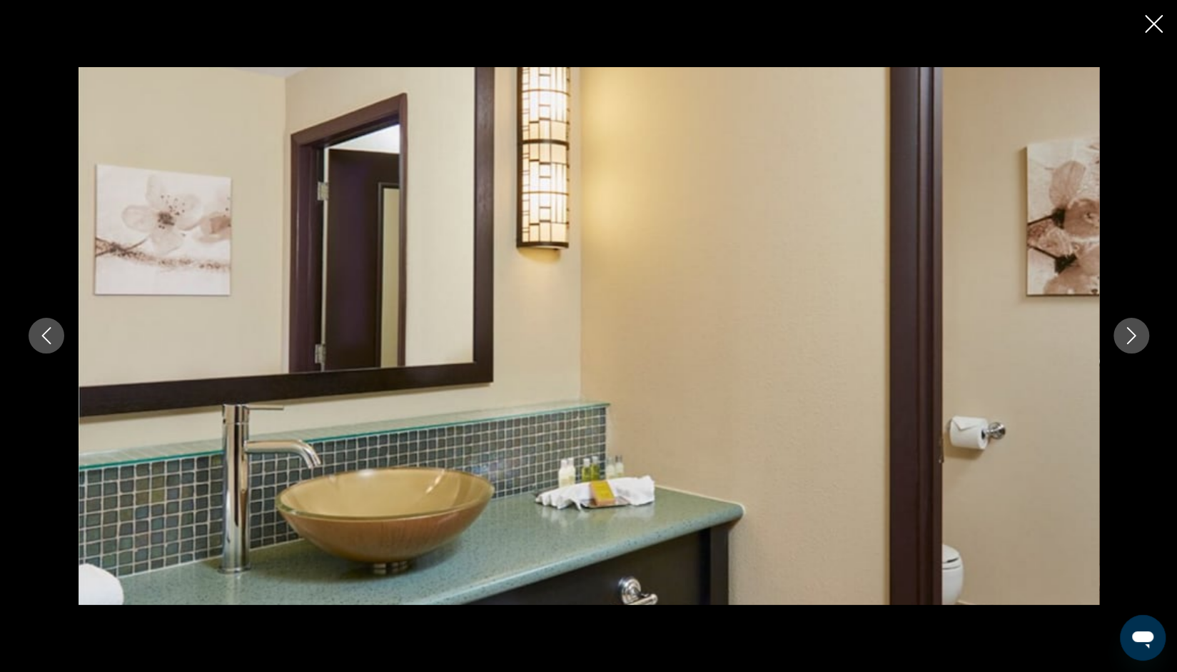
click at [1142, 340] on button "Next image" at bounding box center [1132, 336] width 36 height 36
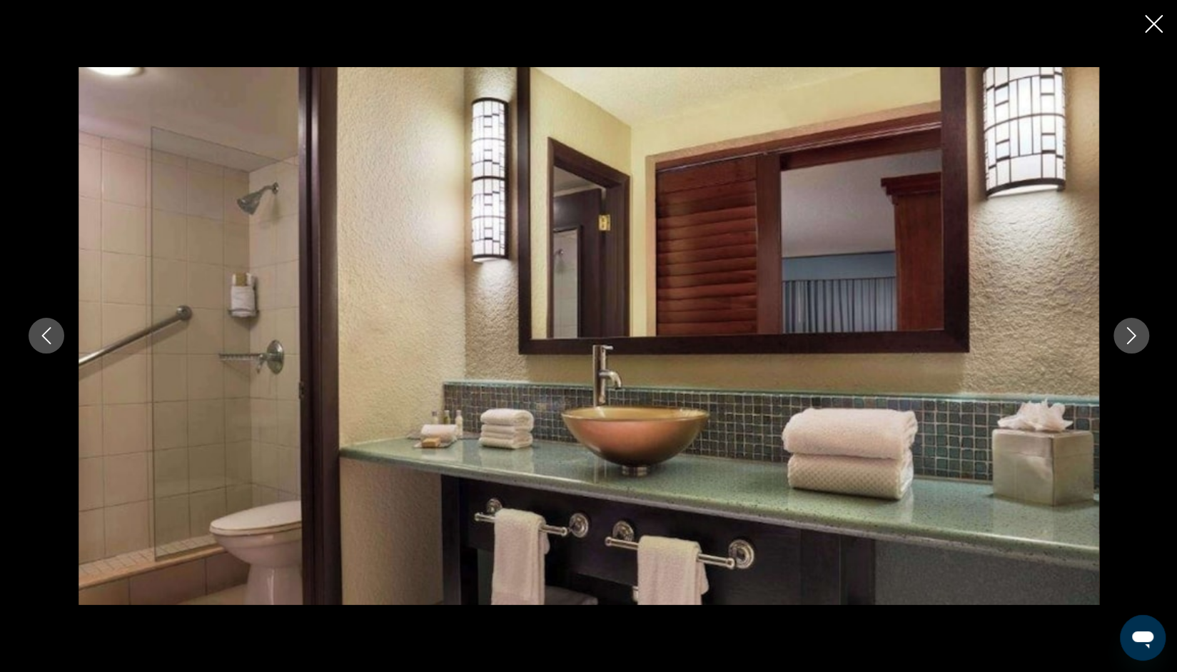
click at [1141, 344] on button "Next image" at bounding box center [1132, 336] width 36 height 36
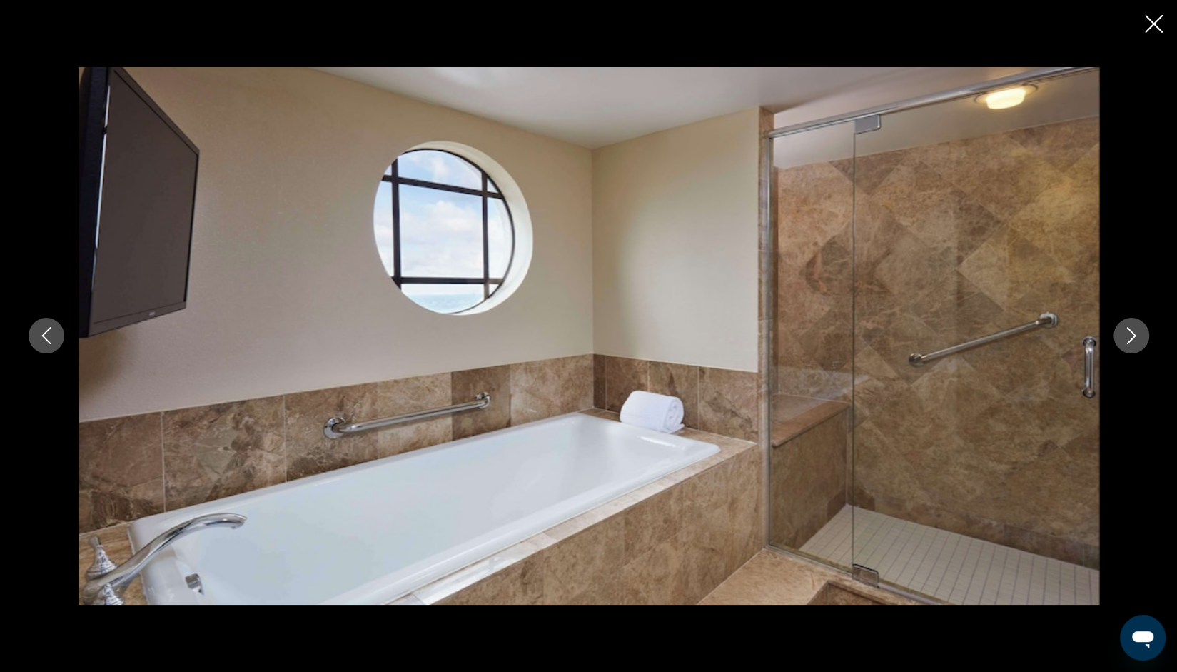
click at [1144, 343] on button "Next image" at bounding box center [1132, 336] width 36 height 36
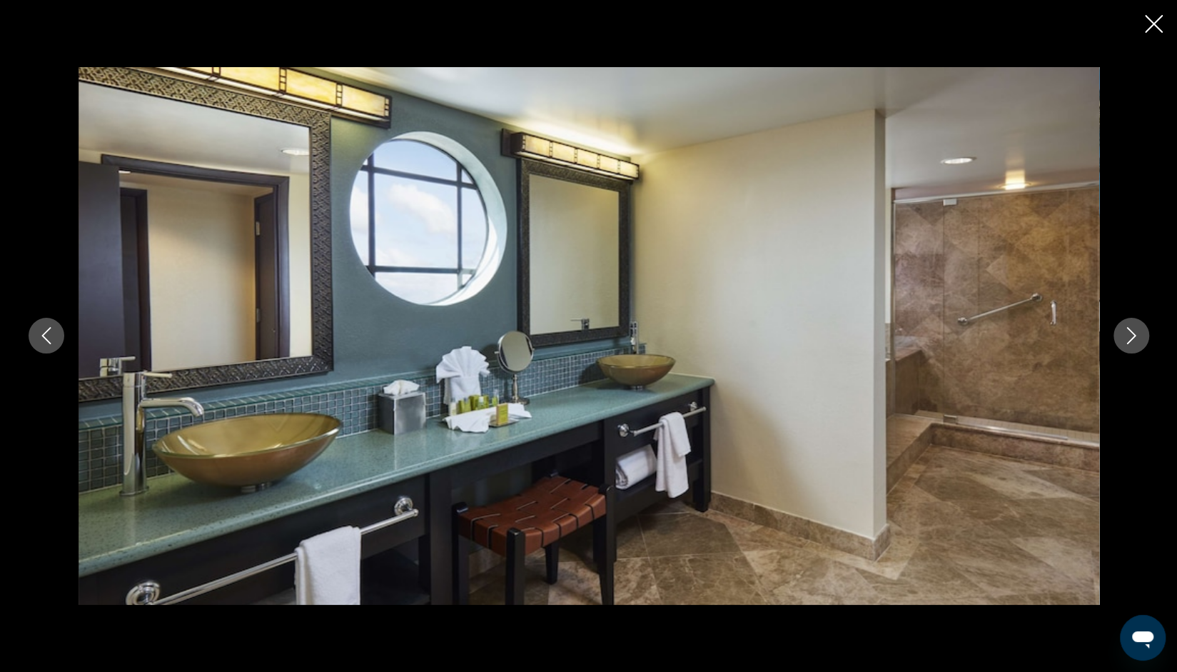
click at [61, 346] on div "prev next" at bounding box center [588, 336] width 1149 height 538
click at [51, 344] on icon "Previous image" at bounding box center [46, 335] width 17 height 17
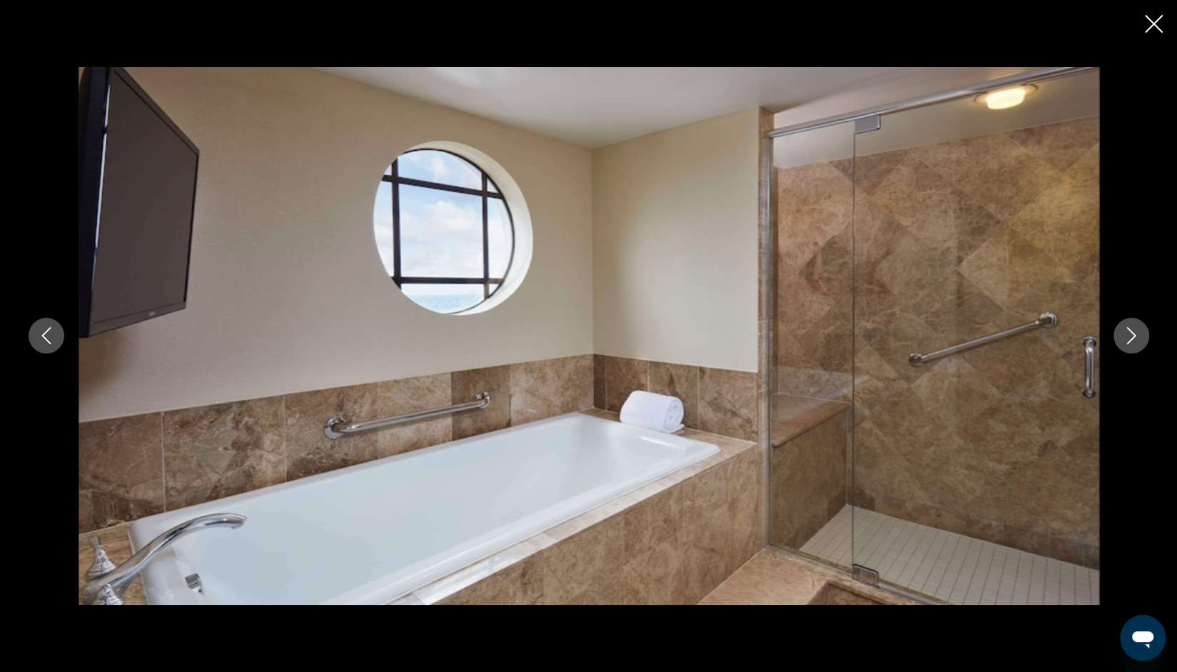
click at [1131, 344] on icon "Next image" at bounding box center [1131, 335] width 17 height 17
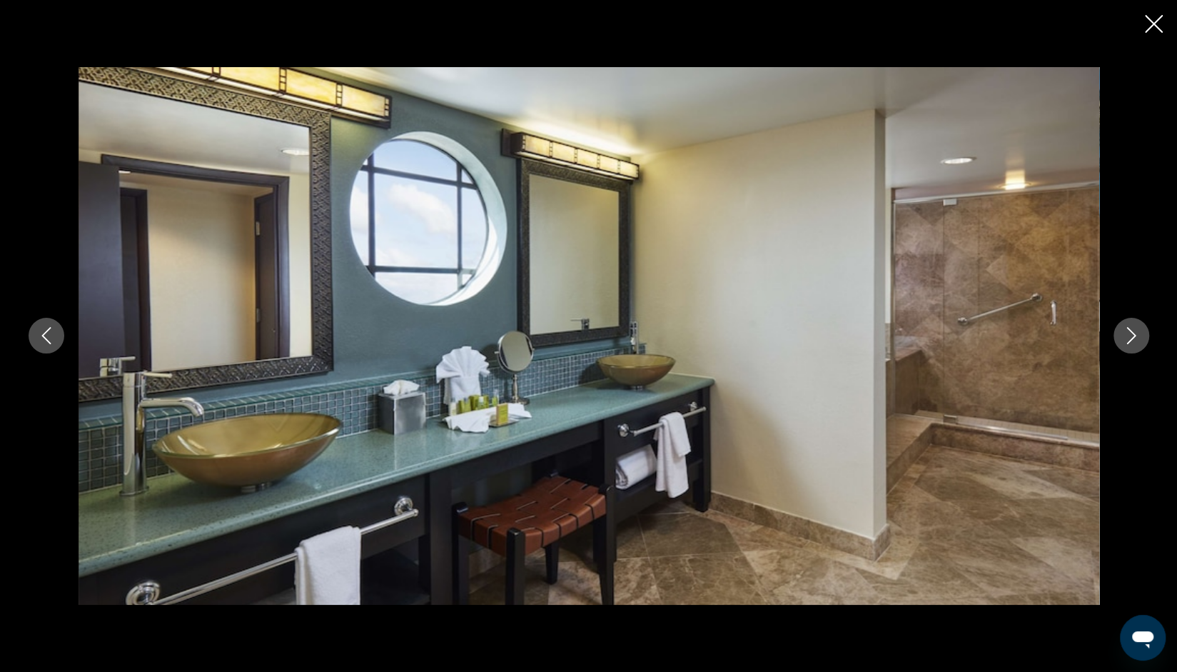
click at [1140, 339] on button "Next image" at bounding box center [1132, 336] width 36 height 36
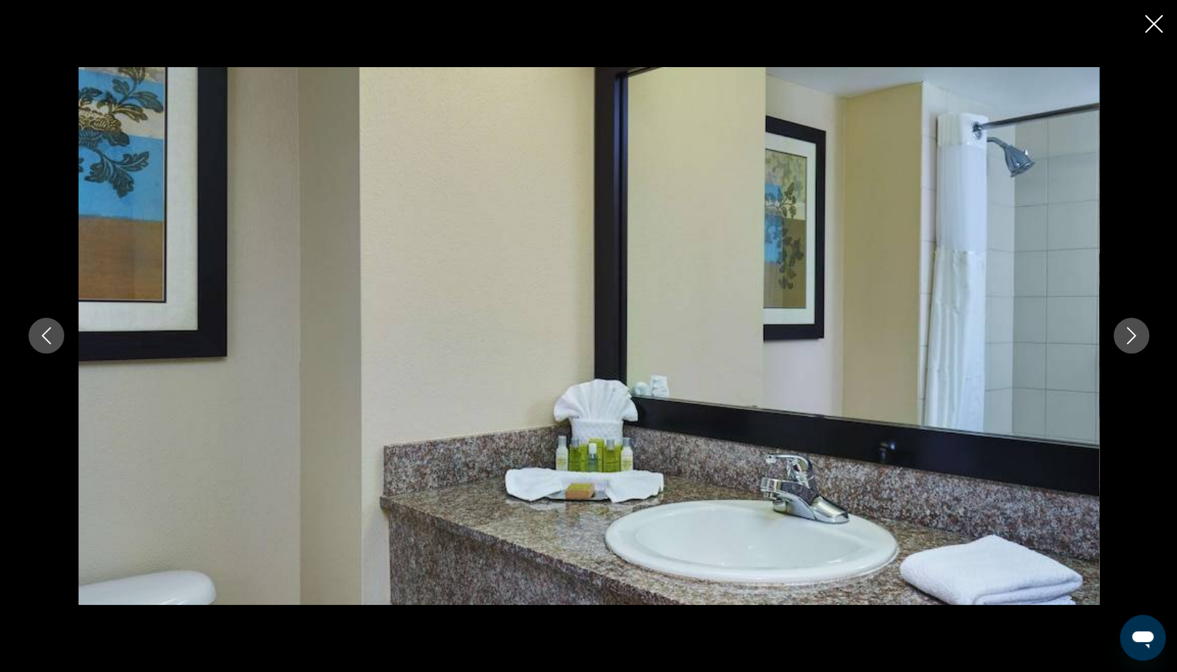
click at [1144, 341] on button "Next image" at bounding box center [1132, 336] width 36 height 36
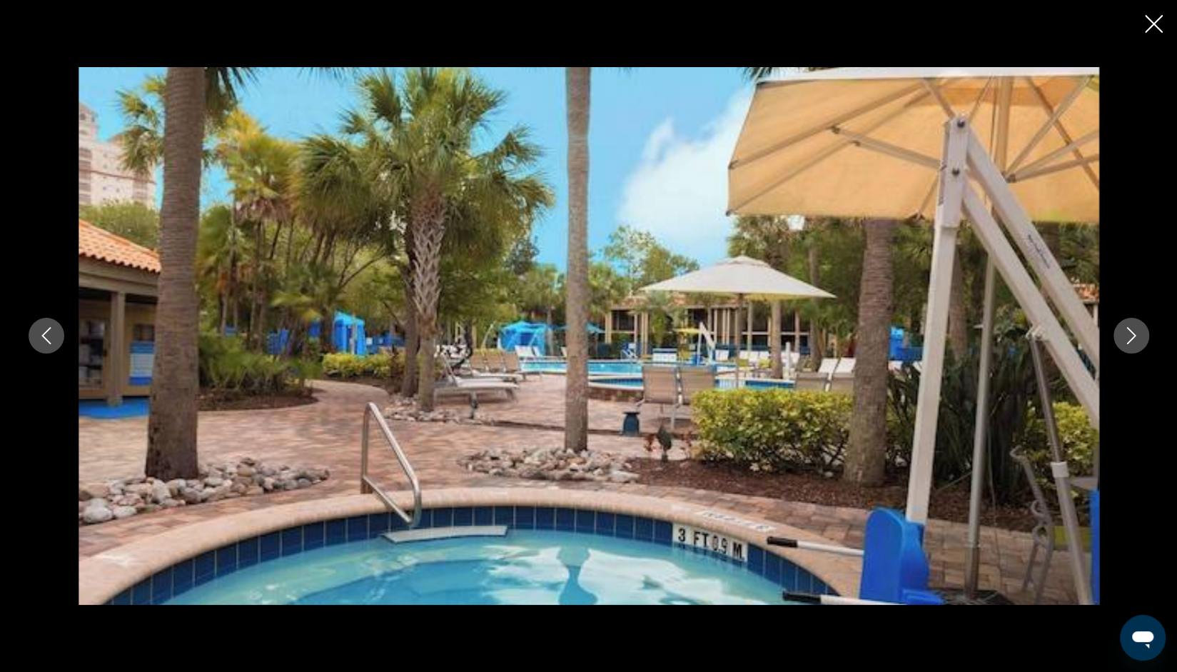
click at [1142, 337] on button "Next image" at bounding box center [1132, 336] width 36 height 36
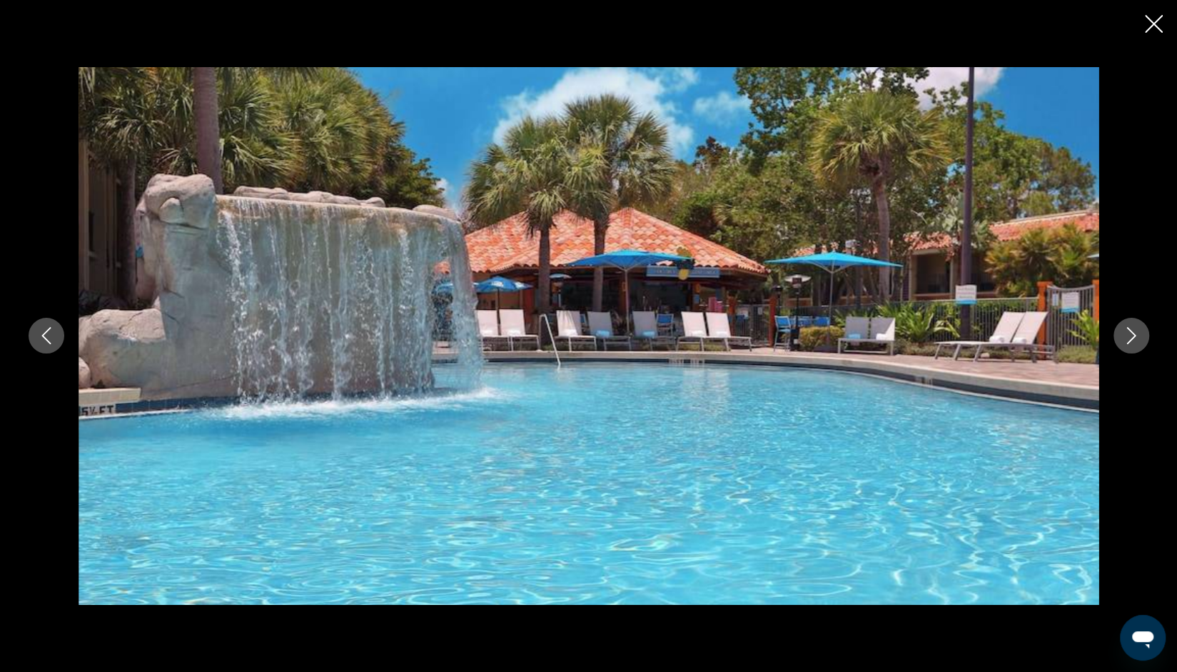
click at [1140, 344] on button "Next image" at bounding box center [1132, 336] width 36 height 36
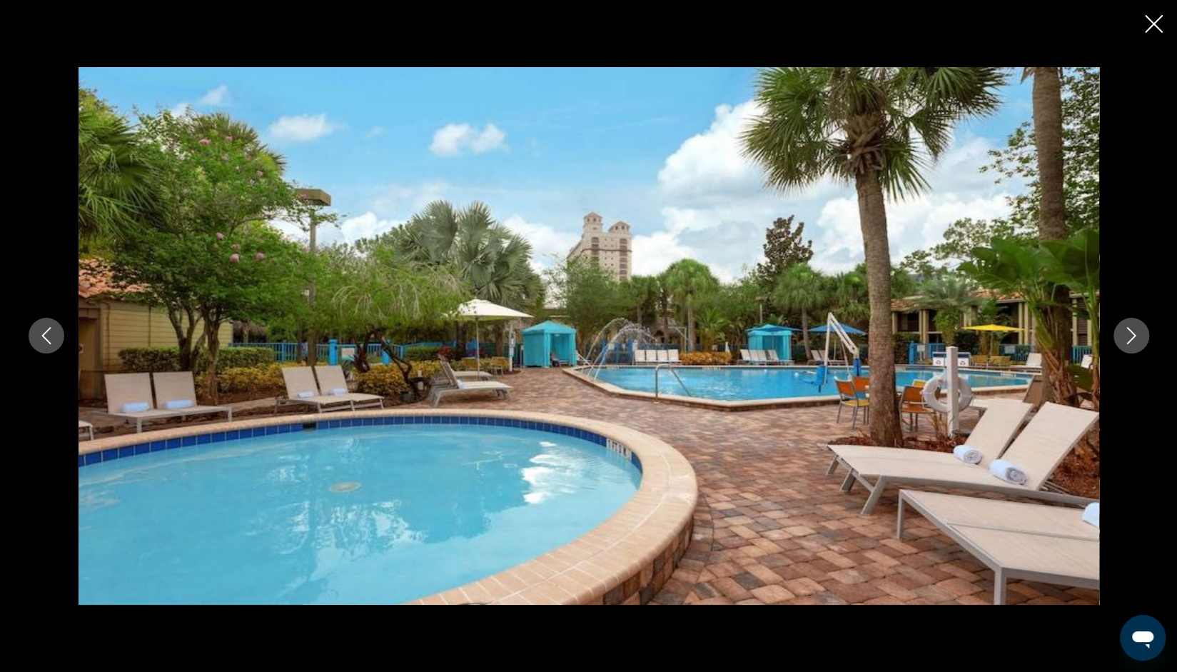
click at [1138, 343] on icon "Next image" at bounding box center [1131, 335] width 17 height 17
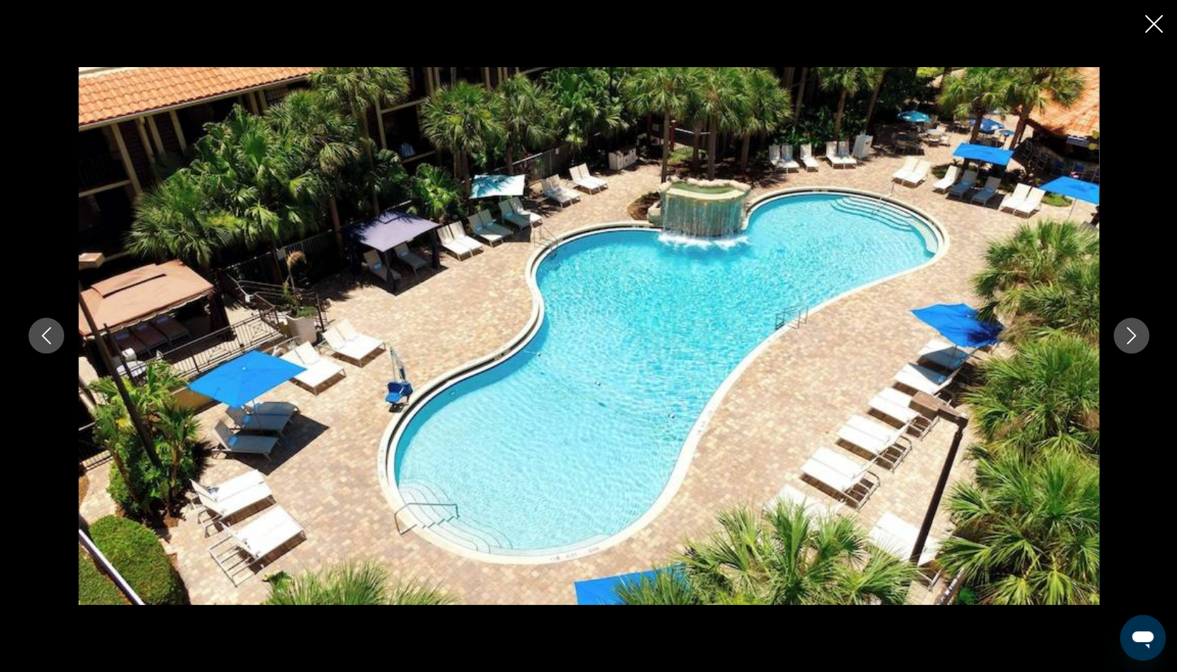
click at [1140, 340] on button "Next image" at bounding box center [1132, 336] width 36 height 36
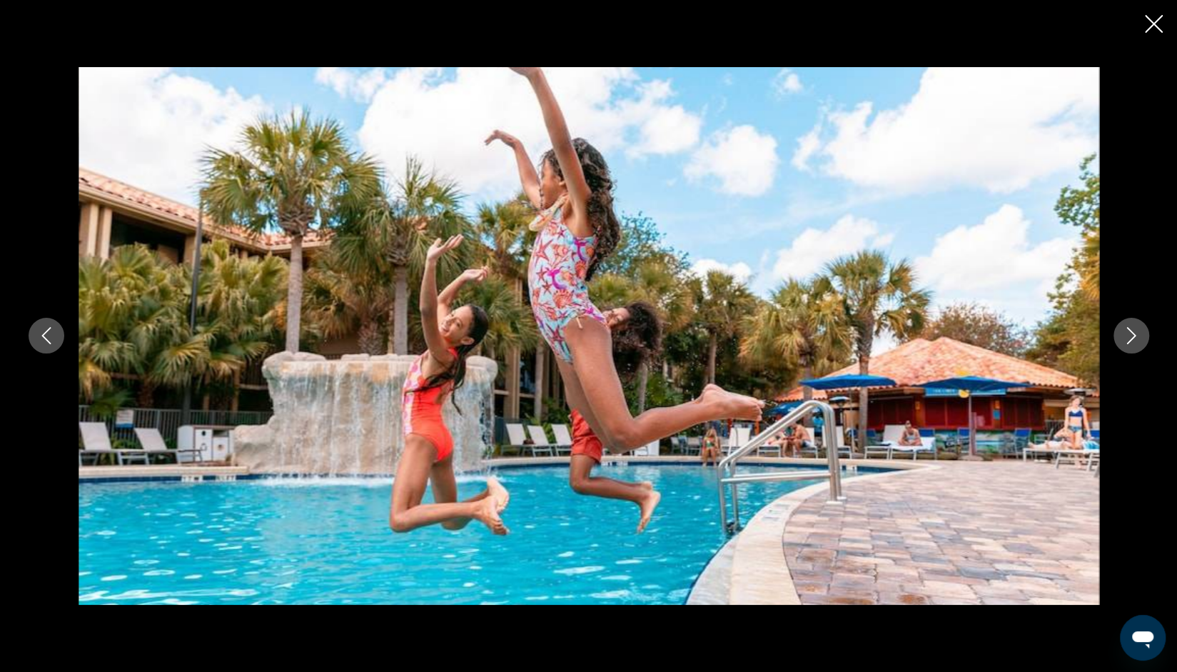
click at [1137, 343] on icon "Next image" at bounding box center [1131, 335] width 17 height 17
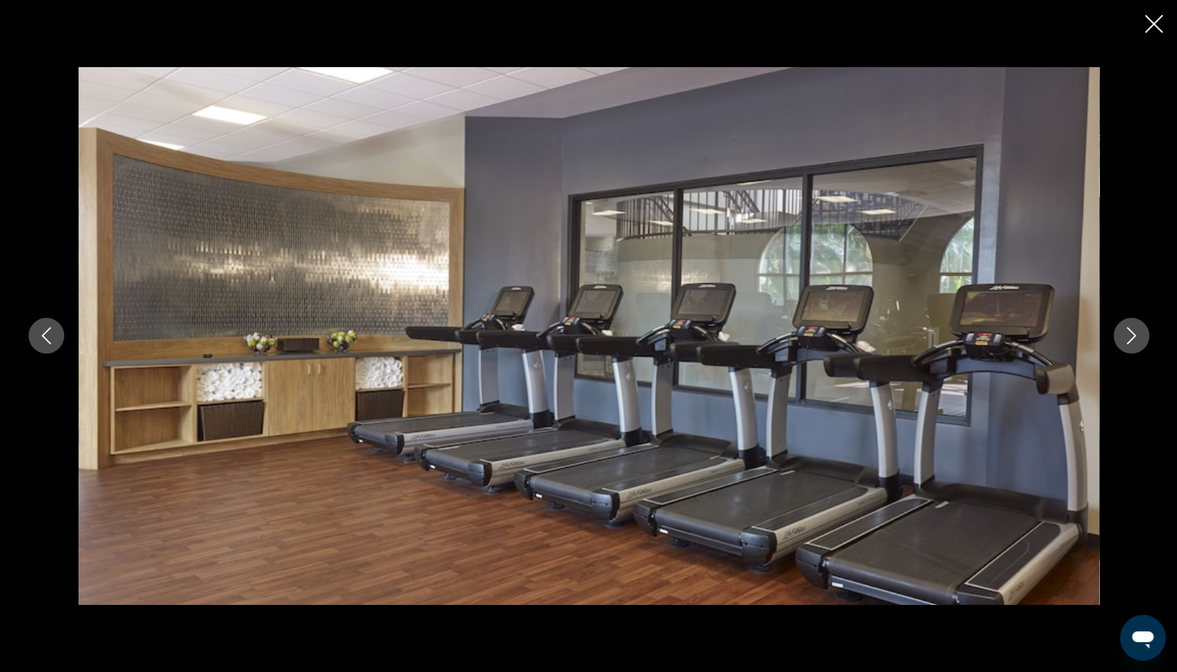
click at [1138, 338] on icon "Next image" at bounding box center [1131, 335] width 17 height 17
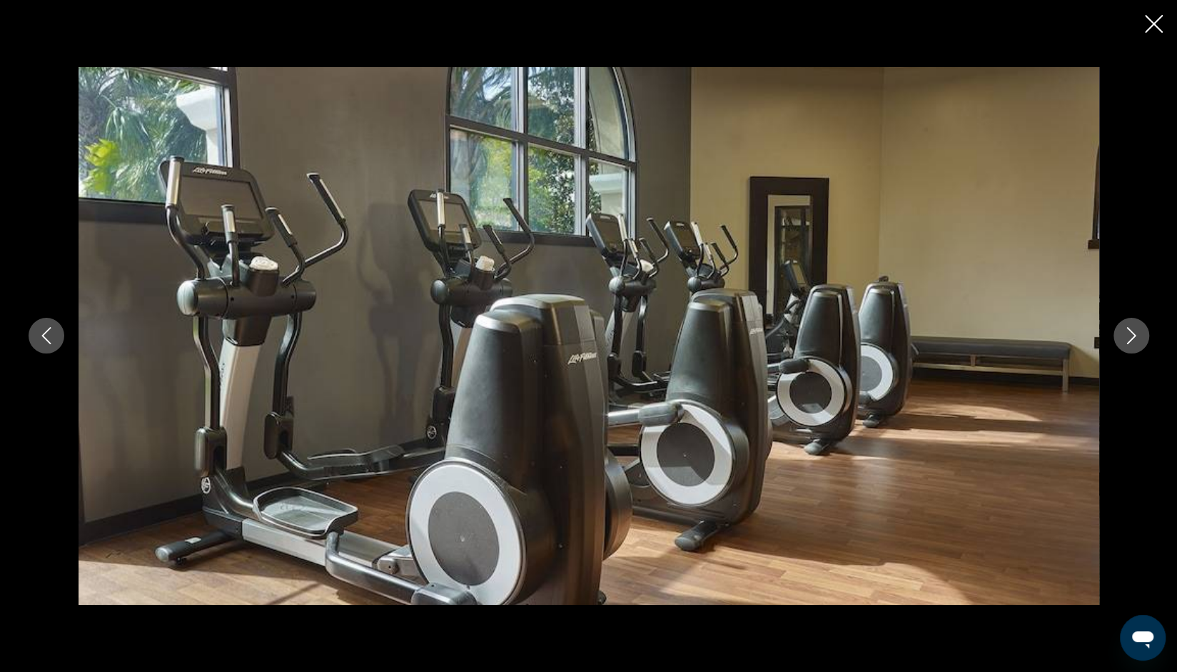
click at [1137, 334] on icon "Next image" at bounding box center [1131, 335] width 17 height 17
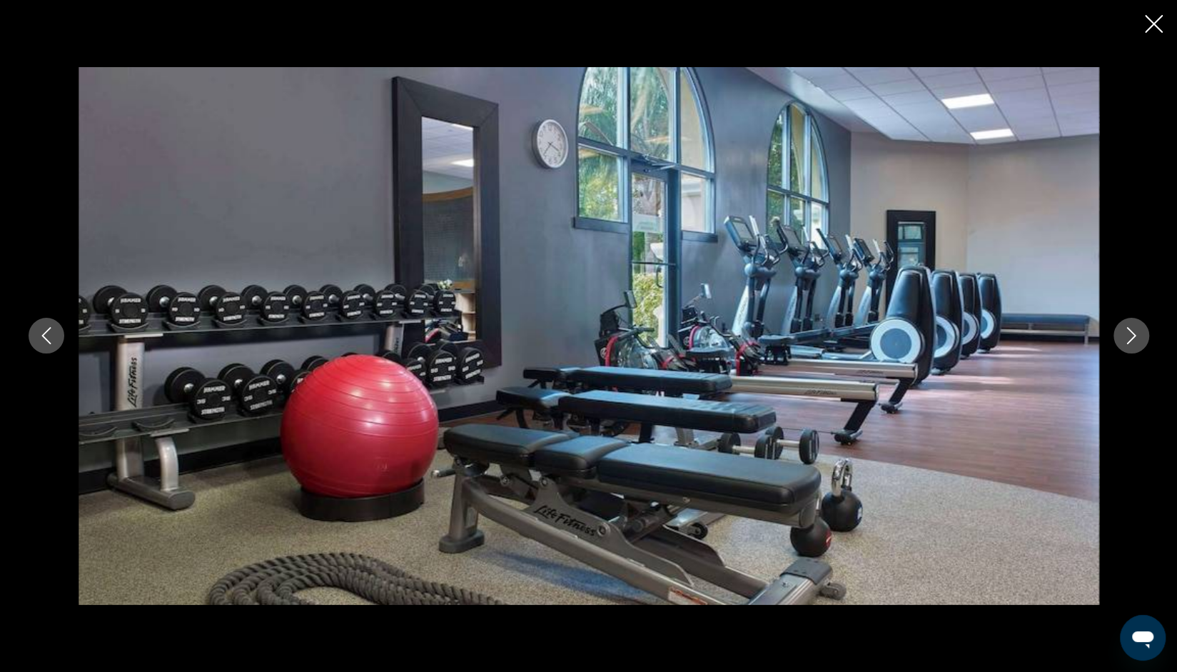
click at [1135, 341] on icon "Next image" at bounding box center [1131, 335] width 17 height 17
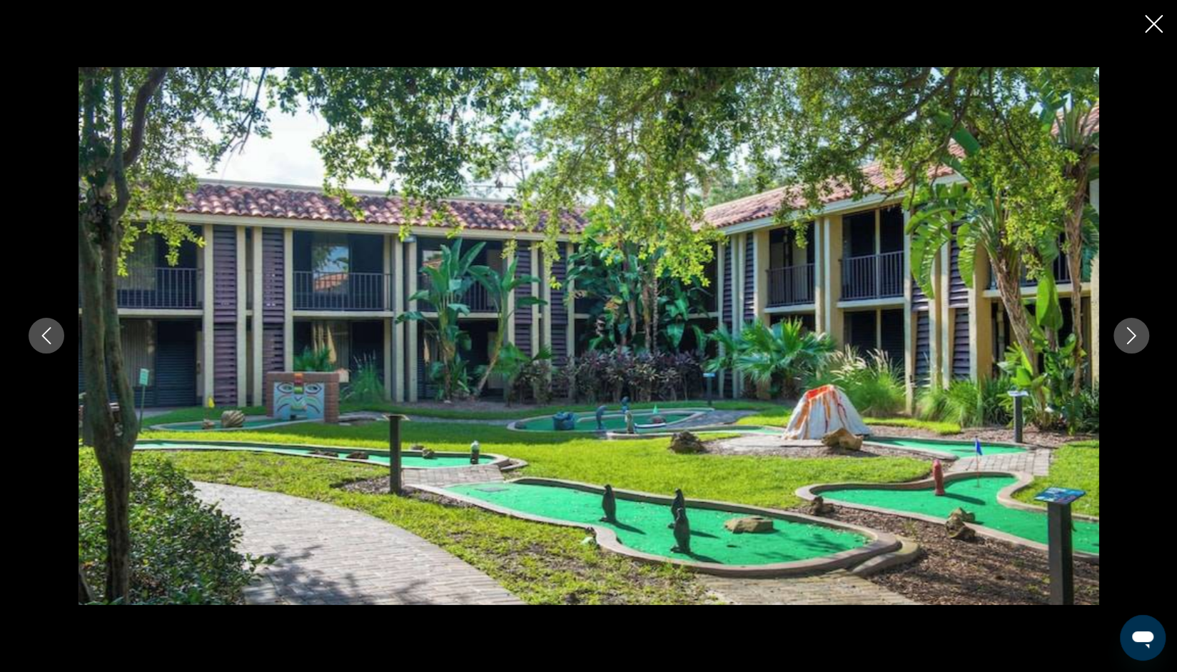
click at [67, 355] on div "prev next" at bounding box center [588, 336] width 1149 height 538
click at [57, 347] on button "Previous image" at bounding box center [47, 336] width 36 height 36
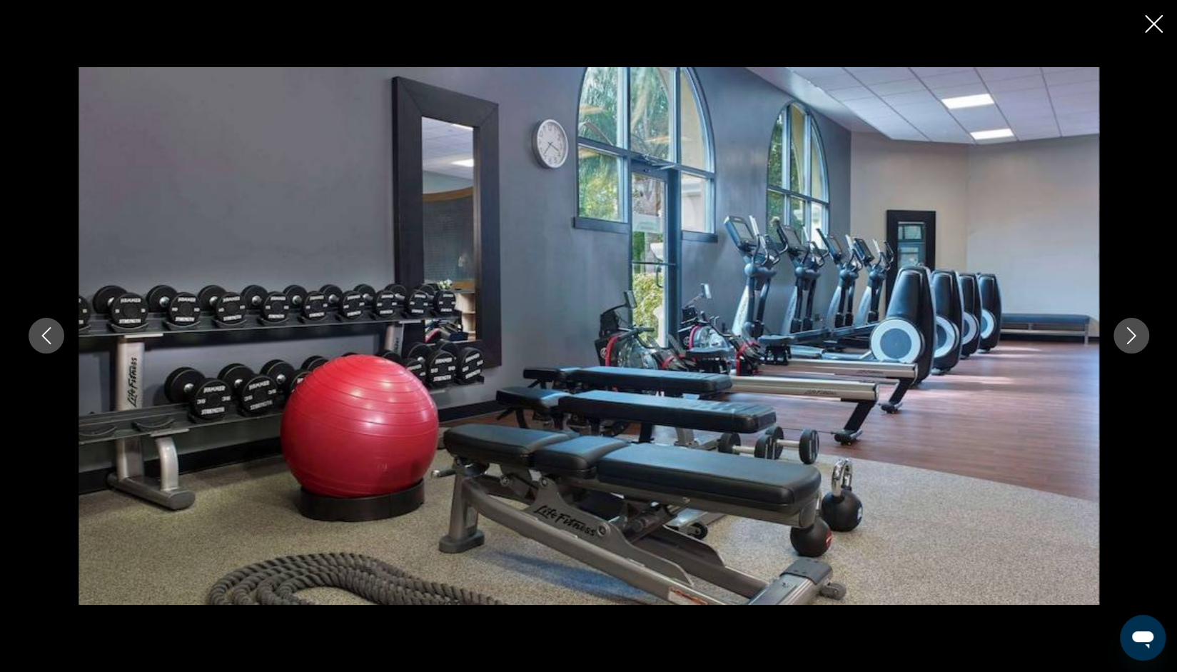
click at [1135, 342] on icon "Next image" at bounding box center [1131, 335] width 17 height 17
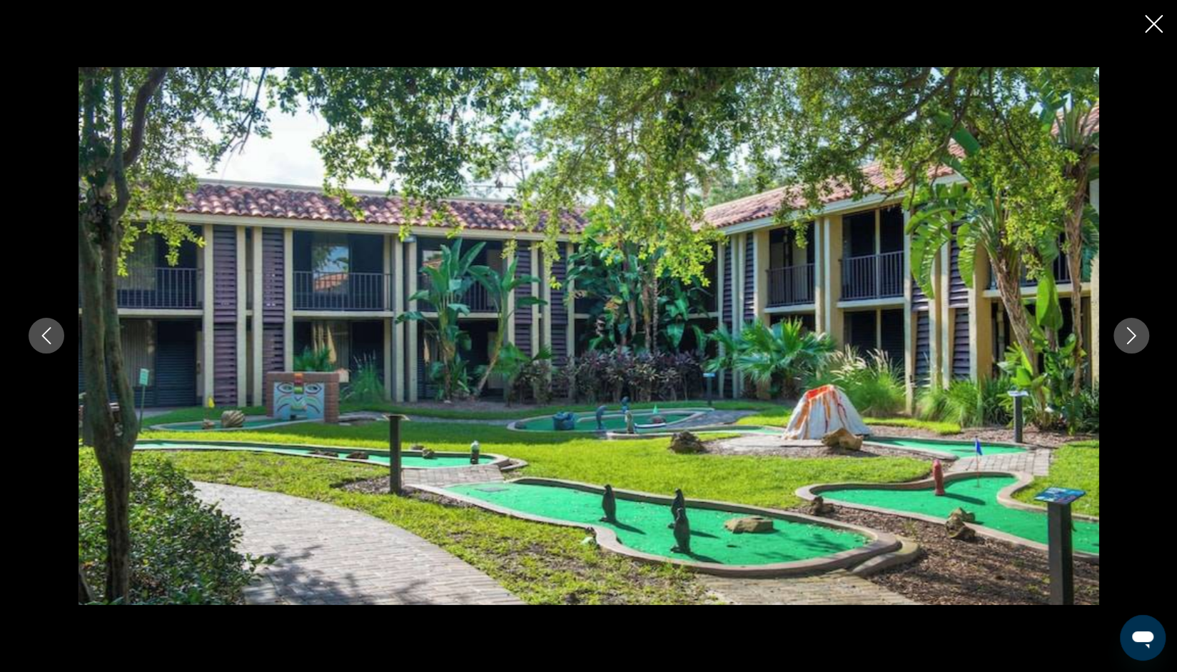
click at [1139, 340] on button "Next image" at bounding box center [1132, 336] width 36 height 36
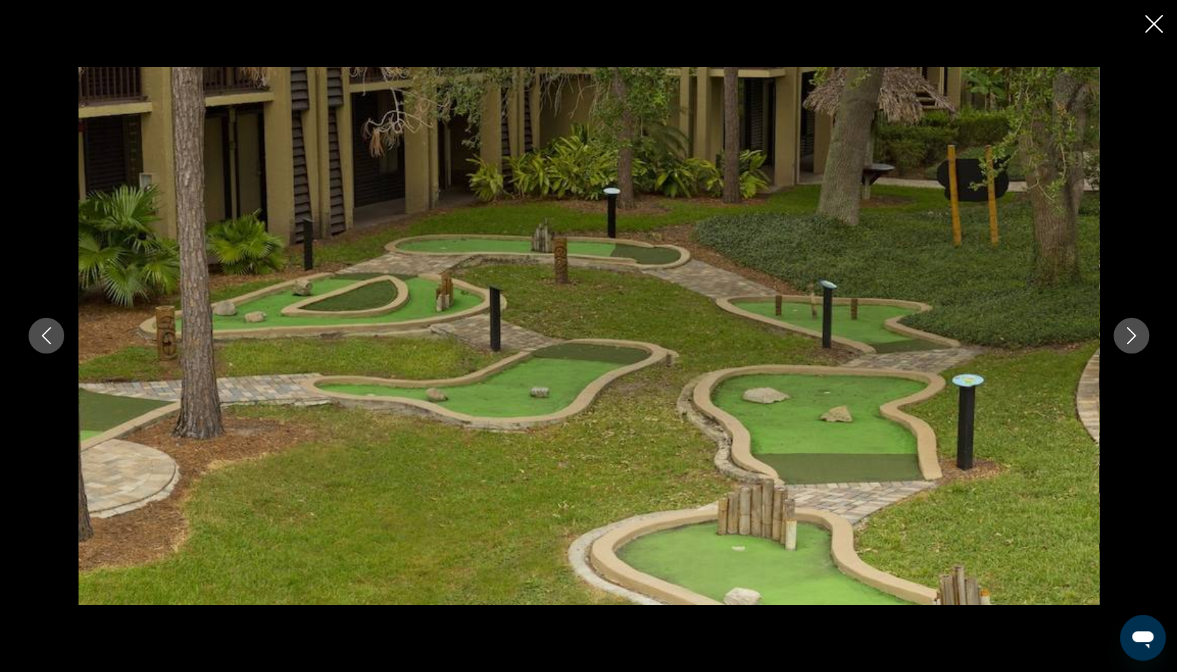
click at [1136, 333] on icon "Next image" at bounding box center [1131, 335] width 17 height 17
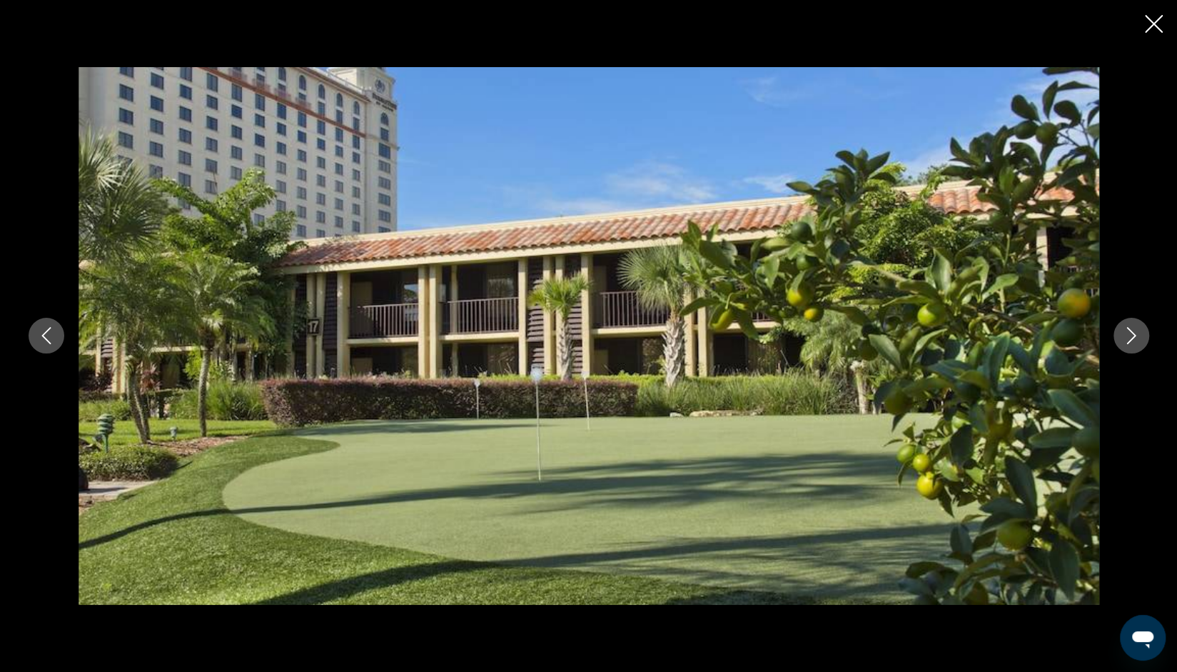
click at [1134, 341] on icon "Next image" at bounding box center [1131, 335] width 17 height 17
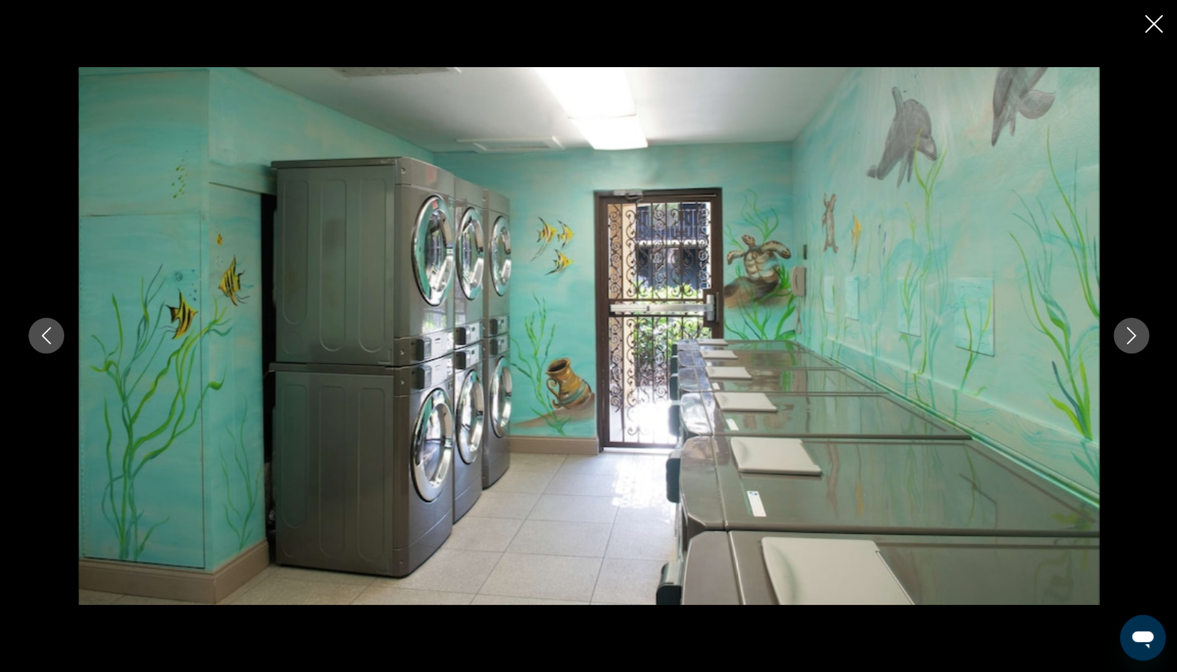
click at [1134, 348] on button "Next image" at bounding box center [1132, 336] width 36 height 36
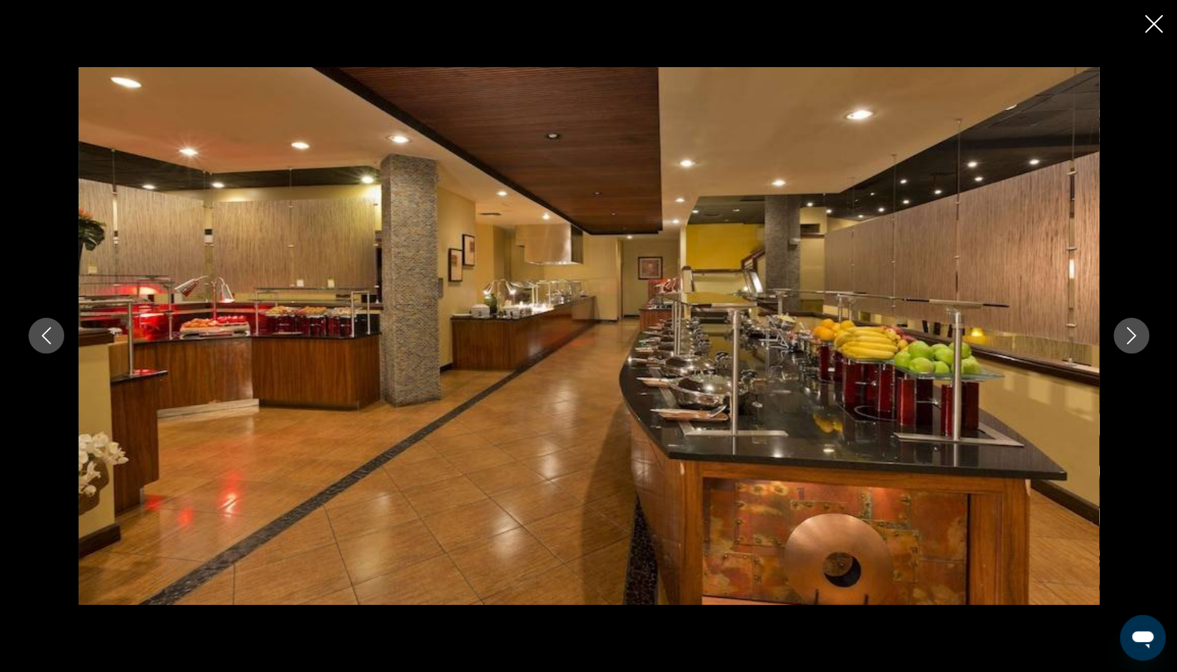
click at [1127, 347] on button "Next image" at bounding box center [1132, 336] width 36 height 36
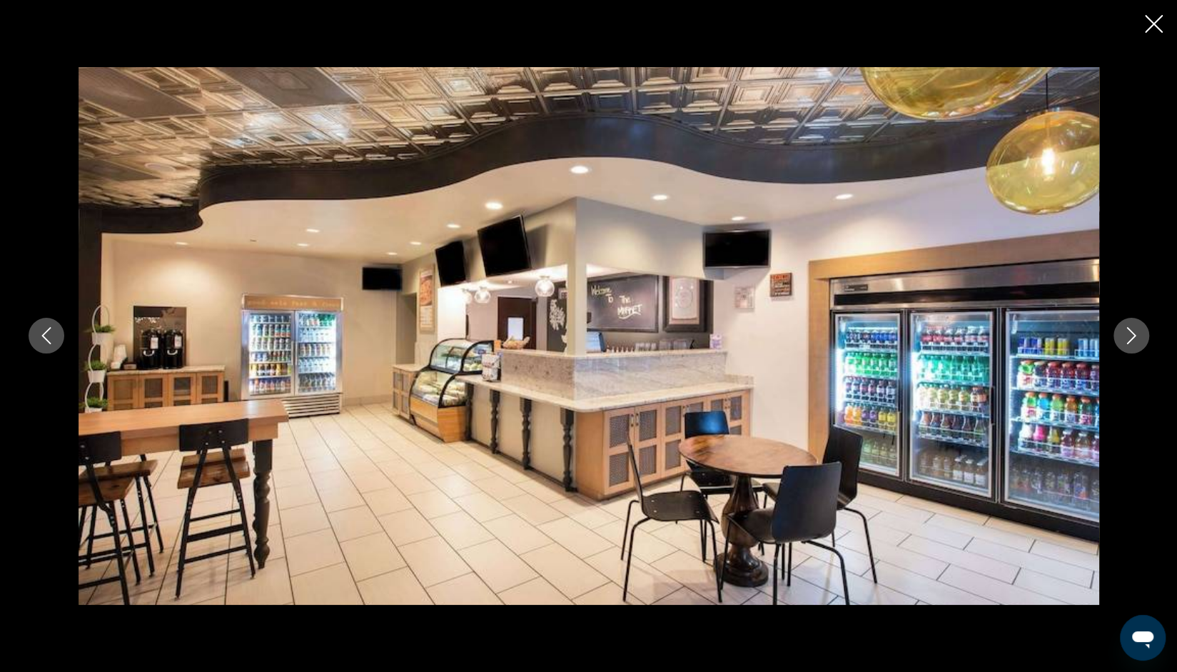
click at [1131, 336] on icon "Next image" at bounding box center [1131, 335] width 17 height 17
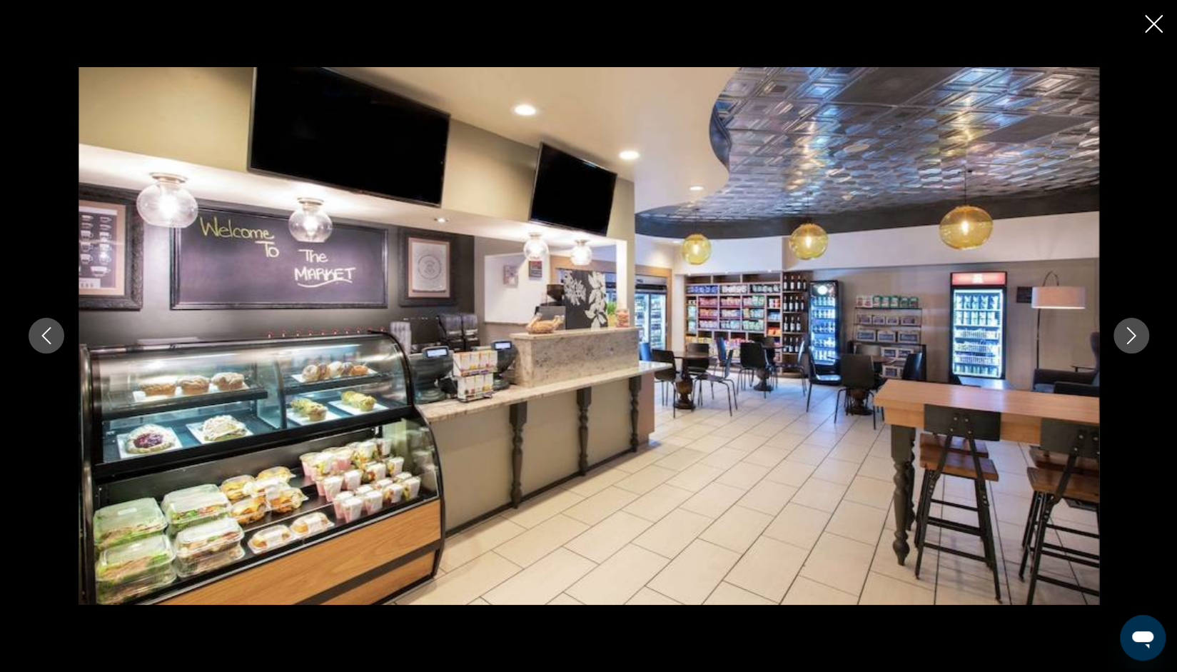
click at [1136, 341] on icon "Next image" at bounding box center [1131, 335] width 17 height 17
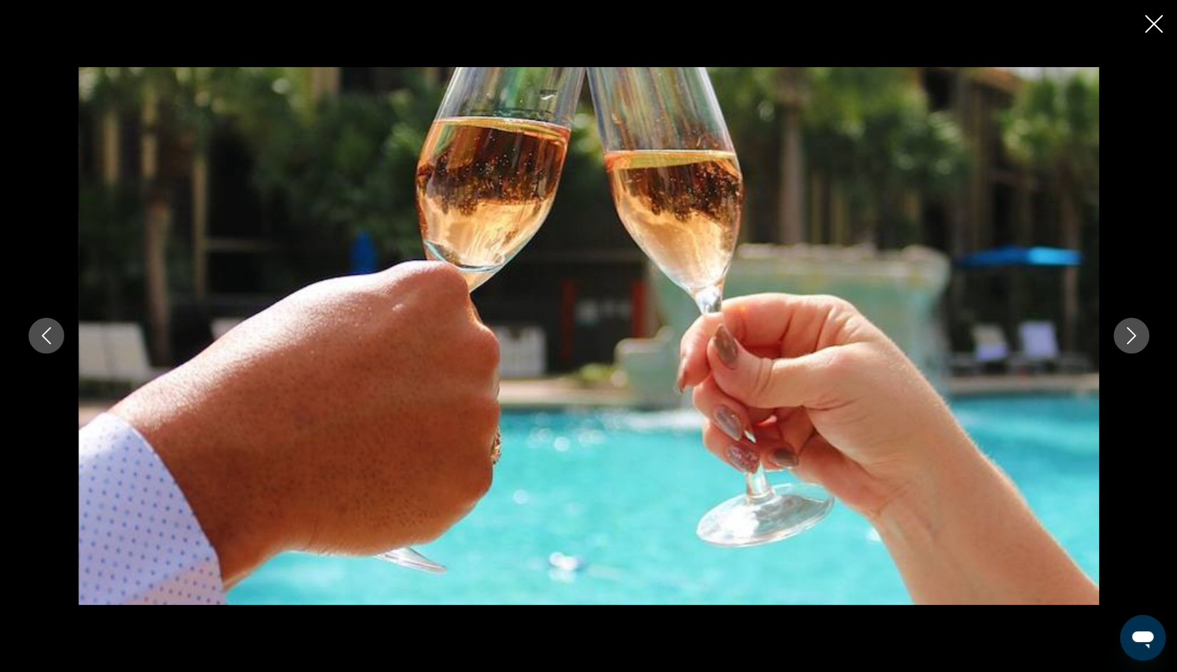
click at [1135, 345] on button "Next image" at bounding box center [1132, 336] width 36 height 36
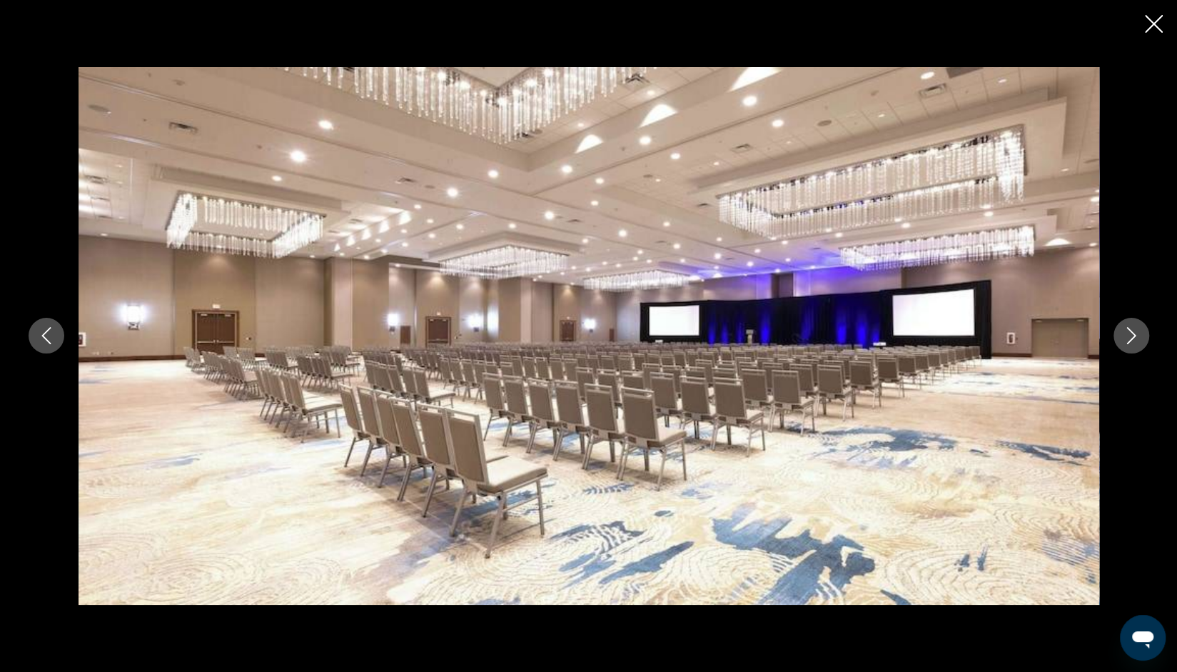
click at [1138, 341] on icon "Next image" at bounding box center [1131, 335] width 17 height 17
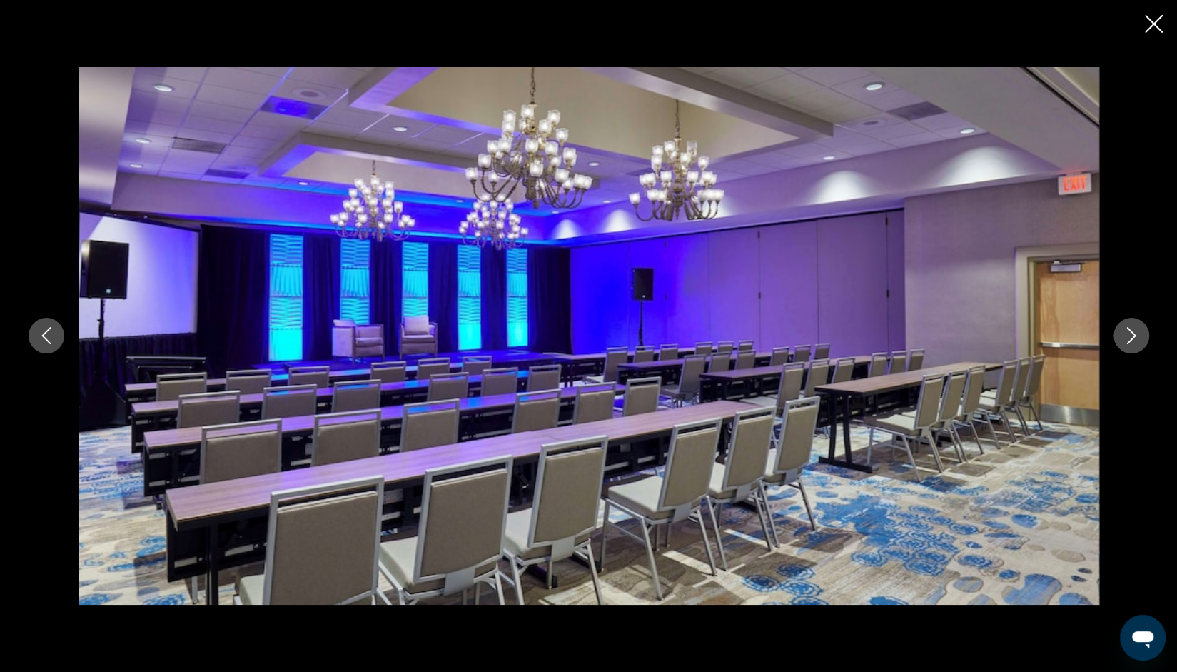
click at [1138, 338] on icon "Next image" at bounding box center [1131, 335] width 17 height 17
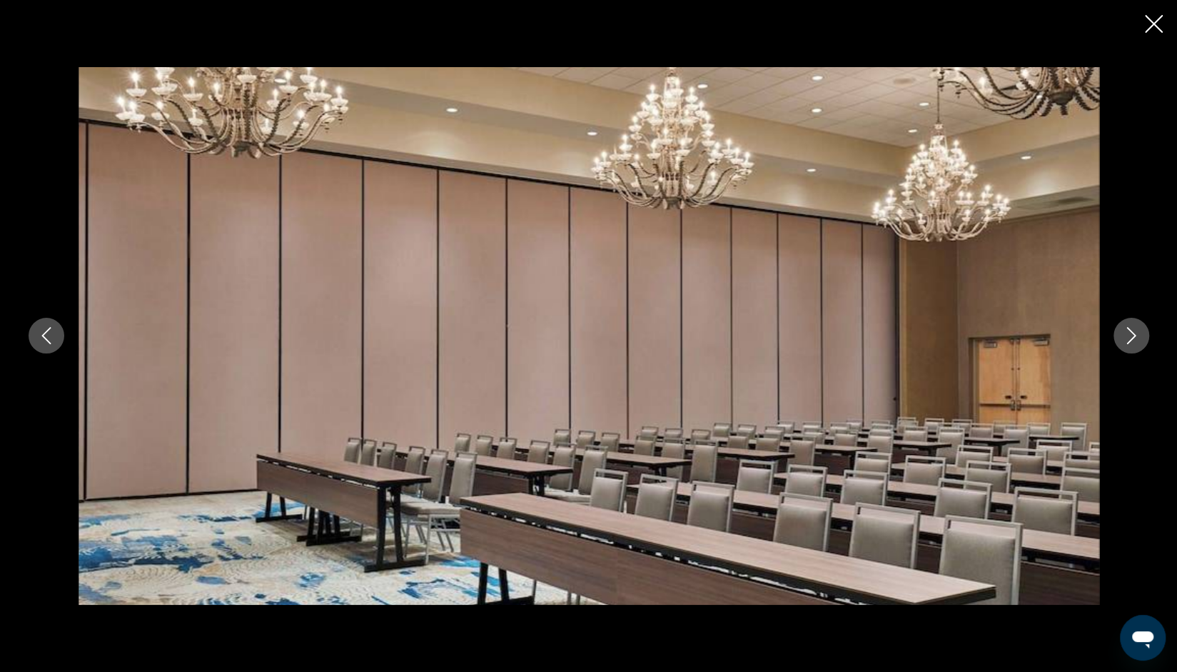
click at [1138, 339] on icon "Next image" at bounding box center [1131, 335] width 17 height 17
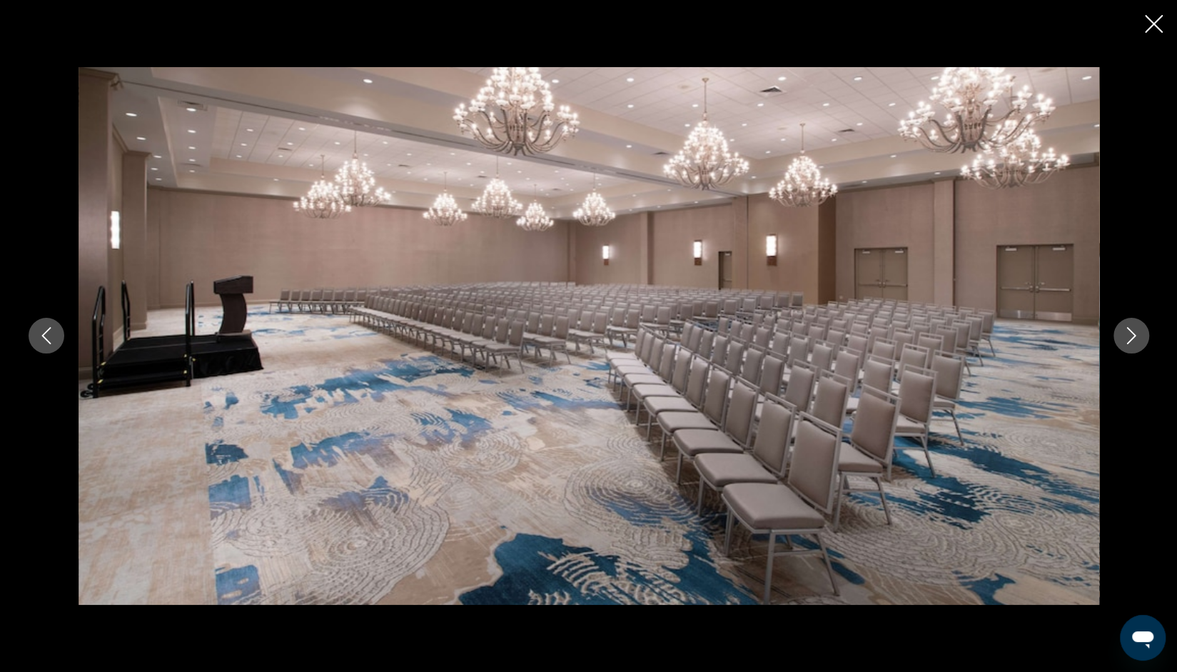
click at [1138, 337] on icon "Next image" at bounding box center [1131, 335] width 17 height 17
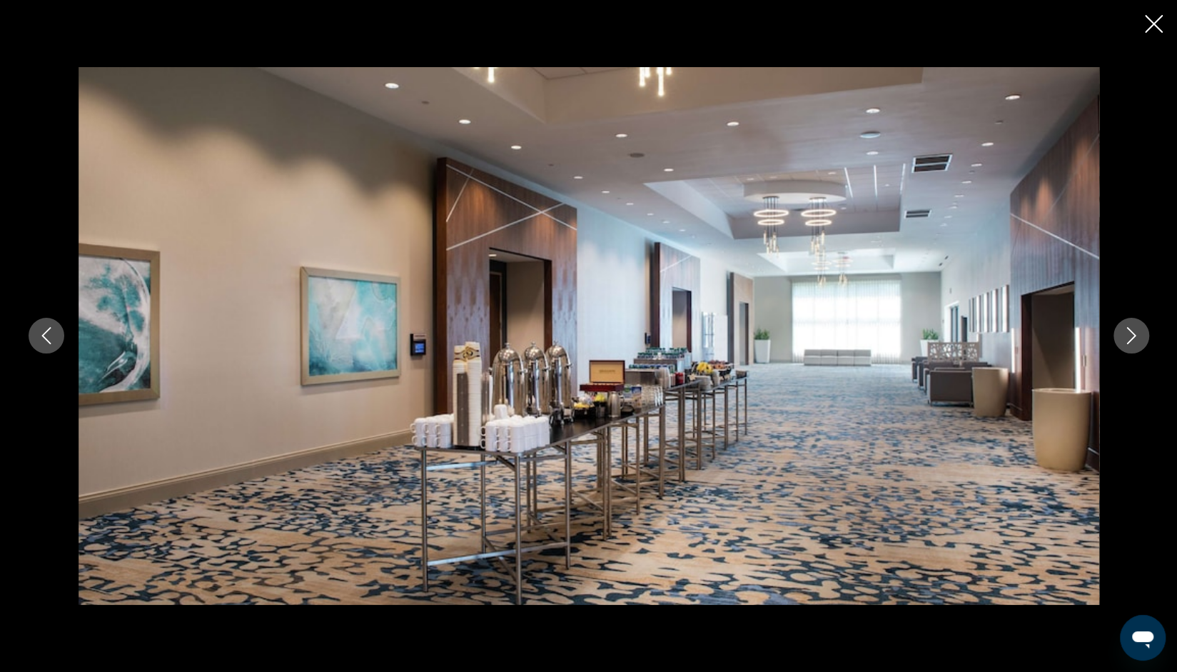
click at [1138, 334] on icon "Next image" at bounding box center [1131, 335] width 17 height 17
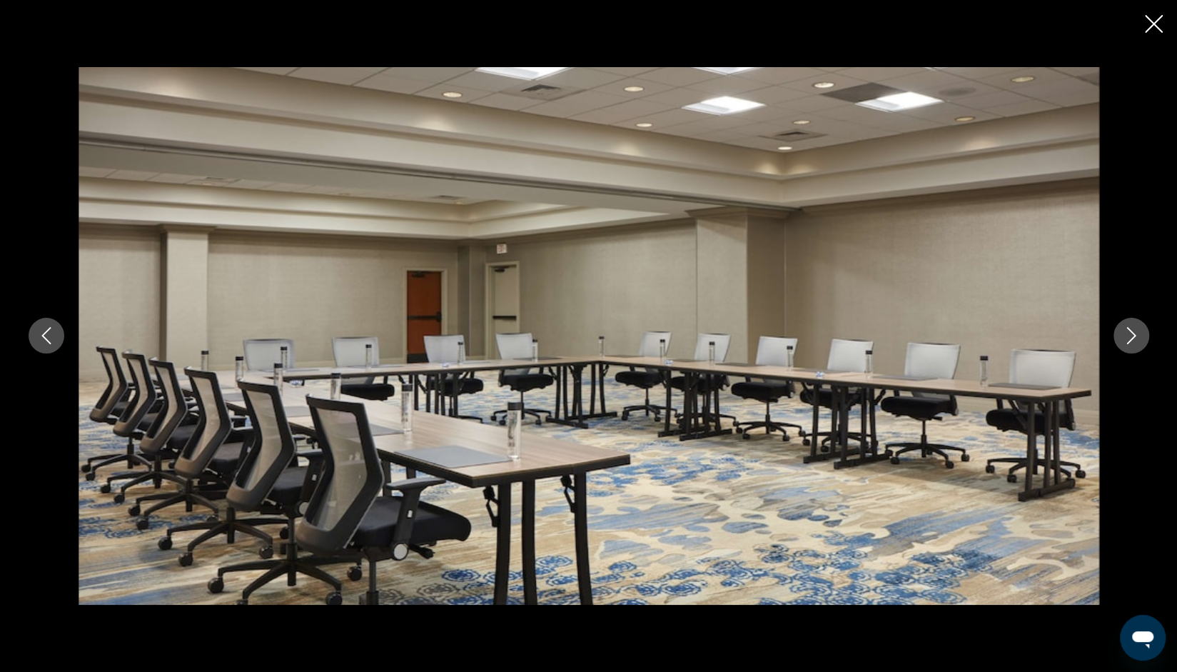
click at [1142, 336] on button "Next image" at bounding box center [1132, 336] width 36 height 36
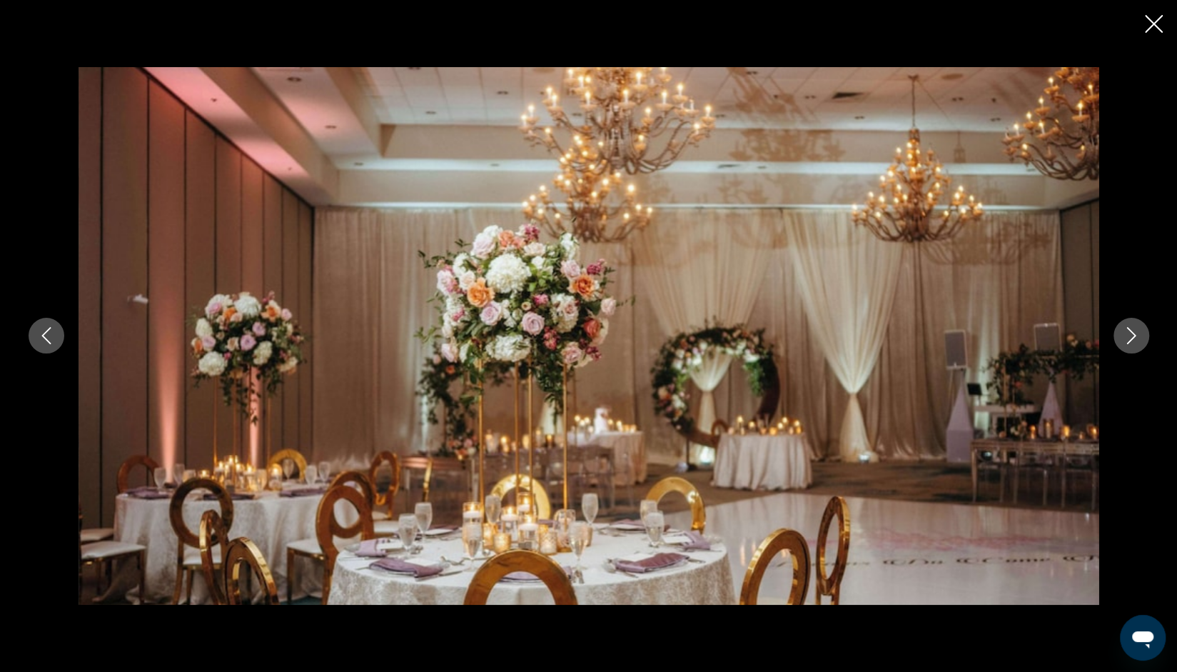
click at [1143, 333] on button "Next image" at bounding box center [1132, 336] width 36 height 36
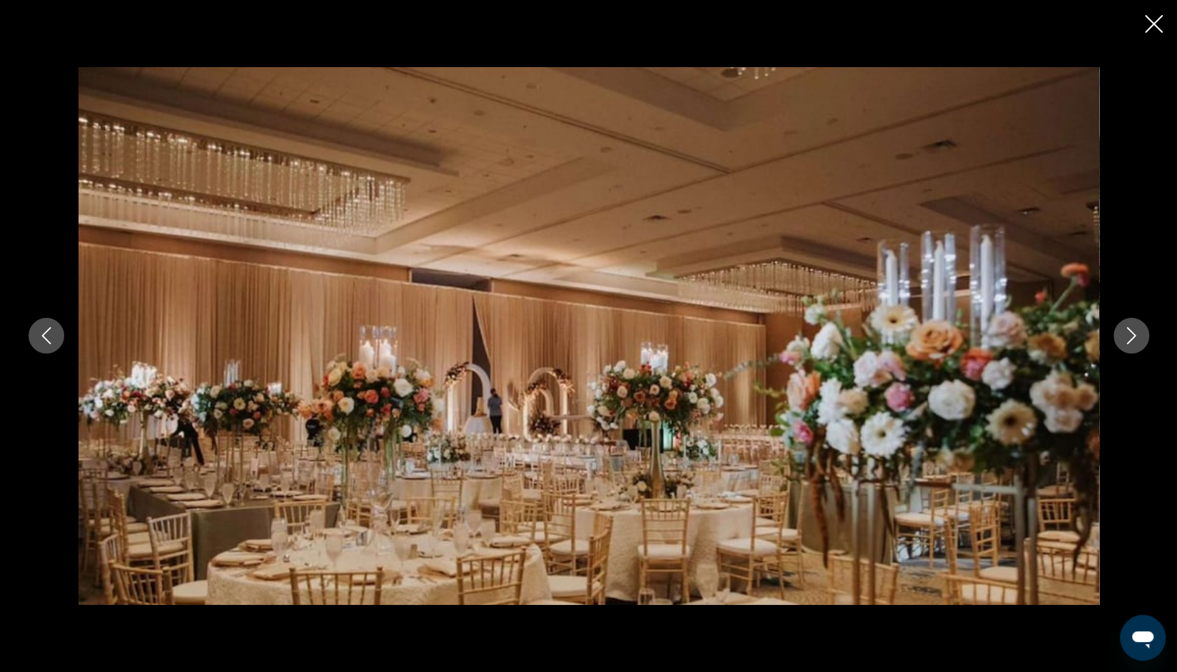
click at [1139, 334] on icon "Next image" at bounding box center [1131, 335] width 17 height 17
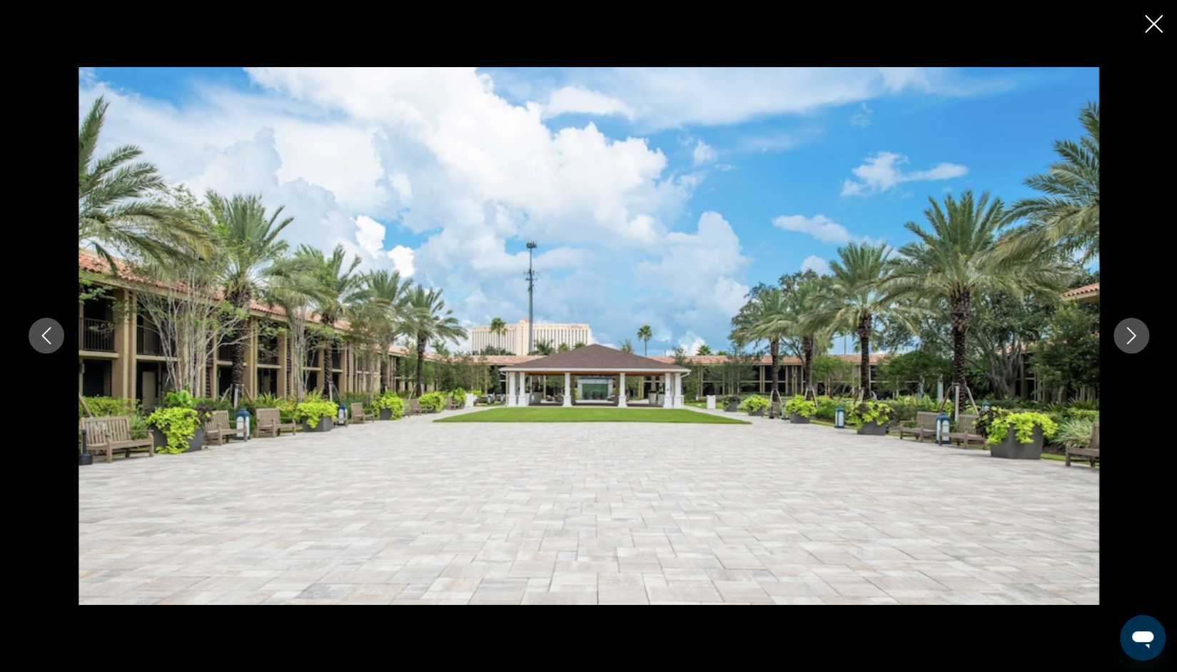
click at [1141, 333] on button "Next image" at bounding box center [1132, 336] width 36 height 36
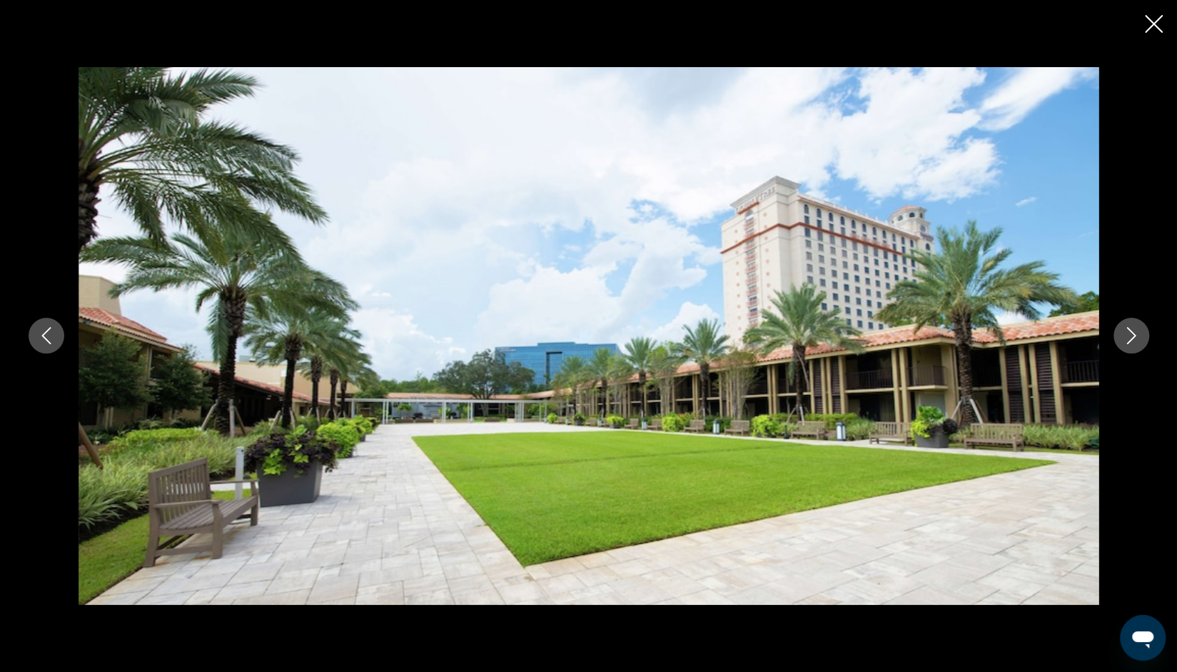
click at [1132, 328] on icon "Next image" at bounding box center [1131, 335] width 17 height 17
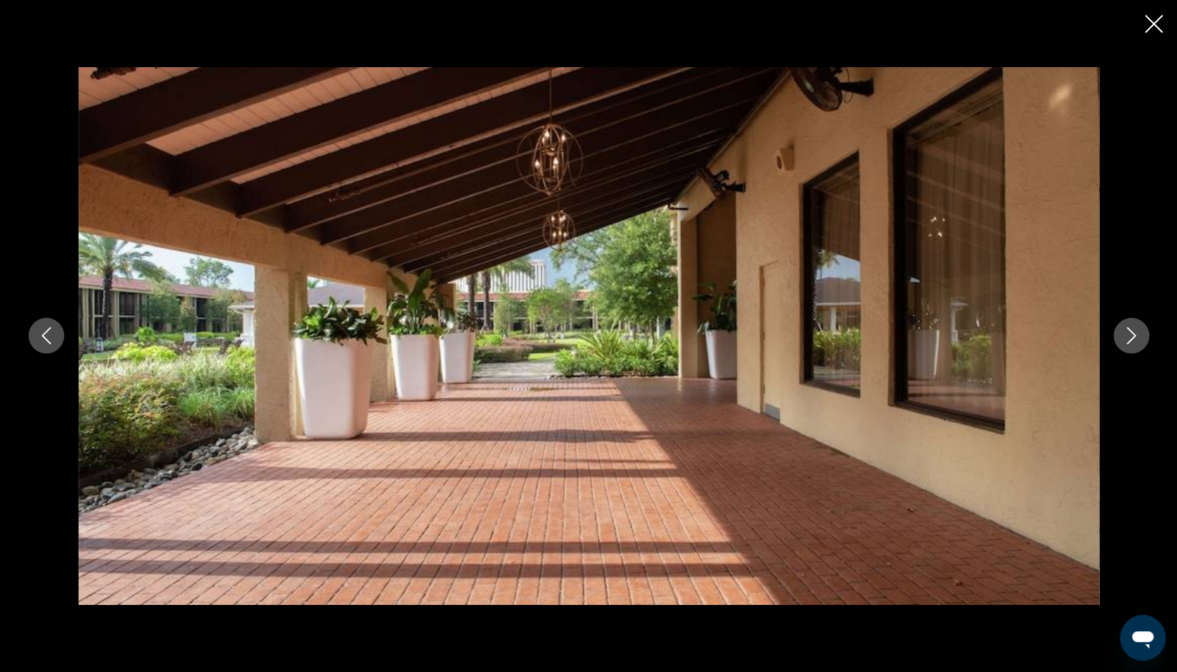
click at [1132, 344] on icon "Next image" at bounding box center [1131, 335] width 17 height 17
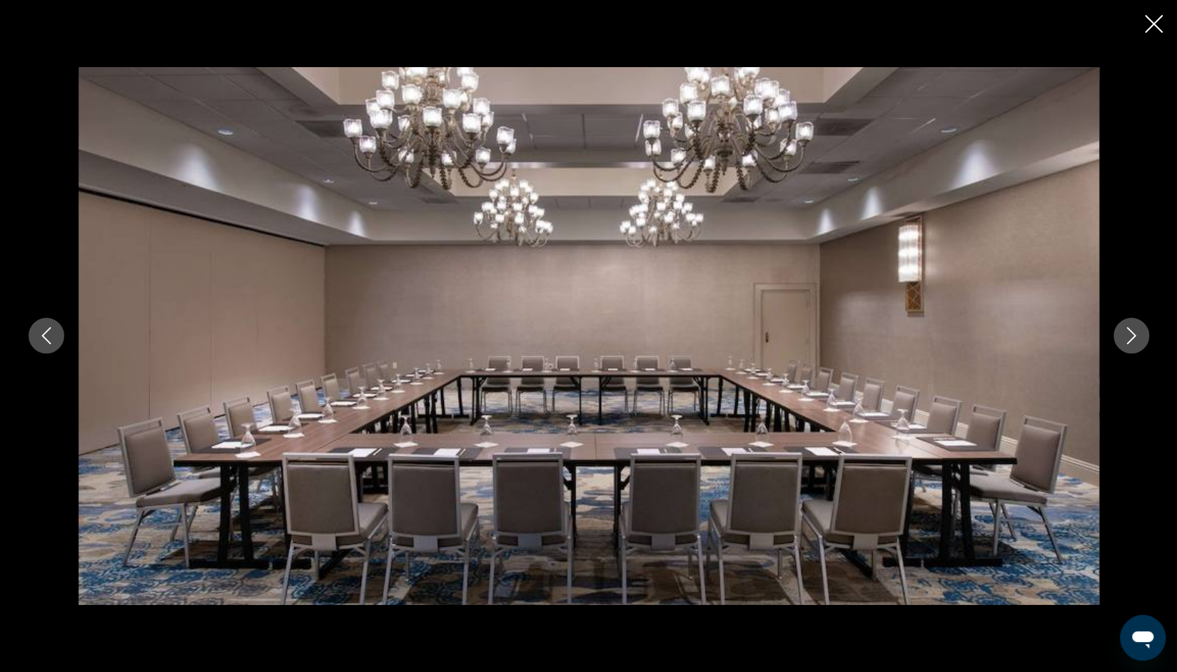
click at [1133, 348] on button "Next image" at bounding box center [1132, 336] width 36 height 36
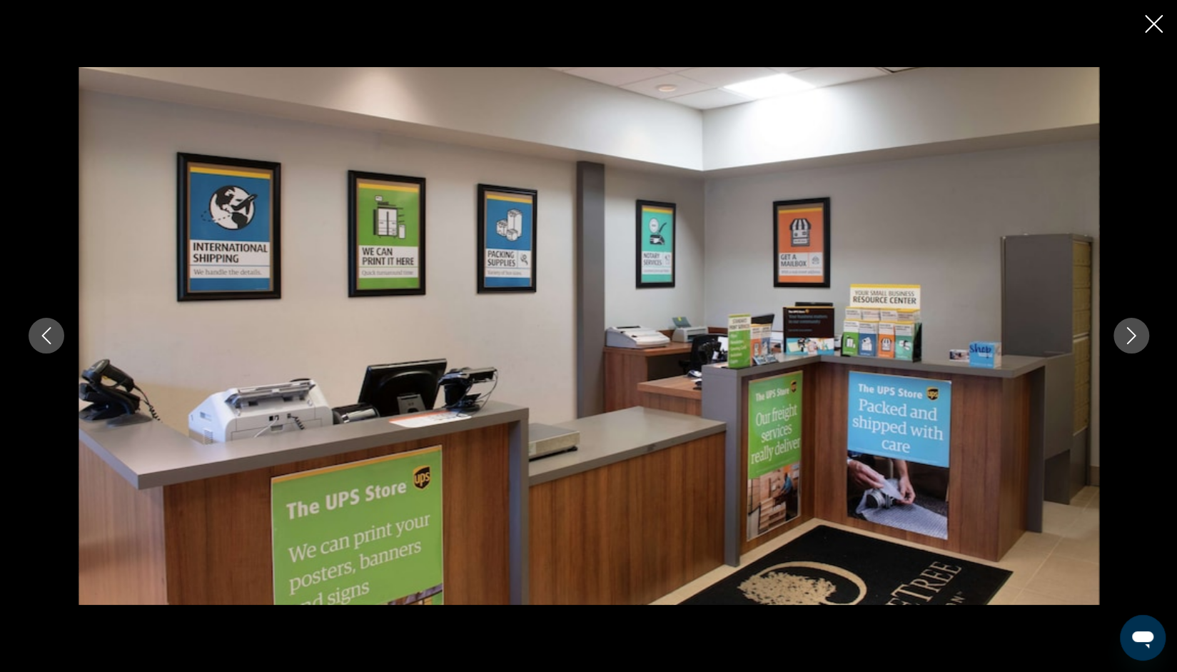
click at [1134, 348] on button "Next image" at bounding box center [1132, 336] width 36 height 36
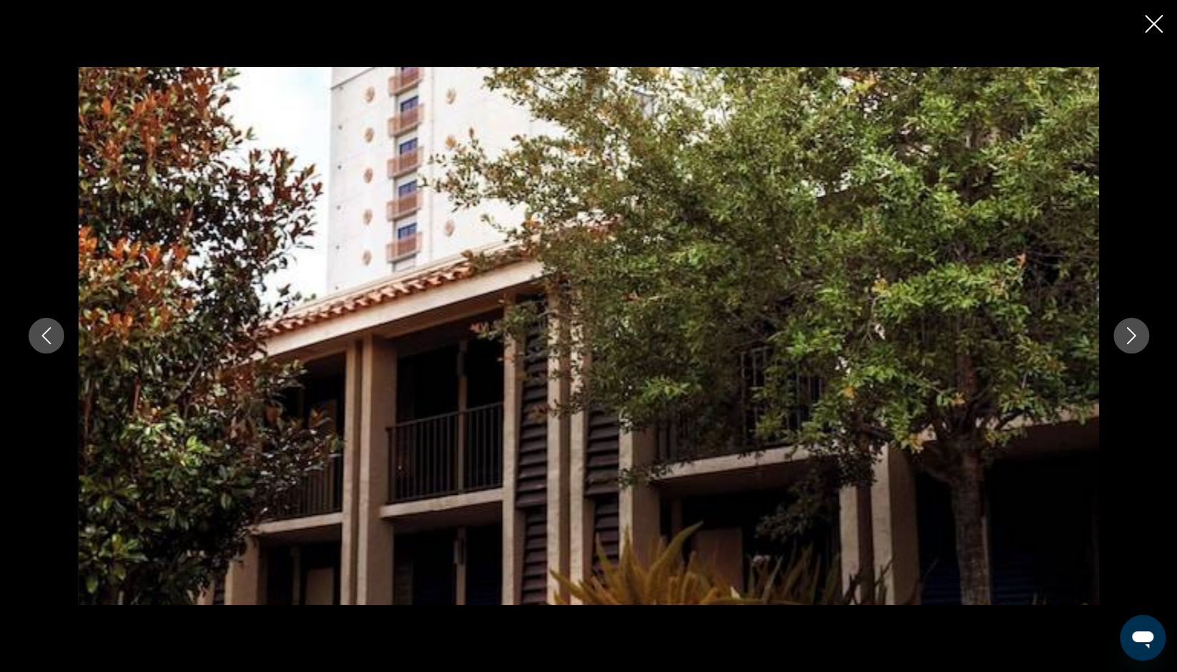
click at [1133, 349] on button "Next image" at bounding box center [1132, 336] width 36 height 36
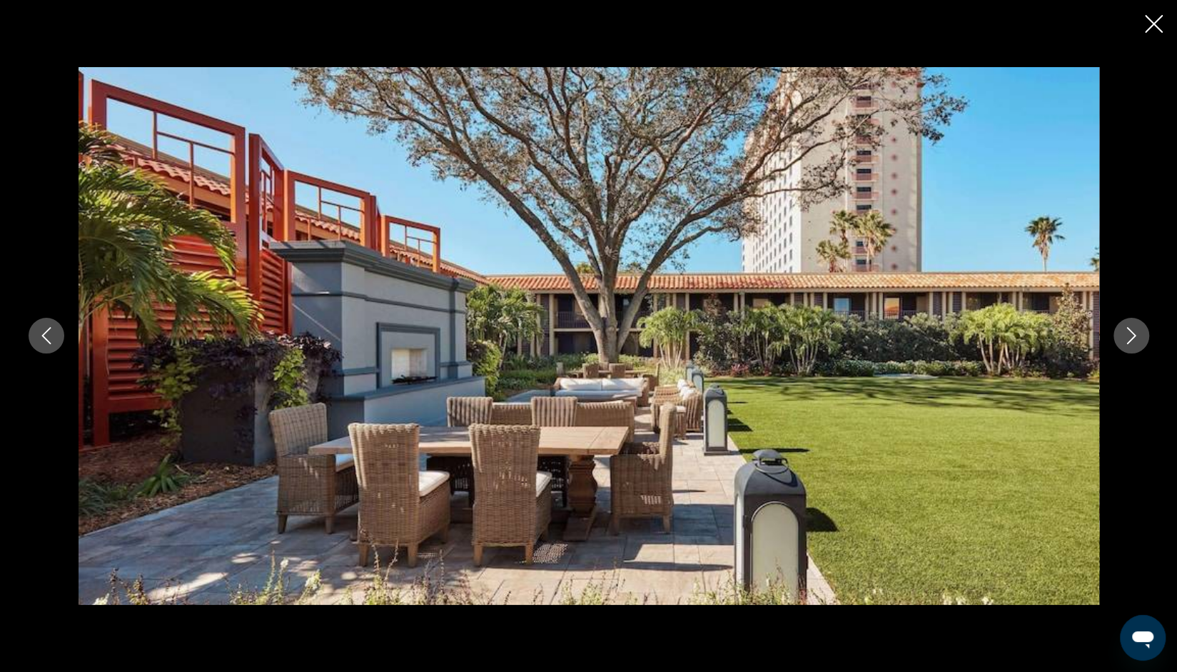
click at [1134, 341] on icon "Next image" at bounding box center [1131, 335] width 17 height 17
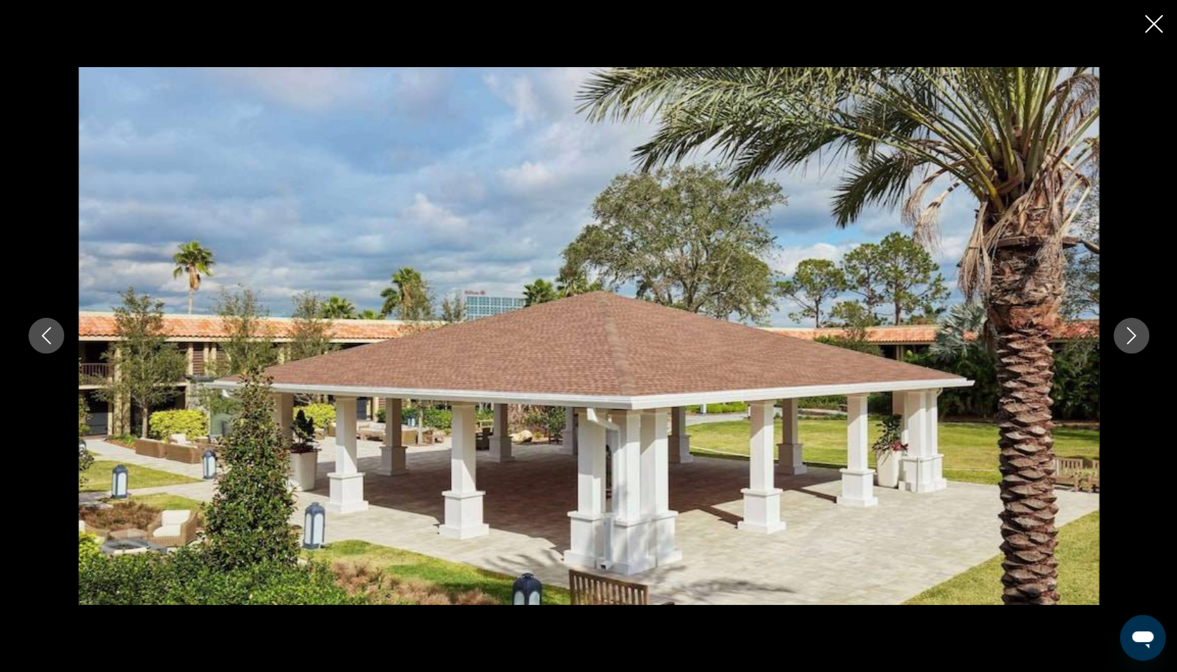
click at [1142, 338] on button "Next image" at bounding box center [1132, 336] width 36 height 36
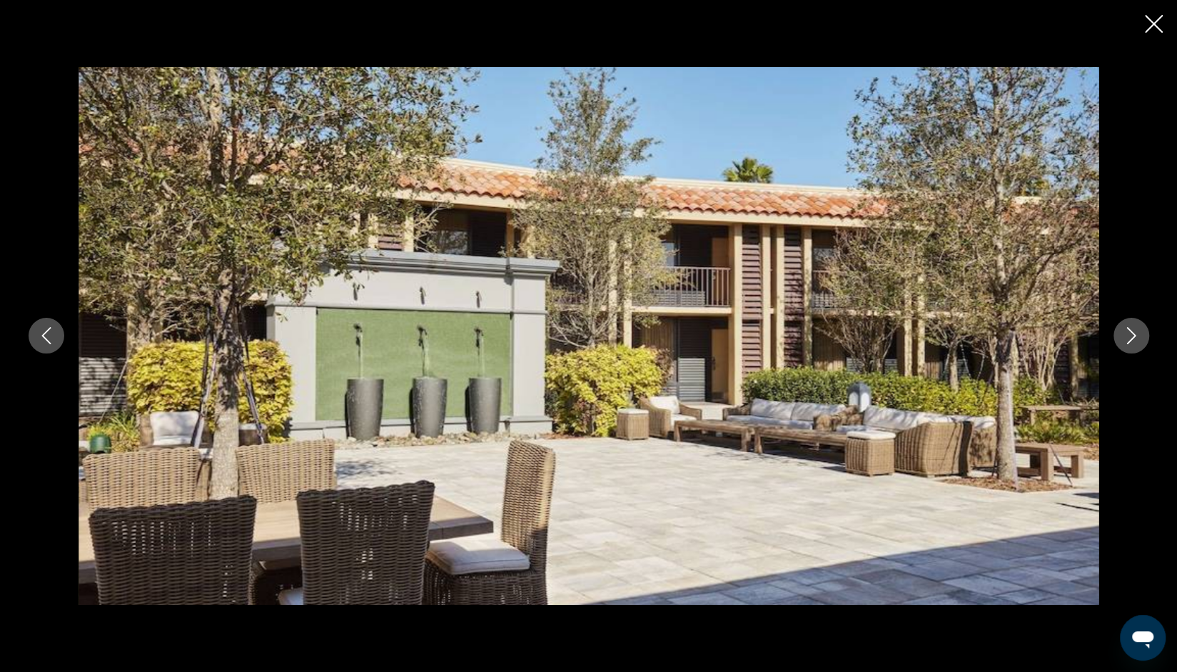
click at [1137, 341] on icon "Next image" at bounding box center [1131, 335] width 17 height 17
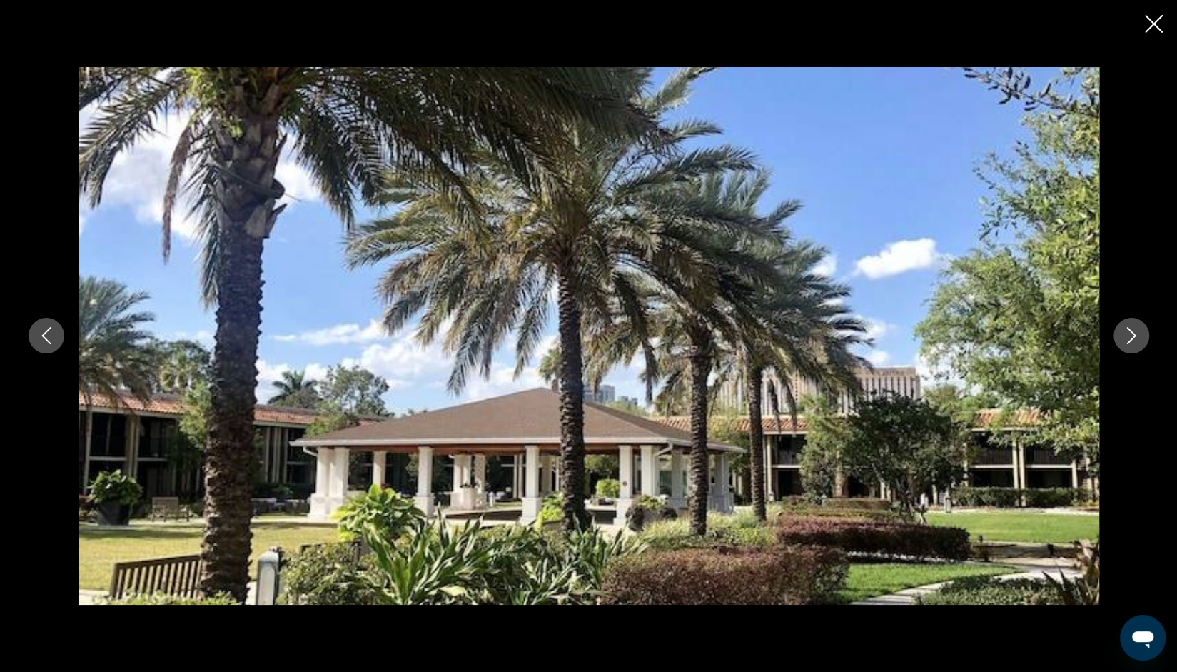
click at [1130, 346] on button "Next image" at bounding box center [1132, 336] width 36 height 36
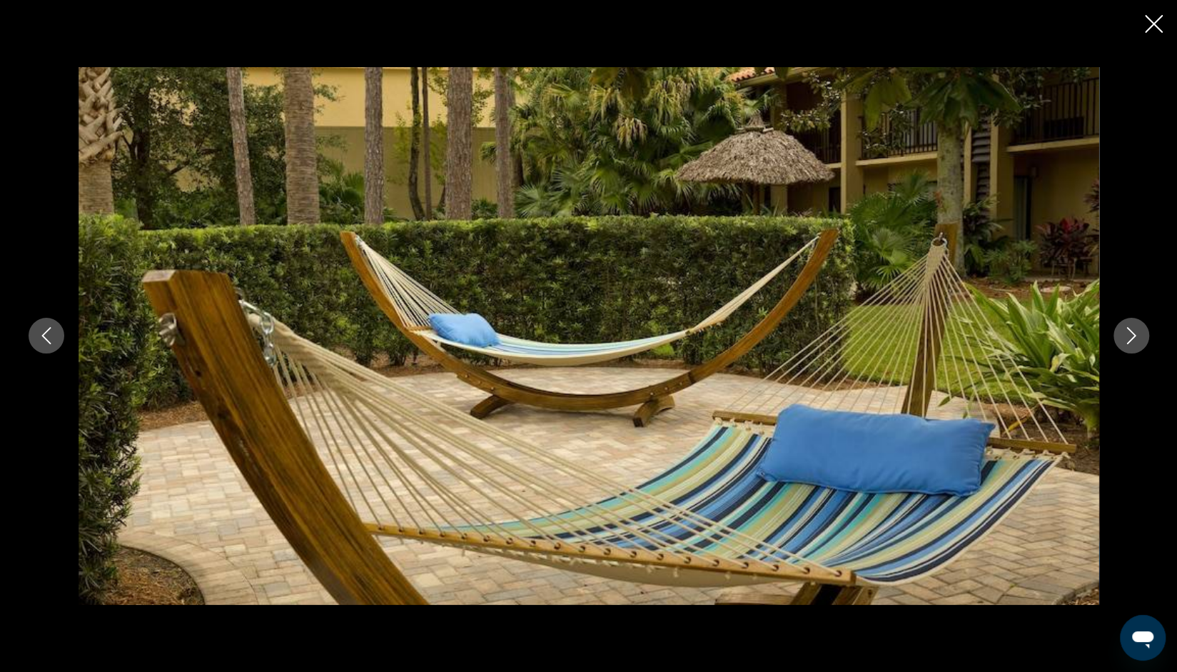
click at [1136, 343] on icon "Next image" at bounding box center [1131, 335] width 17 height 17
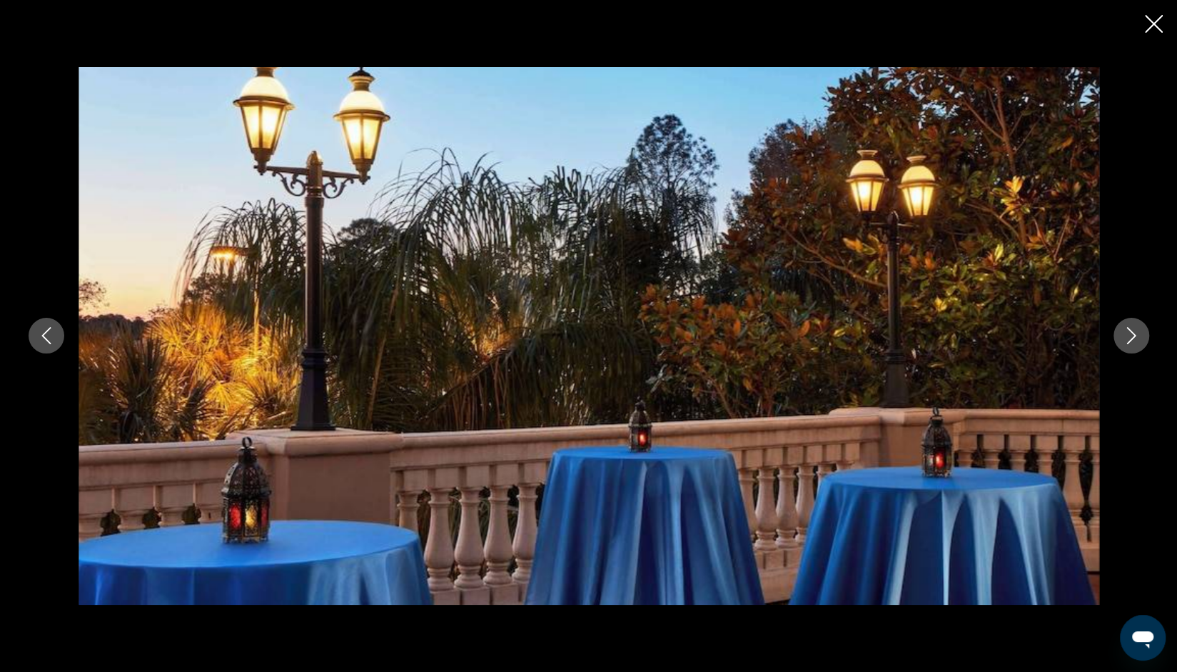
click at [1132, 346] on button "Next image" at bounding box center [1132, 336] width 36 height 36
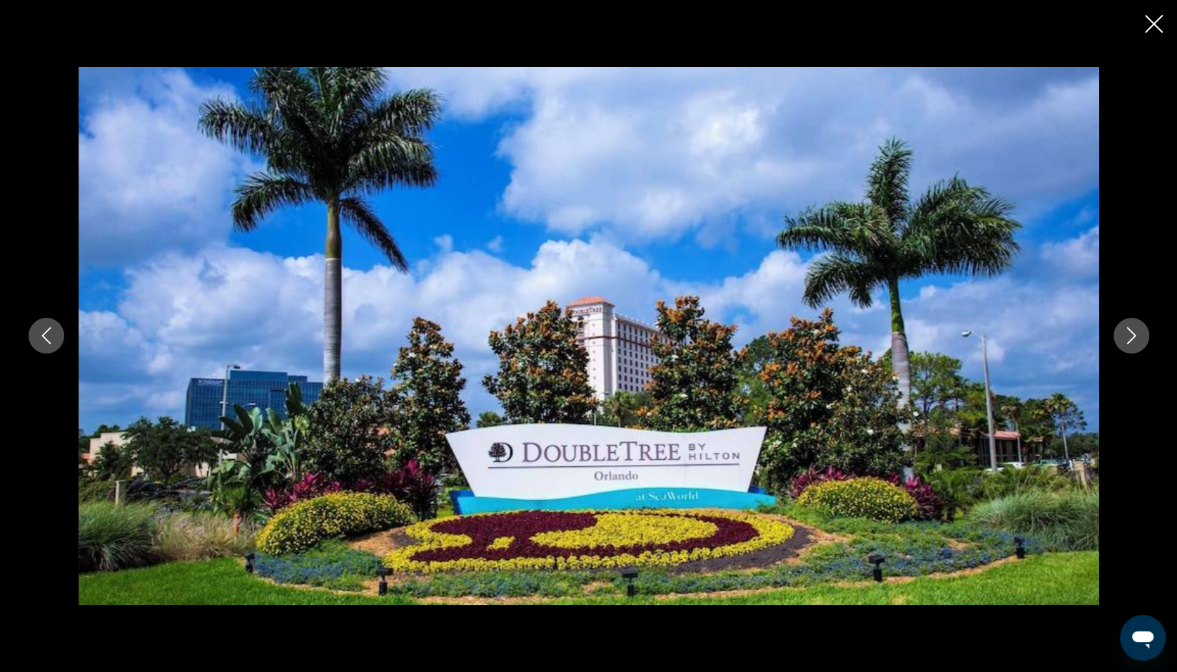
click at [1134, 339] on icon "Next image" at bounding box center [1131, 335] width 17 height 17
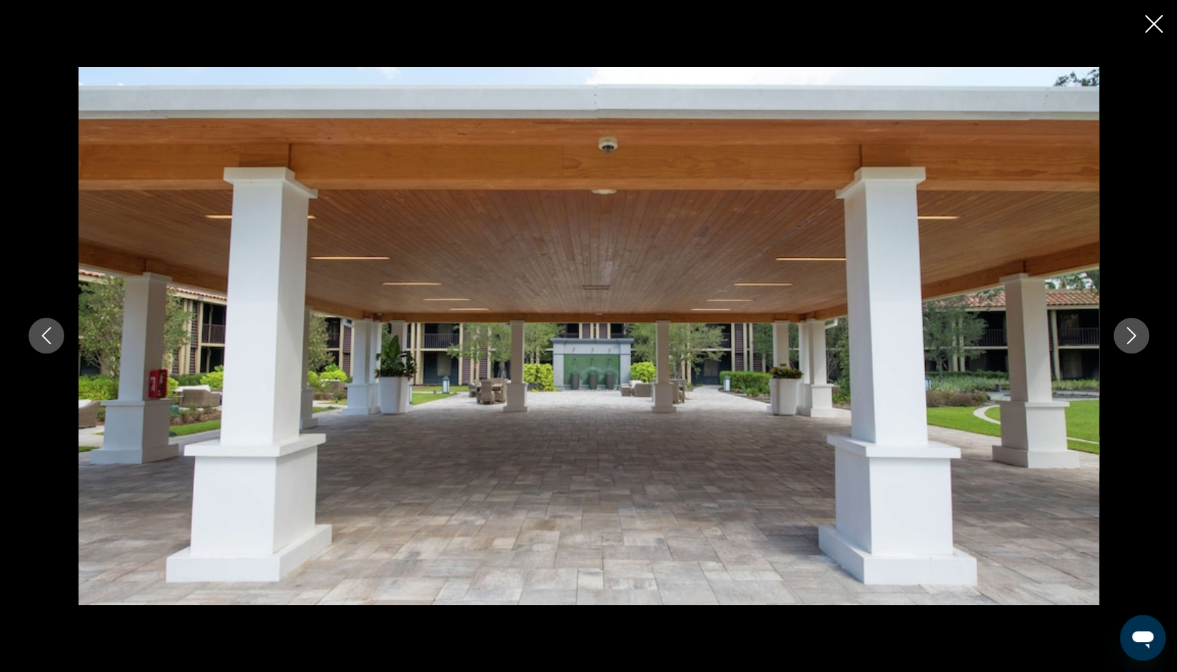
click at [1135, 341] on icon "Next image" at bounding box center [1131, 335] width 17 height 17
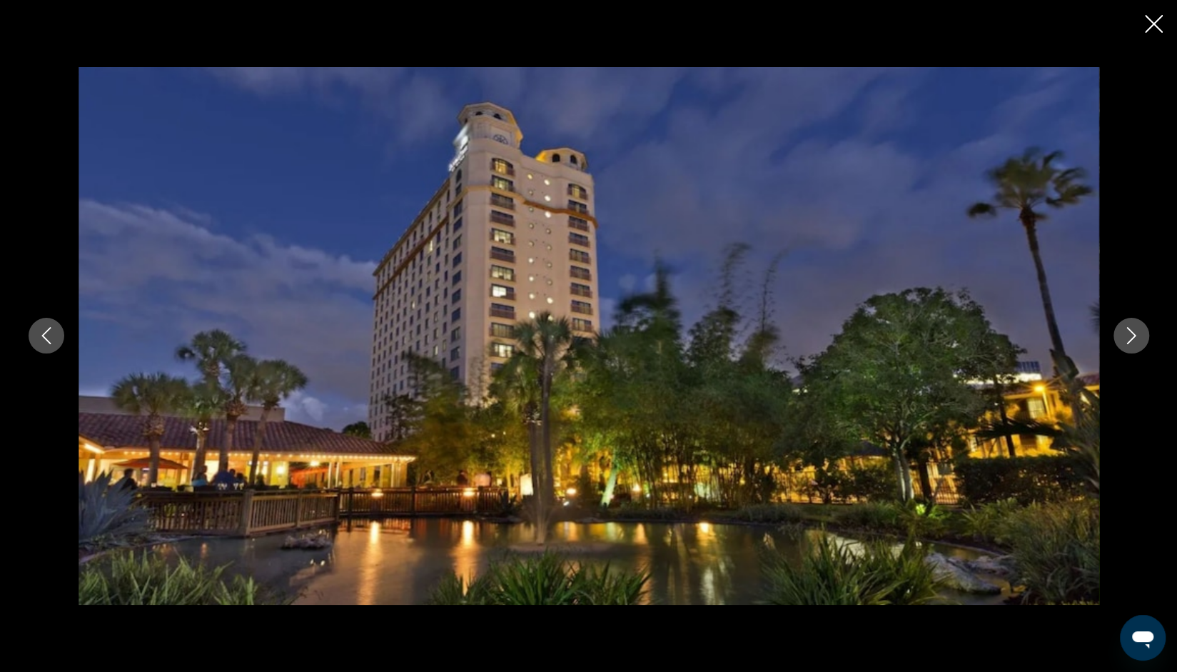
click at [1134, 345] on button "Next image" at bounding box center [1132, 336] width 36 height 36
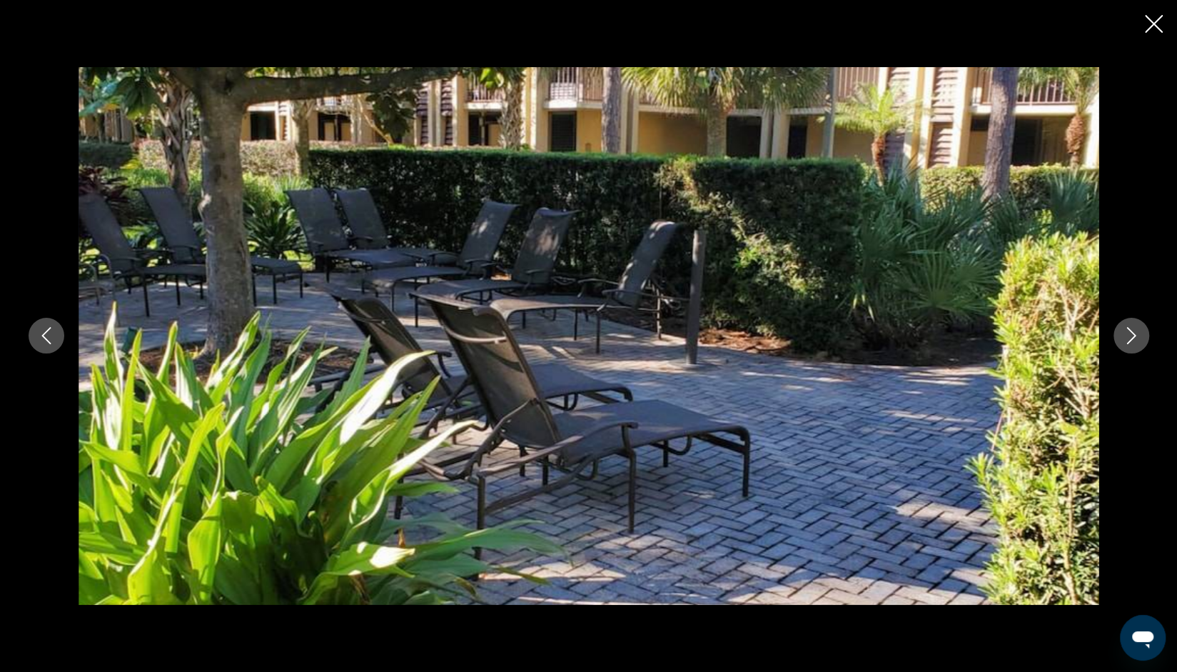
click at [1129, 348] on button "Next image" at bounding box center [1132, 336] width 36 height 36
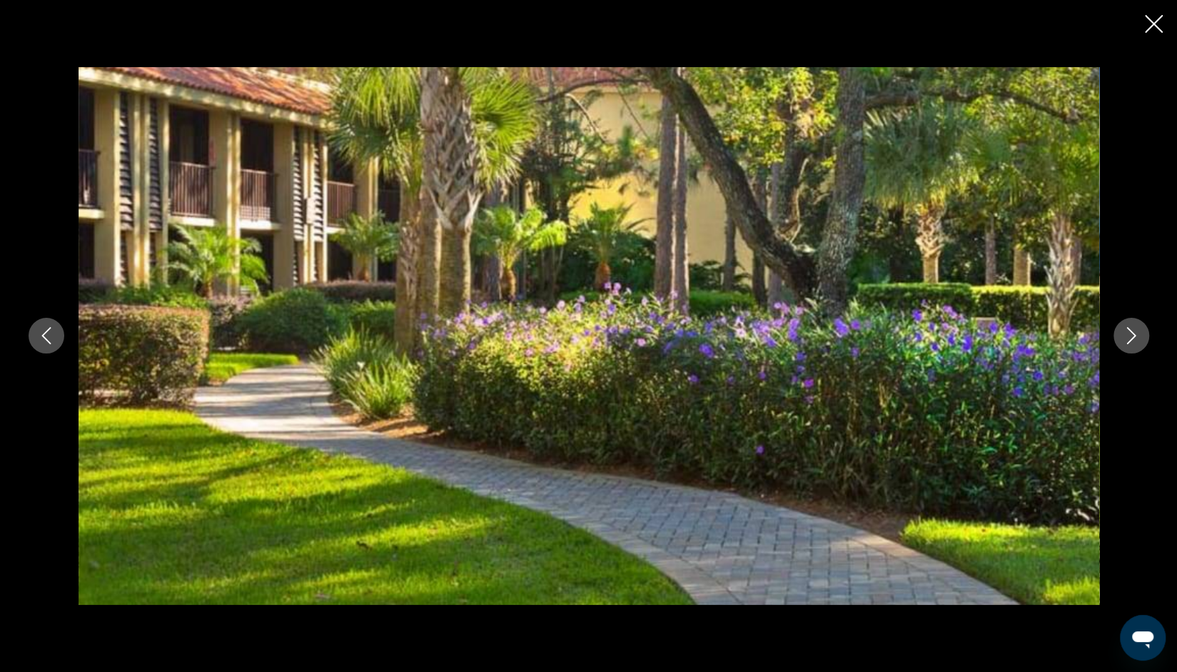
click at [1132, 350] on button "Next image" at bounding box center [1132, 336] width 36 height 36
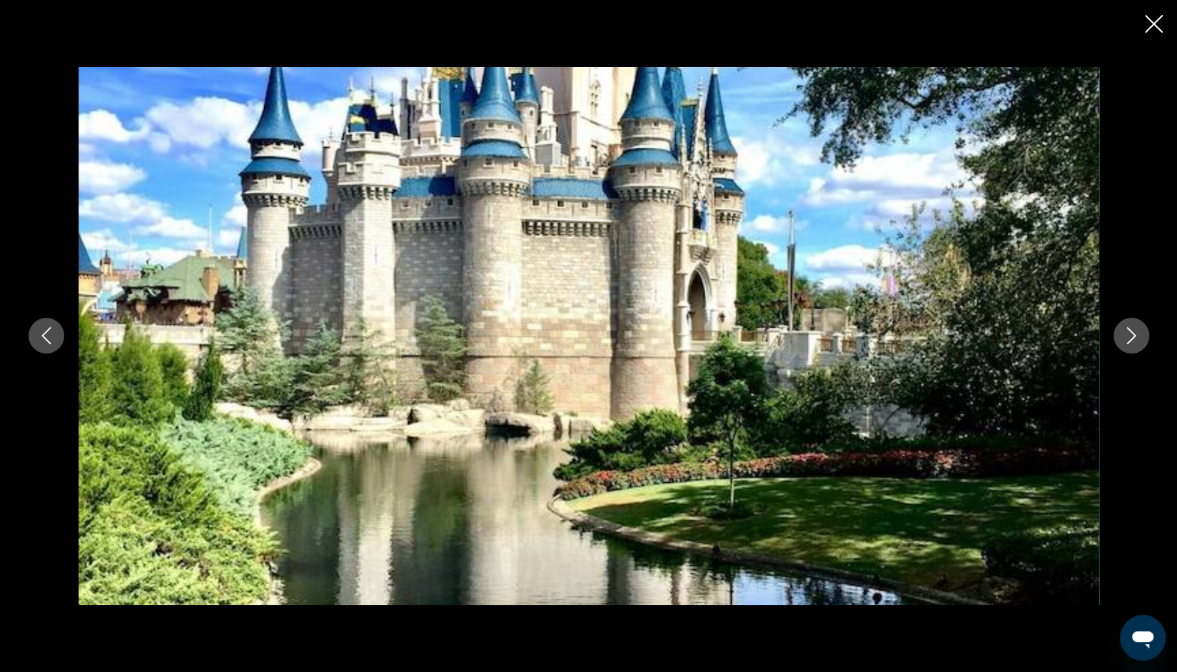
click at [1145, 346] on button "Next image" at bounding box center [1132, 336] width 36 height 36
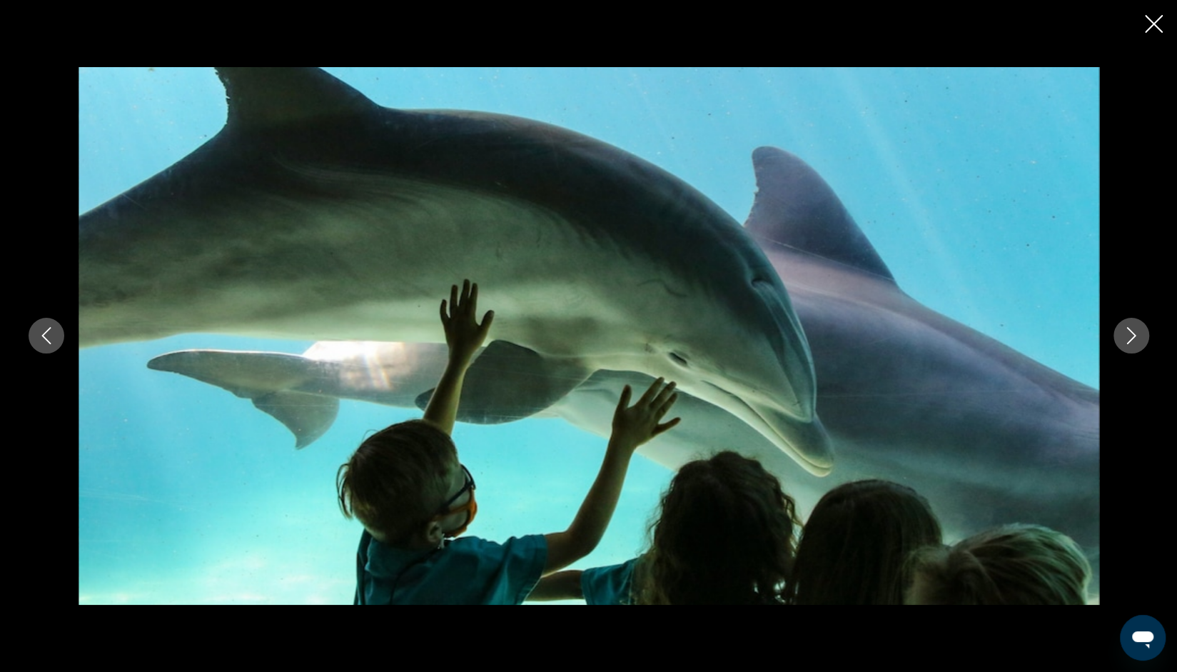
click at [1137, 353] on div "prev next" at bounding box center [588, 336] width 1149 height 538
click at [1139, 343] on icon "Next image" at bounding box center [1131, 335] width 17 height 17
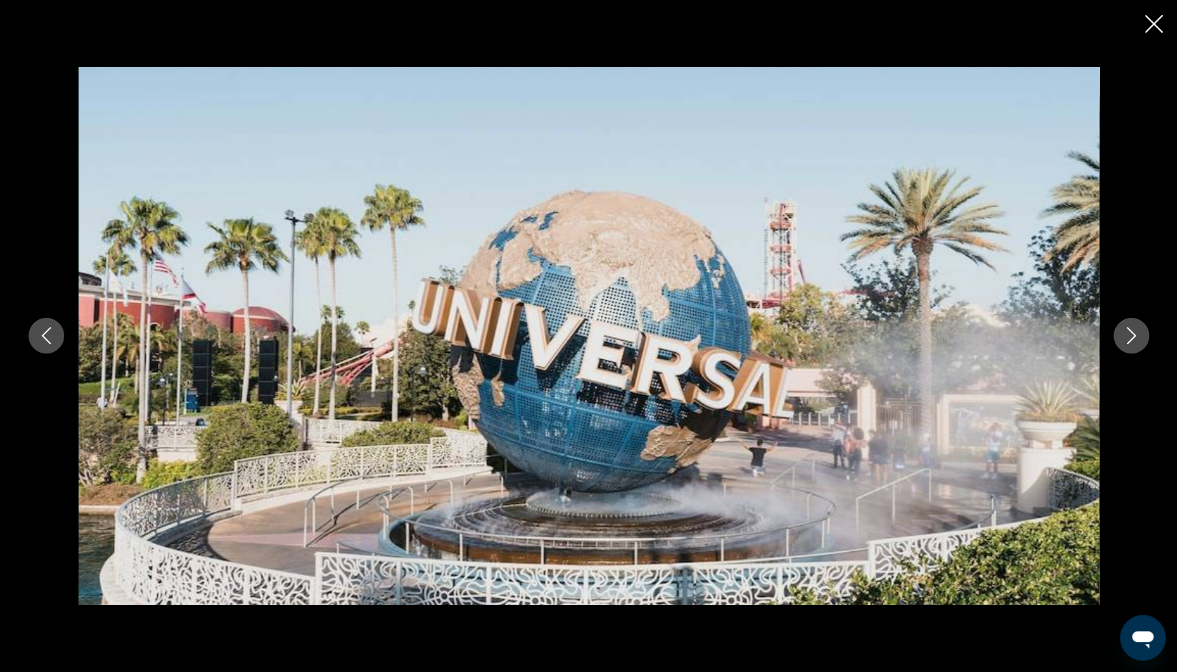
click at [1142, 340] on button "Next image" at bounding box center [1132, 336] width 36 height 36
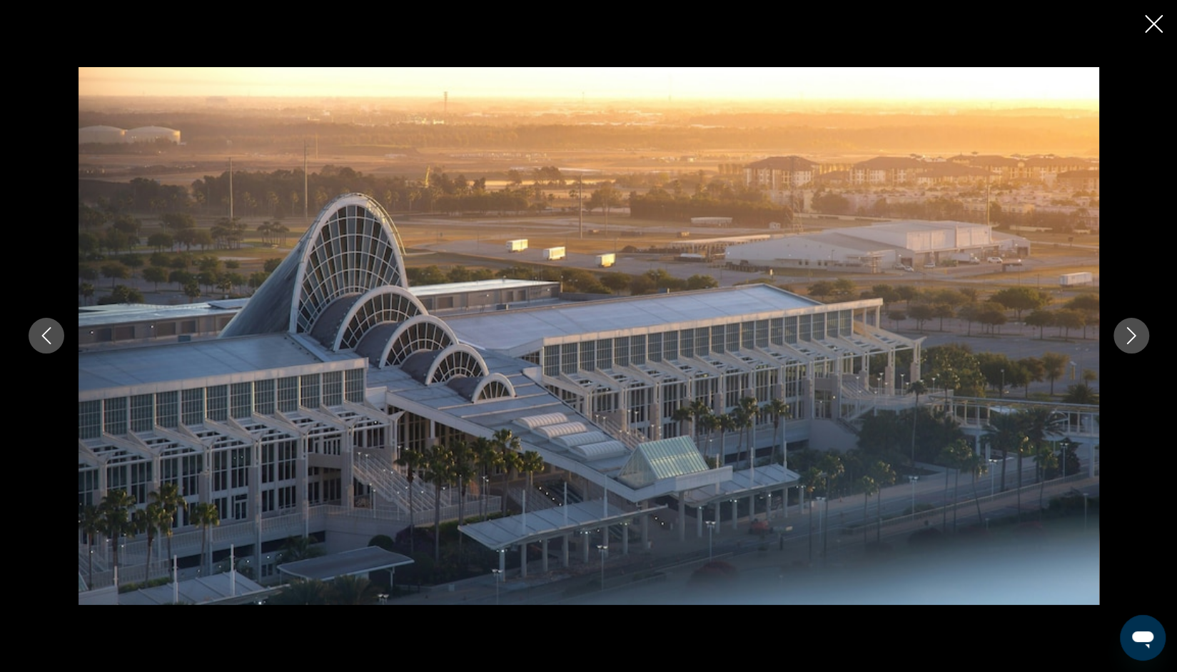
click at [1143, 337] on button "Next image" at bounding box center [1132, 336] width 36 height 36
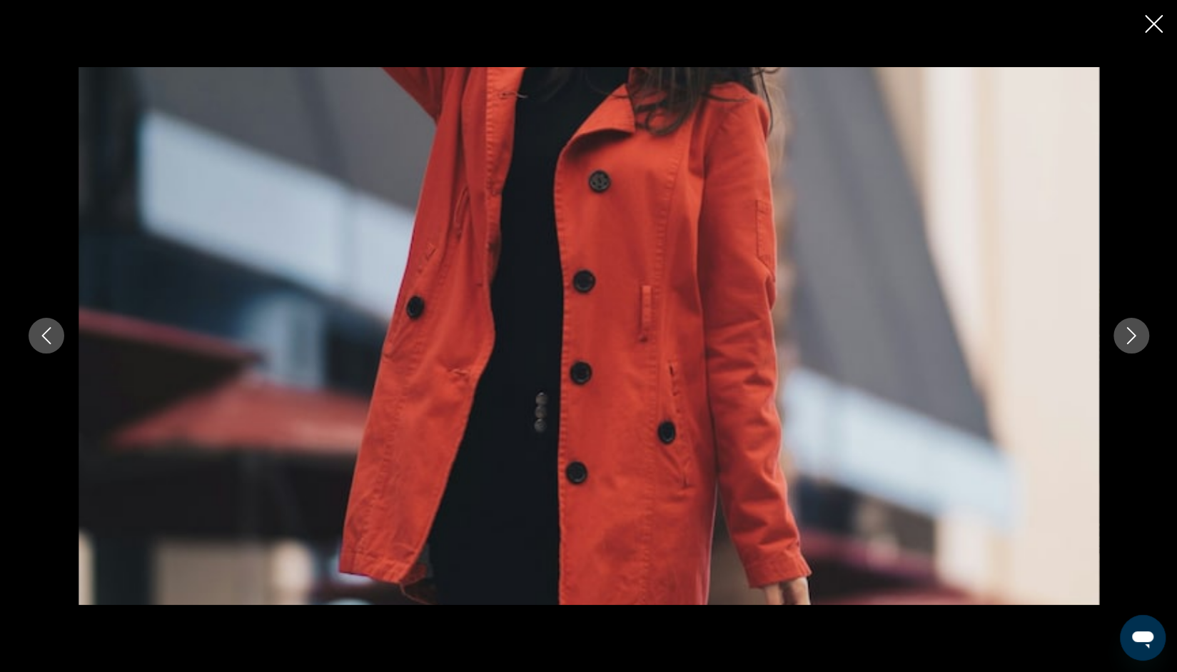
click at [1144, 334] on button "Next image" at bounding box center [1132, 336] width 36 height 36
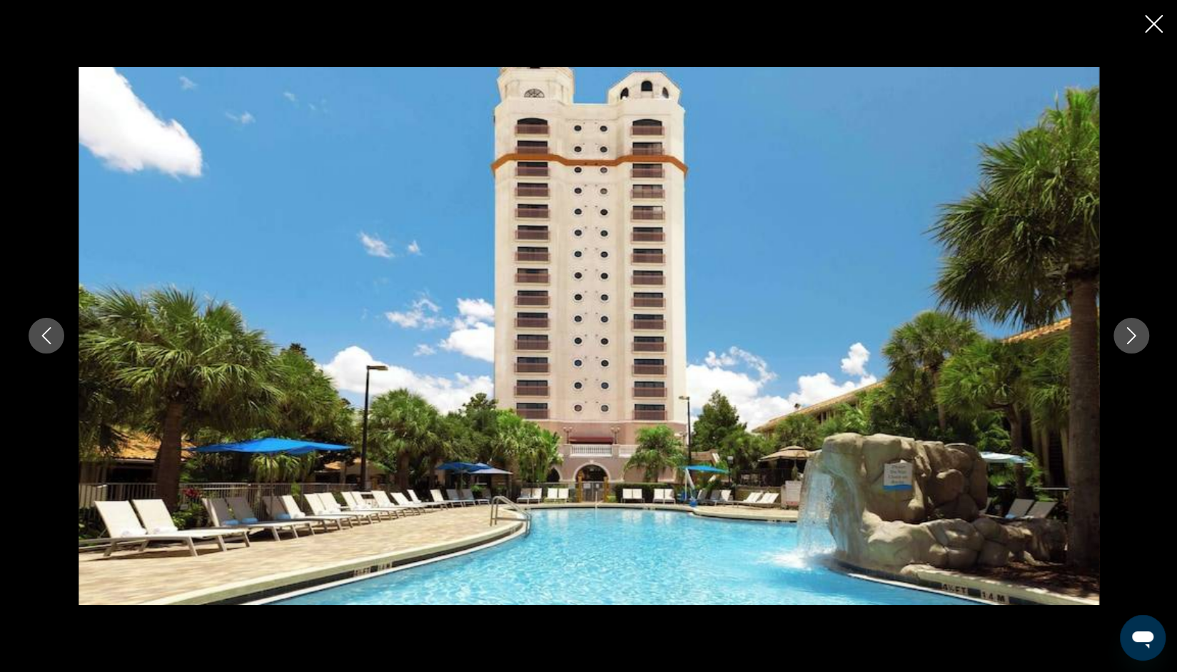
click at [1145, 331] on button "Next image" at bounding box center [1132, 336] width 36 height 36
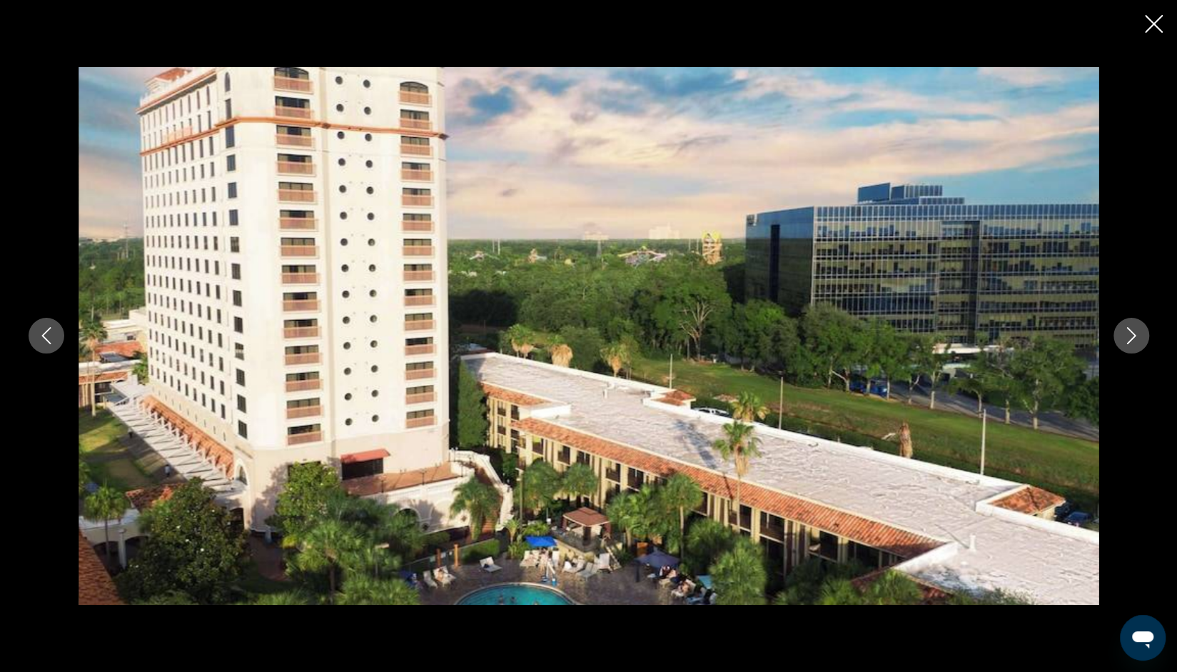
click at [1147, 329] on button "Next image" at bounding box center [1132, 336] width 36 height 36
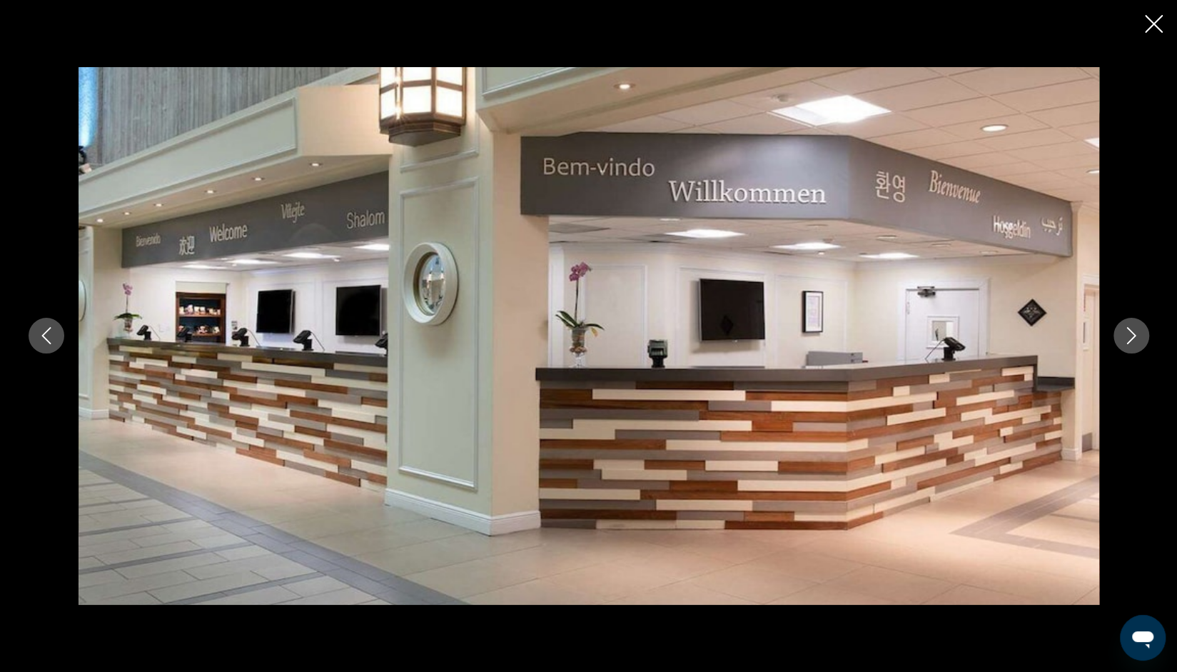
click at [1157, 29] on icon "Close slideshow" at bounding box center [1154, 24] width 18 height 18
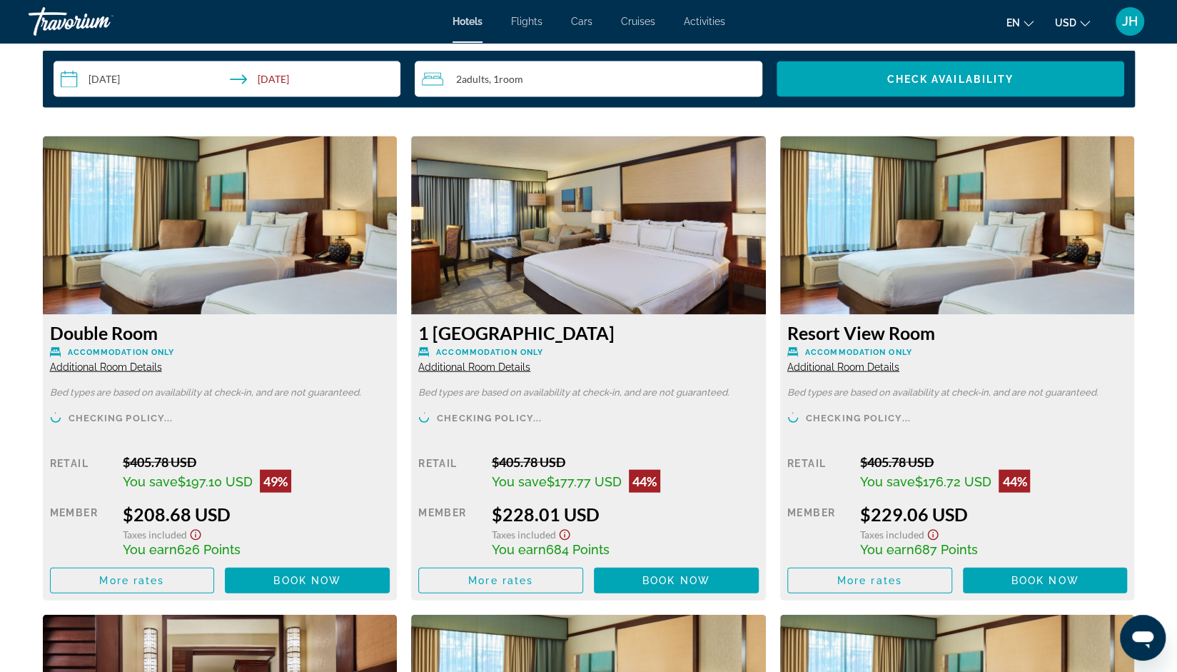
scroll to position [1888, 0]
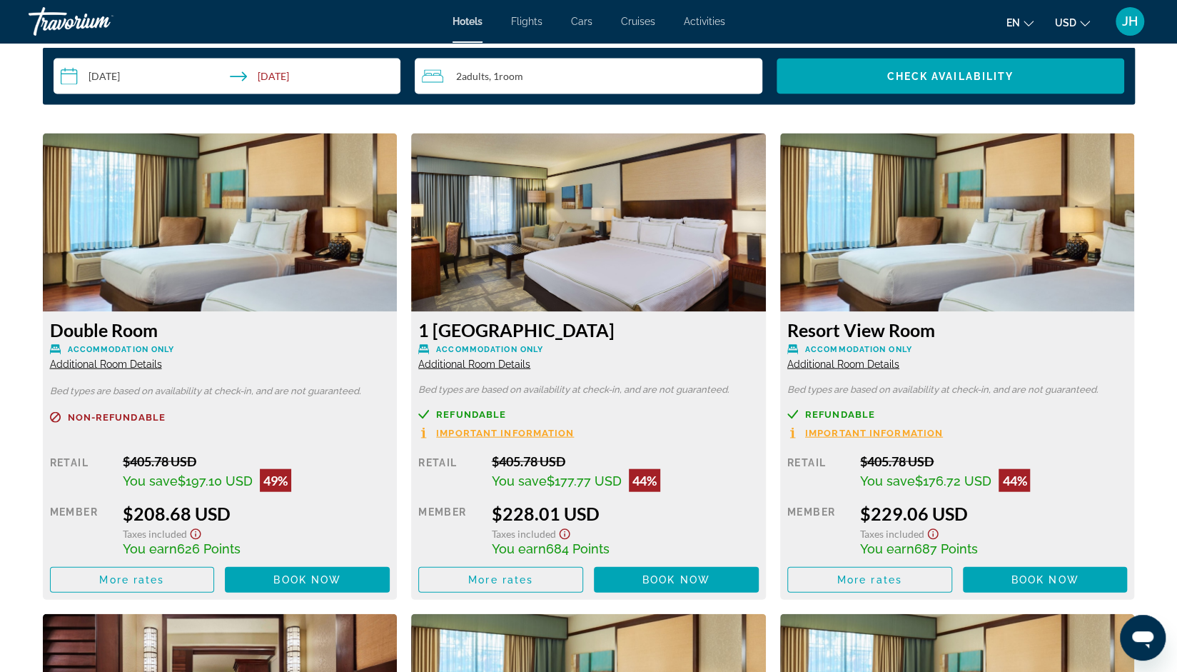
click at [260, 82] on input "**********" at bounding box center [230, 79] width 353 height 40
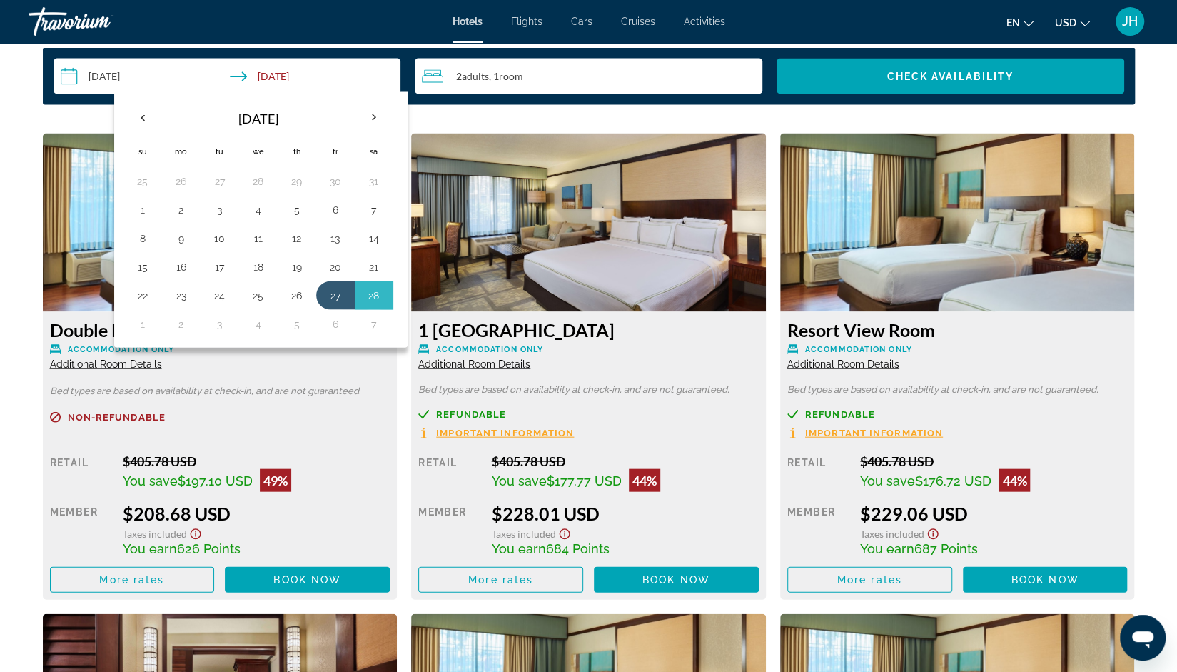
click at [259, 83] on input "**********" at bounding box center [230, 79] width 353 height 40
click at [176, 321] on button "2" at bounding box center [181, 324] width 23 height 20
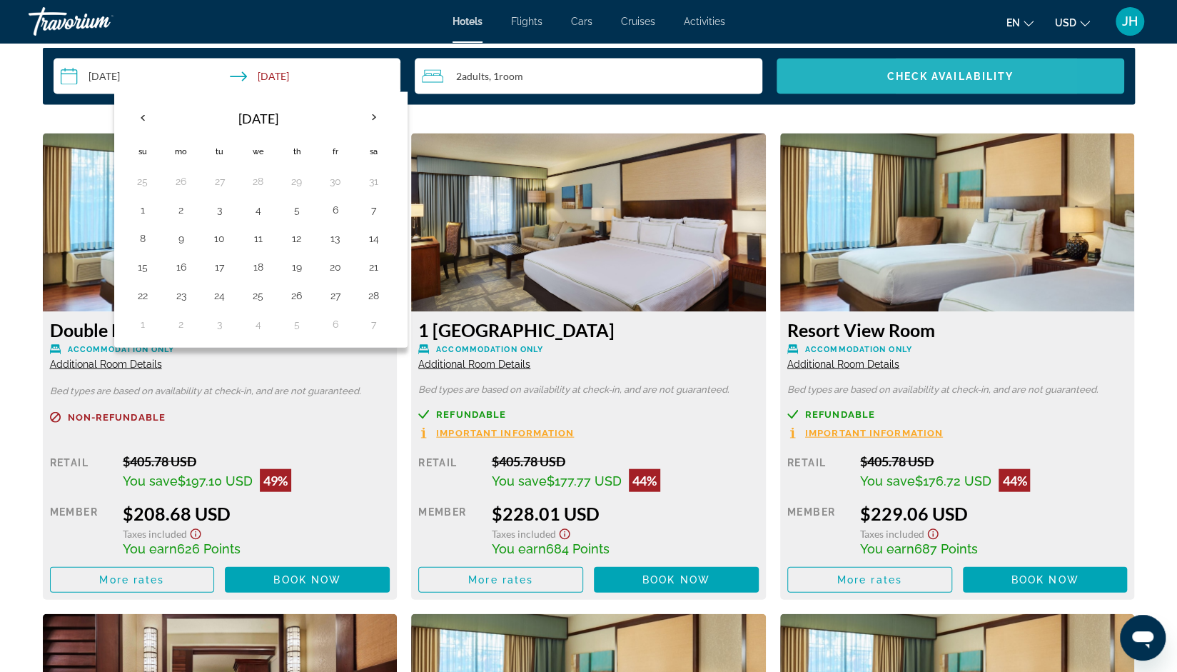
click at [829, 65] on span "Search widget" at bounding box center [951, 76] width 348 height 34
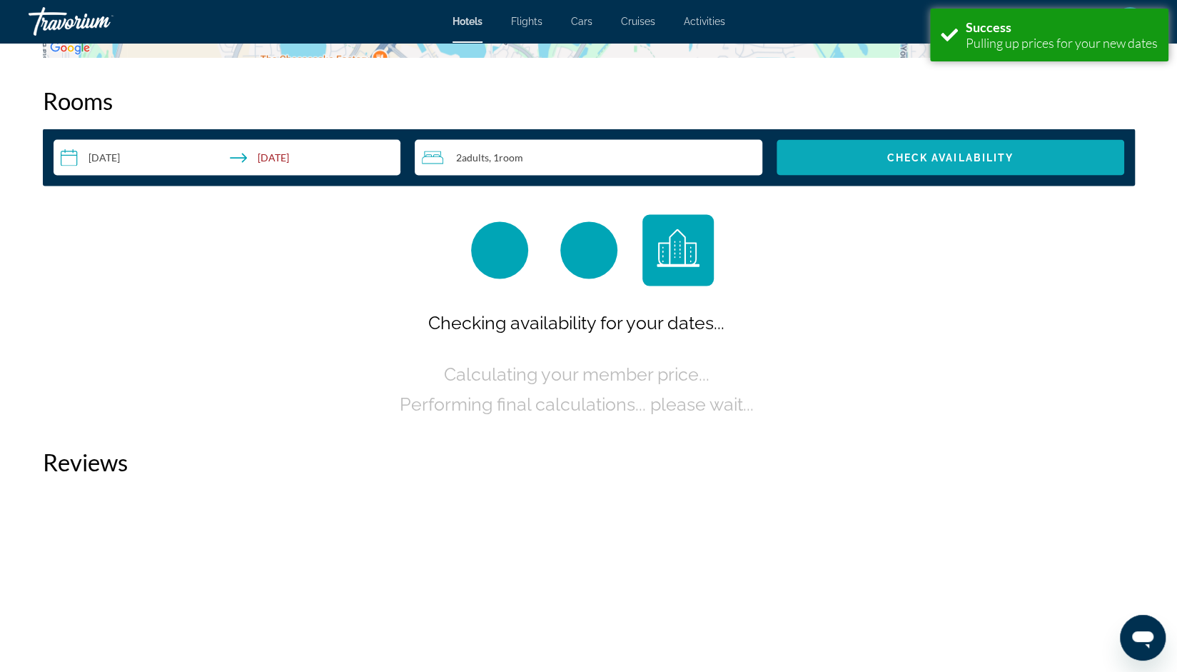
scroll to position [1807, 0]
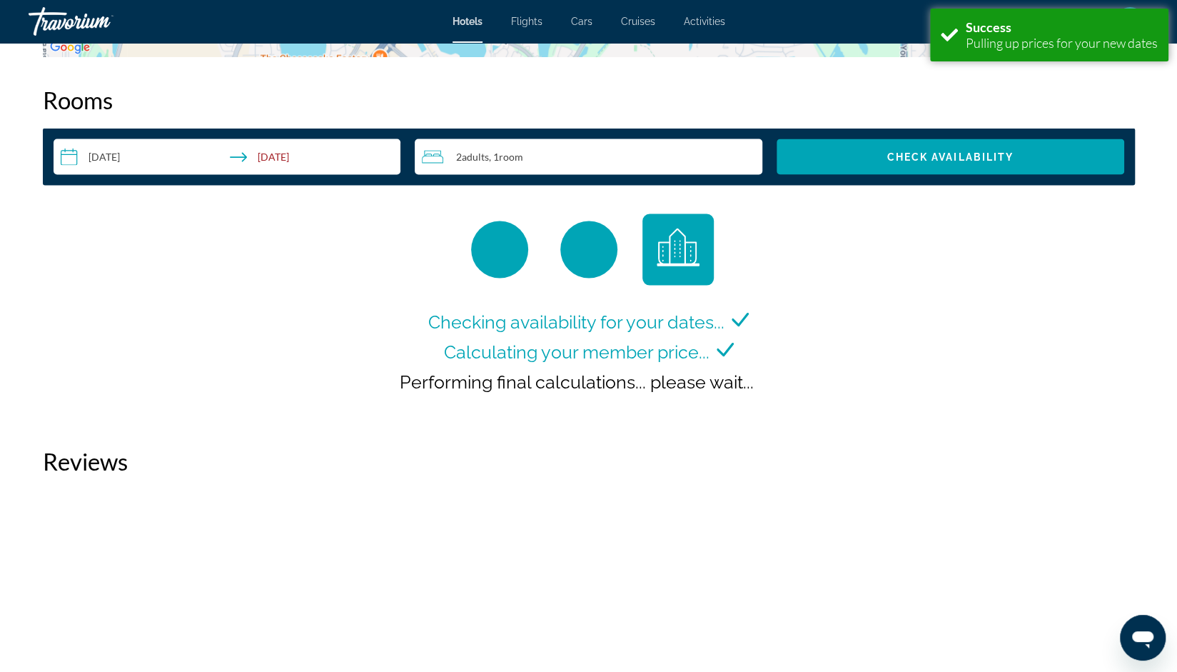
click at [263, 156] on input "**********" at bounding box center [230, 159] width 353 height 40
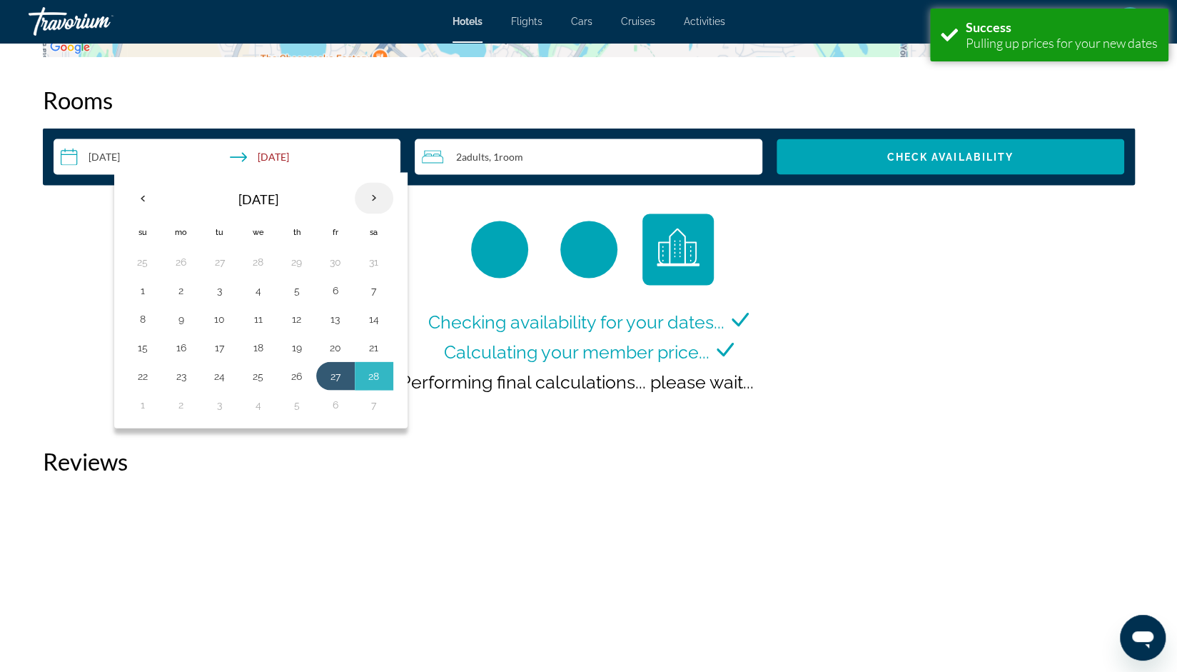
drag, startPoint x: 263, startPoint y: 156, endPoint x: 371, endPoint y: 194, distance: 115.2
click at [371, 175] on button "**********" at bounding box center [228, 157] width 348 height 36
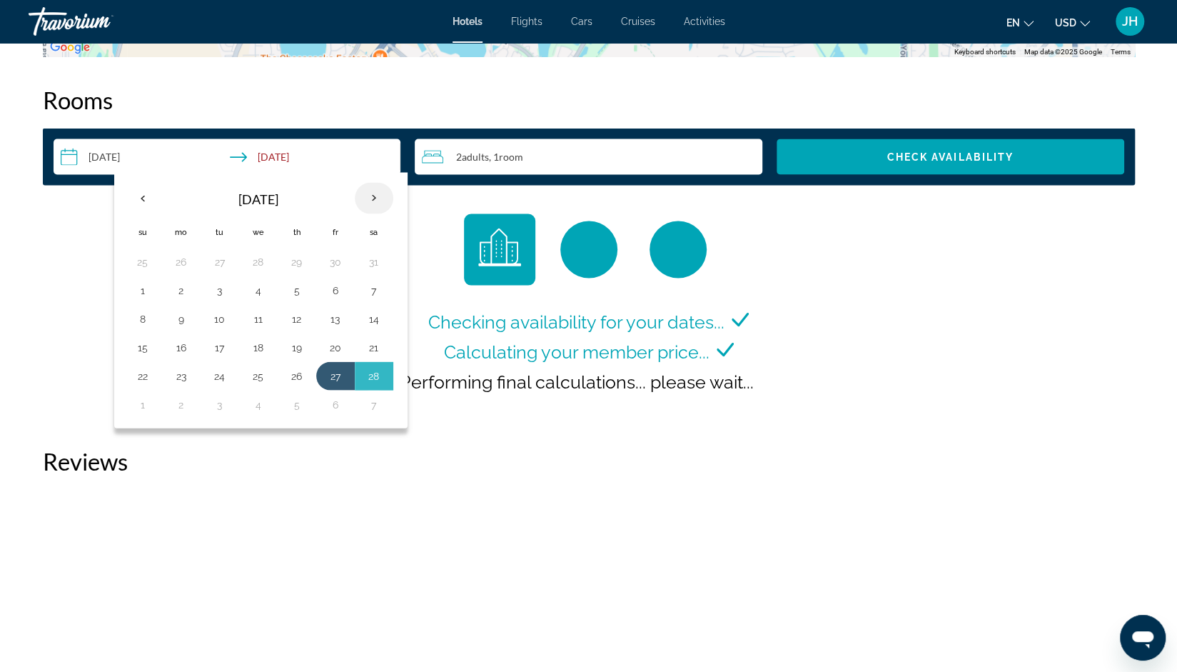
click at [371, 194] on th "Next month" at bounding box center [374, 198] width 39 height 31
click at [187, 295] on button "2" at bounding box center [181, 291] width 23 height 20
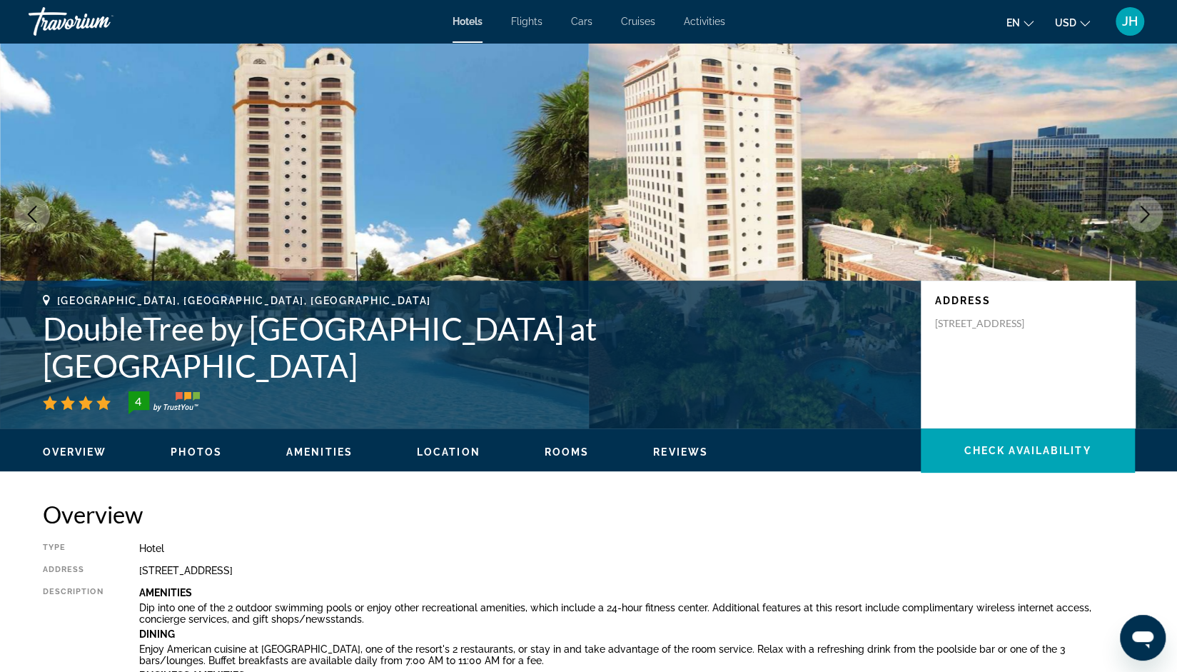
scroll to position [0, 0]
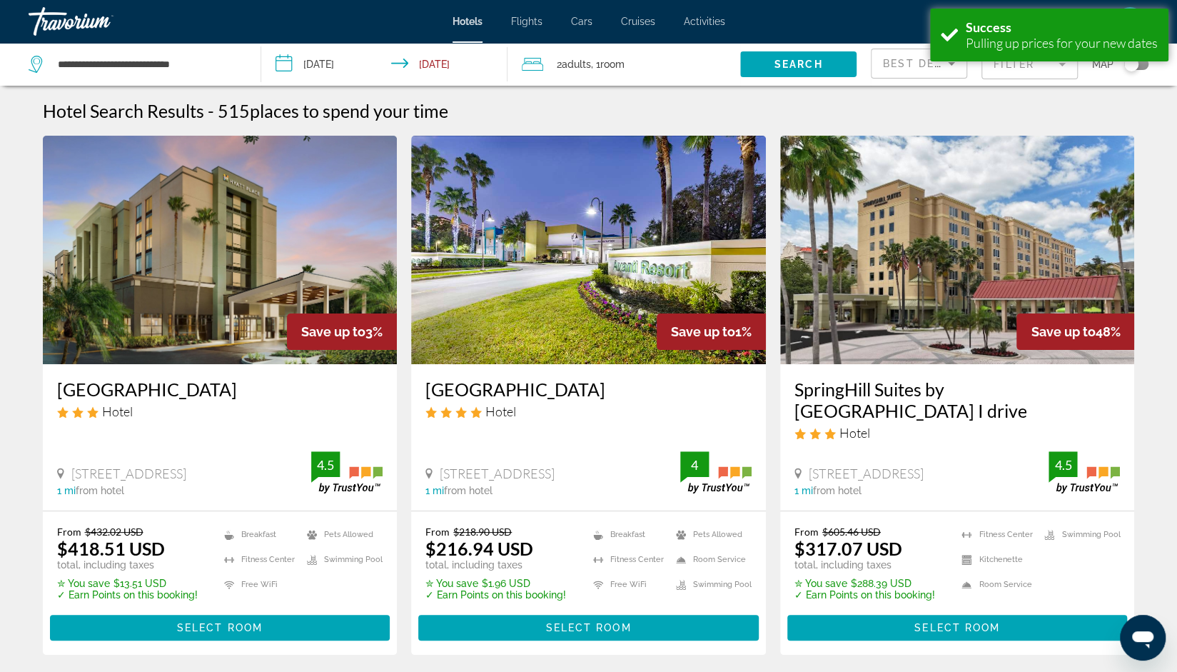
click at [438, 67] on input "**********" at bounding box center [387, 66] width 253 height 47
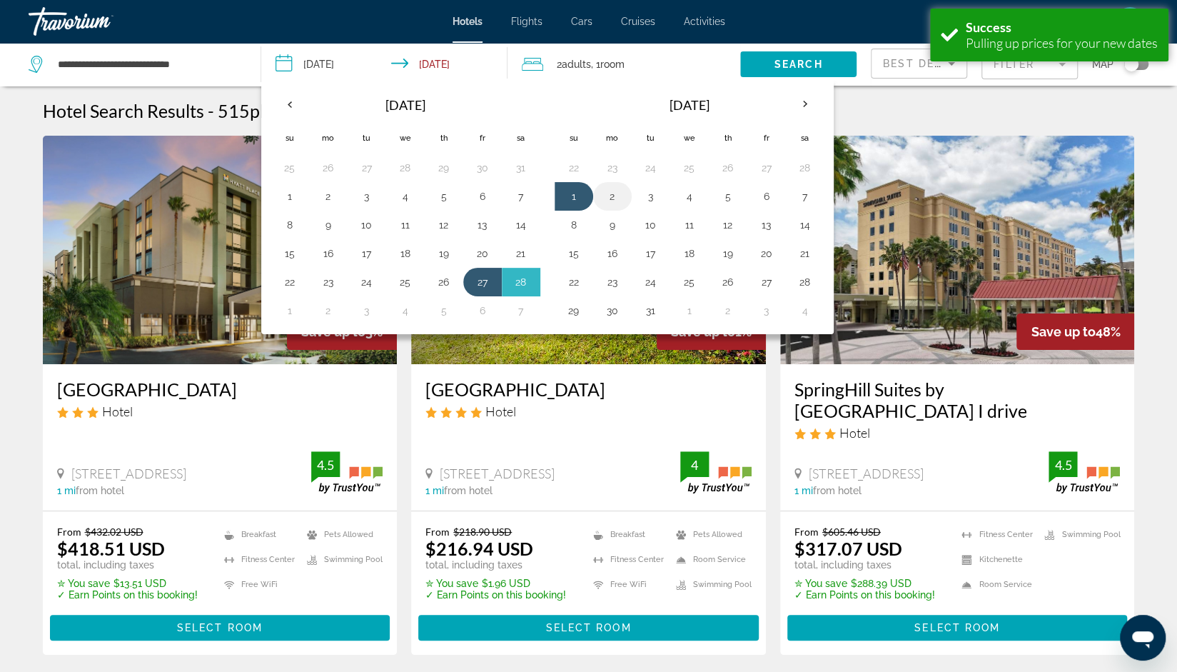
click at [601, 198] on button "2" at bounding box center [612, 196] width 23 height 20
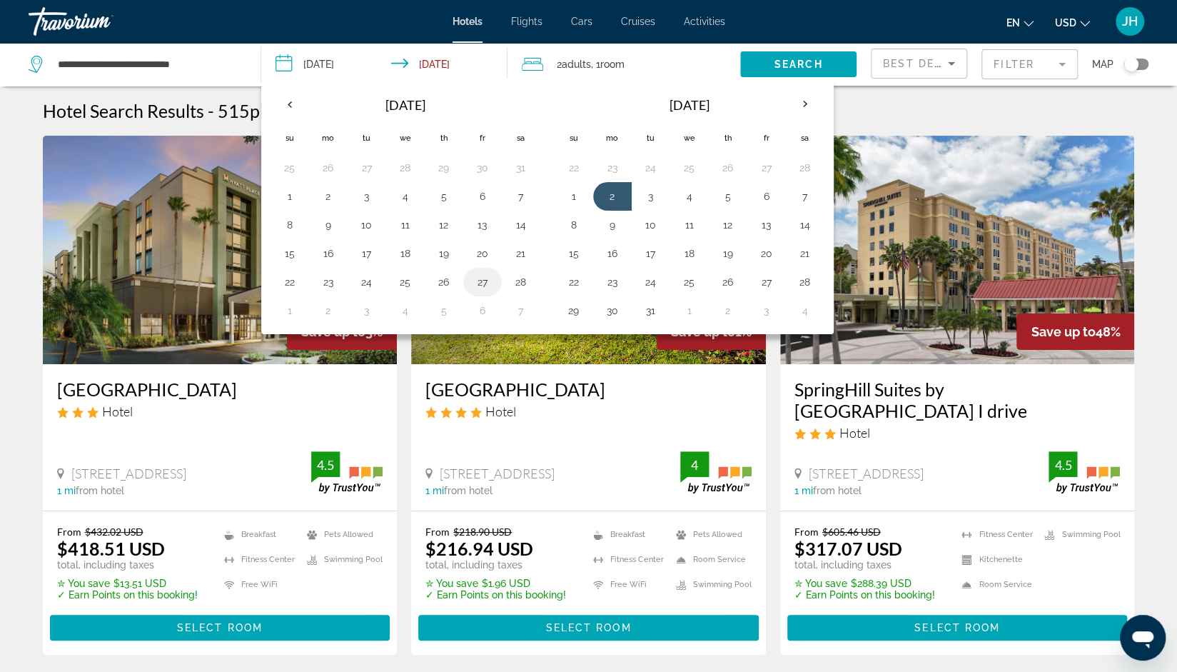
click at [480, 278] on button "27" at bounding box center [482, 282] width 23 height 20
type input "**********"
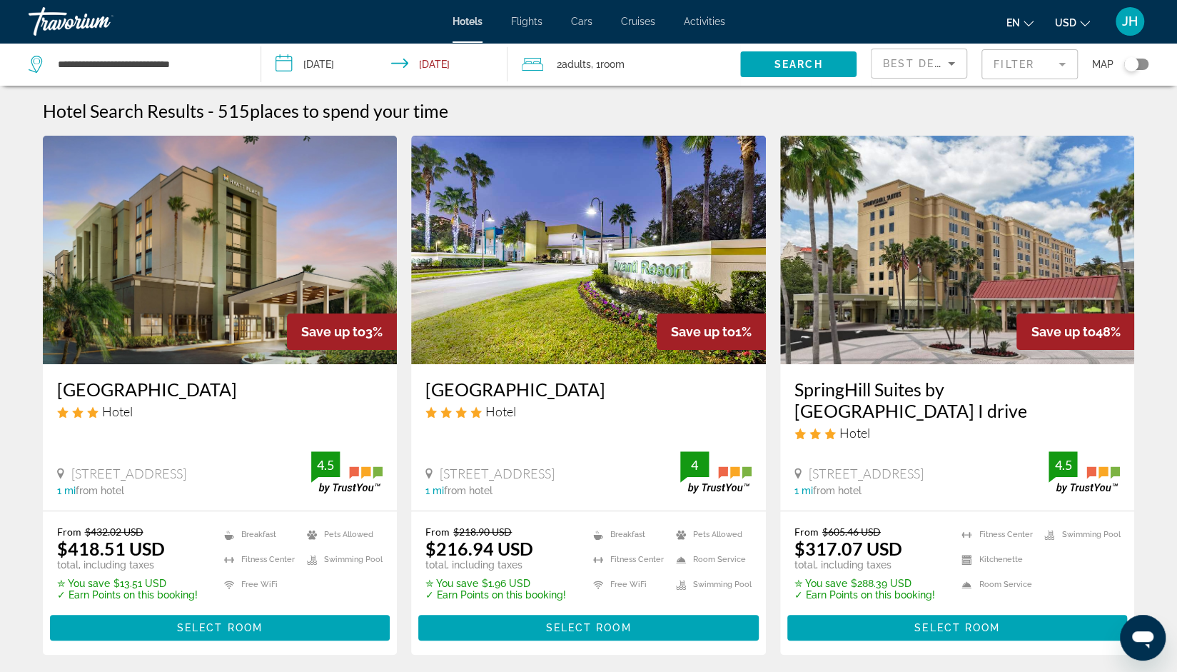
click at [480, 278] on img "Main content" at bounding box center [588, 250] width 355 height 228
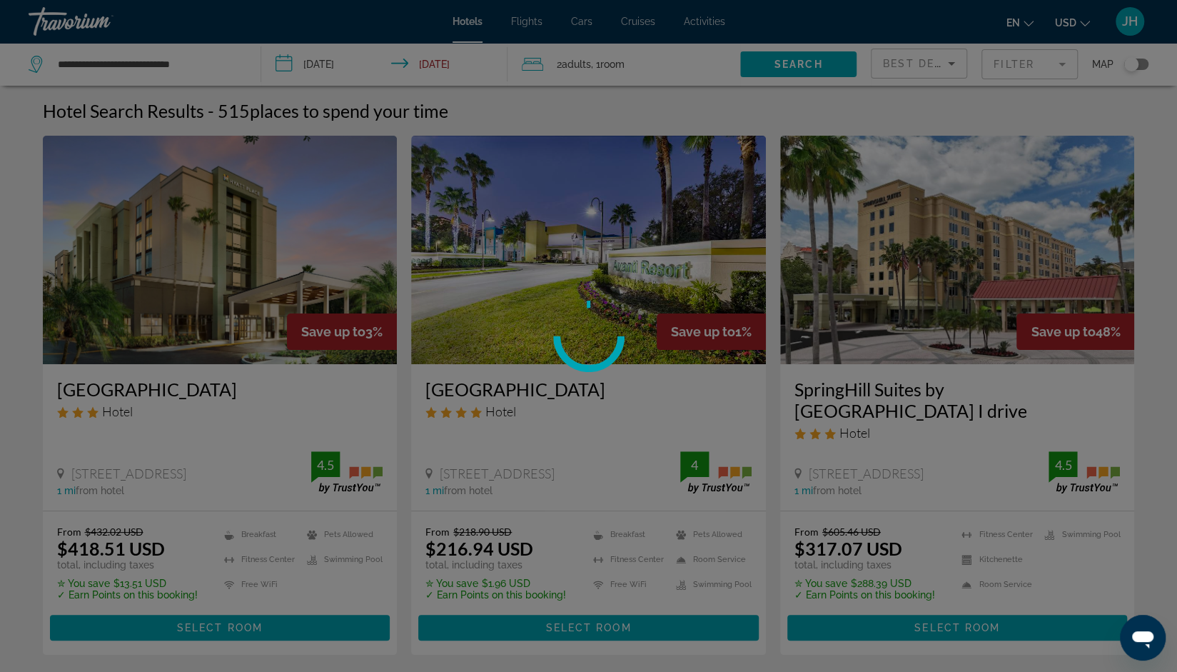
click at [480, 278] on div at bounding box center [588, 336] width 1177 height 672
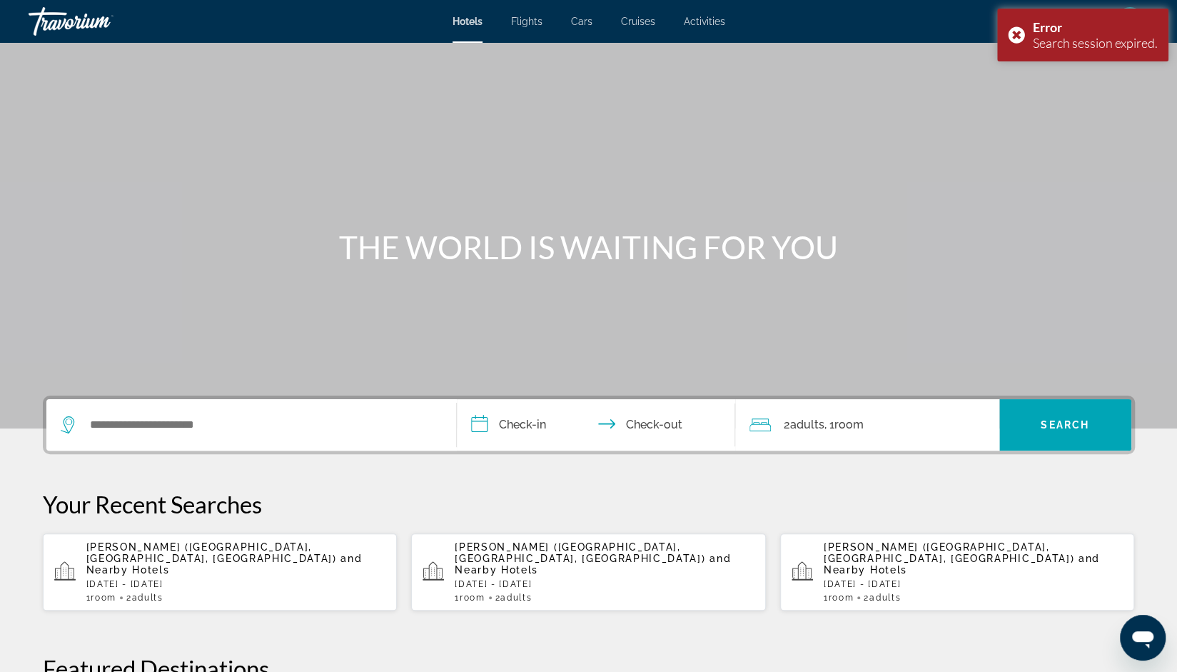
click at [257, 440] on div "Search widget" at bounding box center [251, 424] width 381 height 51
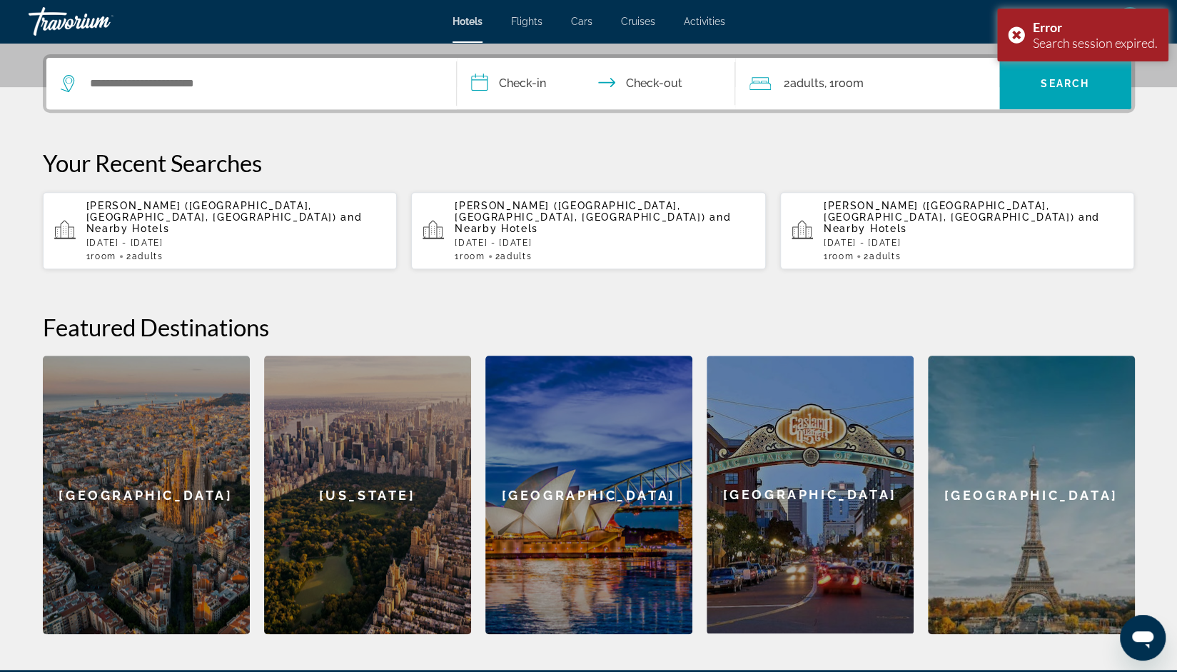
scroll to position [348, 0]
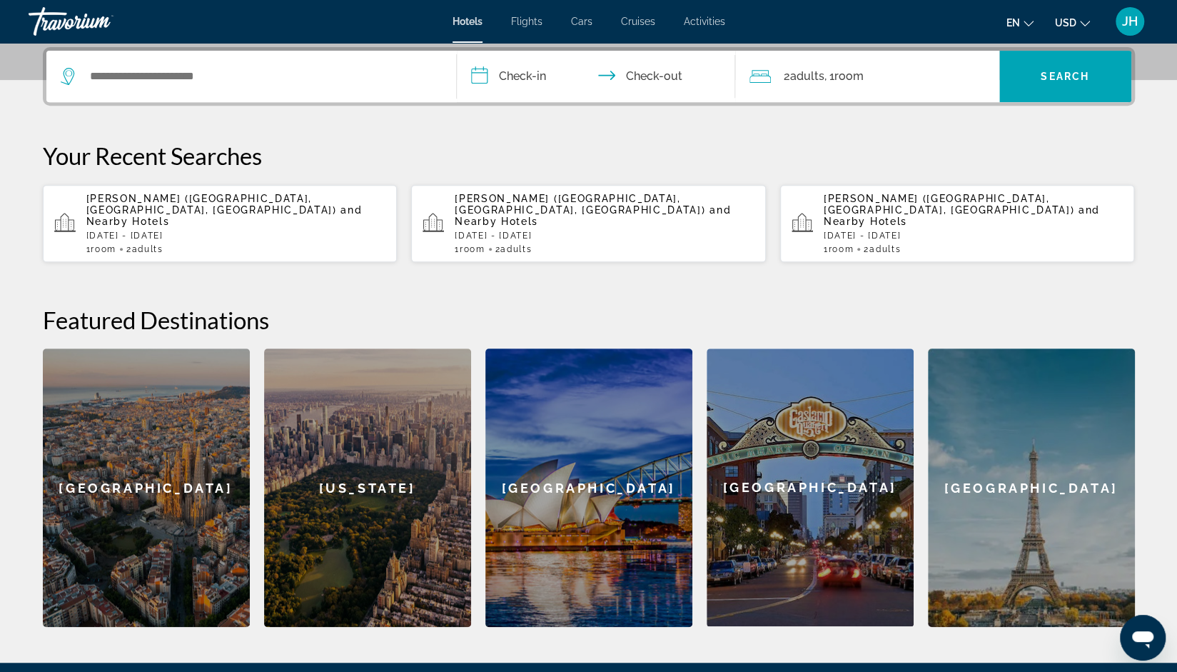
click at [156, 203] on div "[PERSON_NAME] ([GEOGRAPHIC_DATA], [GEOGRAPHIC_DATA], [GEOGRAPHIC_DATA]) and Nea…" at bounding box center [236, 223] width 300 height 61
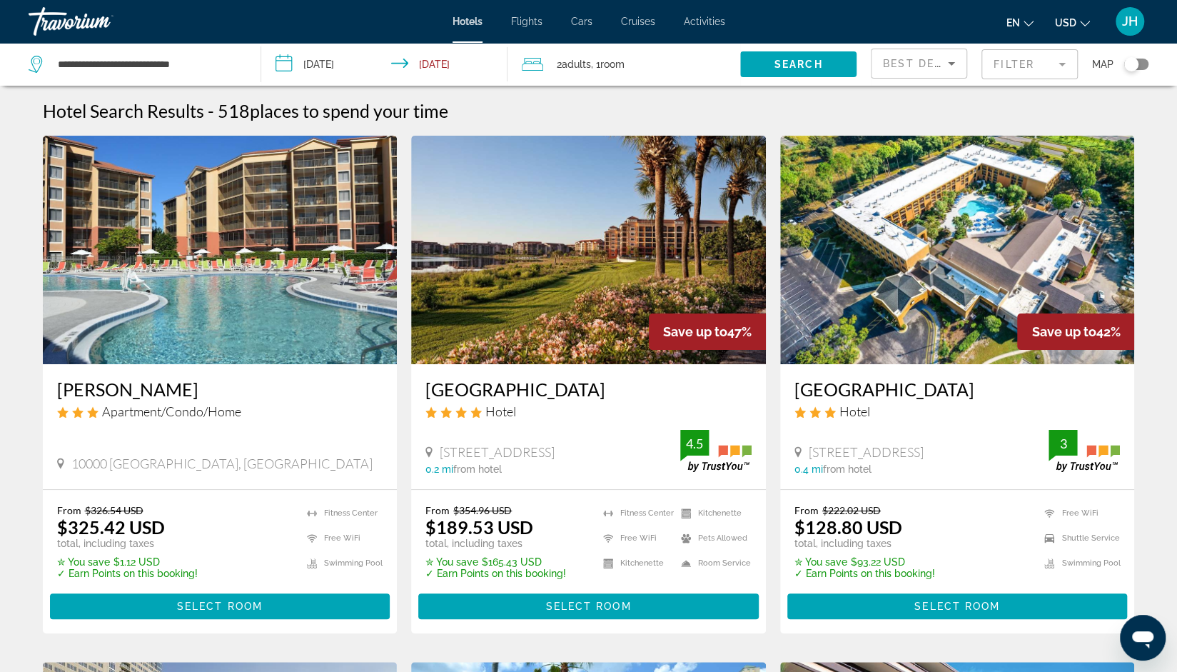
click at [442, 59] on input "**********" at bounding box center [387, 66] width 253 height 47
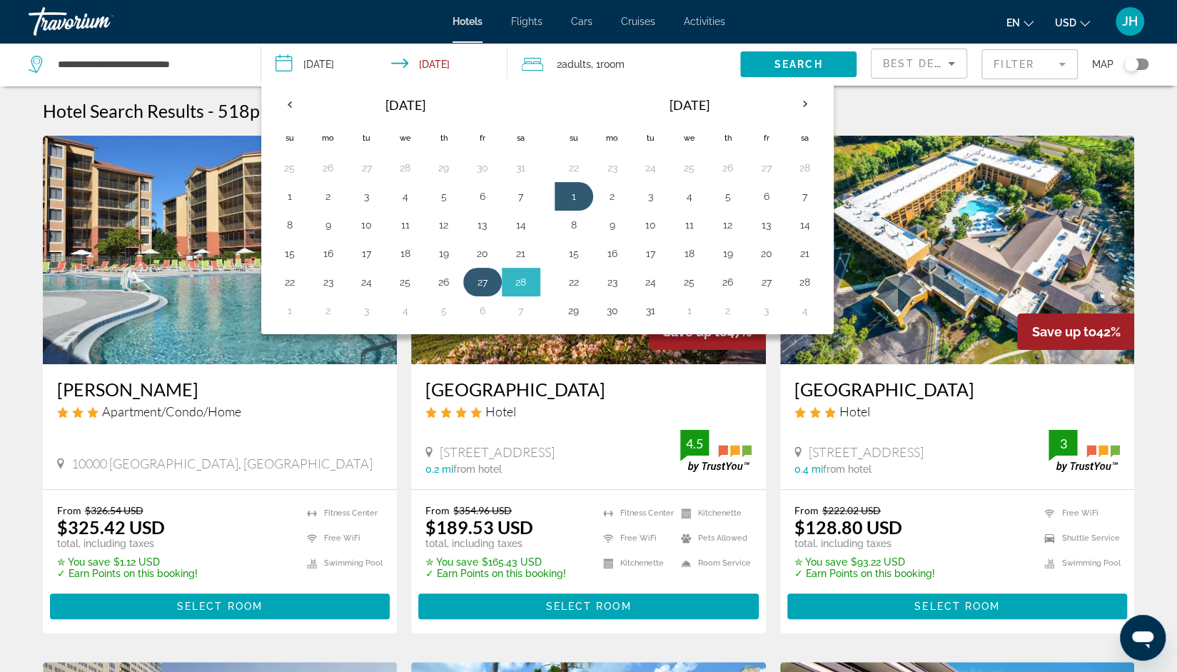
click at [490, 281] on button "27" at bounding box center [482, 282] width 23 height 20
click at [605, 196] on button "2" at bounding box center [612, 196] width 23 height 20
type input "**********"
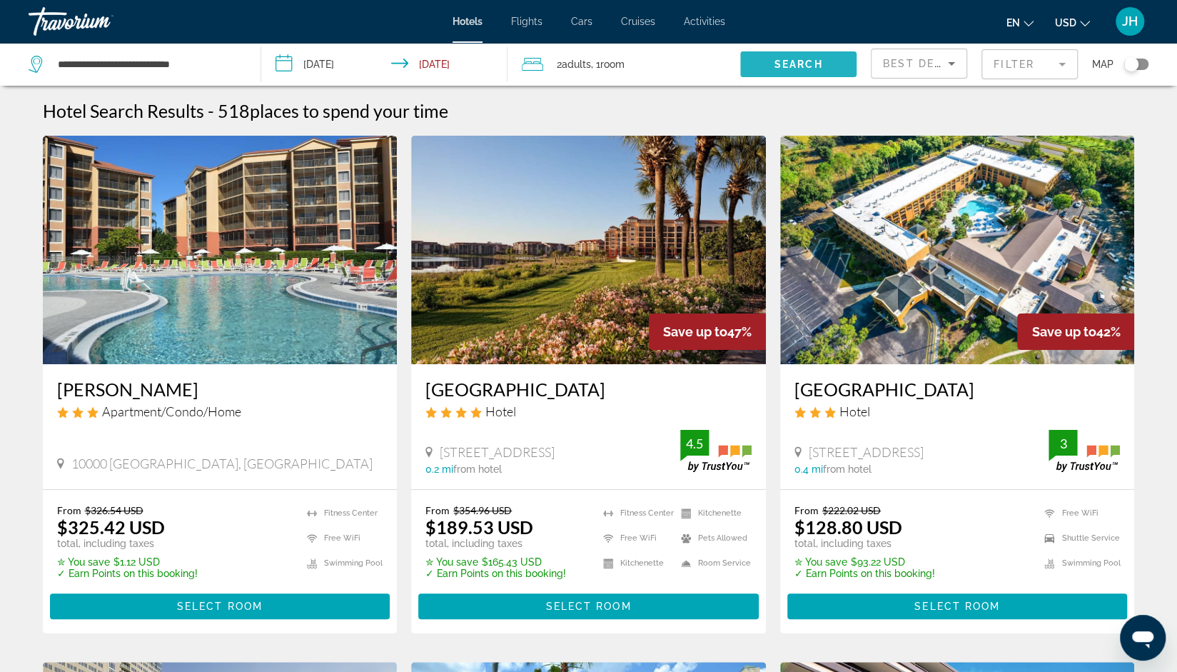
click at [790, 68] on span "Search" at bounding box center [799, 64] width 49 height 11
drag, startPoint x: 790, startPoint y: 68, endPoint x: 852, endPoint y: 72, distance: 63.0
click at [852, 72] on button "Search" at bounding box center [798, 64] width 116 height 26
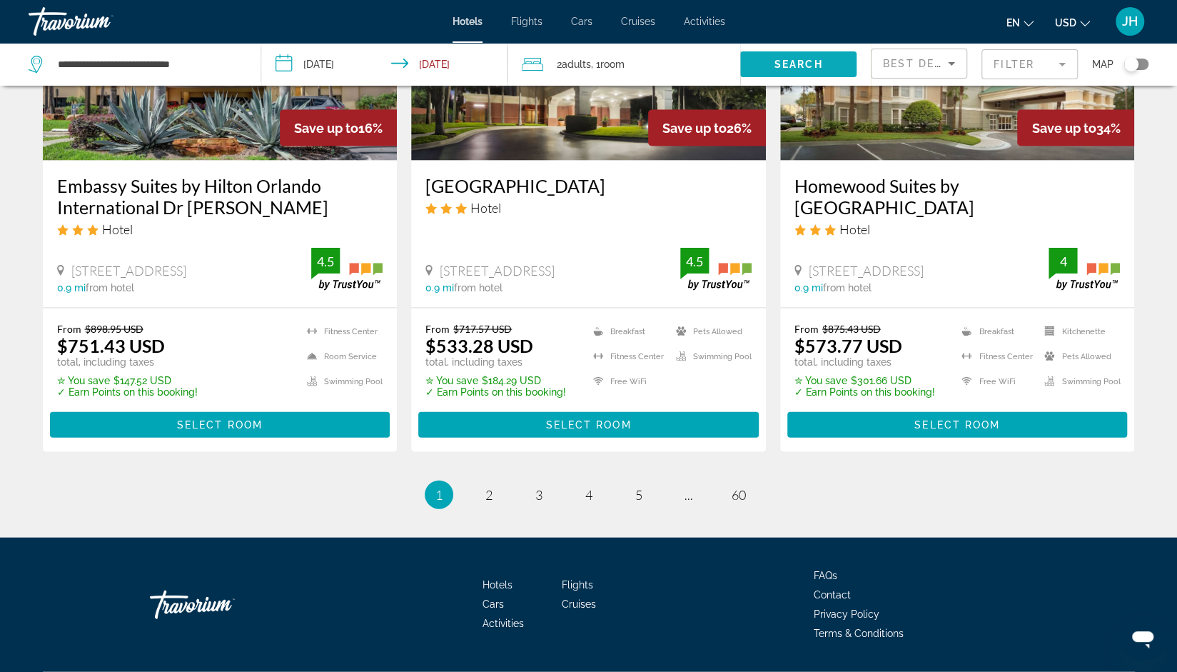
scroll to position [1826, 0]
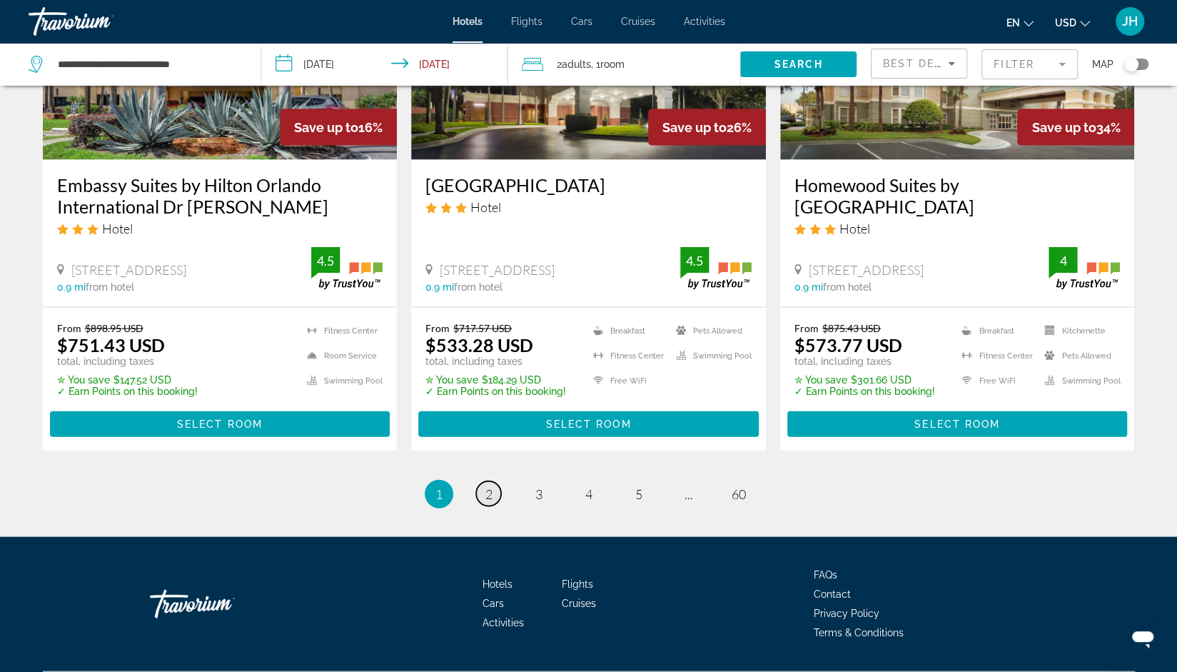
click at [491, 494] on span "2" at bounding box center [488, 494] width 7 height 16
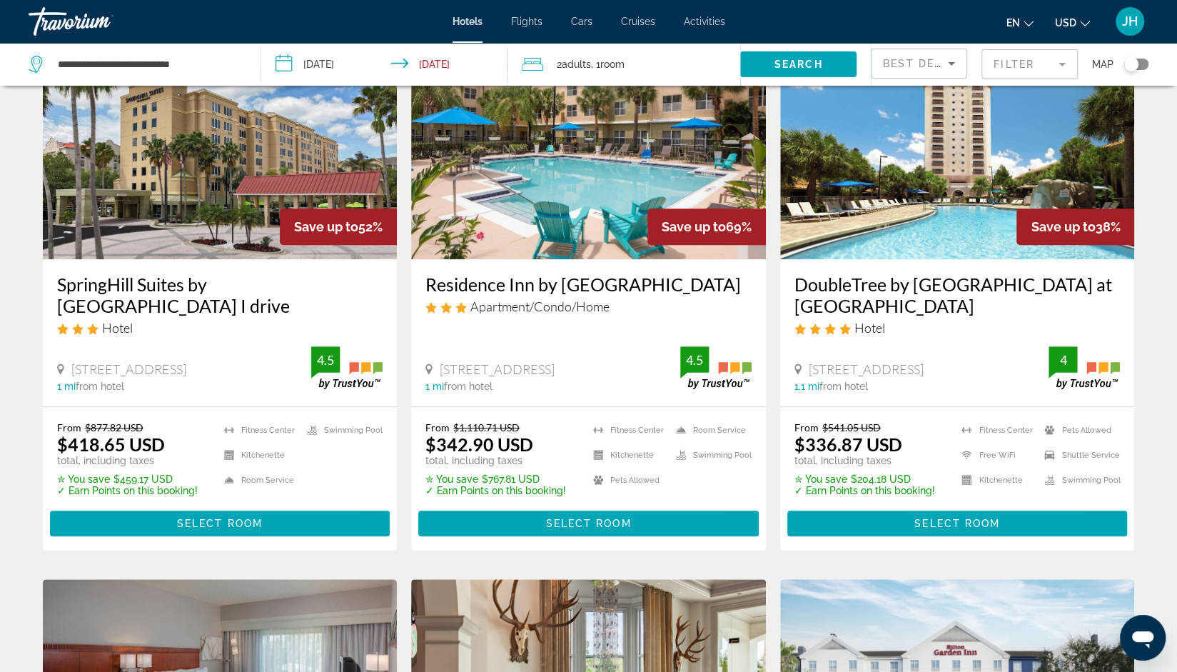
scroll to position [654, 0]
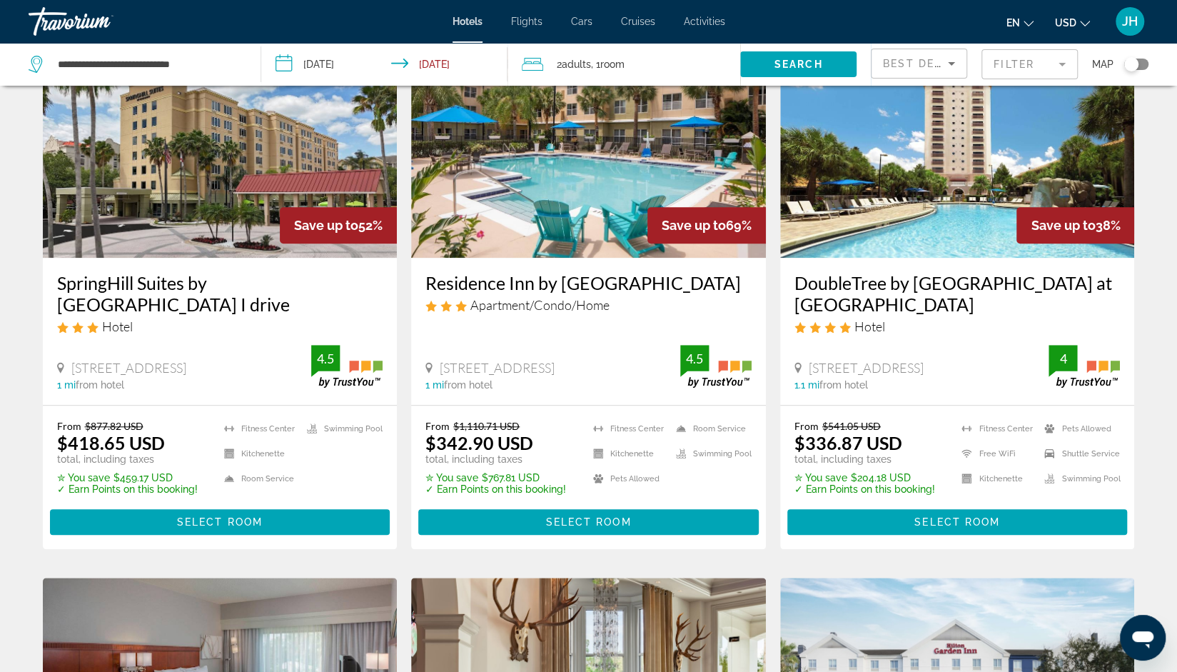
click at [907, 270] on div "DoubleTree by [GEOGRAPHIC_DATA] at [GEOGRAPHIC_DATA] Hotel [STREET_ADDRESS] 1.1…" at bounding box center [957, 331] width 355 height 146
click at [936, 266] on div "DoubleTree by [GEOGRAPHIC_DATA] at [GEOGRAPHIC_DATA] Hotel [STREET_ADDRESS] 1.1…" at bounding box center [957, 331] width 355 height 146
click at [931, 238] on img "Main content" at bounding box center [957, 143] width 355 height 228
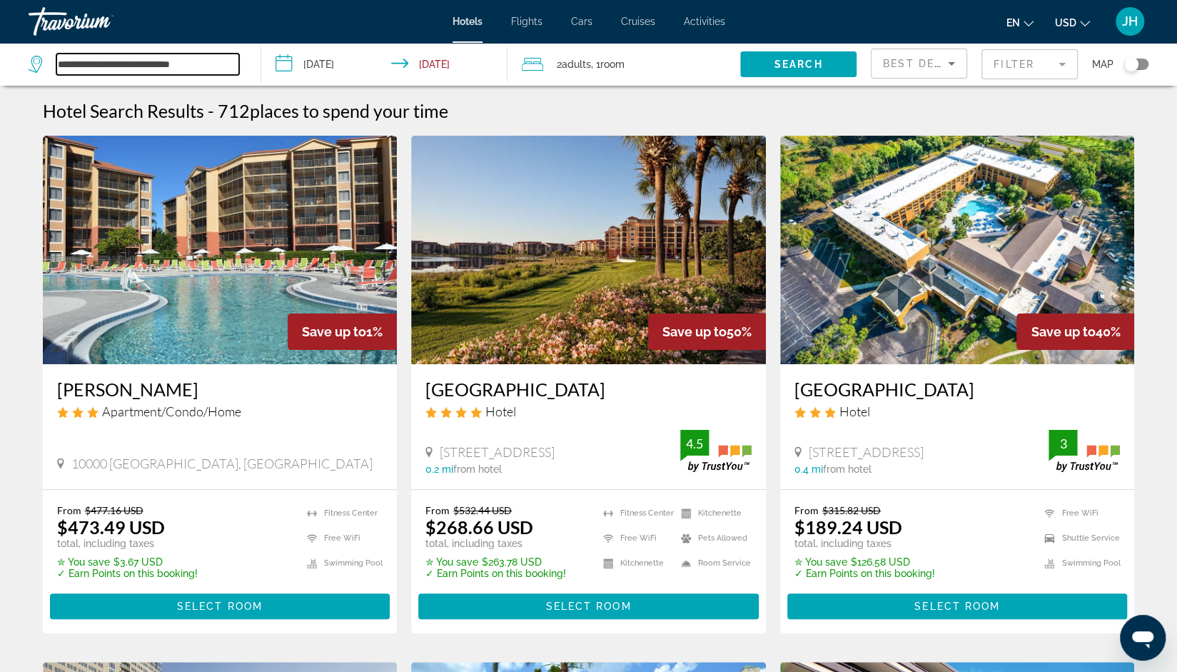
click at [213, 68] on input "**********" at bounding box center [147, 64] width 183 height 21
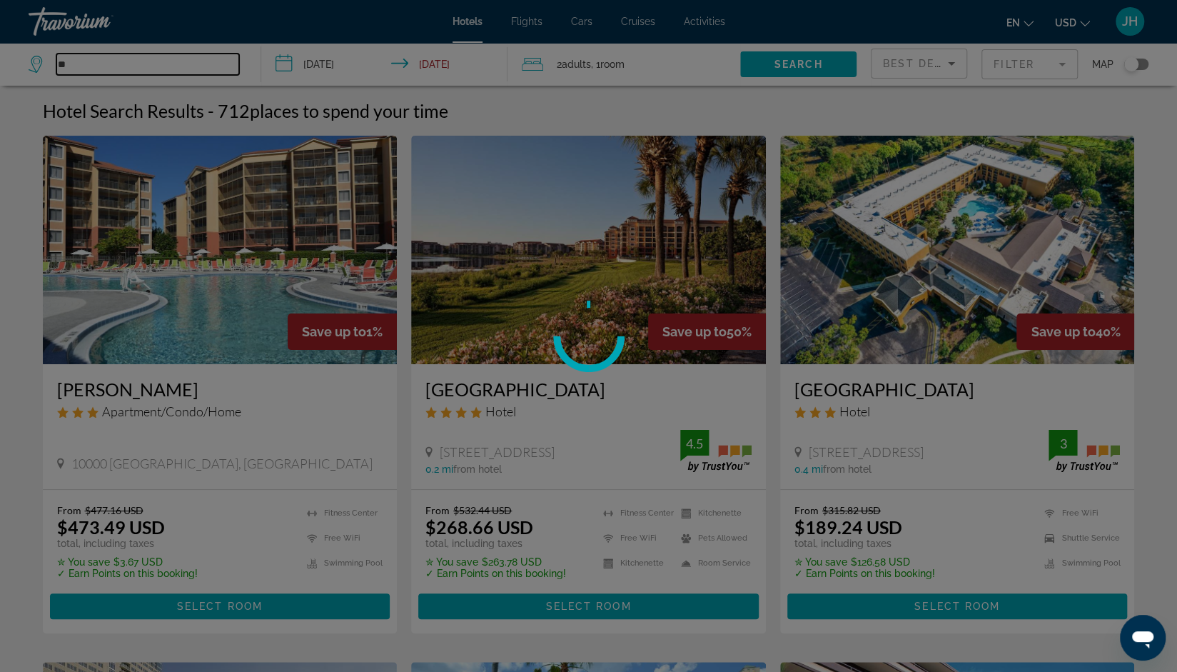
type input "*"
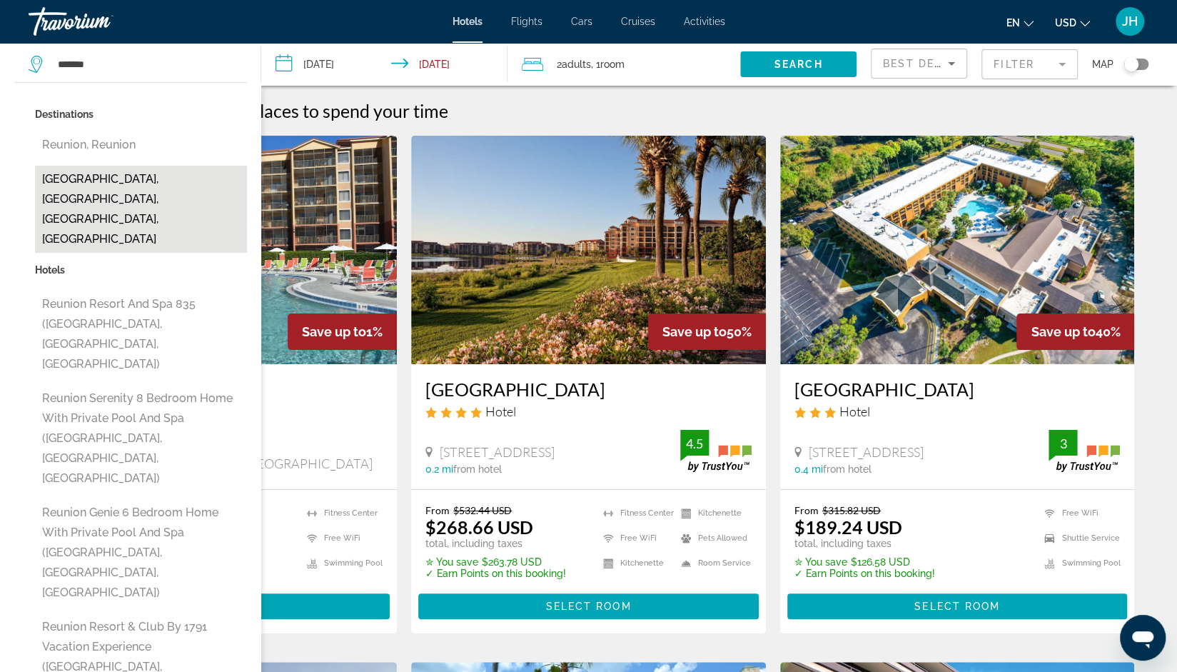
click at [114, 183] on button "[GEOGRAPHIC_DATA], [GEOGRAPHIC_DATA], [GEOGRAPHIC_DATA], [GEOGRAPHIC_DATA]" at bounding box center [141, 209] width 212 height 87
type input "**********"
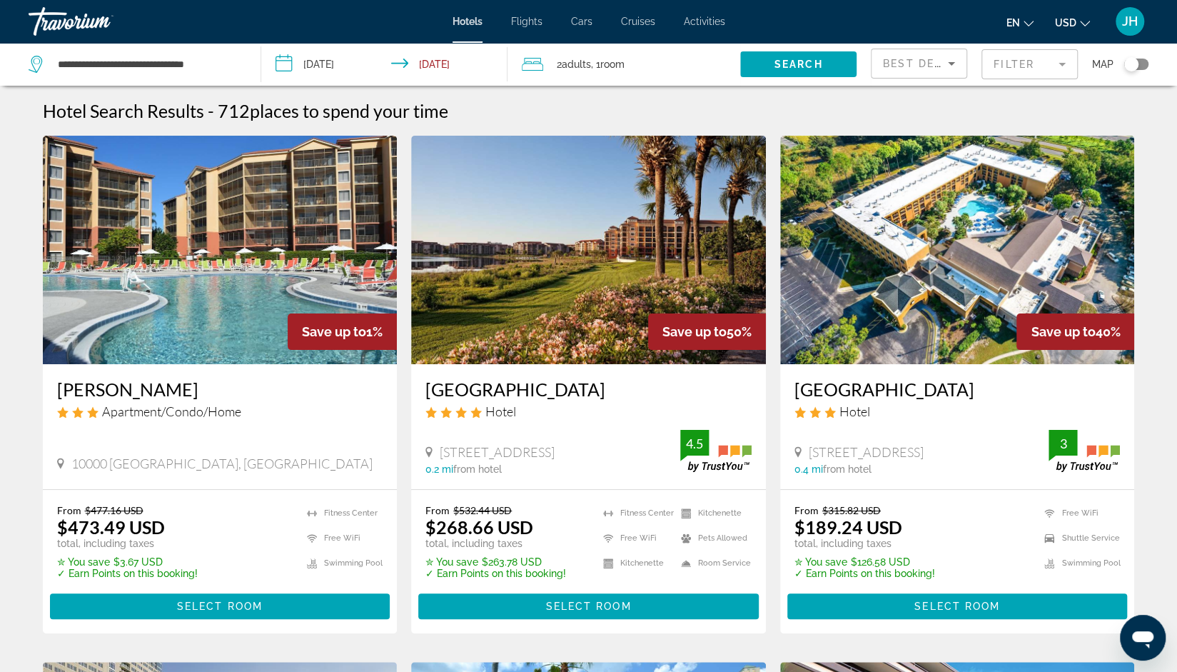
click at [343, 69] on input "**********" at bounding box center [387, 66] width 253 height 47
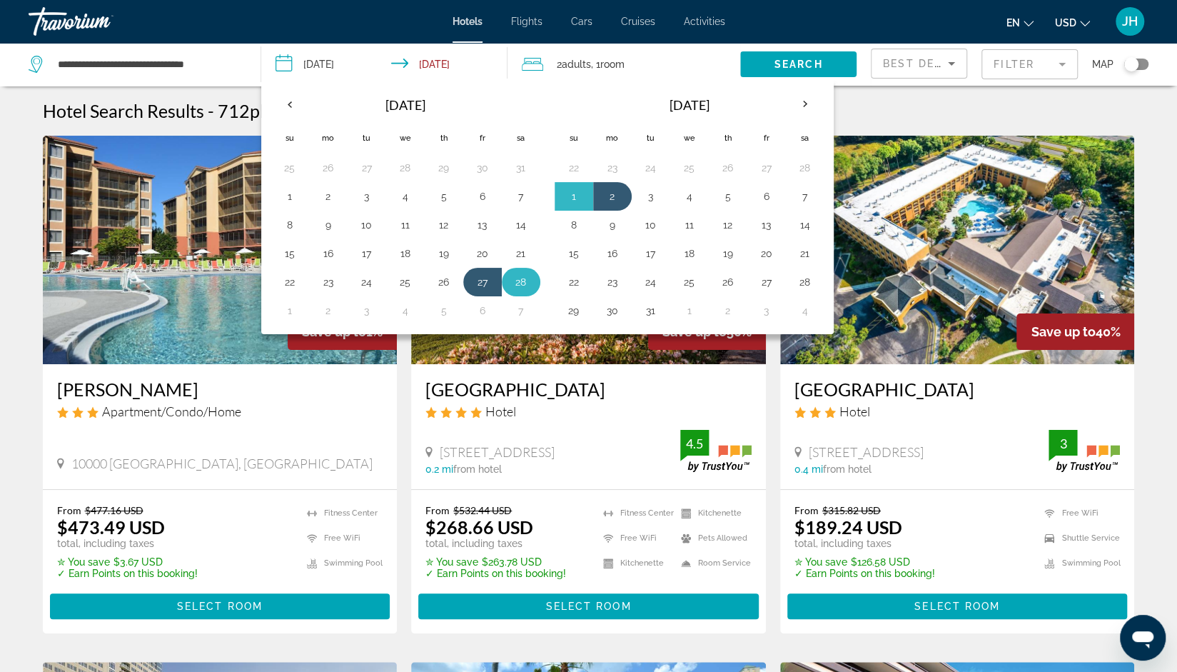
click at [525, 276] on button "28" at bounding box center [521, 282] width 23 height 20
click at [611, 197] on button "2" at bounding box center [612, 196] width 23 height 20
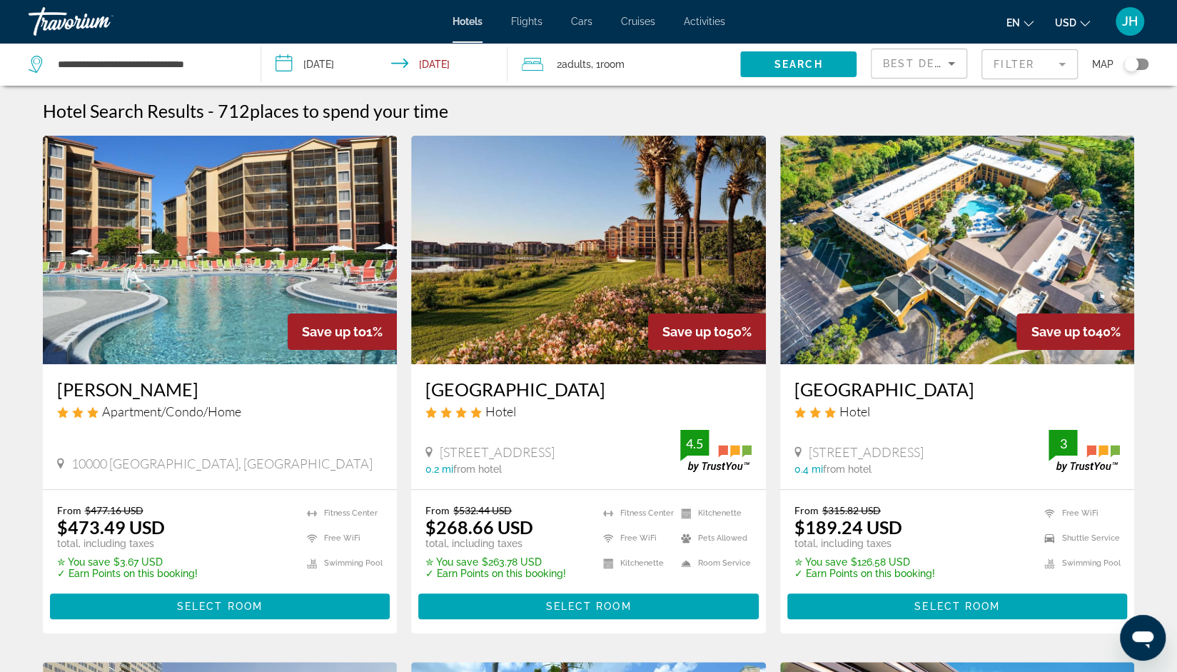
click at [465, 63] on input "**********" at bounding box center [387, 66] width 253 height 47
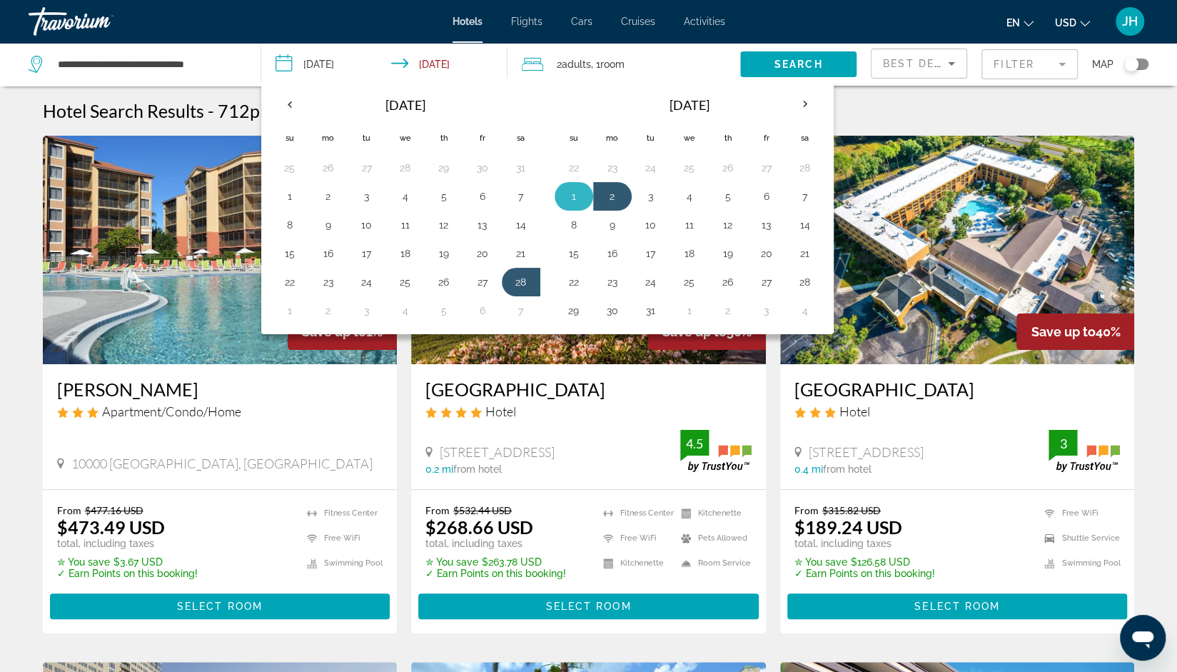
click at [565, 199] on button "1" at bounding box center [574, 196] width 23 height 20
click at [520, 275] on button "28" at bounding box center [521, 282] width 23 height 20
type input "**********"
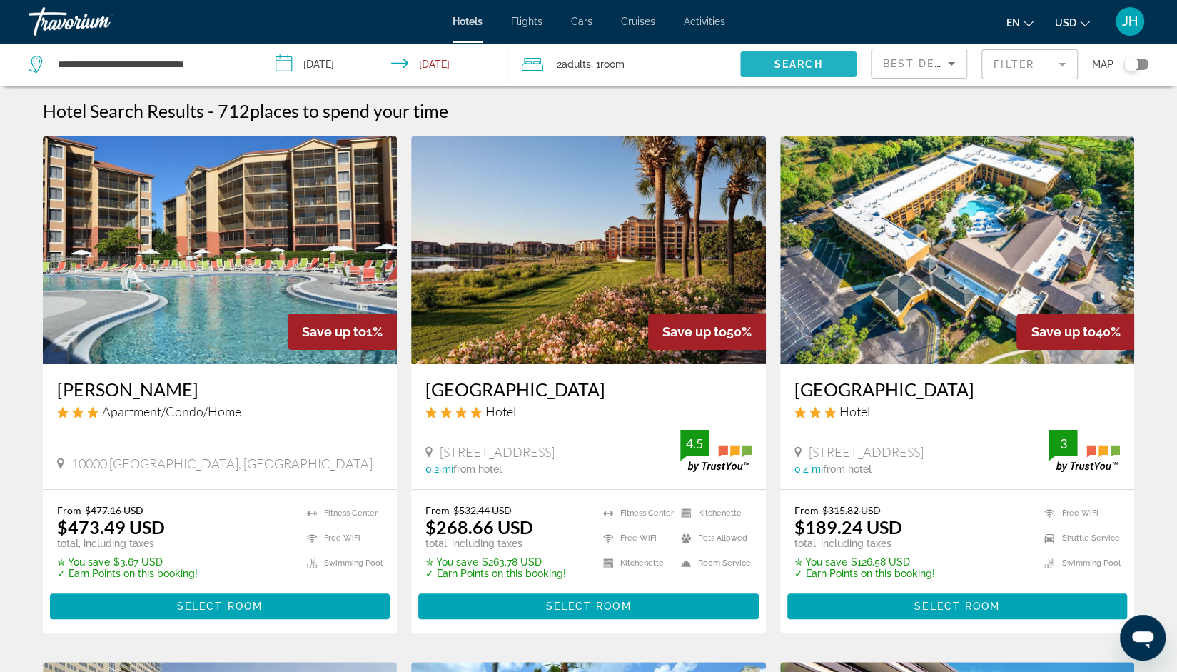
click at [800, 67] on span "Search" at bounding box center [799, 64] width 49 height 11
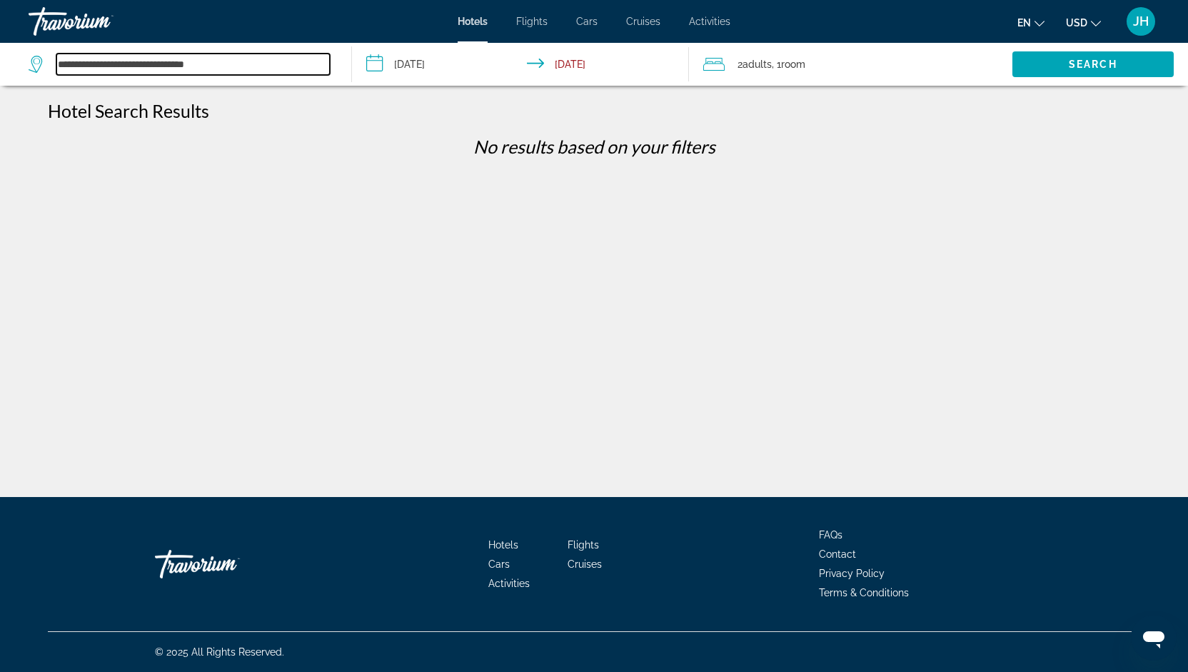
click at [146, 66] on input "**********" at bounding box center [192, 64] width 273 height 21
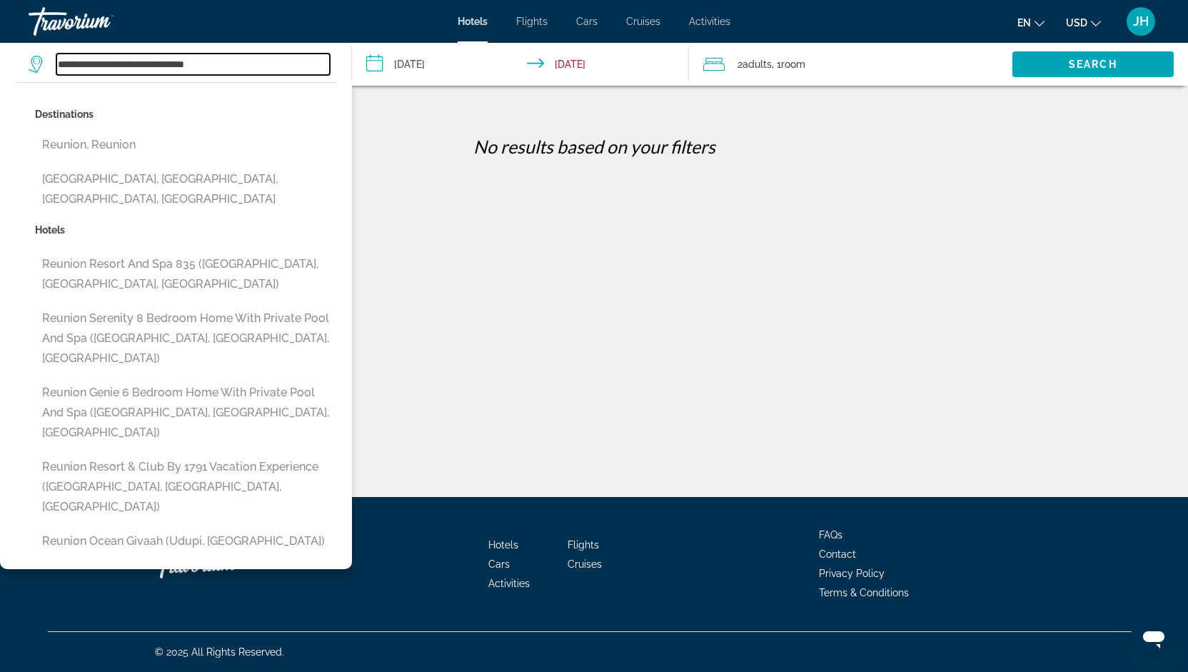
click at [146, 66] on input "**********" at bounding box center [192, 64] width 273 height 21
click at [206, 426] on div "Hotels [GEOGRAPHIC_DATA] and Spa 835 ([GEOGRAPHIC_DATA], [GEOGRAPHIC_DATA], [GE…" at bounding box center [186, 391] width 303 height 342
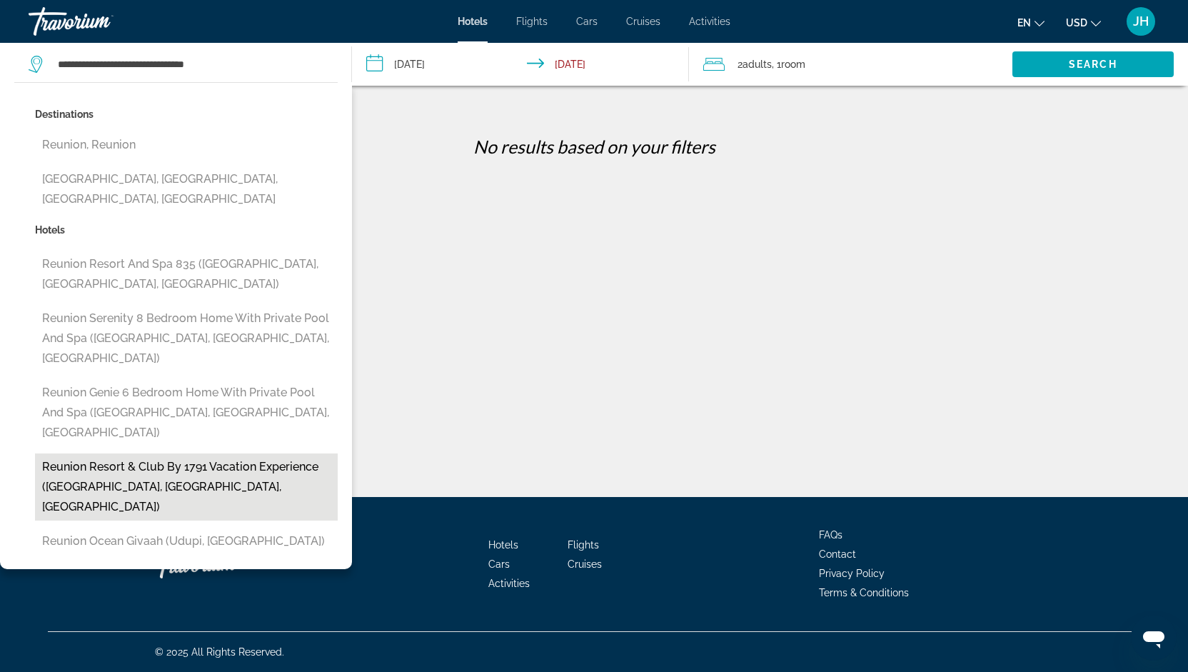
click at [91, 453] on button "Reunion Resort & Club by 1791 Vacation Experience ([GEOGRAPHIC_DATA], [GEOGRAPH…" at bounding box center [186, 486] width 303 height 67
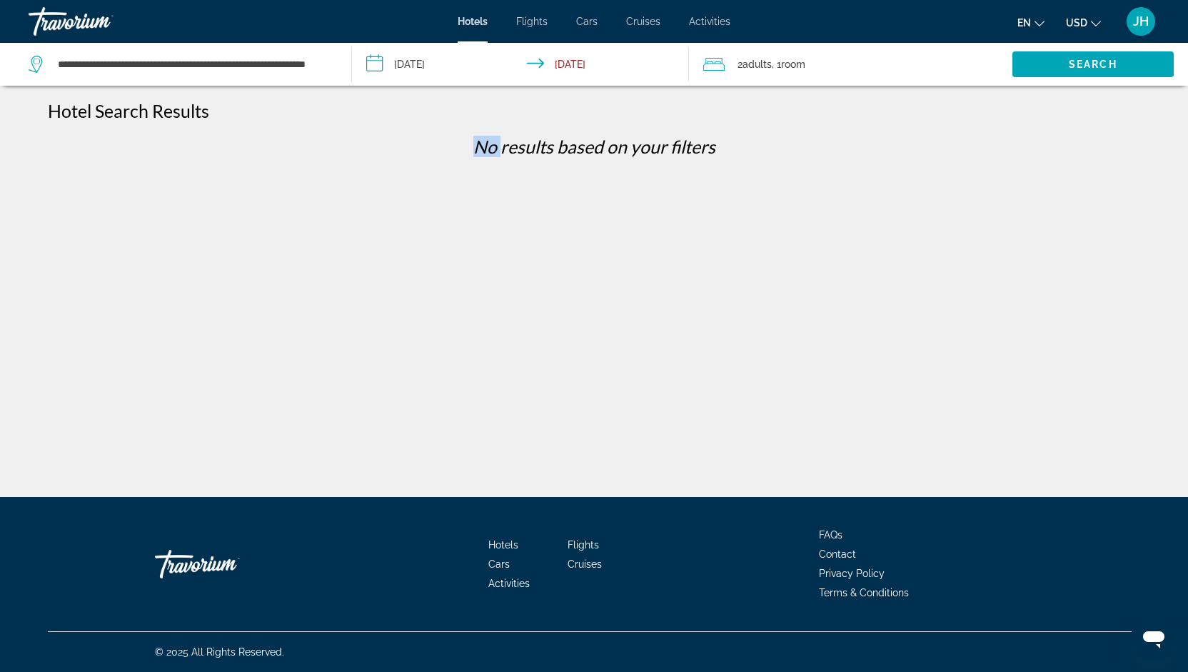
click at [91, 379] on div "**********" at bounding box center [594, 348] width 1188 height 497
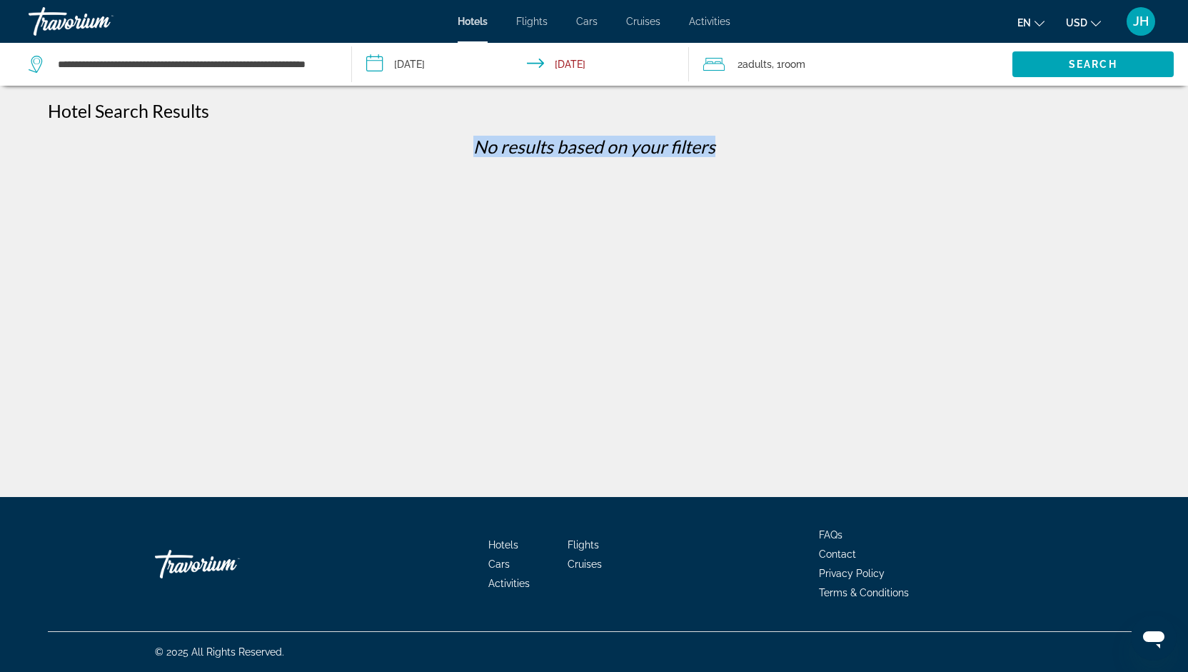
click at [91, 379] on div "**********" at bounding box center [594, 348] width 1188 height 497
drag, startPoint x: 91, startPoint y: 379, endPoint x: 38, endPoint y: 345, distance: 63.0
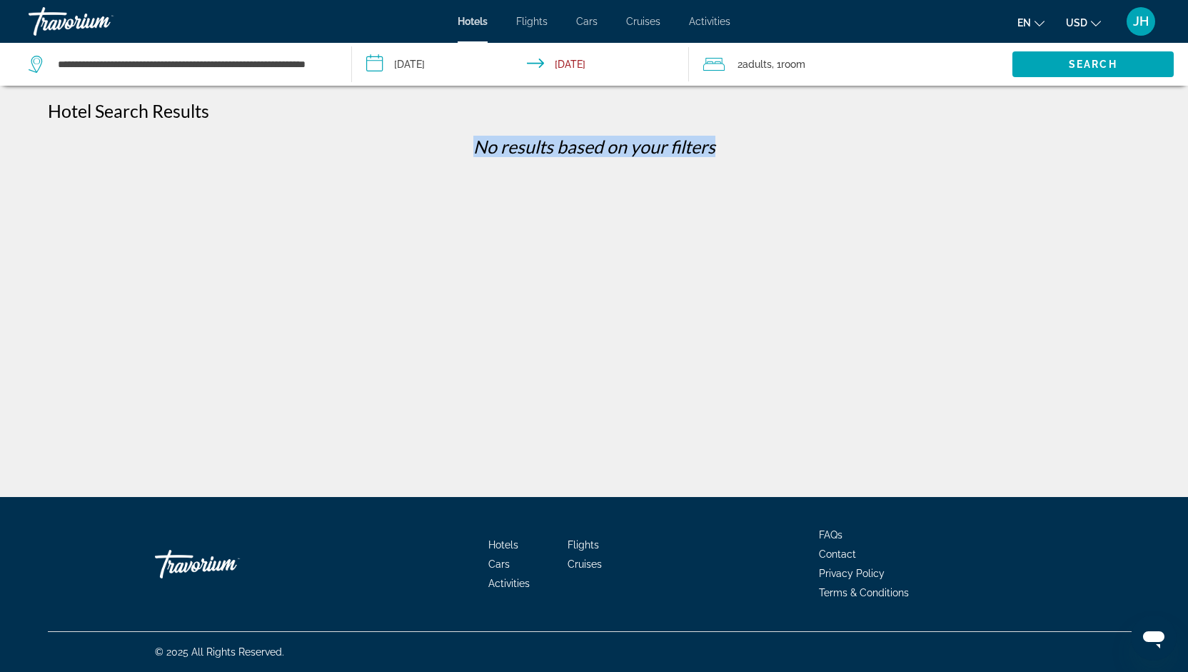
click at [38, 345] on div "**********" at bounding box center [594, 348] width 1188 height 497
click at [35, 64] on icon "Search widget" at bounding box center [37, 64] width 17 height 17
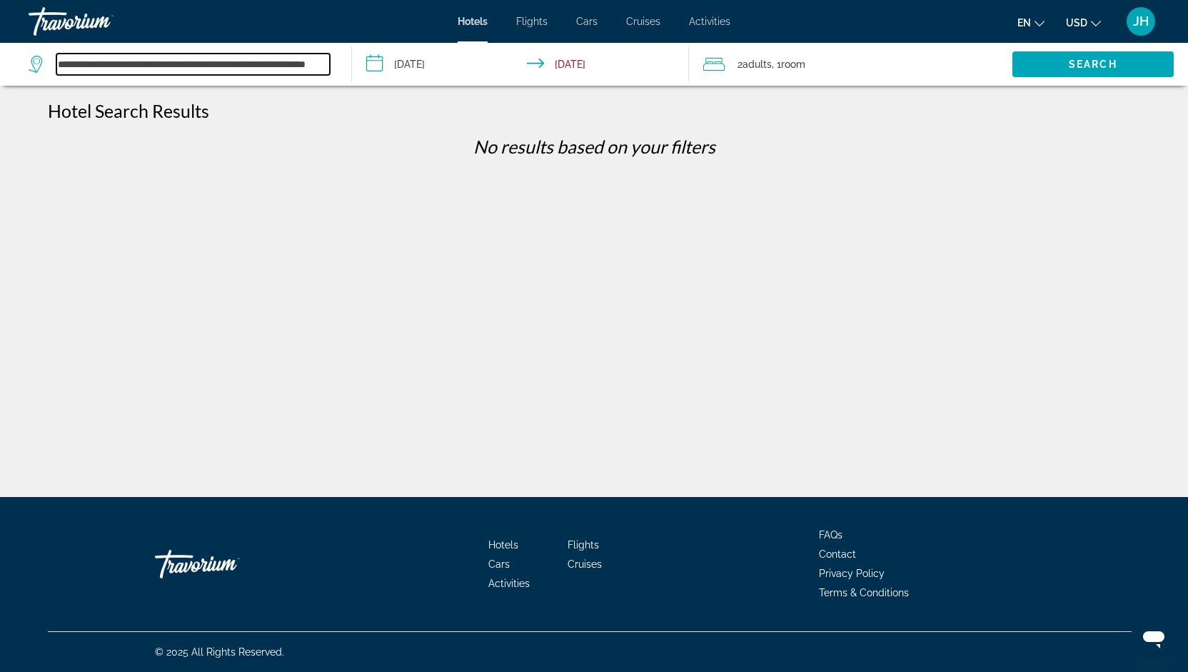
click at [71, 66] on input "**********" at bounding box center [192, 64] width 273 height 21
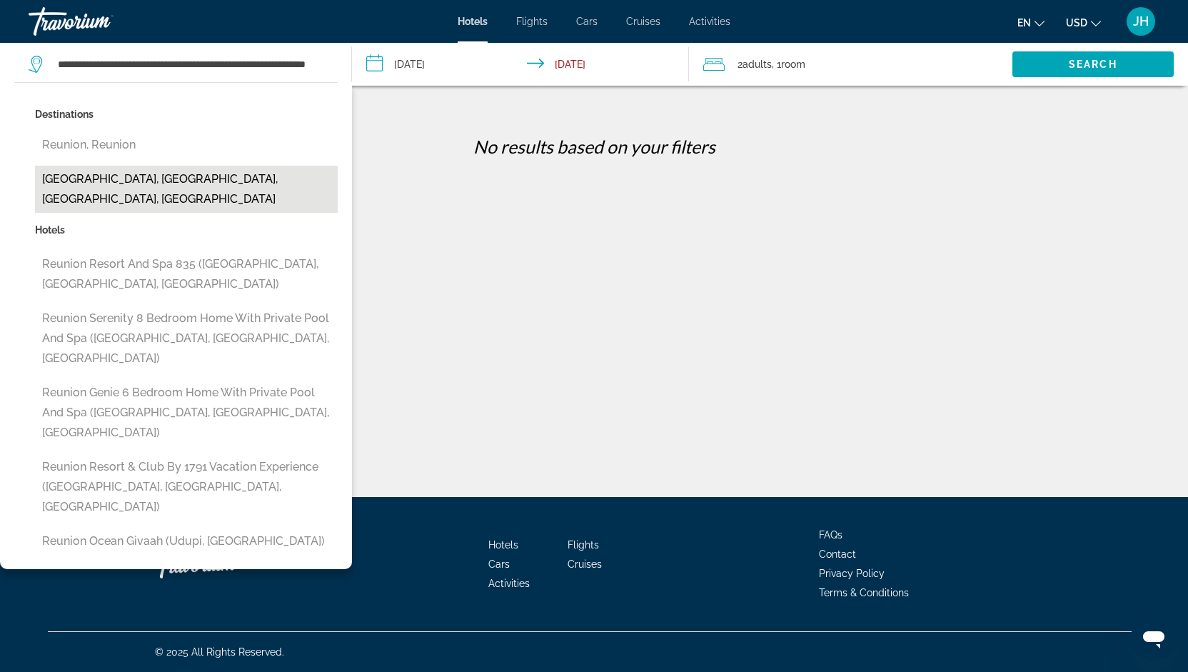
click at [74, 179] on button "[GEOGRAPHIC_DATA], [GEOGRAPHIC_DATA], [GEOGRAPHIC_DATA], [GEOGRAPHIC_DATA]" at bounding box center [186, 189] width 303 height 47
type input "**********"
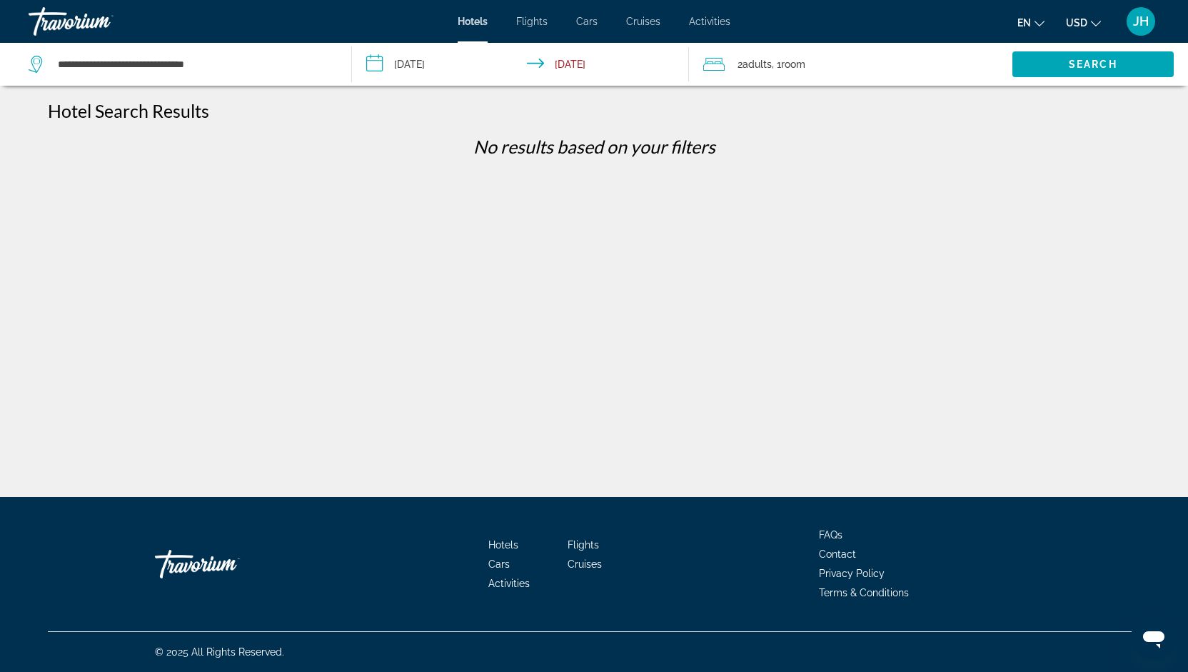
click at [74, 179] on div "**********" at bounding box center [594, 348] width 1188 height 497
click at [534, 21] on span "Flights" at bounding box center [531, 21] width 31 height 11
click at [0, 0] on div at bounding box center [0, 0] width 0 height 0
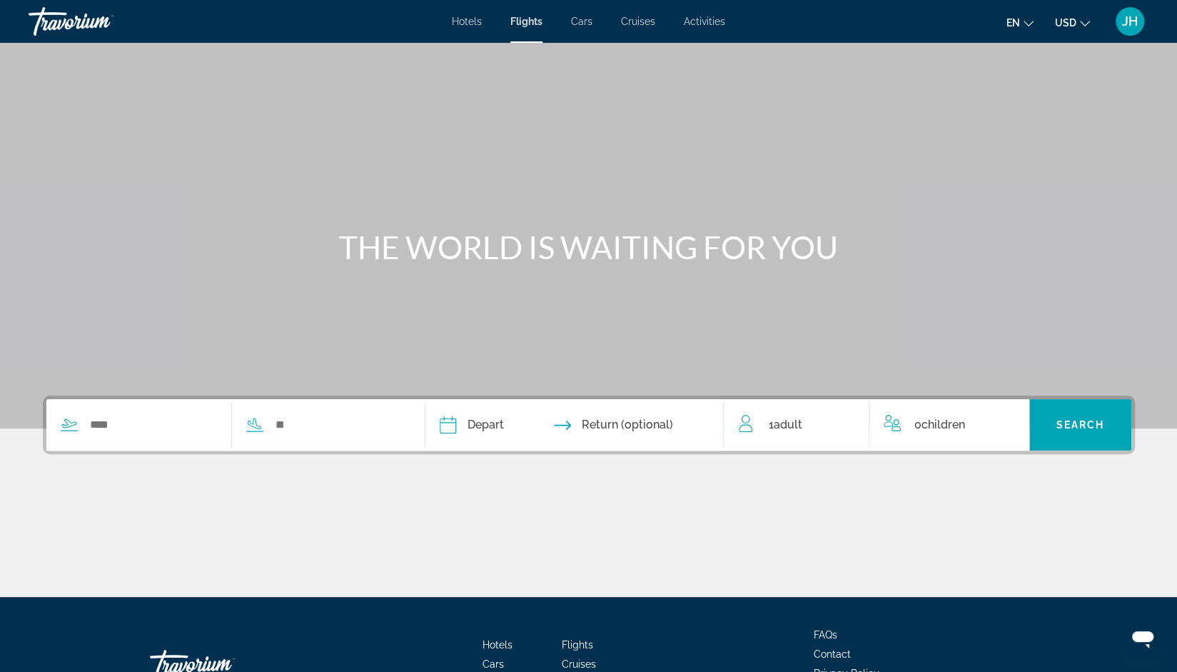
click at [470, 21] on span "Hotels" at bounding box center [467, 21] width 30 height 11
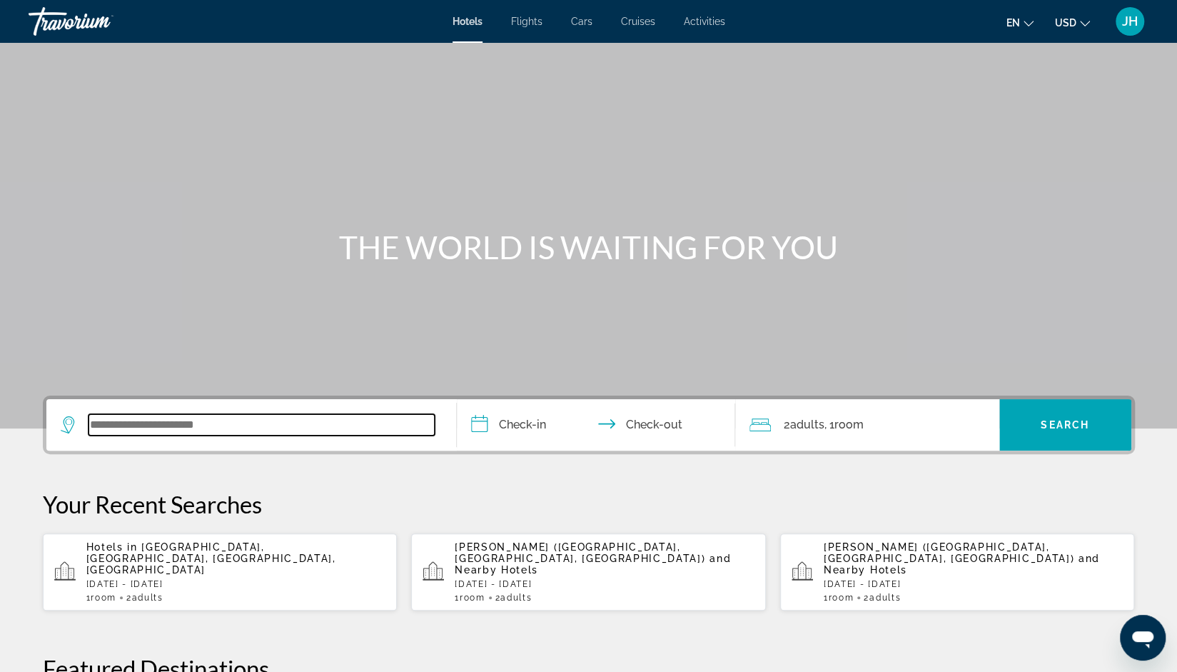
click at [202, 431] on input "Search widget" at bounding box center [262, 424] width 346 height 21
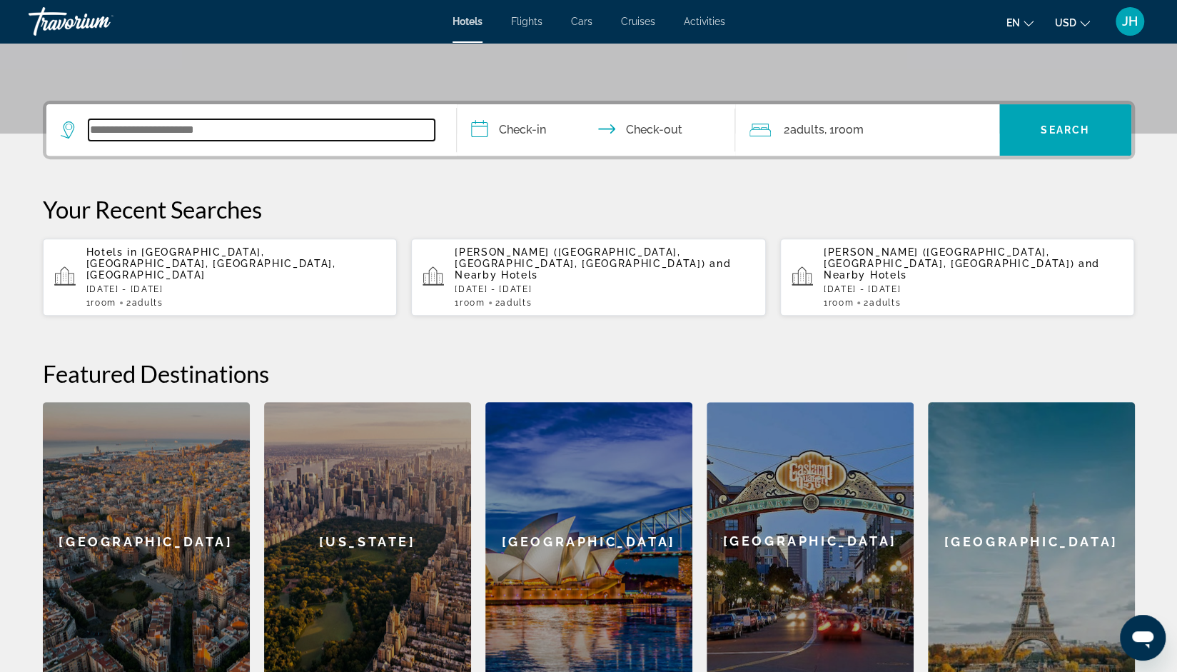
scroll to position [348, 0]
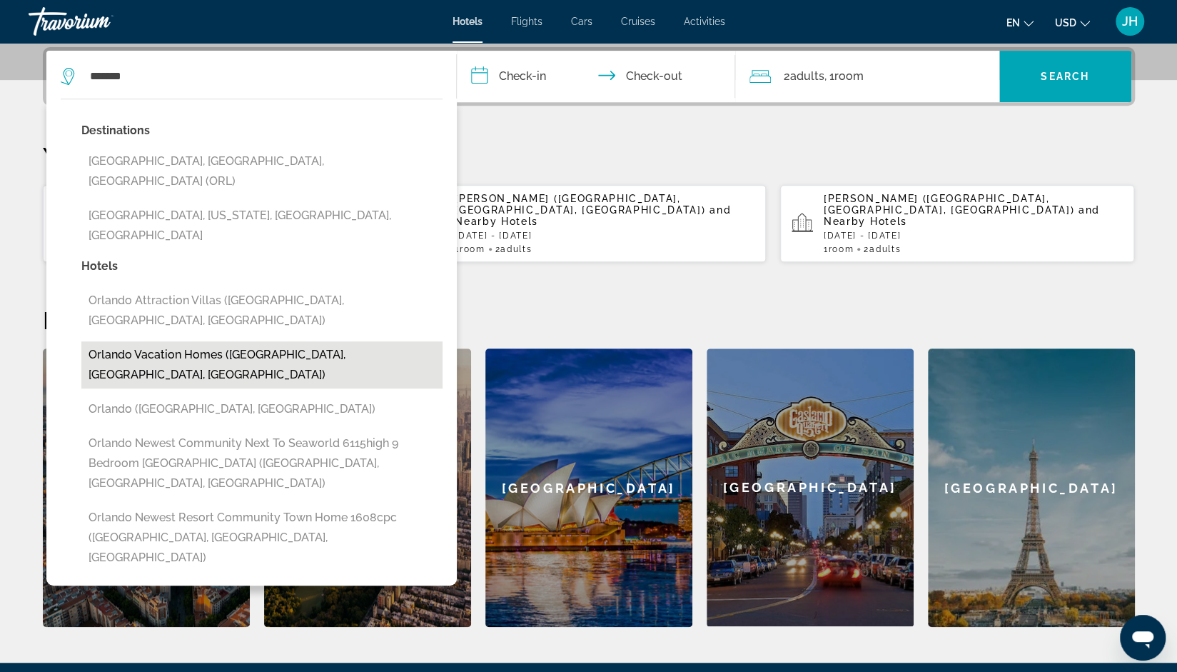
click at [148, 341] on button "Orlando Vacation Homes ([GEOGRAPHIC_DATA], [GEOGRAPHIC_DATA], [GEOGRAPHIC_DATA])" at bounding box center [261, 364] width 361 height 47
type input "**********"
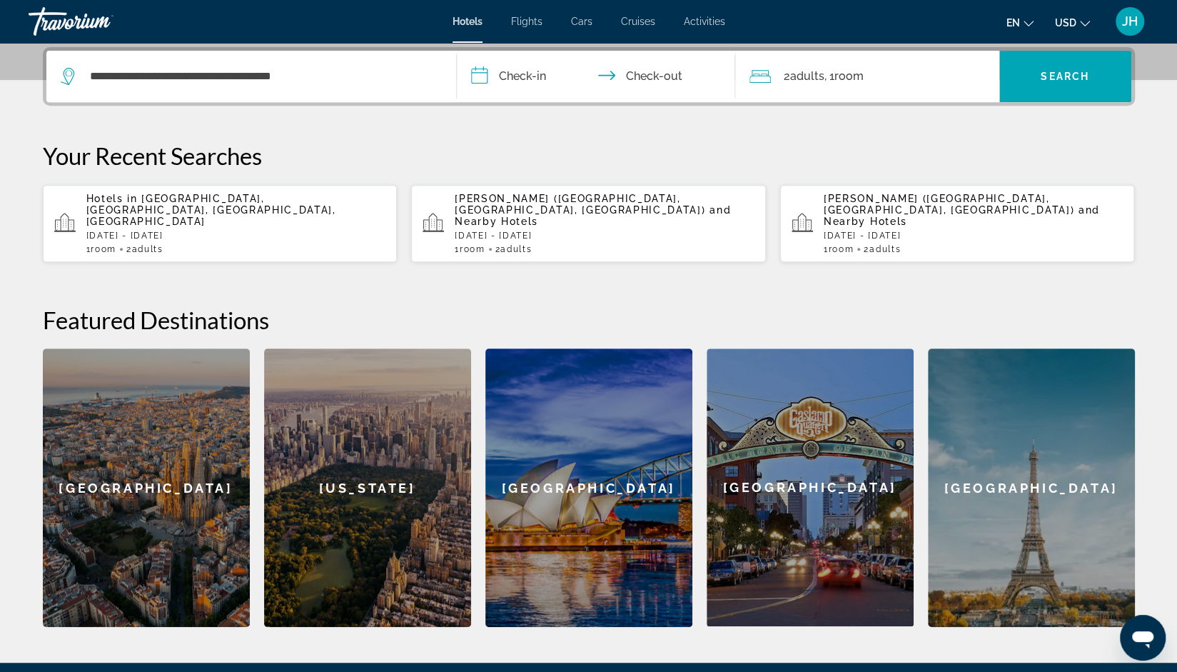
click at [483, 231] on p "[DATE] - [DATE]" at bounding box center [605, 236] width 300 height 10
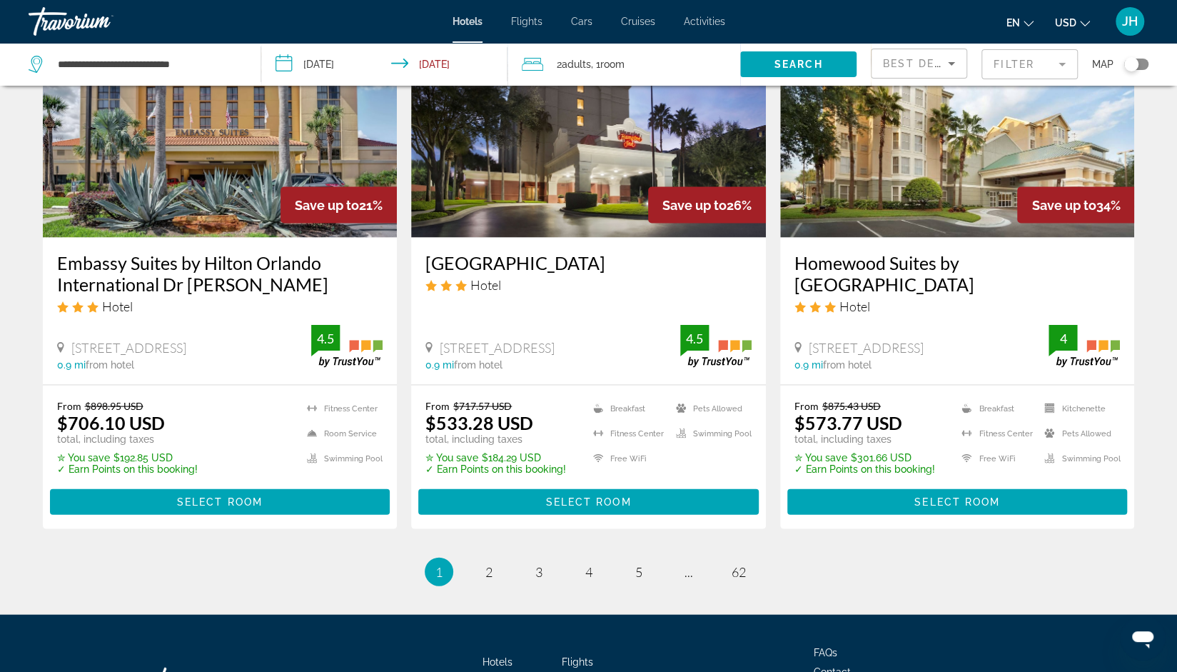
scroll to position [1748, 0]
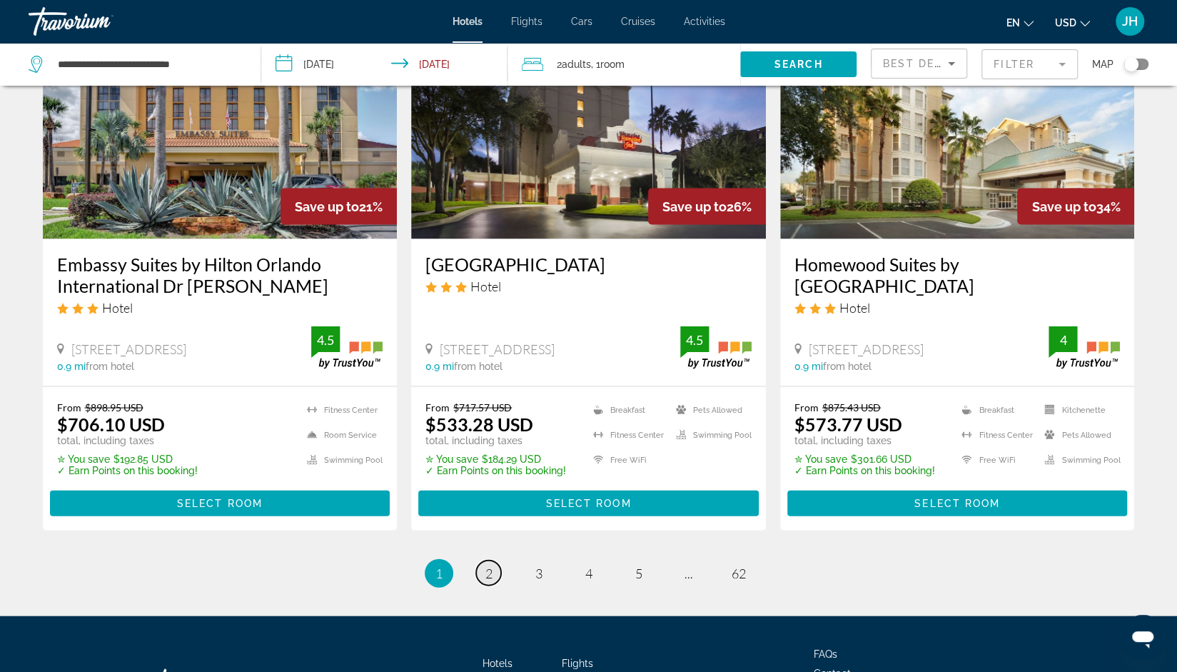
click at [491, 572] on span "2" at bounding box center [488, 573] width 7 height 16
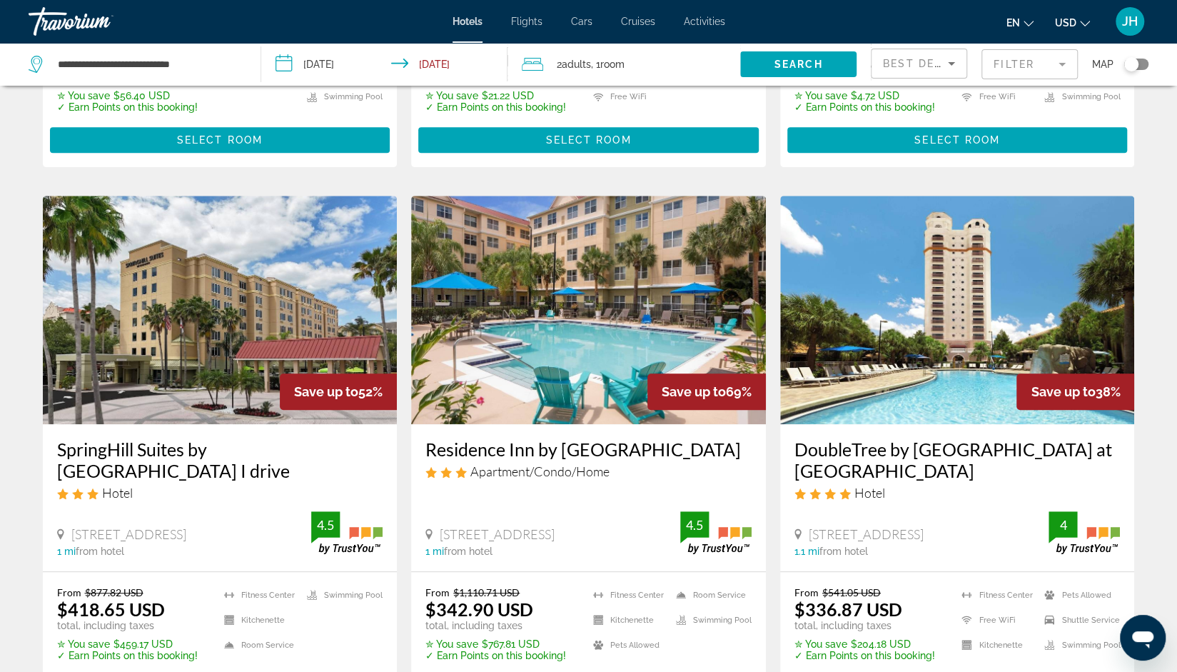
scroll to position [504, 0]
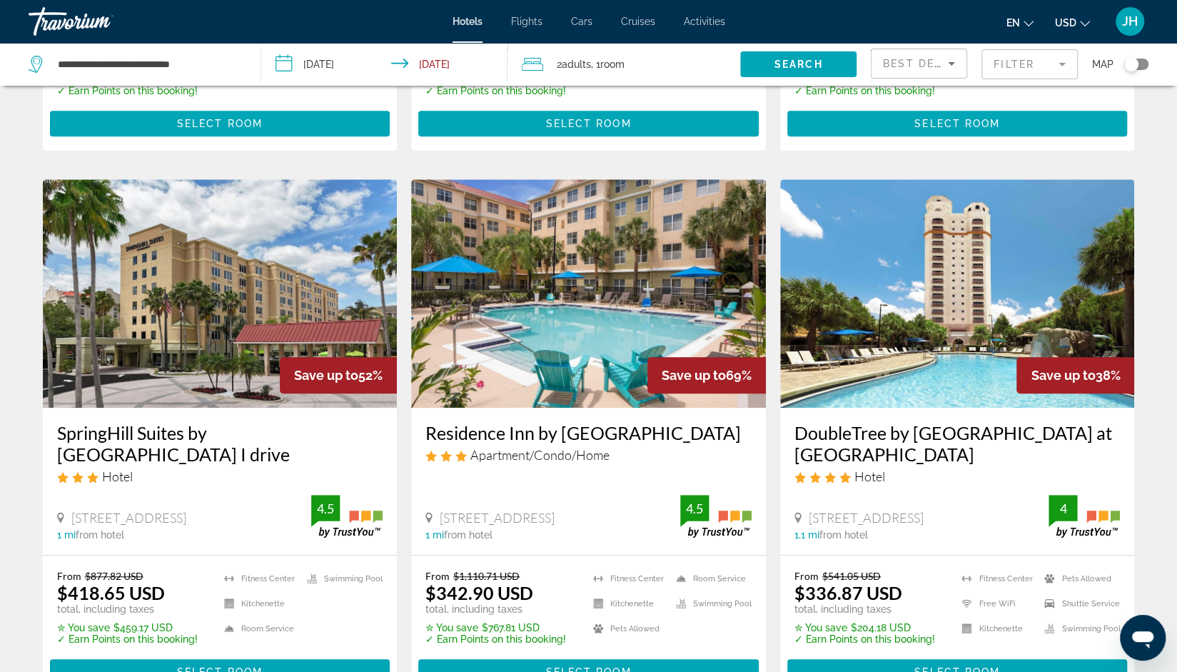
click at [1014, 61] on mat-form-field "Filter" at bounding box center [1030, 64] width 96 height 30
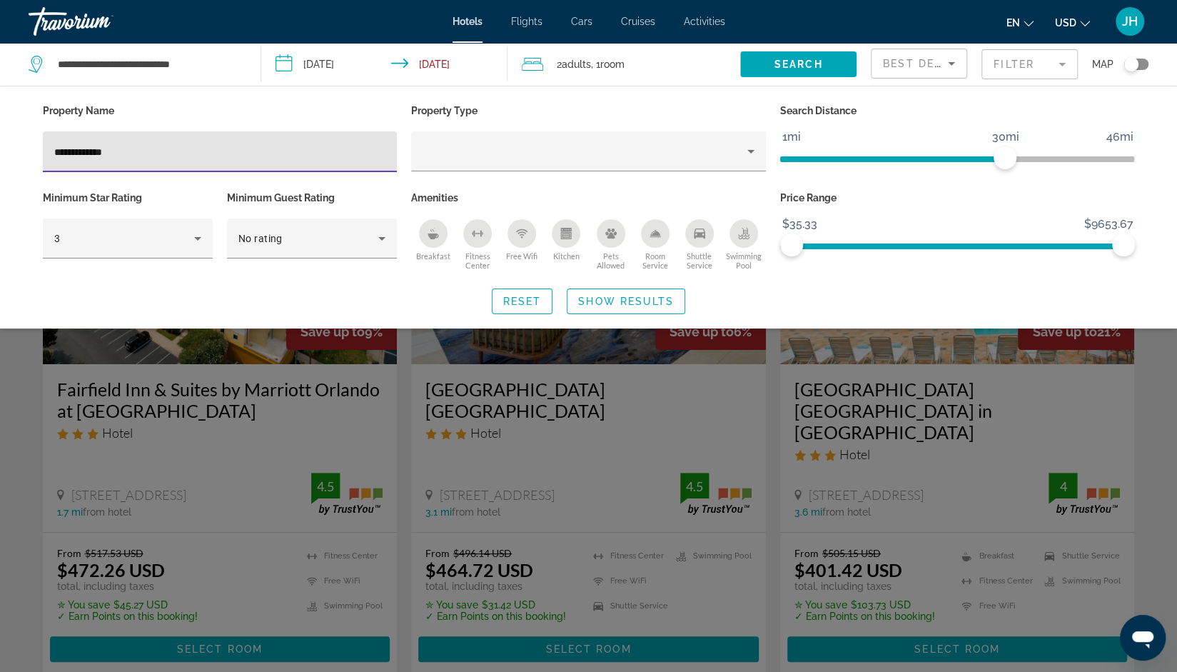
type input "**********"
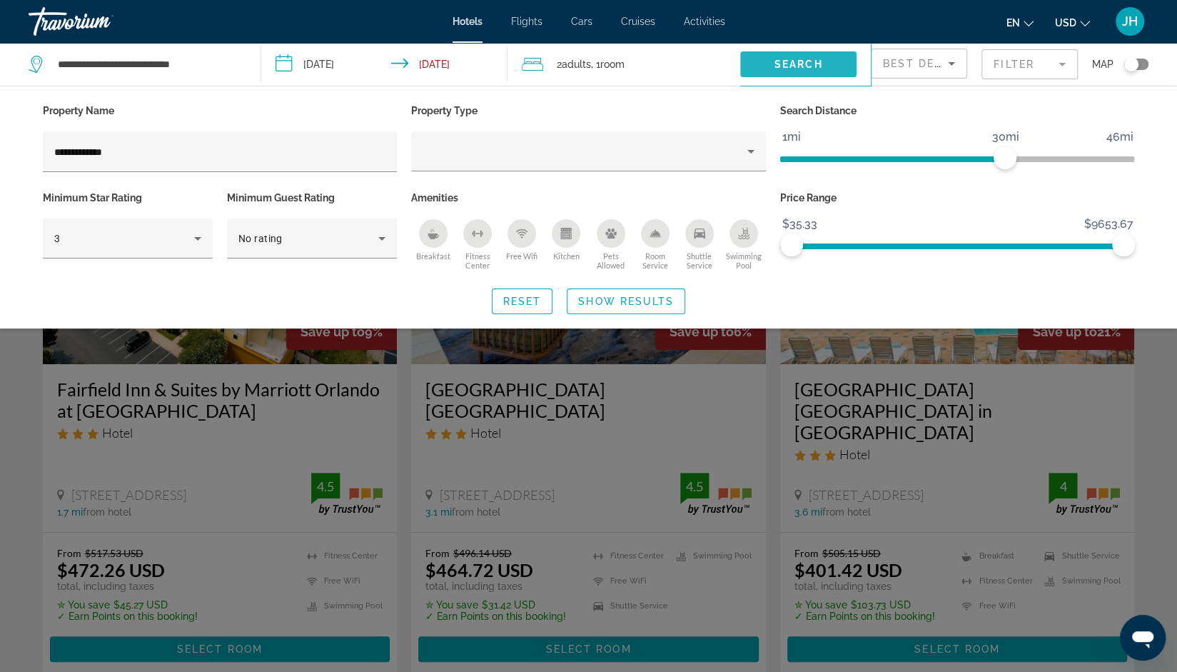
click at [815, 64] on span "Search" at bounding box center [799, 64] width 49 height 11
click at [615, 457] on div "Search widget" at bounding box center [588, 443] width 1177 height 458
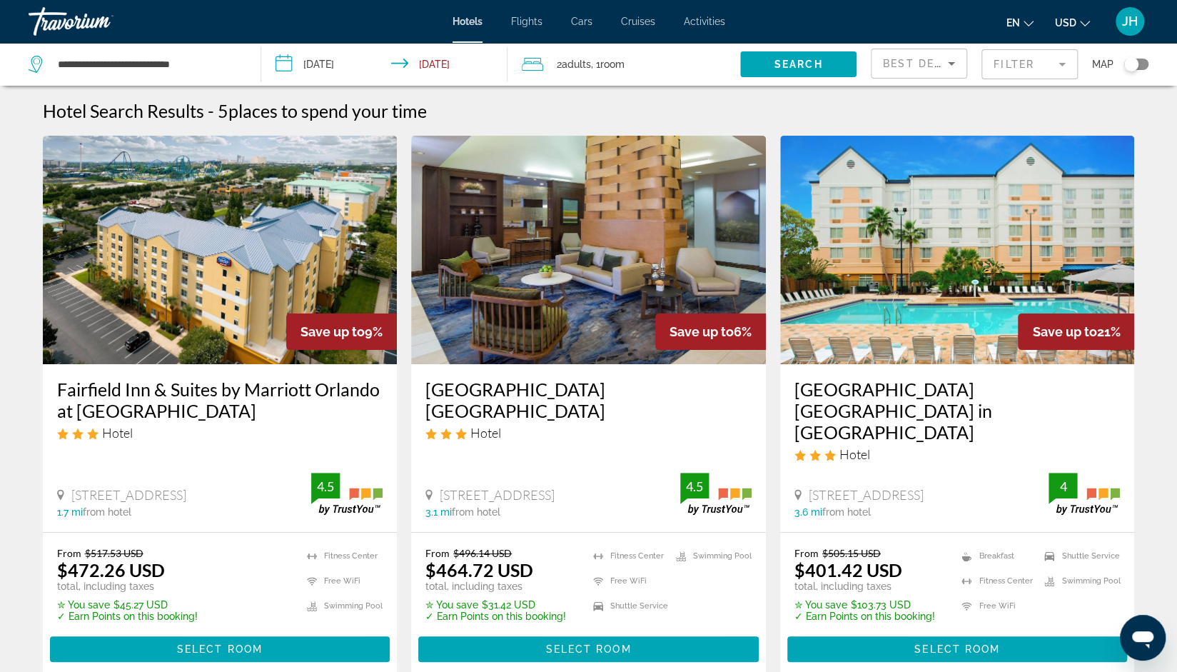
click at [615, 473] on div "[STREET_ADDRESS] 3.1 mi from hotel 4.5" at bounding box center [589, 495] width 326 height 45
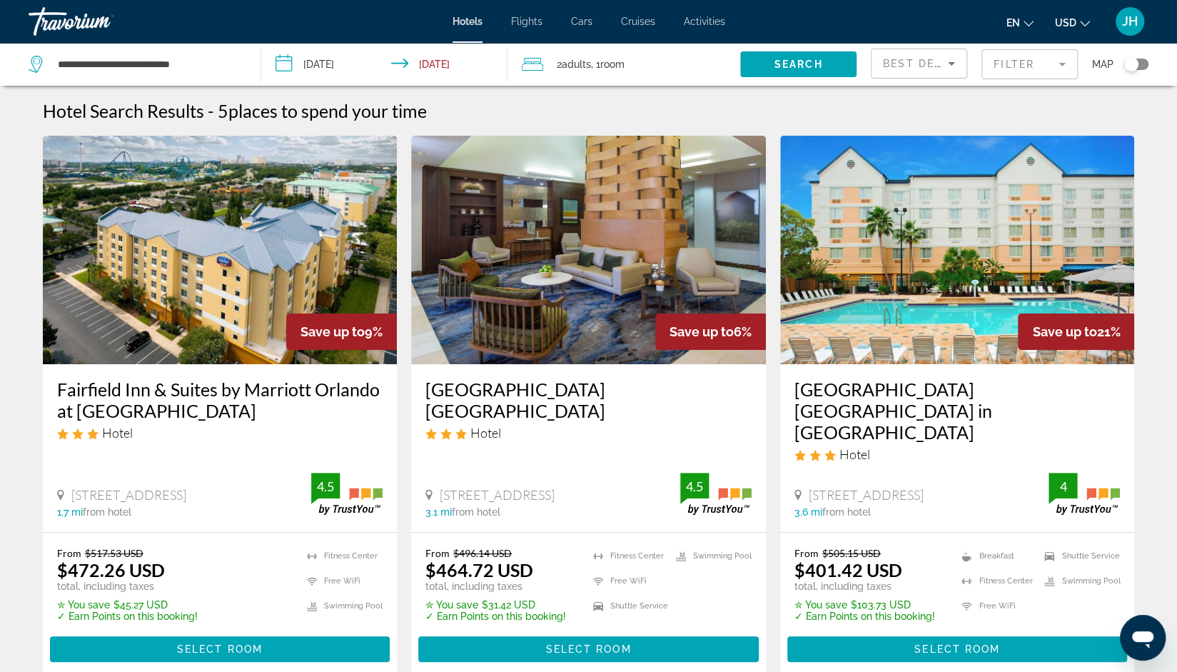
click at [615, 473] on div "[STREET_ADDRESS] 3.1 mi from hotel 4.5" at bounding box center [589, 495] width 326 height 45
